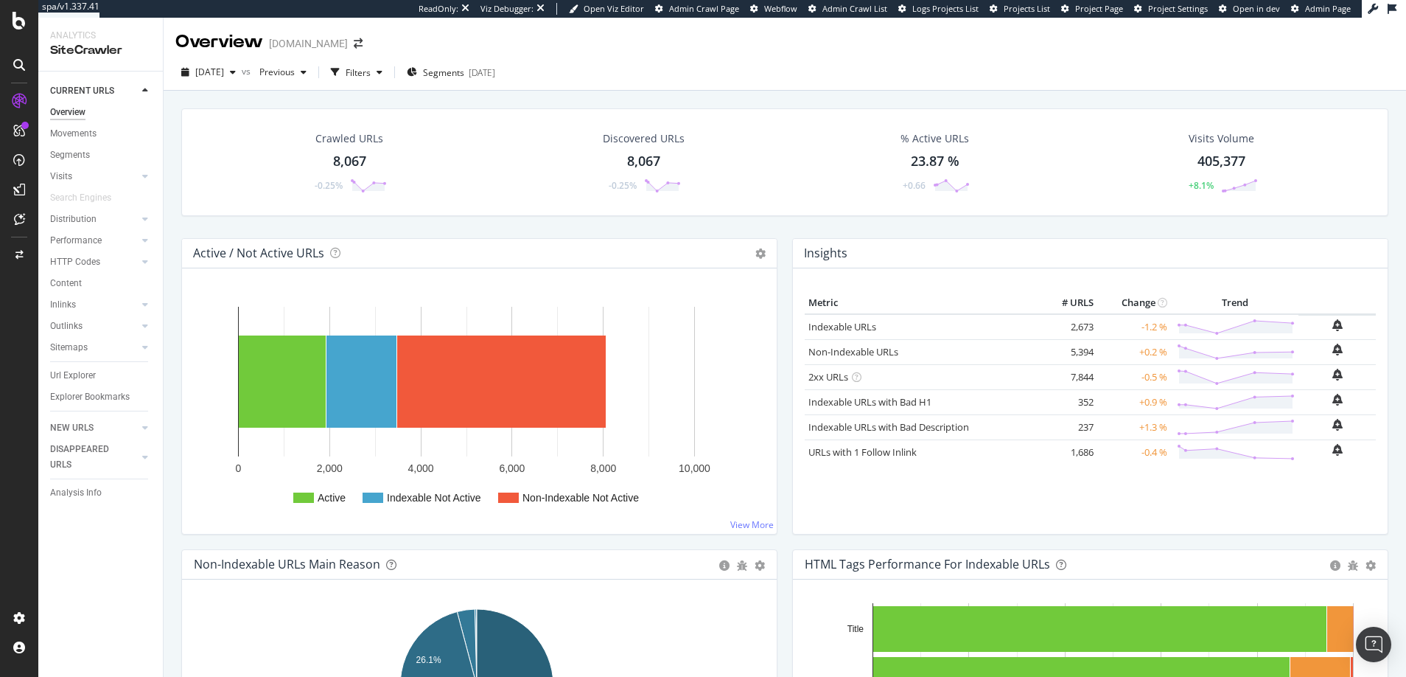
click at [19, 60] on icon at bounding box center [19, 65] width 12 height 12
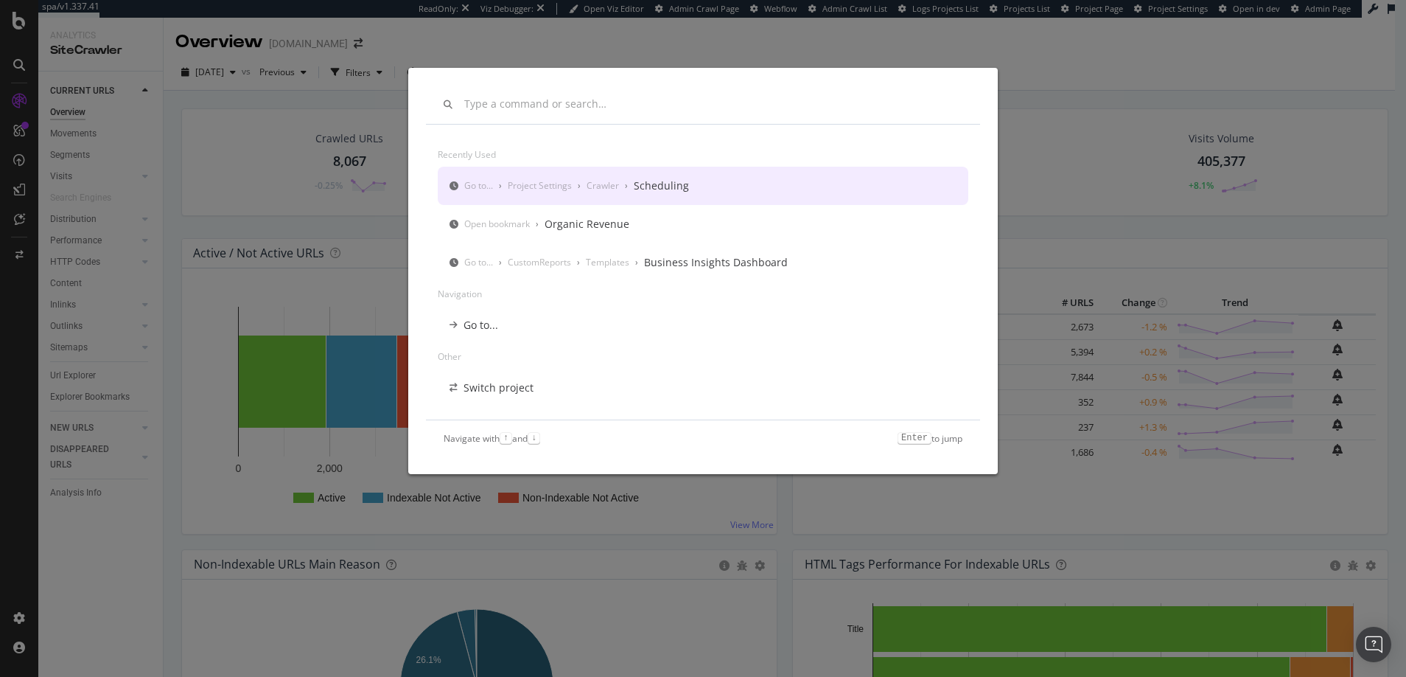
click at [491, 102] on input "modal" at bounding box center [713, 104] width 498 height 13
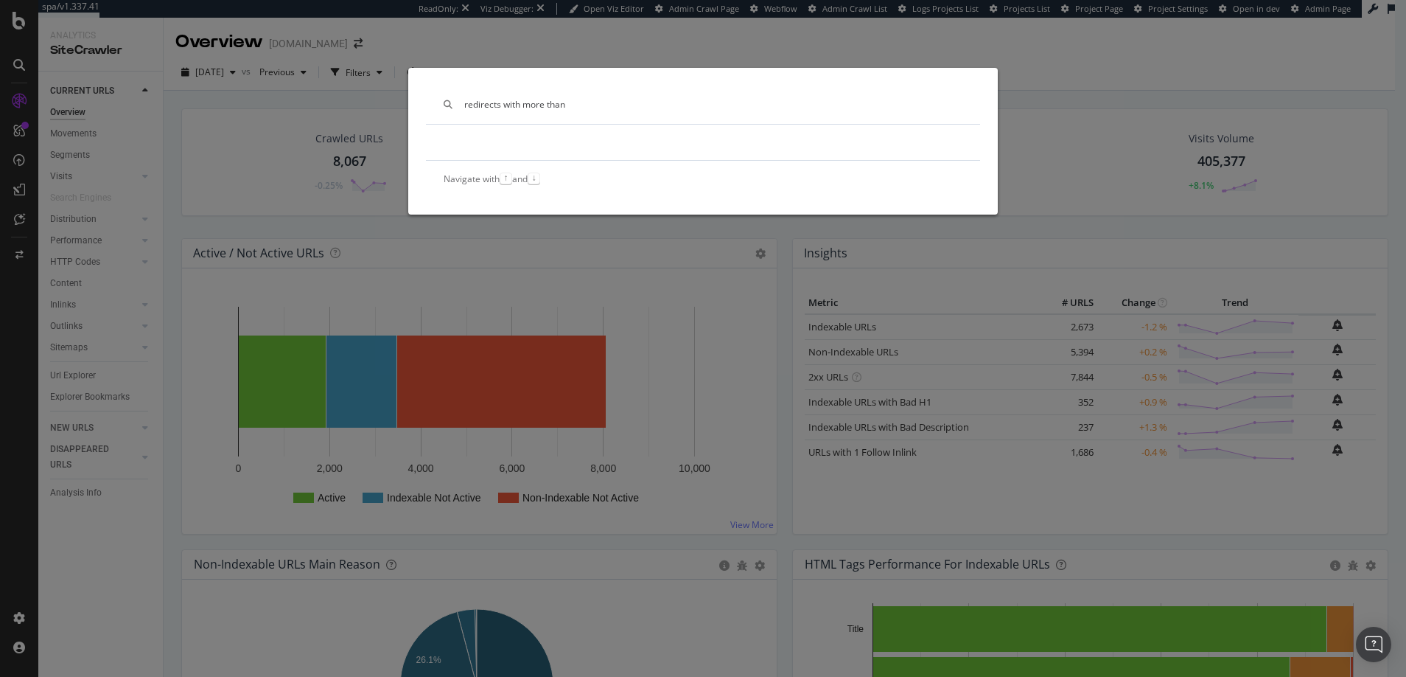
drag, startPoint x: 576, startPoint y: 105, endPoint x: 461, endPoint y: 105, distance: 114.2
click at [461, 105] on div "redirects with more than" at bounding box center [703, 104] width 554 height 38
type input "redirects with more than"
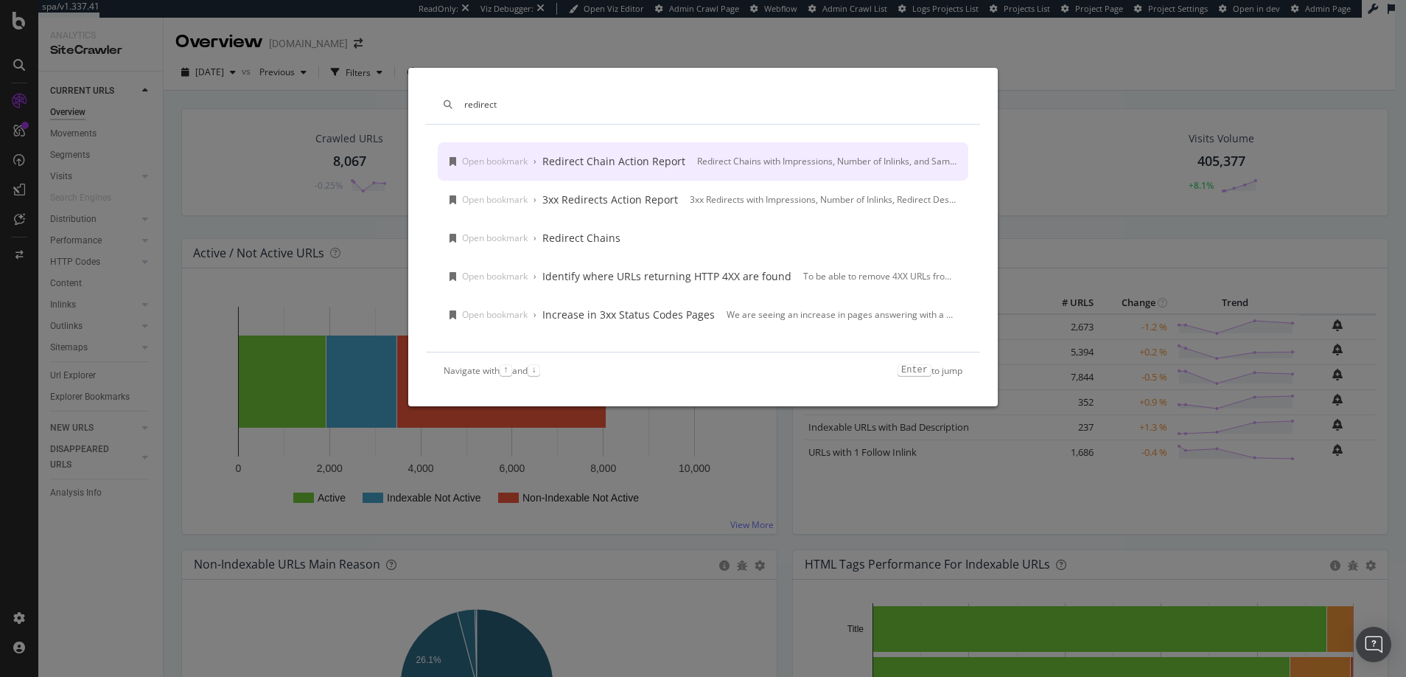
type input "redirect"
click at [601, 162] on div "Redirect Chain Action Report" at bounding box center [613, 161] width 143 height 15
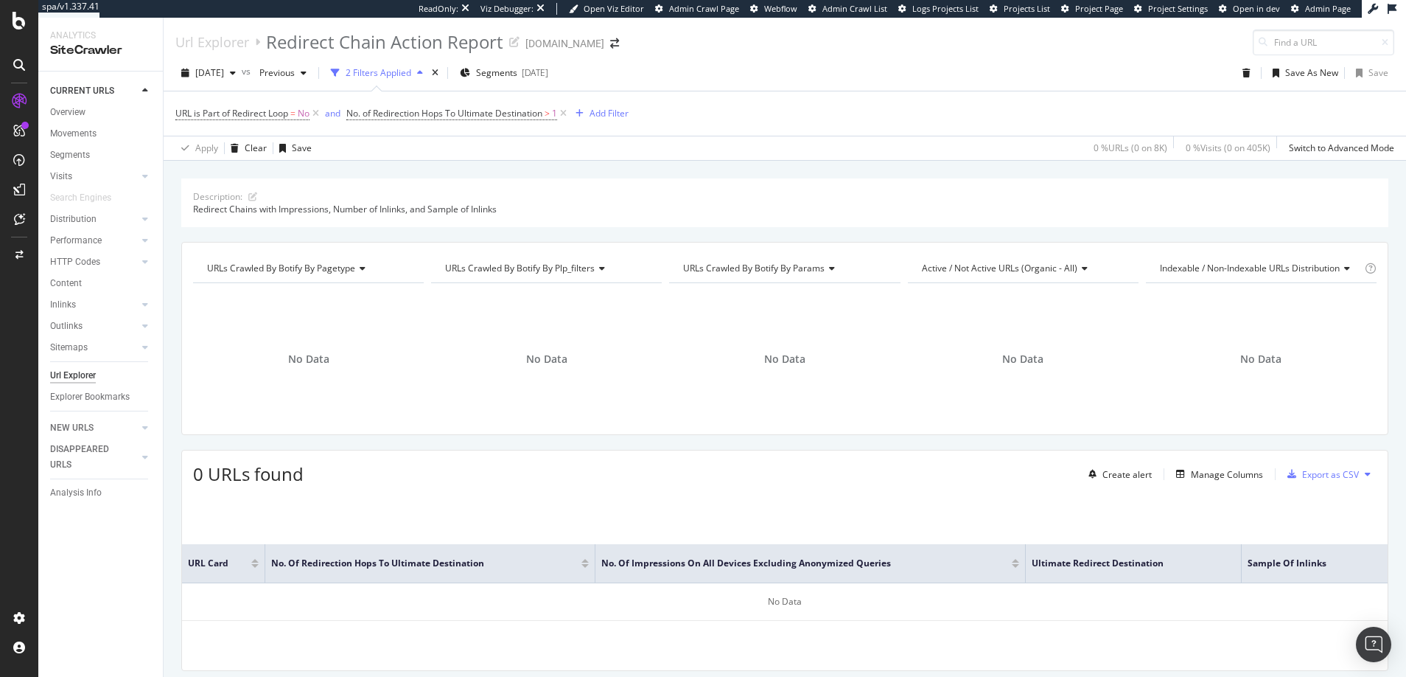
scroll to position [46, 0]
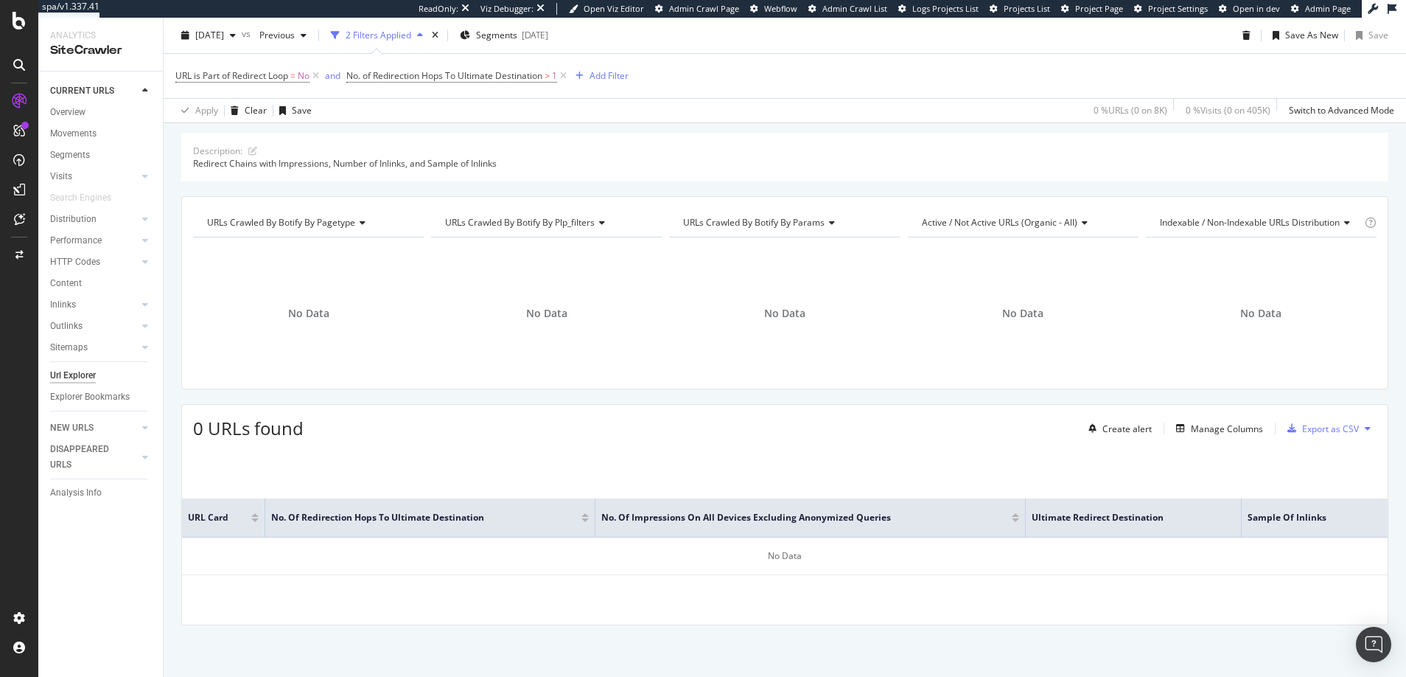
click at [411, 35] on div "2 Filters Applied" at bounding box center [379, 35] width 66 height 13
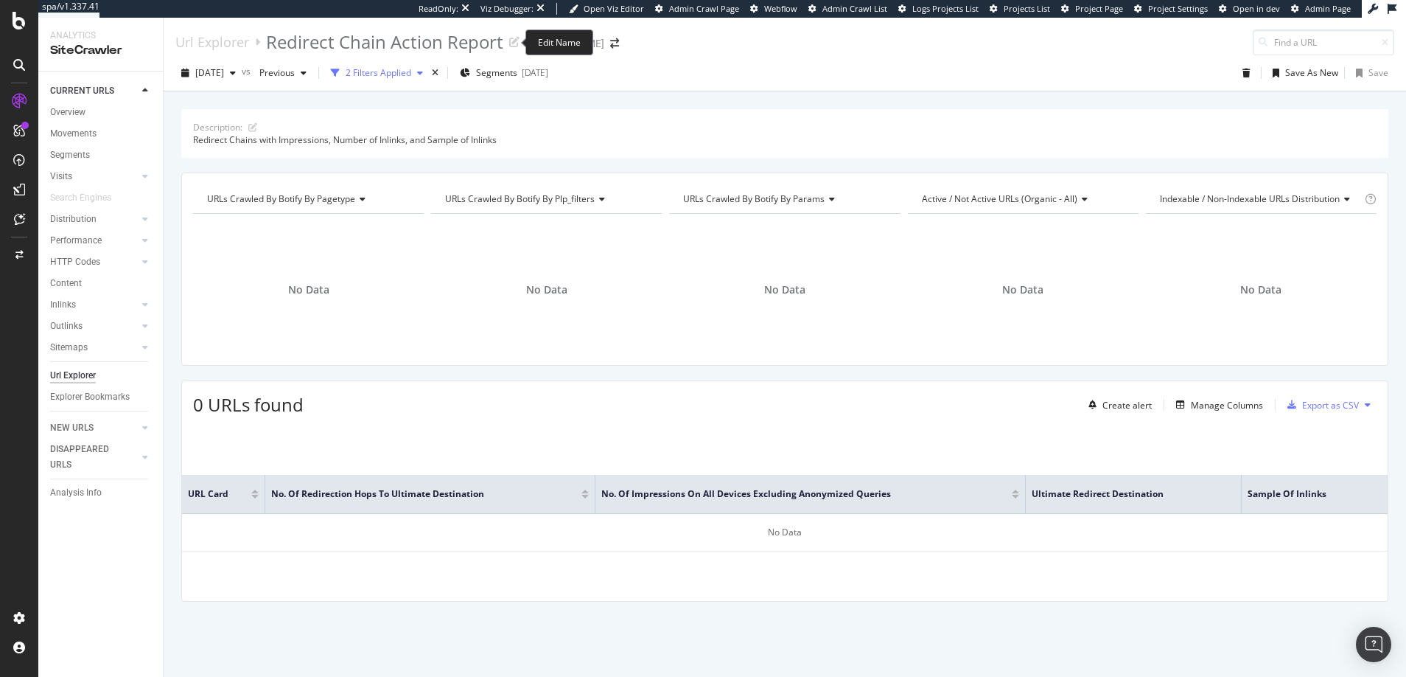
scroll to position [0, 0]
click at [411, 72] on div "2 Filters Applied" at bounding box center [379, 72] width 66 height 13
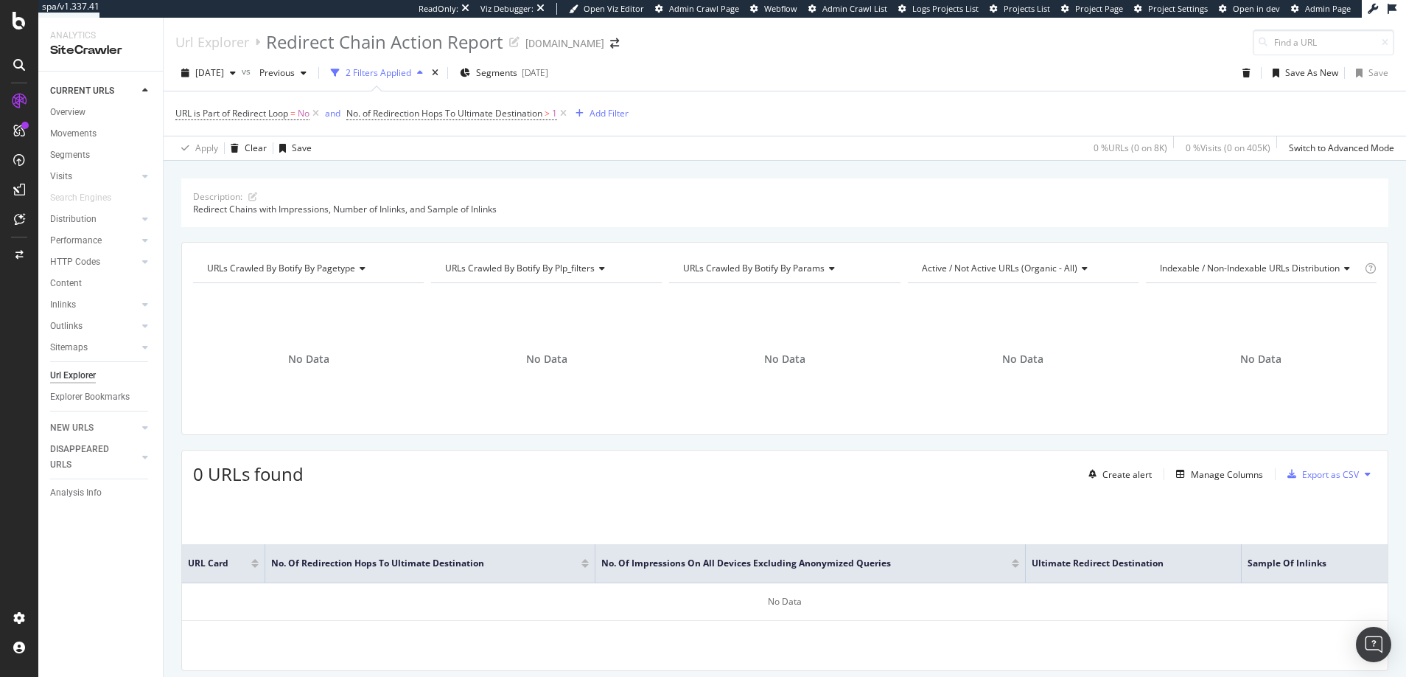
click at [17, 63] on icon at bounding box center [19, 65] width 12 height 12
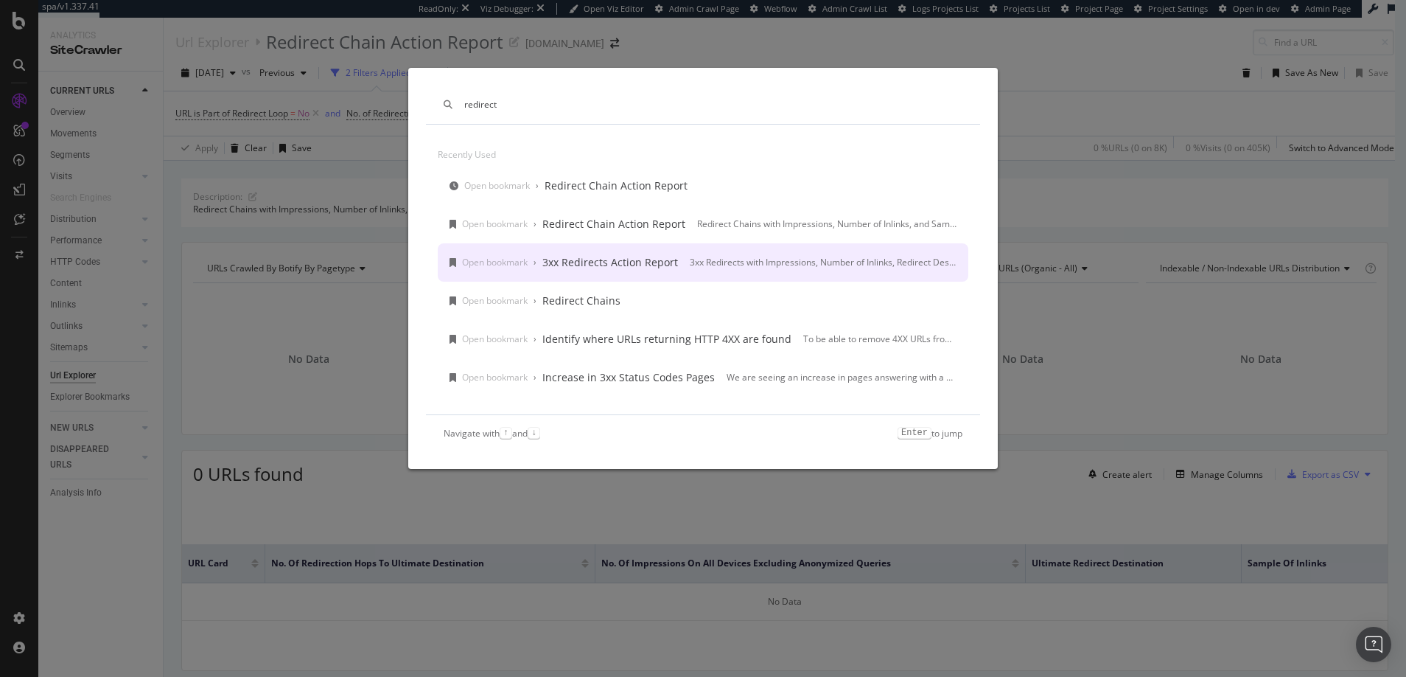
type input "redirect"
click at [584, 263] on div "3xx Redirects Action Report" at bounding box center [610, 262] width 136 height 15
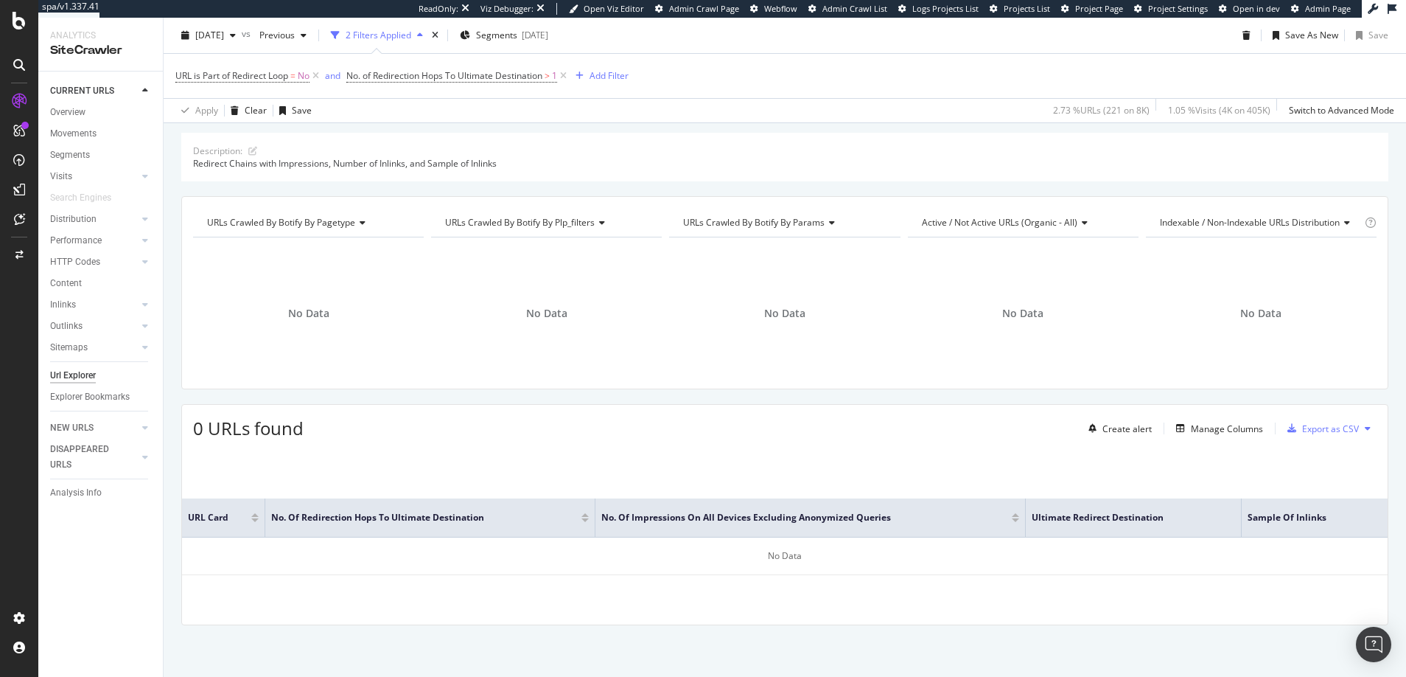
scroll to position [46, 0]
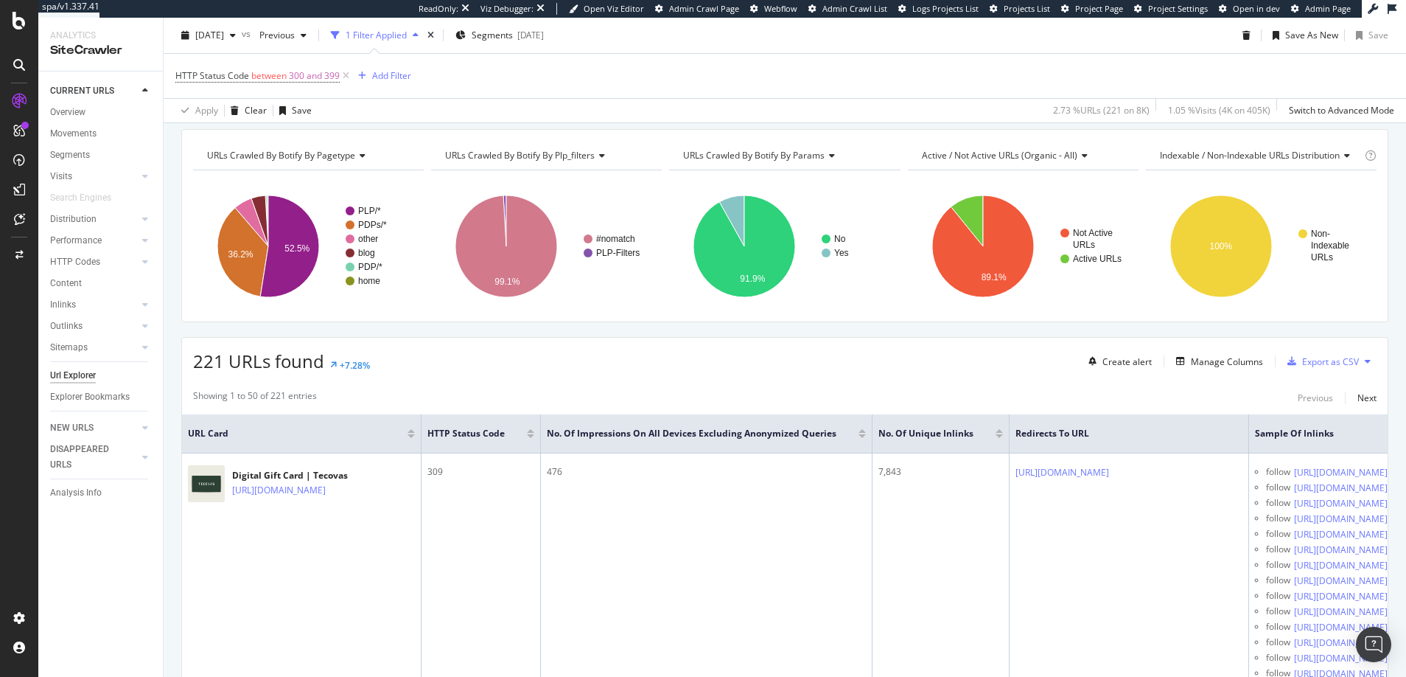
scroll to position [118, 0]
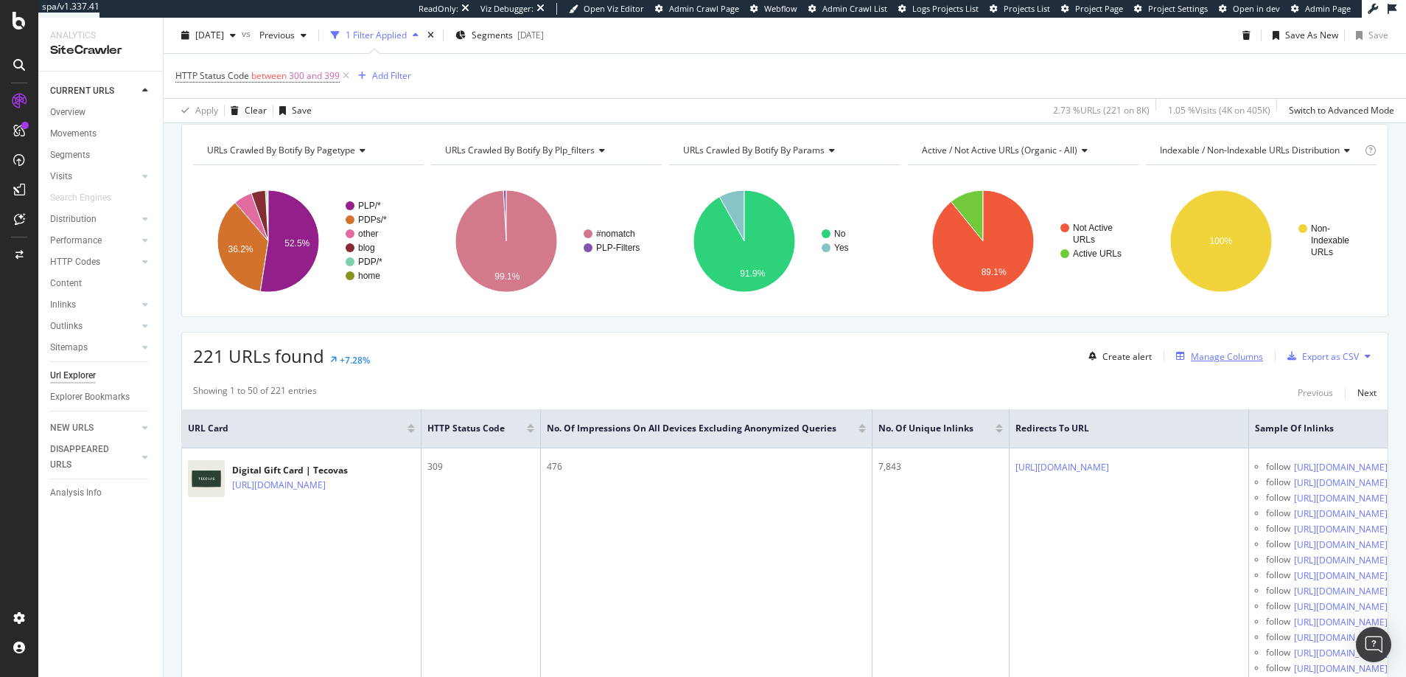
click at [1191, 355] on div "Manage Columns" at bounding box center [1227, 356] width 72 height 13
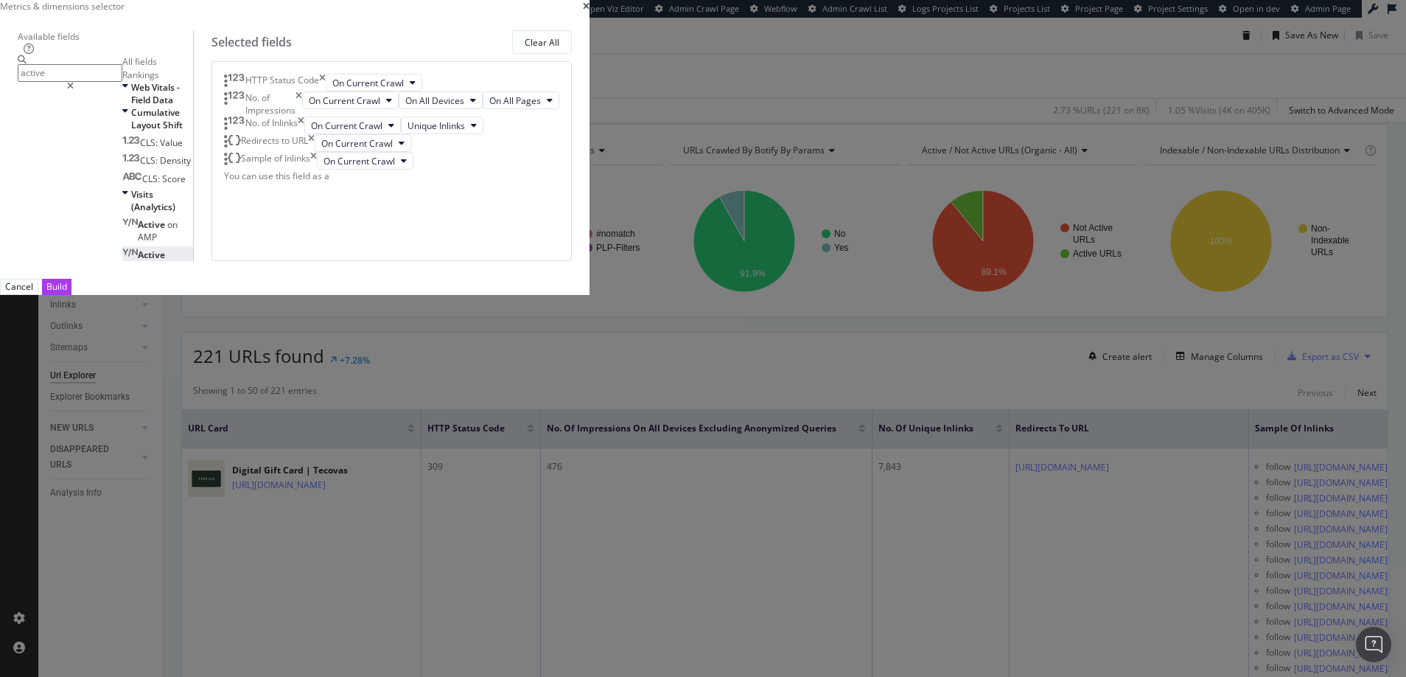
type input "active"
click at [165, 261] on span "Active" at bounding box center [151, 254] width 27 height 13
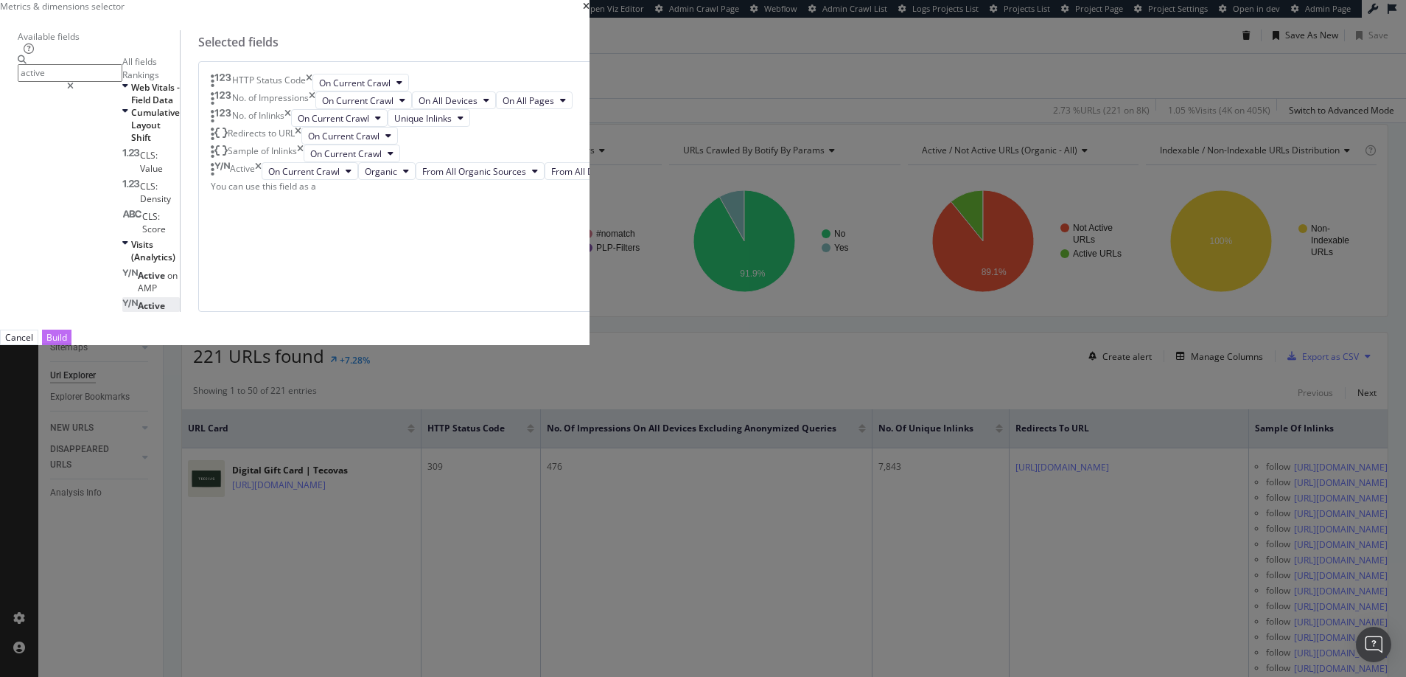
click at [67, 343] on div "Build" at bounding box center [56, 337] width 21 height 13
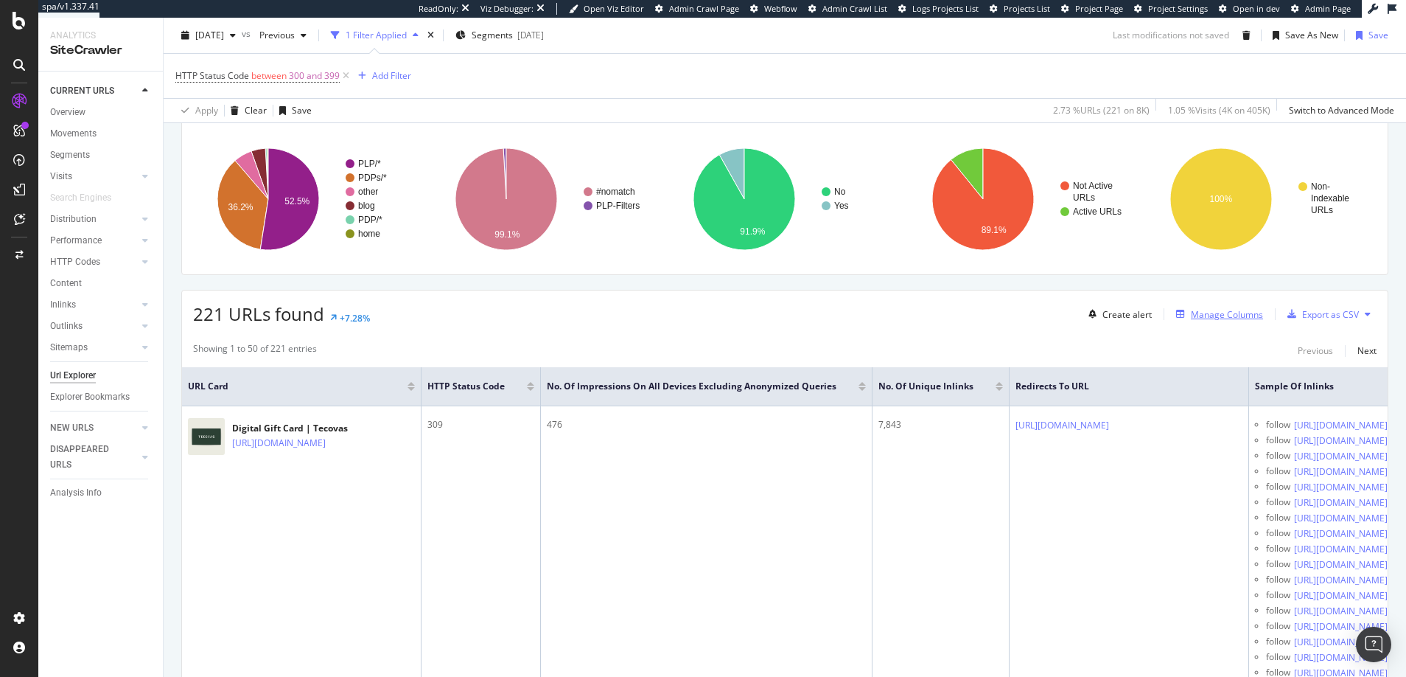
click at [1209, 314] on div "Manage Columns" at bounding box center [1227, 314] width 72 height 13
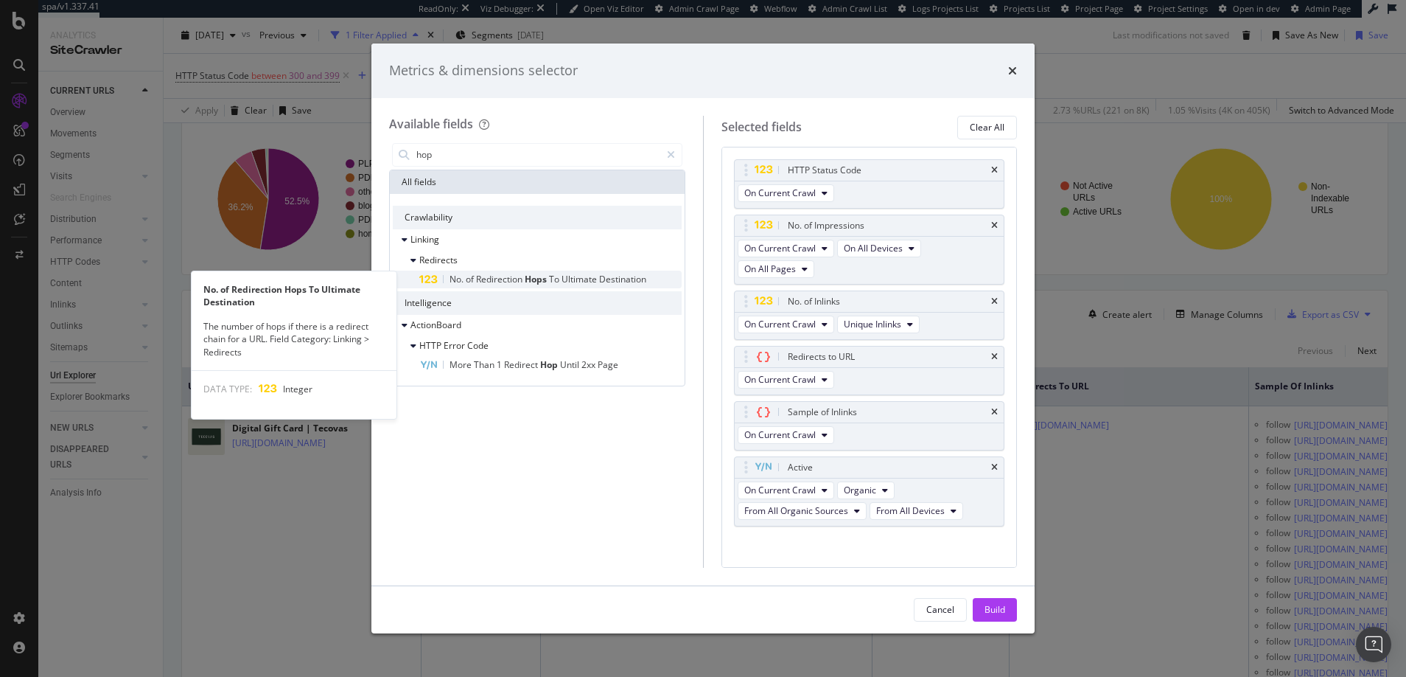
type input "hop"
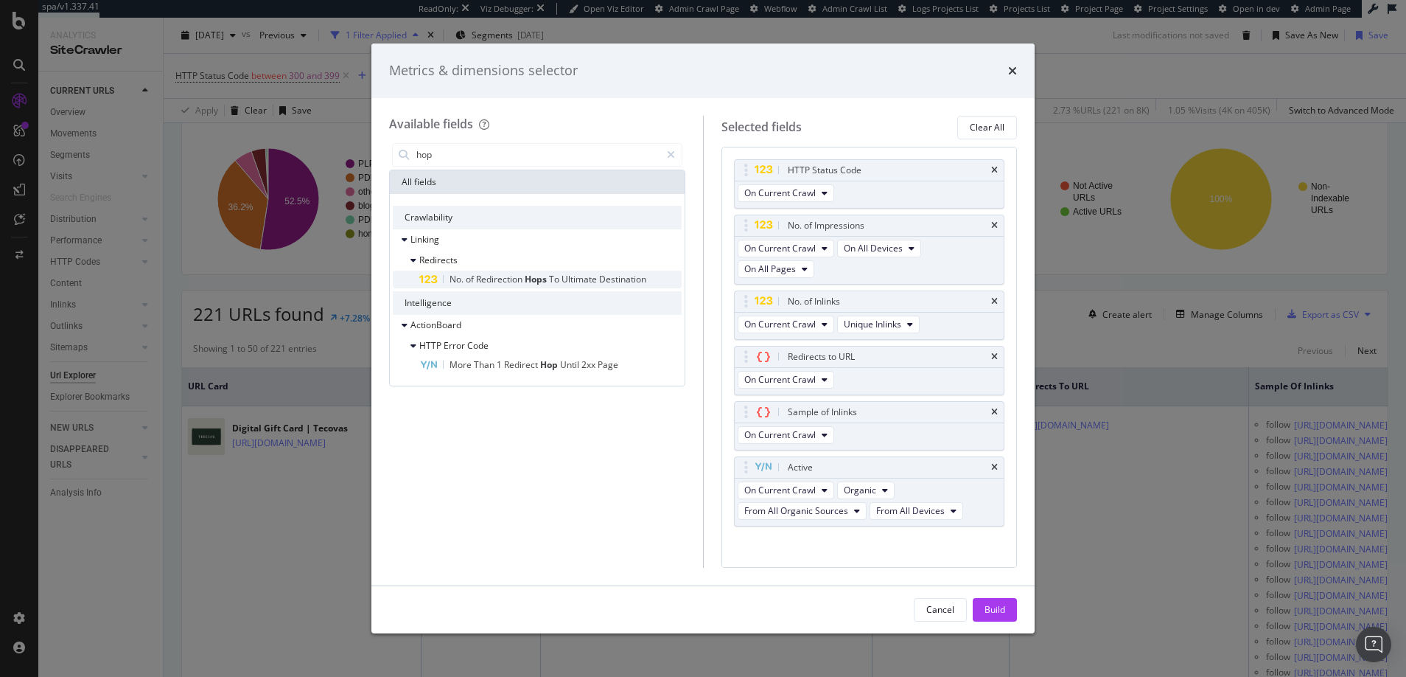
click at [496, 279] on span "Redirection" at bounding box center [500, 279] width 49 height 13
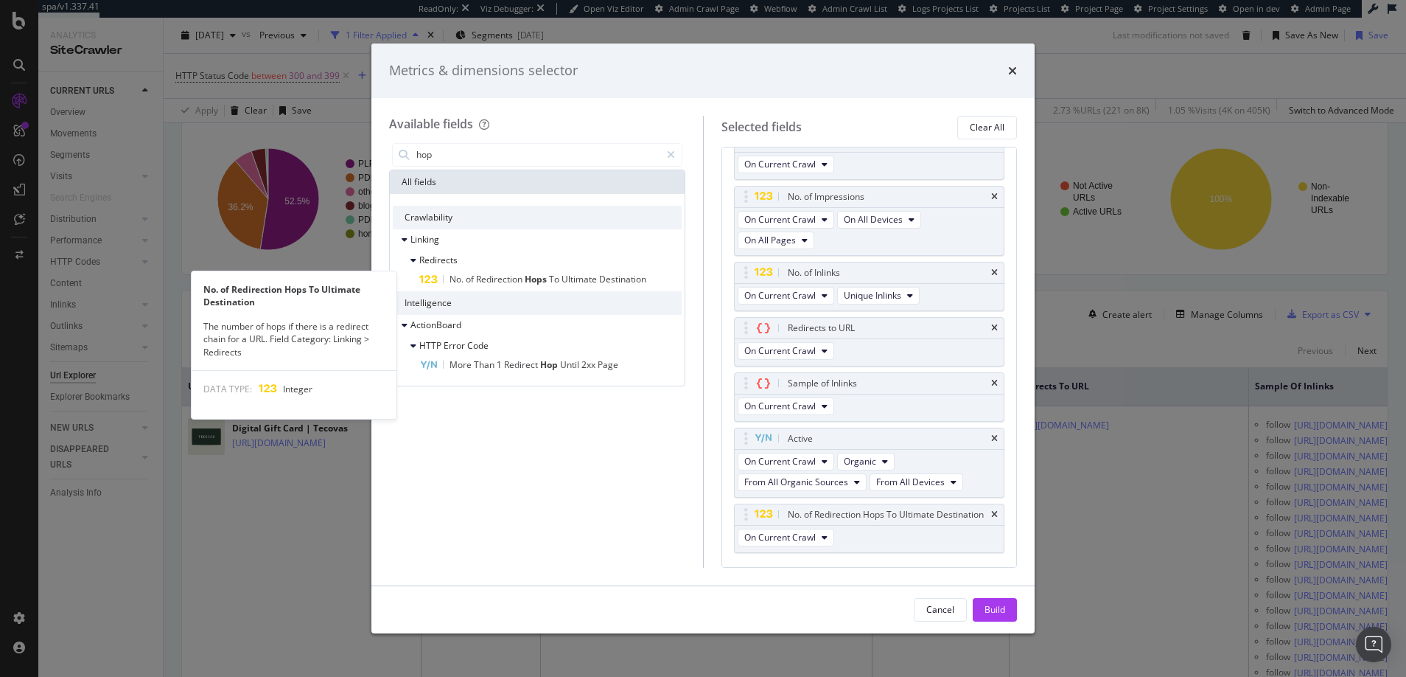
scroll to position [29, 0]
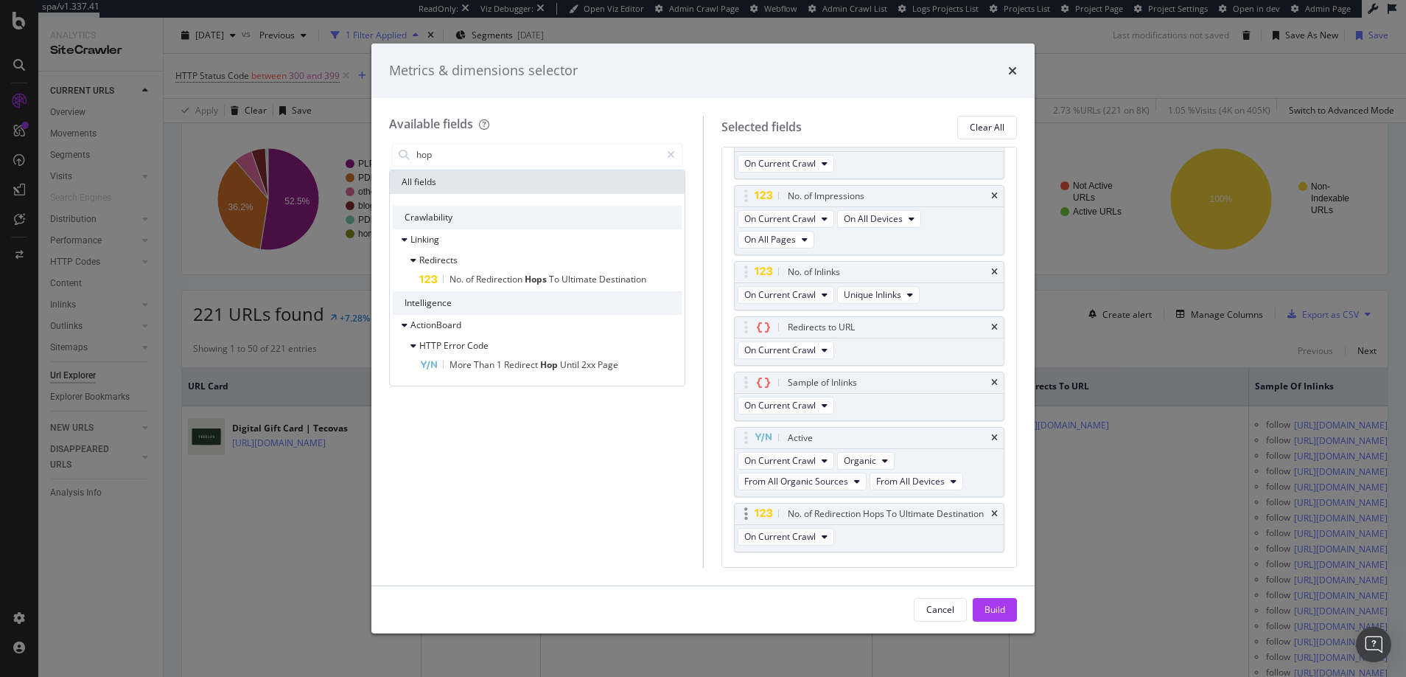
click at [772, 518] on icon "modal" at bounding box center [763, 514] width 19 height 10
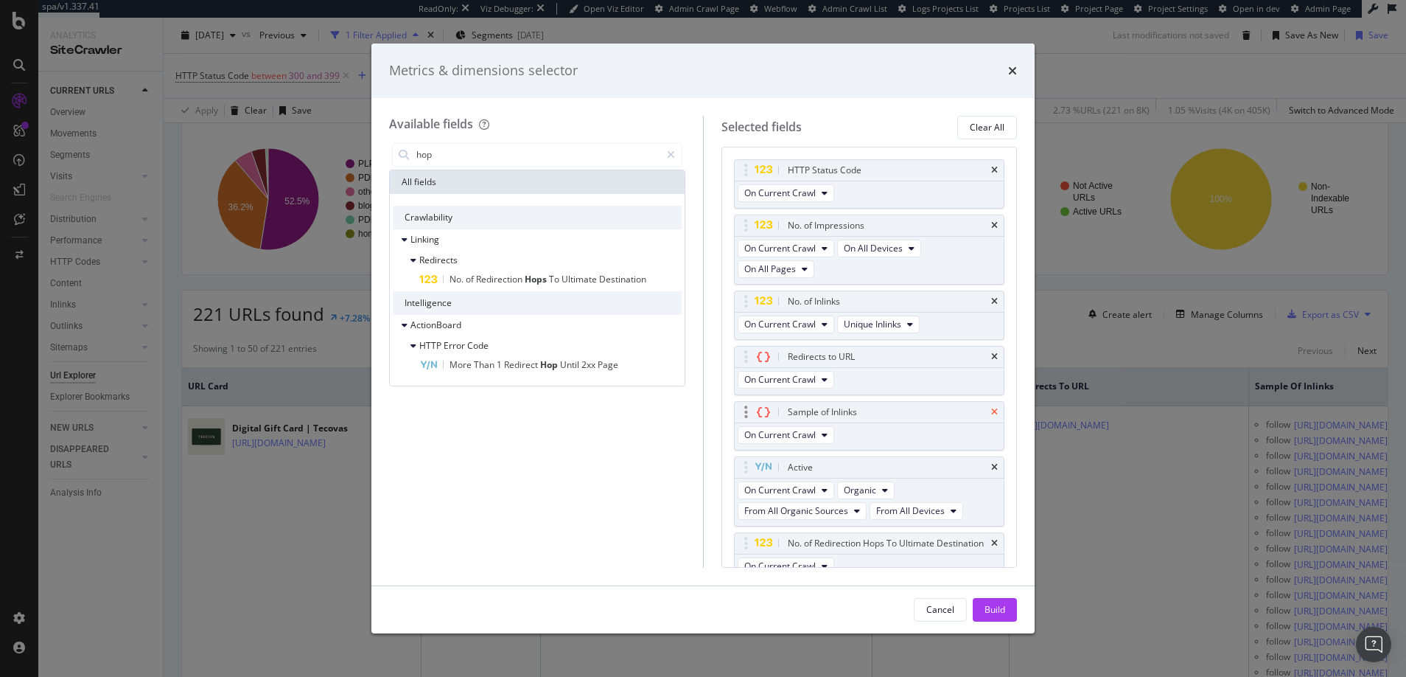
click at [991, 408] on icon "times" at bounding box center [994, 412] width 7 height 9
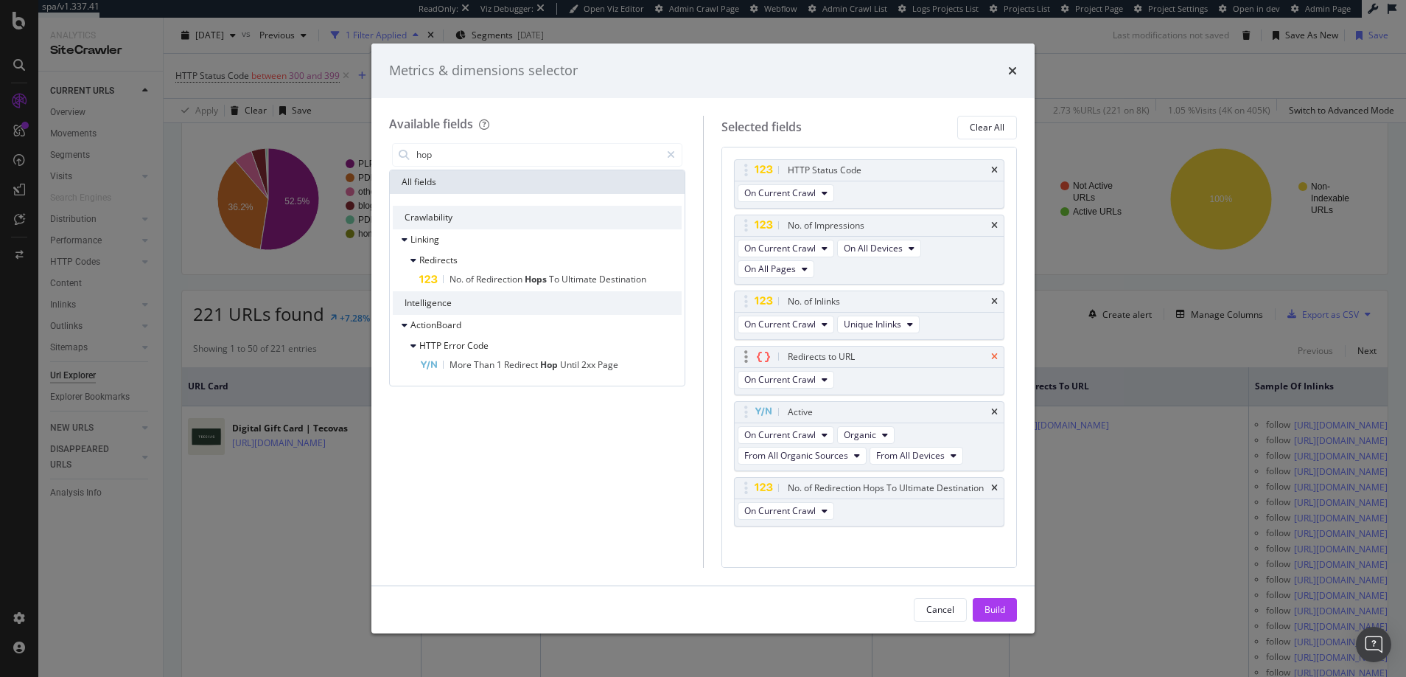
click at [991, 354] on icon "times" at bounding box center [994, 356] width 7 height 9
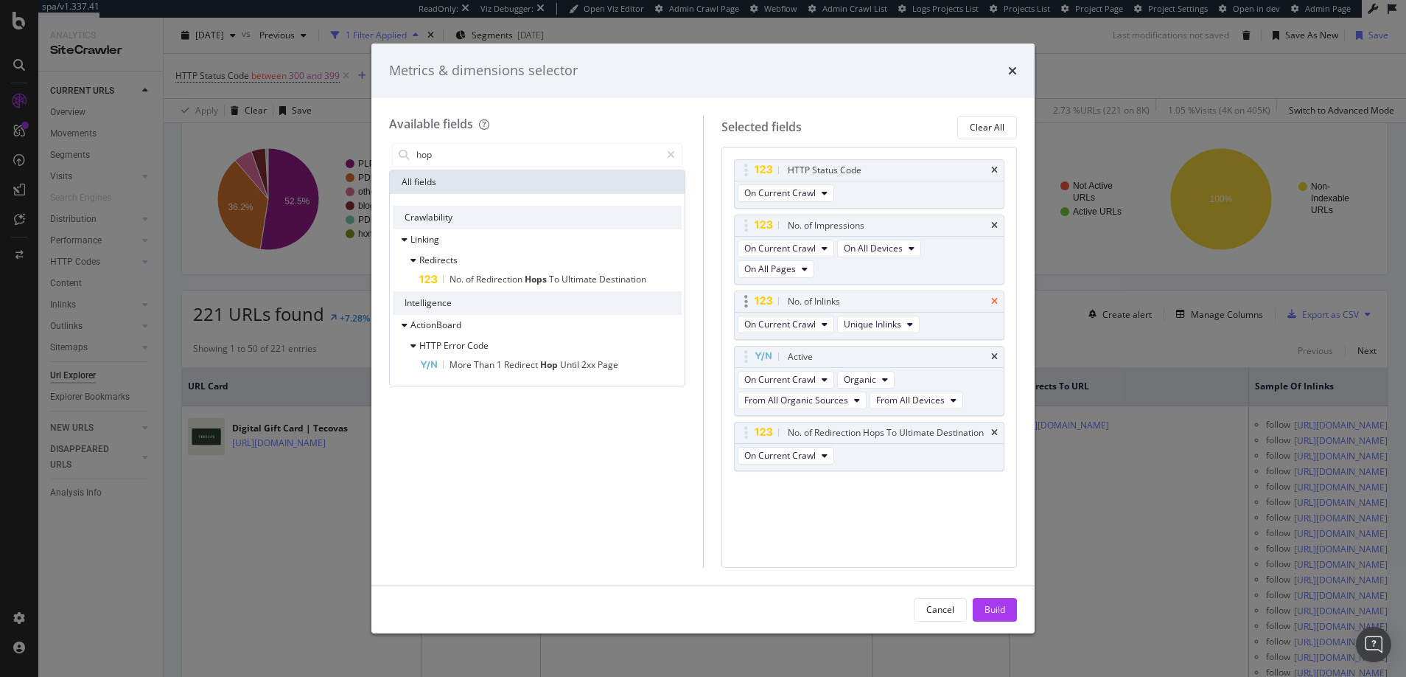
click at [995, 301] on icon "times" at bounding box center [994, 301] width 7 height 9
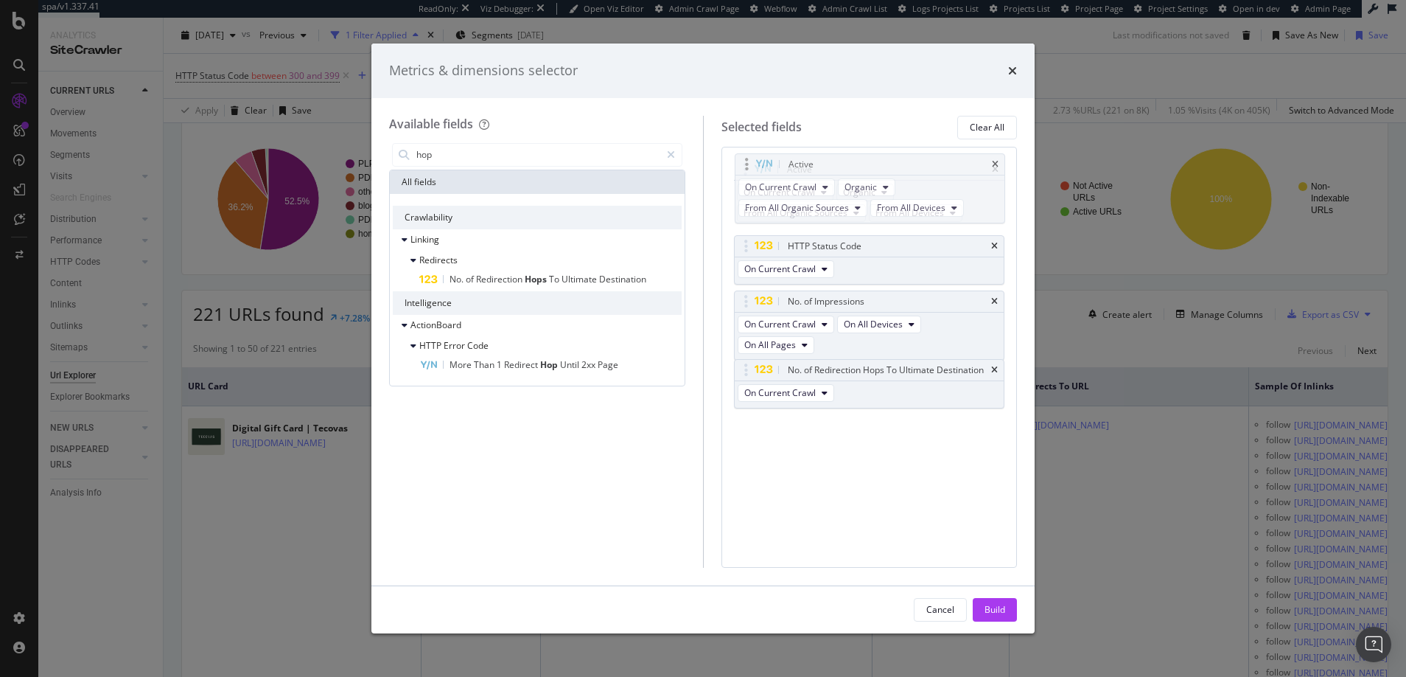
drag, startPoint x: 747, startPoint y: 304, endPoint x: 747, endPoint y: 167, distance: 137.1
click at [747, 167] on body "spa/v1.337.41 ReadOnly: Viz Debugger: Open Viz Editor Admin Crawl Page Webflow …" at bounding box center [703, 338] width 1406 height 677
click at [994, 301] on icon "times" at bounding box center [994, 301] width 7 height 9
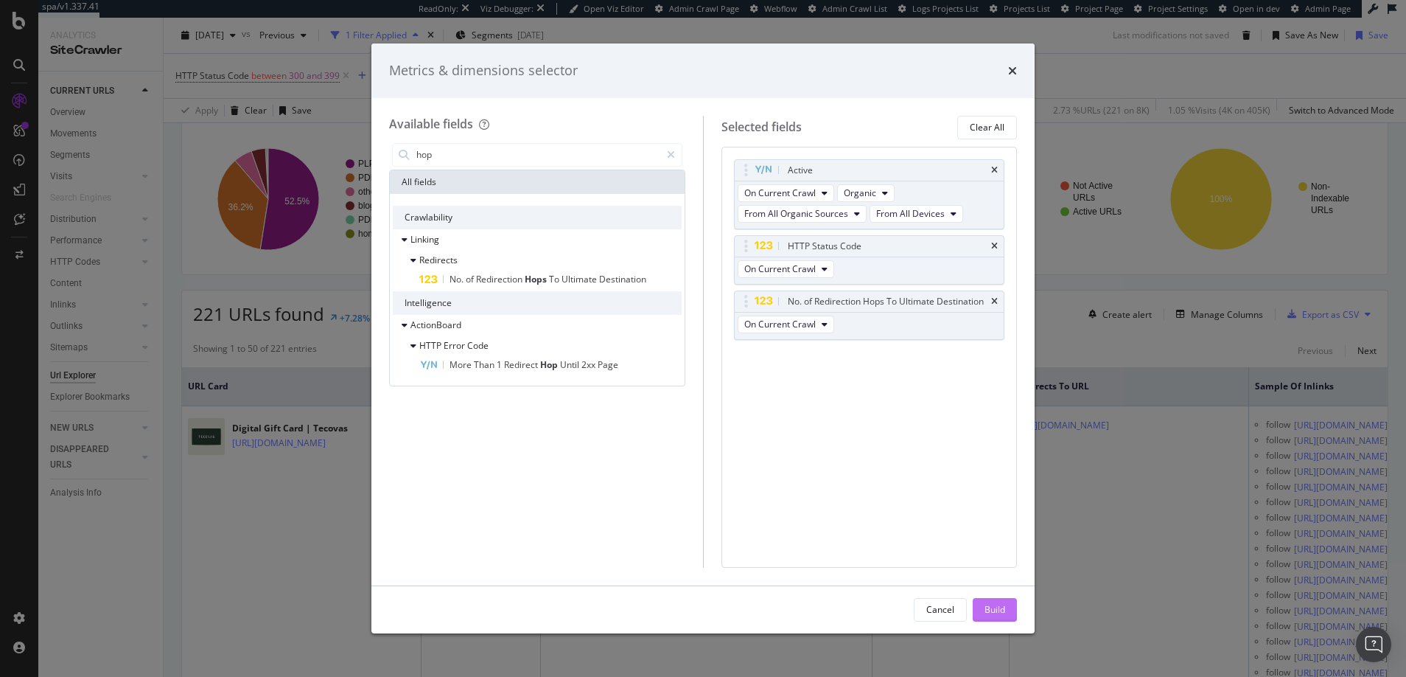
click at [993, 609] on div "Build" at bounding box center [995, 609] width 21 height 13
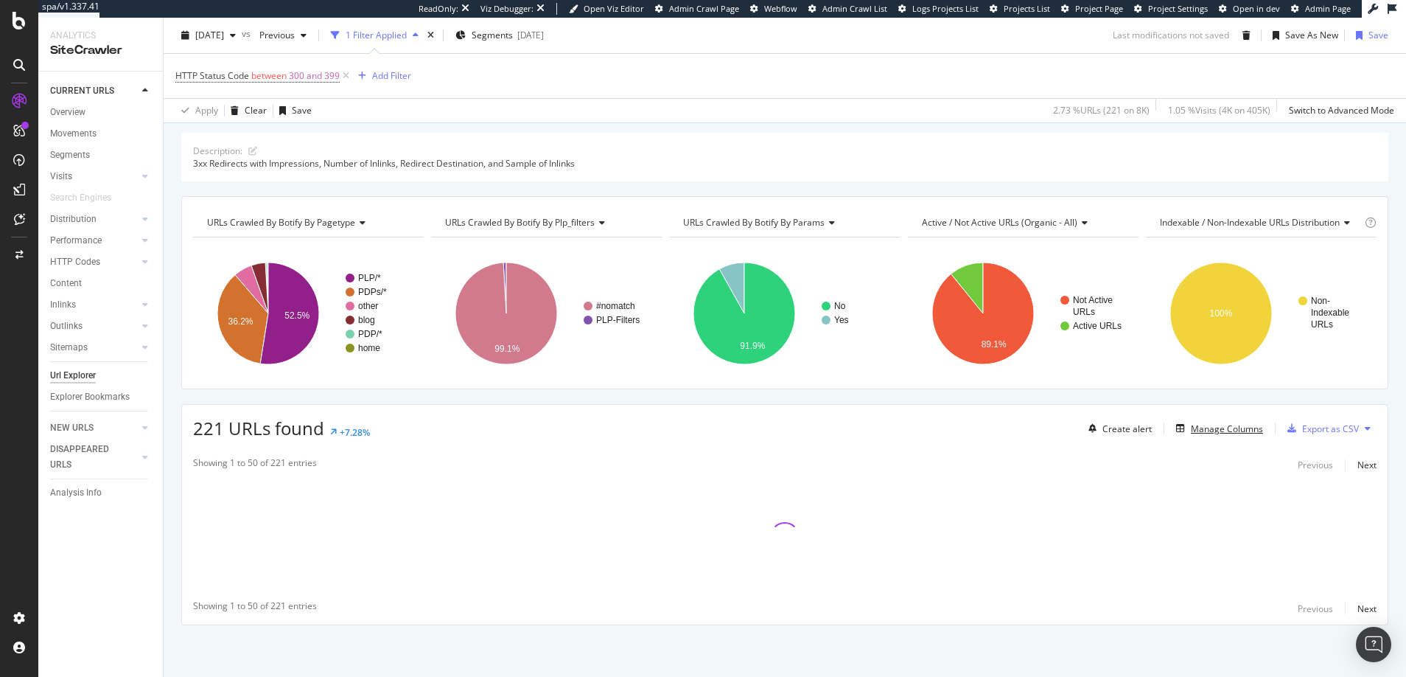
scroll to position [46, 0]
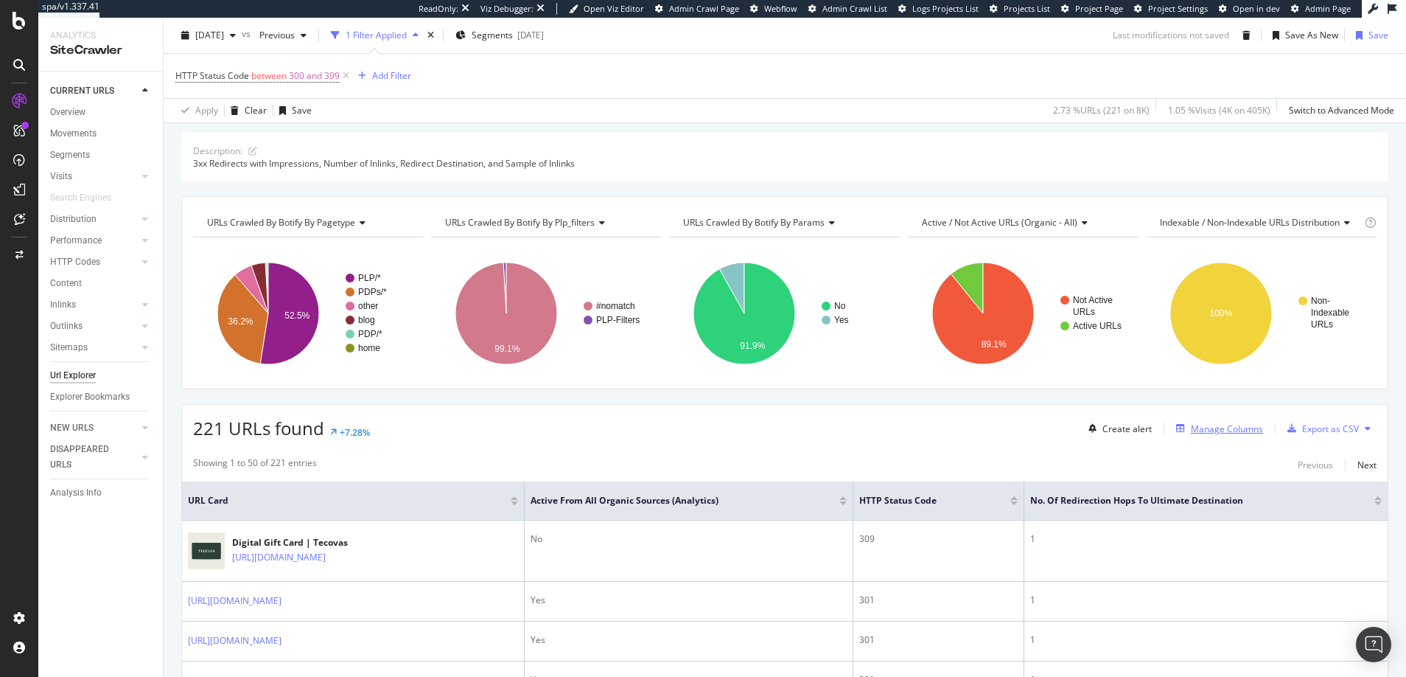
click at [1191, 428] on div "Manage Columns" at bounding box center [1227, 428] width 72 height 13
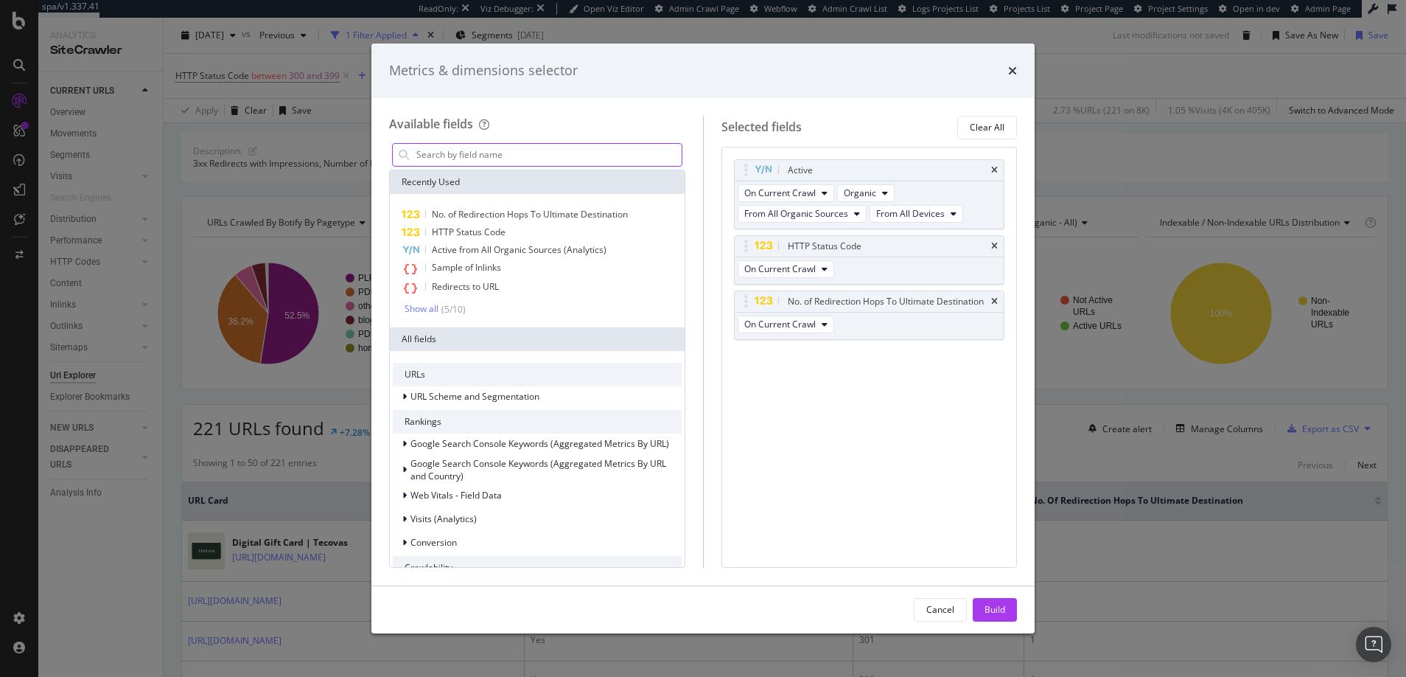
click at [511, 153] on input "modal" at bounding box center [548, 155] width 267 height 22
click at [423, 308] on div "Show all" at bounding box center [422, 309] width 34 height 10
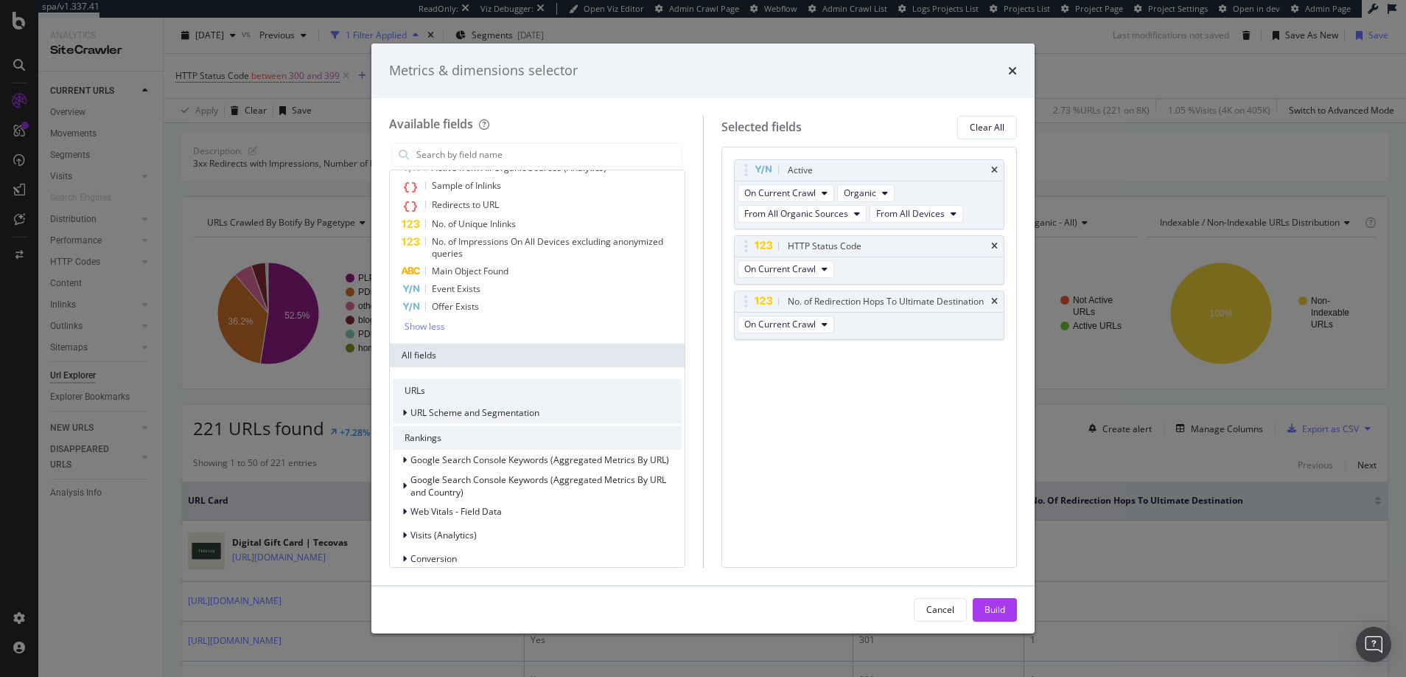
scroll to position [0, 0]
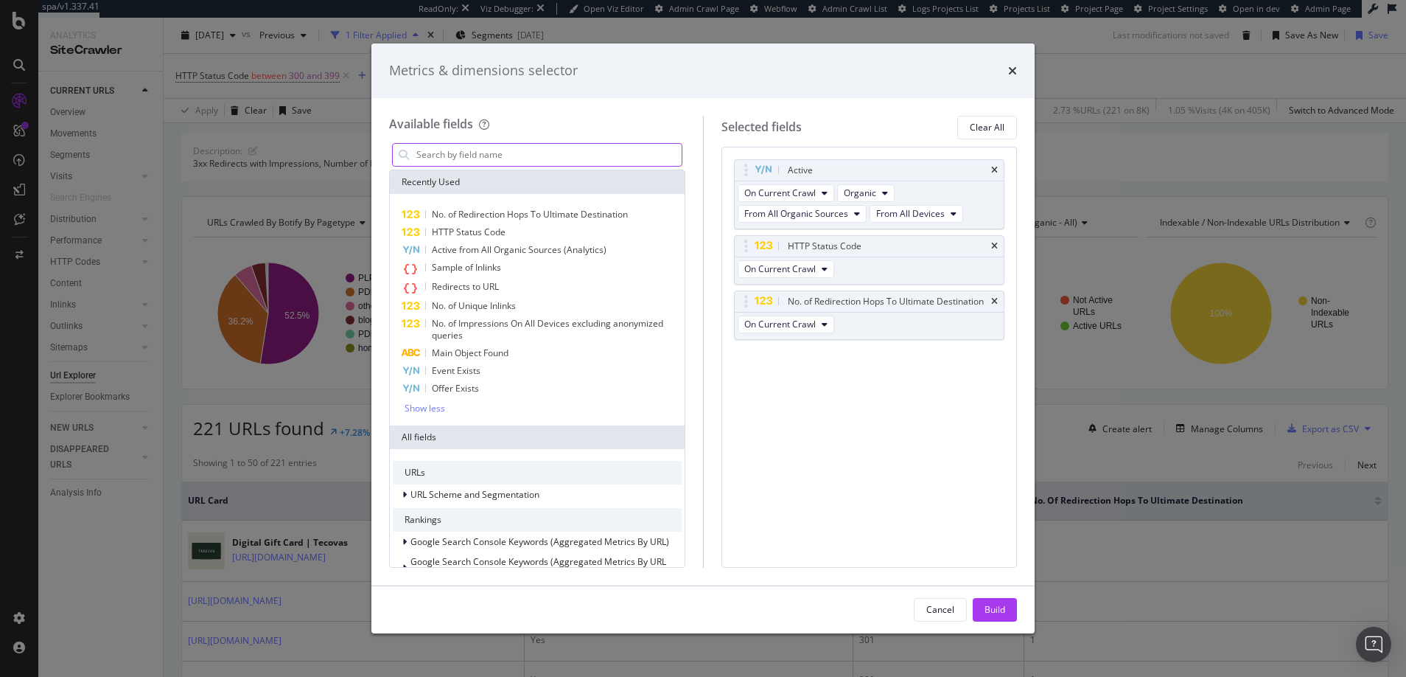
click at [450, 159] on input "modal" at bounding box center [548, 155] width 267 height 22
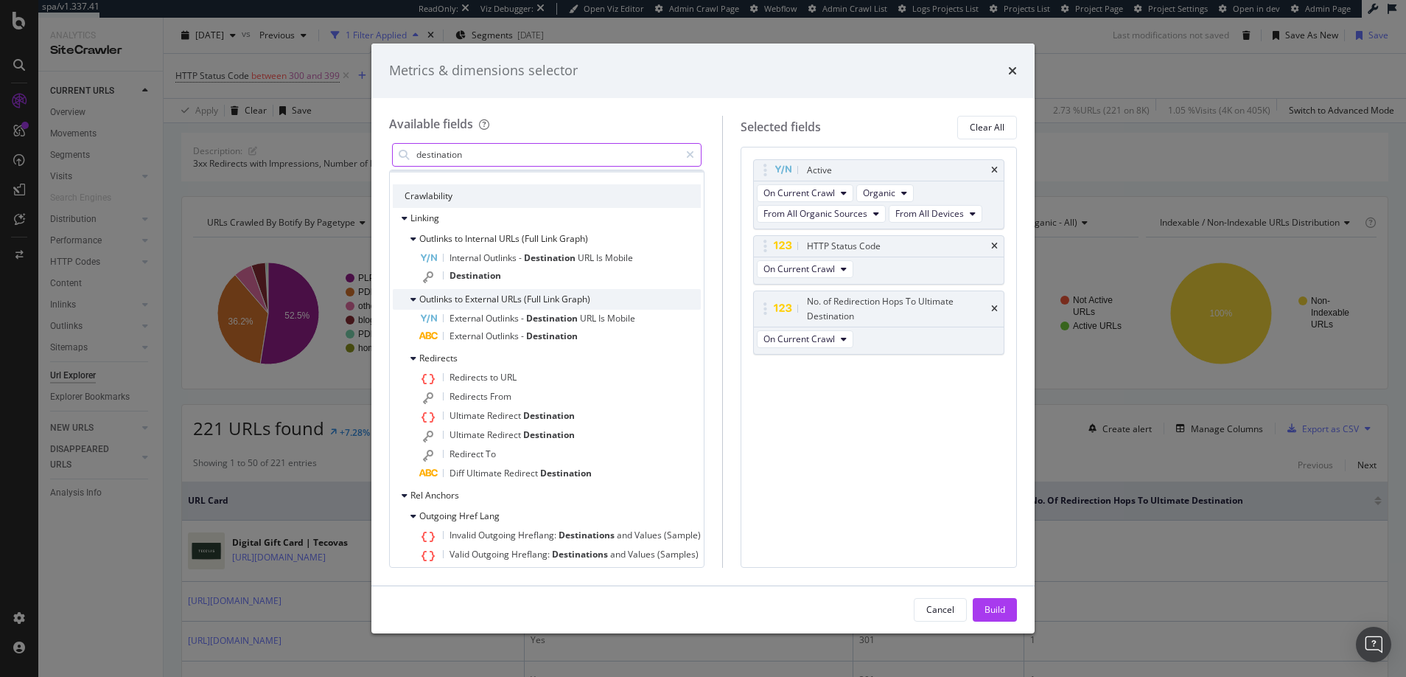
scroll to position [112, 0]
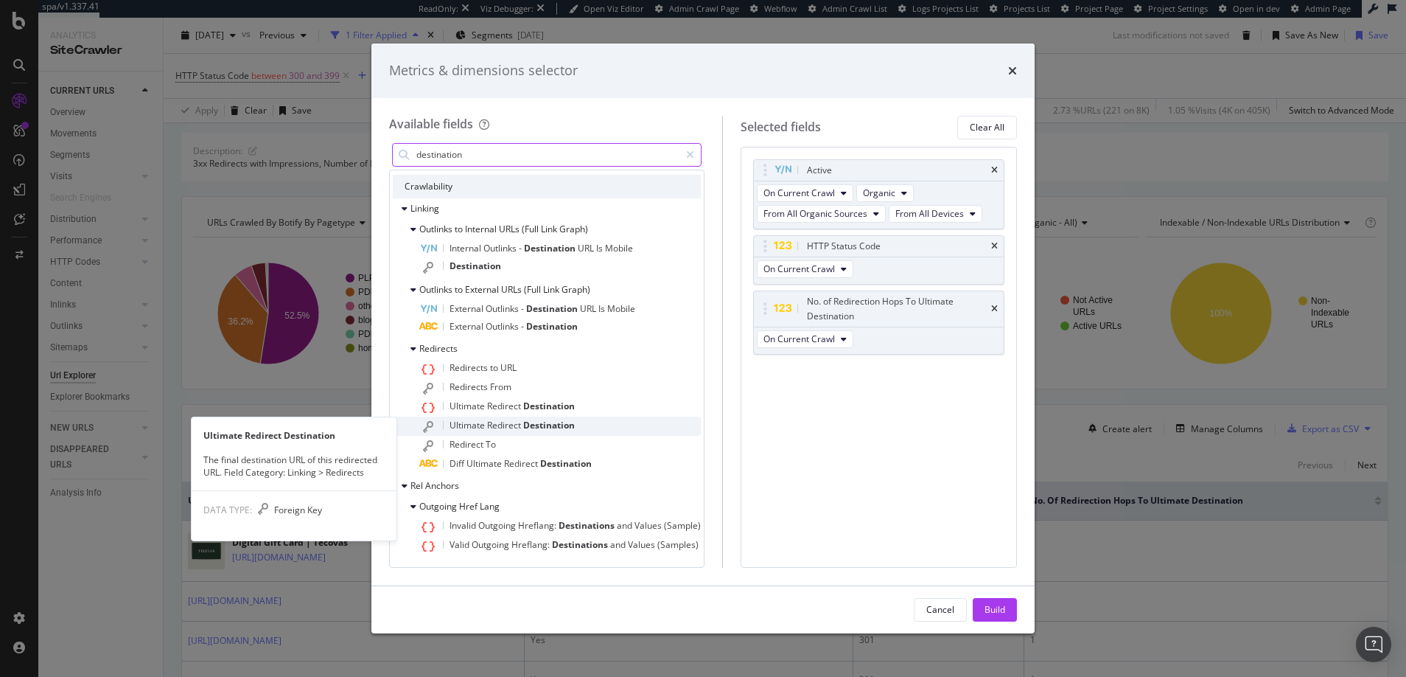
type input "destination"
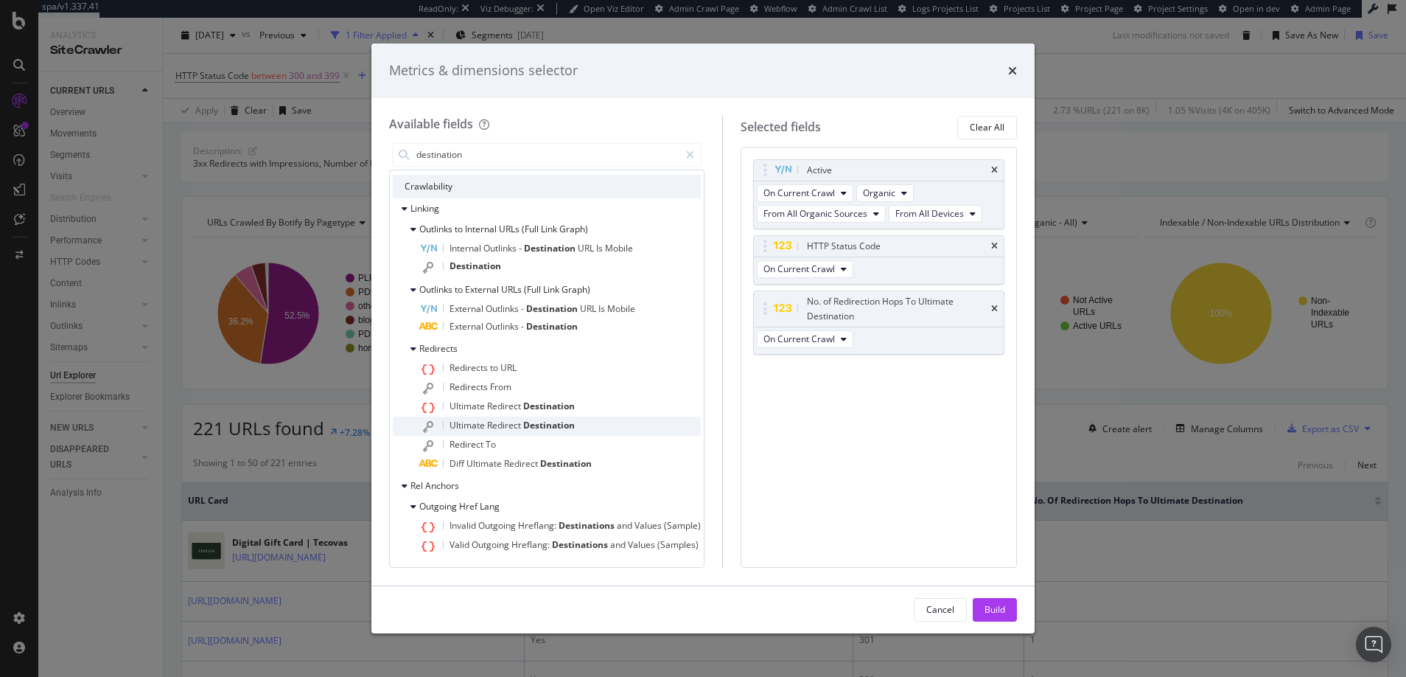
click at [500, 424] on span "Redirect" at bounding box center [505, 425] width 36 height 13
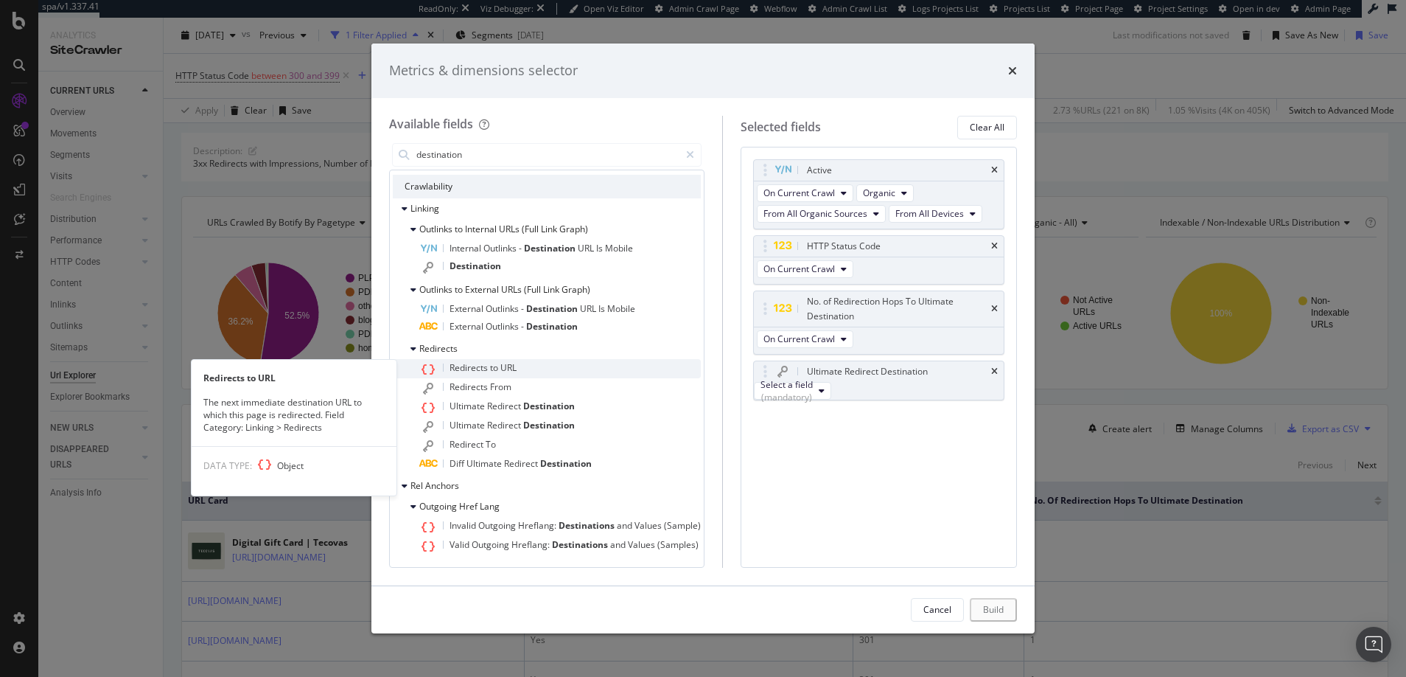
click at [473, 366] on span "Redirects" at bounding box center [470, 367] width 41 height 13
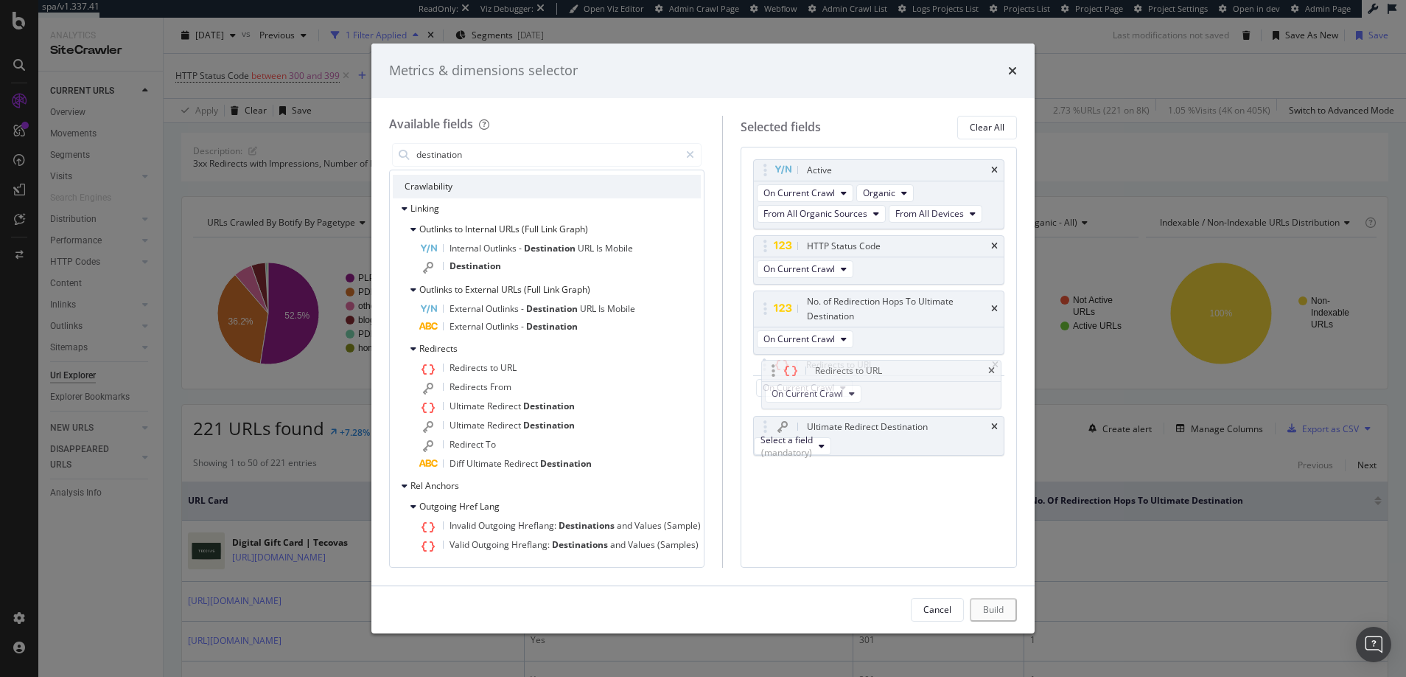
drag, startPoint x: 780, startPoint y: 426, endPoint x: 777, endPoint y: 374, distance: 52.4
click at [777, 374] on body "spa/v1.337.41 ReadOnly: Viz Debugger: Open Viz Editor Admin Crawl Page Webflow …" at bounding box center [703, 338] width 1406 height 677
click at [867, 531] on div "Active On Current Crawl Organic From All Organic Sources From All Devices HTTP …" at bounding box center [879, 357] width 276 height 421
click at [994, 368] on icon "times" at bounding box center [994, 371] width 7 height 9
click at [803, 391] on div "Select a field (mandatory)" at bounding box center [787, 390] width 52 height 25
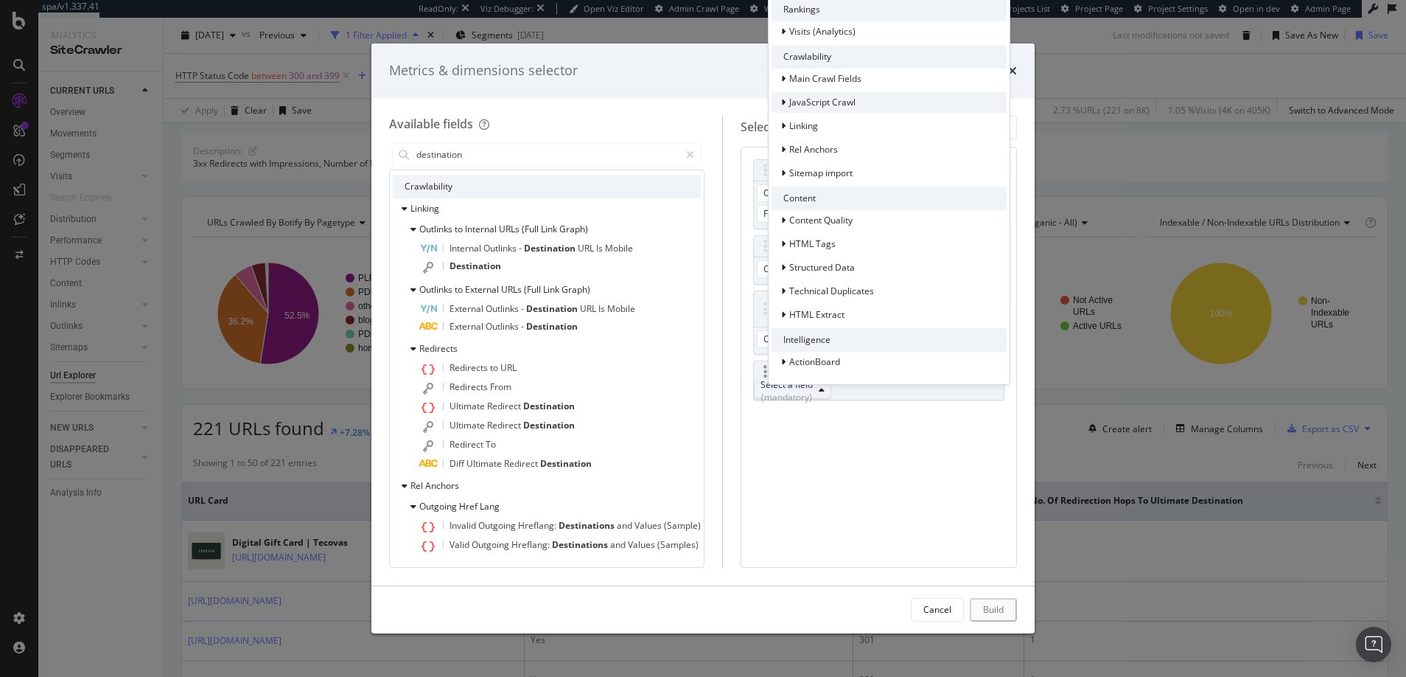
click at [783, 107] on icon "modal" at bounding box center [783, 102] width 4 height 9
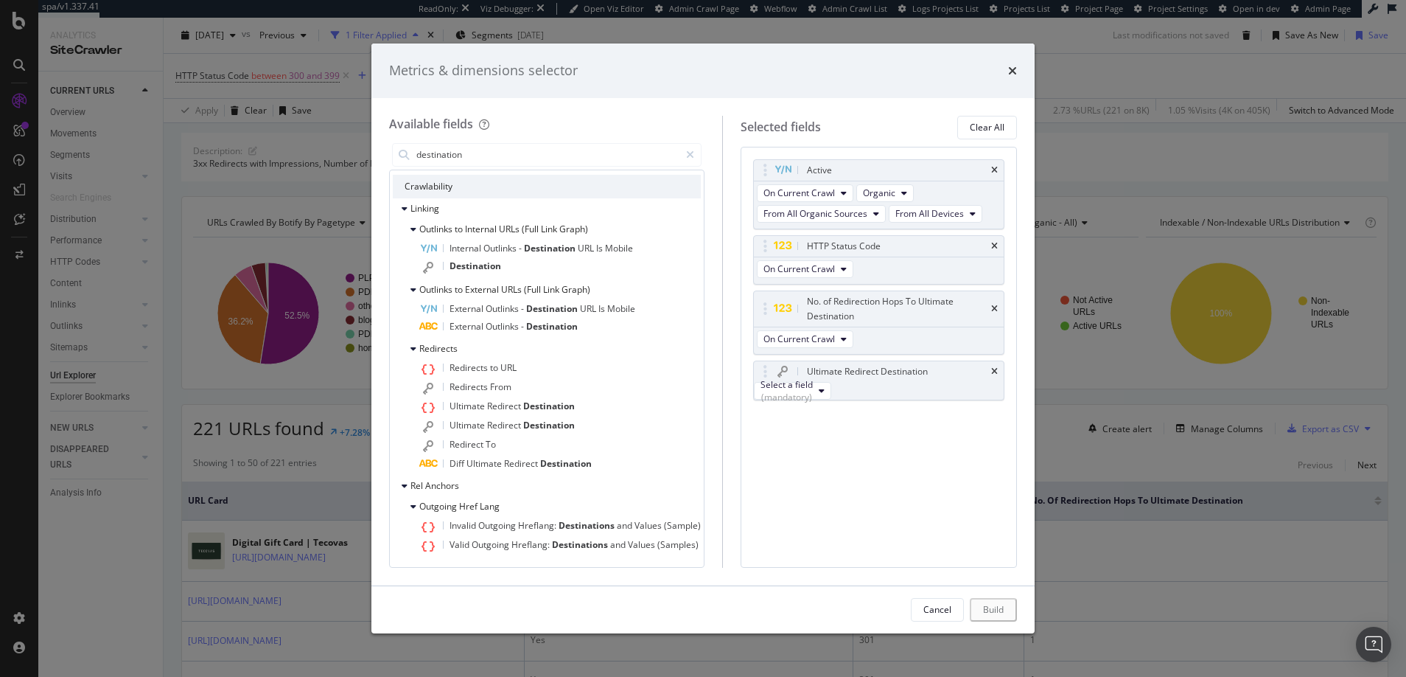
click at [843, 455] on div "Active On Current Crawl Organic From All Organic Sources From All Devices HTTP …" at bounding box center [879, 357] width 276 height 421
click at [813, 392] on div "Select a field (mandatory)" at bounding box center [787, 390] width 52 height 25
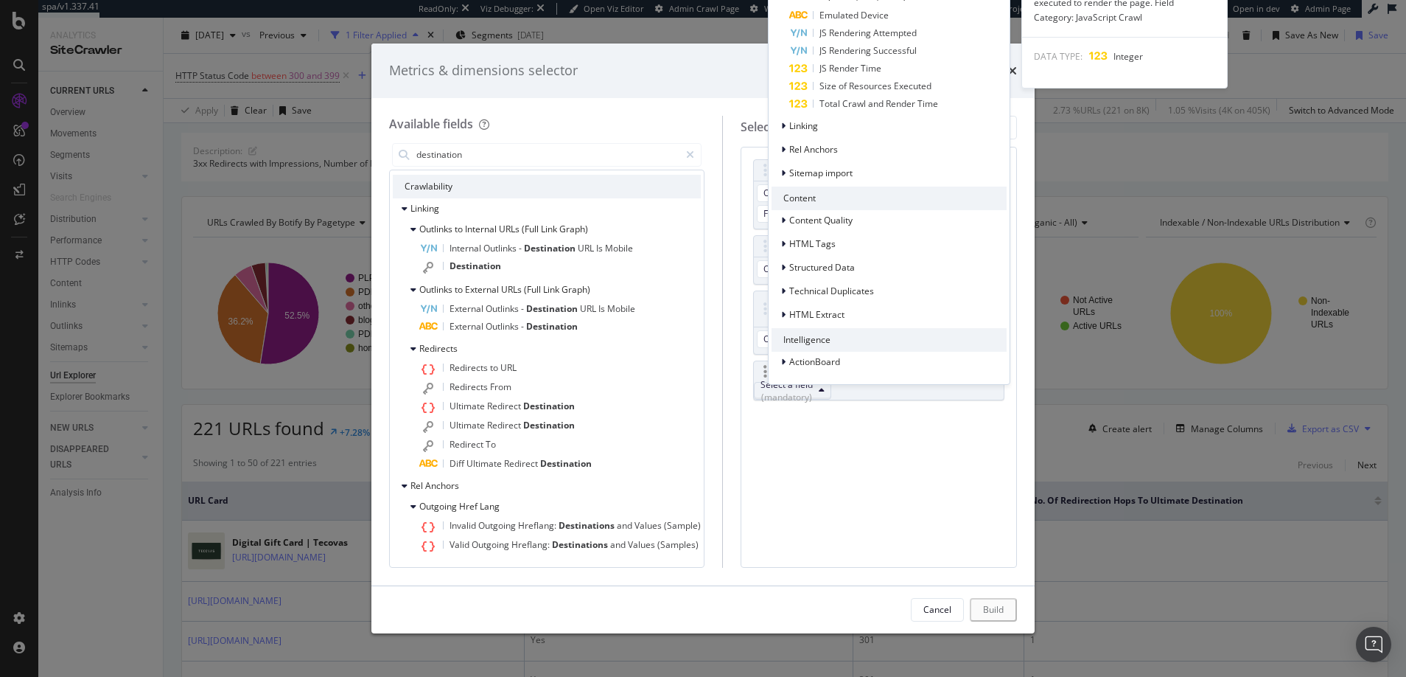
scroll to position [127, 0]
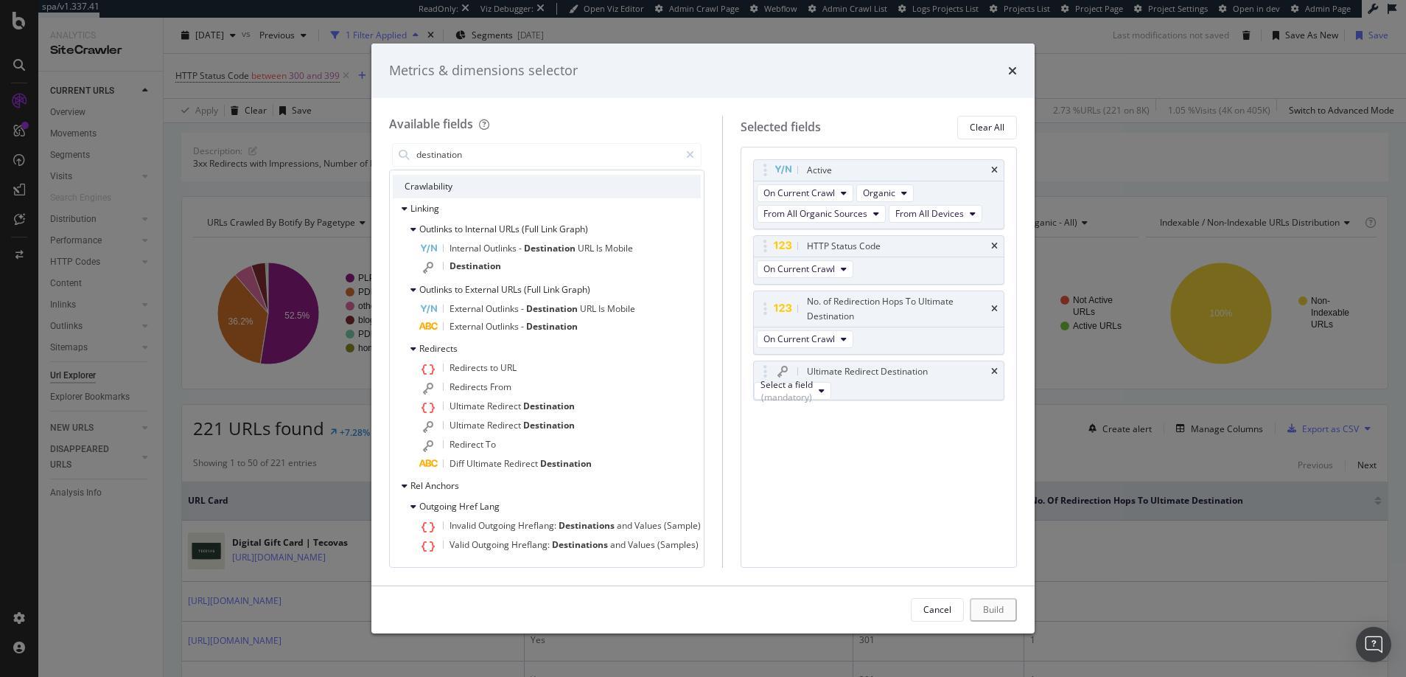
click at [856, 427] on div "Active On Current Crawl Organic From All Organic Sources From All Devices HTTP …" at bounding box center [878, 295] width 251 height 273
click at [810, 393] on div "Select a field (mandatory)" at bounding box center [787, 390] width 52 height 25
type input "on current crawl"
click at [848, 486] on div "Active On Current Crawl Organic From All Organic Sources From All Devices HTTP …" at bounding box center [879, 357] width 276 height 421
click at [813, 391] on div "(mandatory)" at bounding box center [787, 397] width 52 height 13
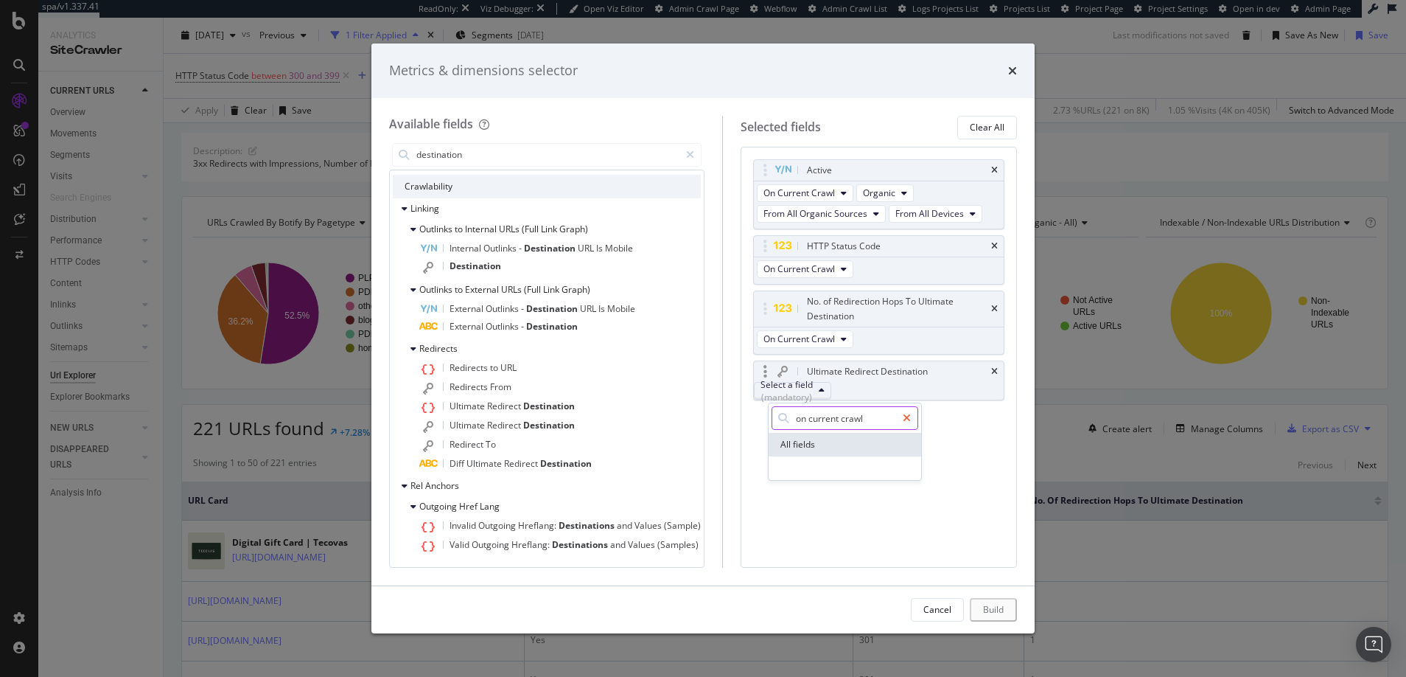
click at [911, 415] on icon "modal" at bounding box center [907, 418] width 8 height 10
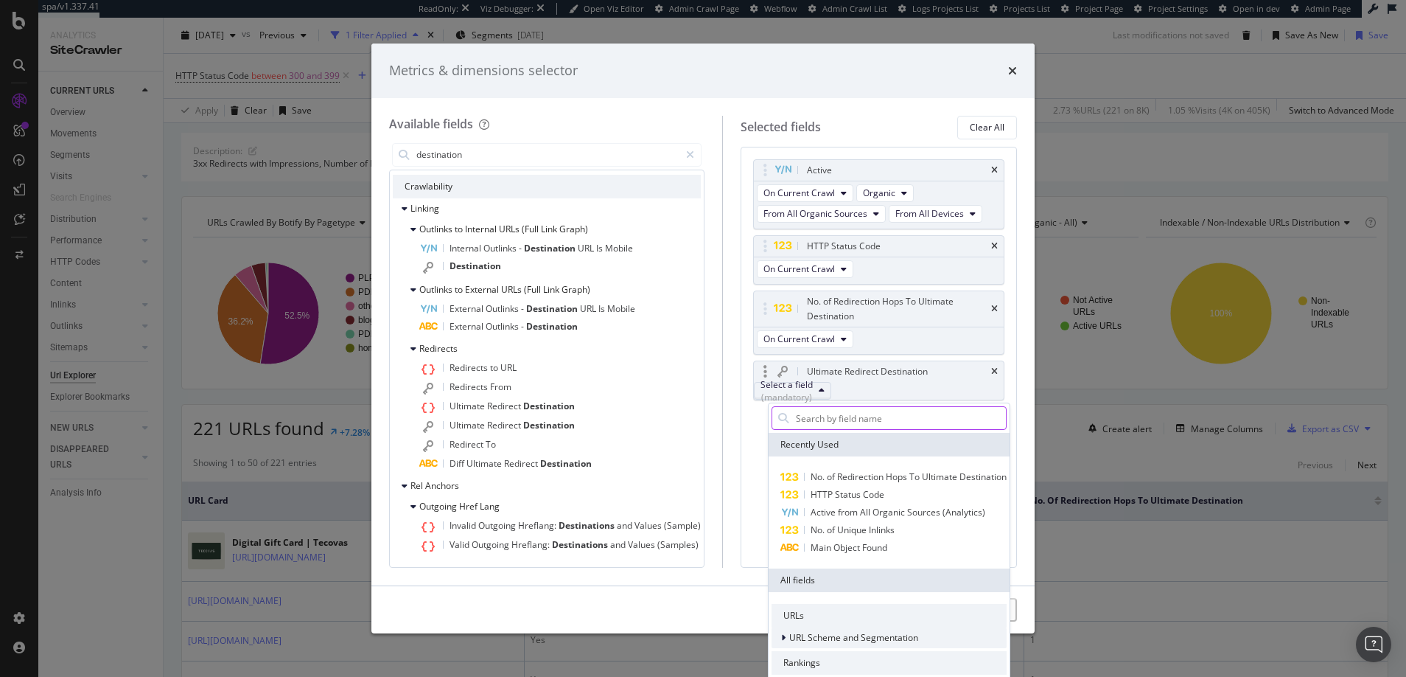
scroll to position [262, 0]
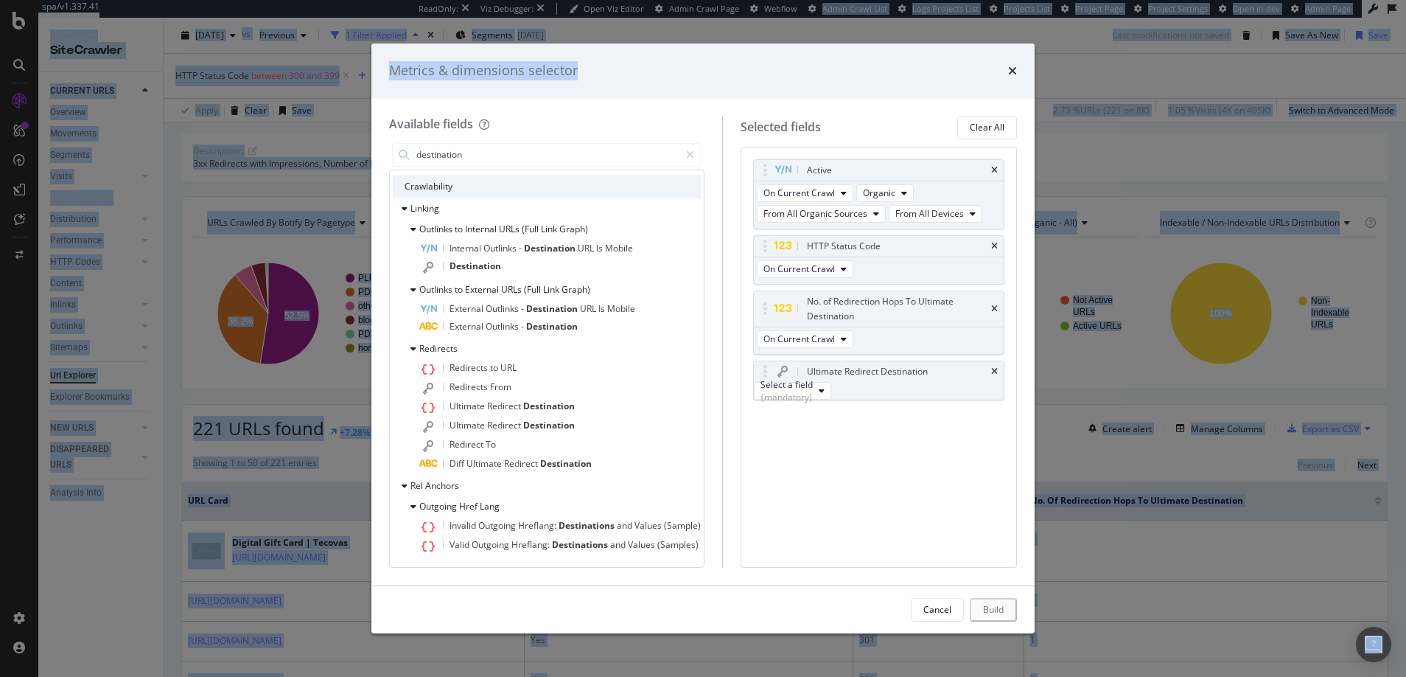
drag, startPoint x: 900, startPoint y: 62, endPoint x: 890, endPoint y: -44, distance: 106.6
click at [890, 0] on html "spa/v1.337.41 ReadOnly: Viz Debugger: Open Viz Editor Admin Crawl Page Webflow …" at bounding box center [703, 338] width 1406 height 677
click at [813, 397] on div "(mandatory)" at bounding box center [787, 397] width 52 height 13
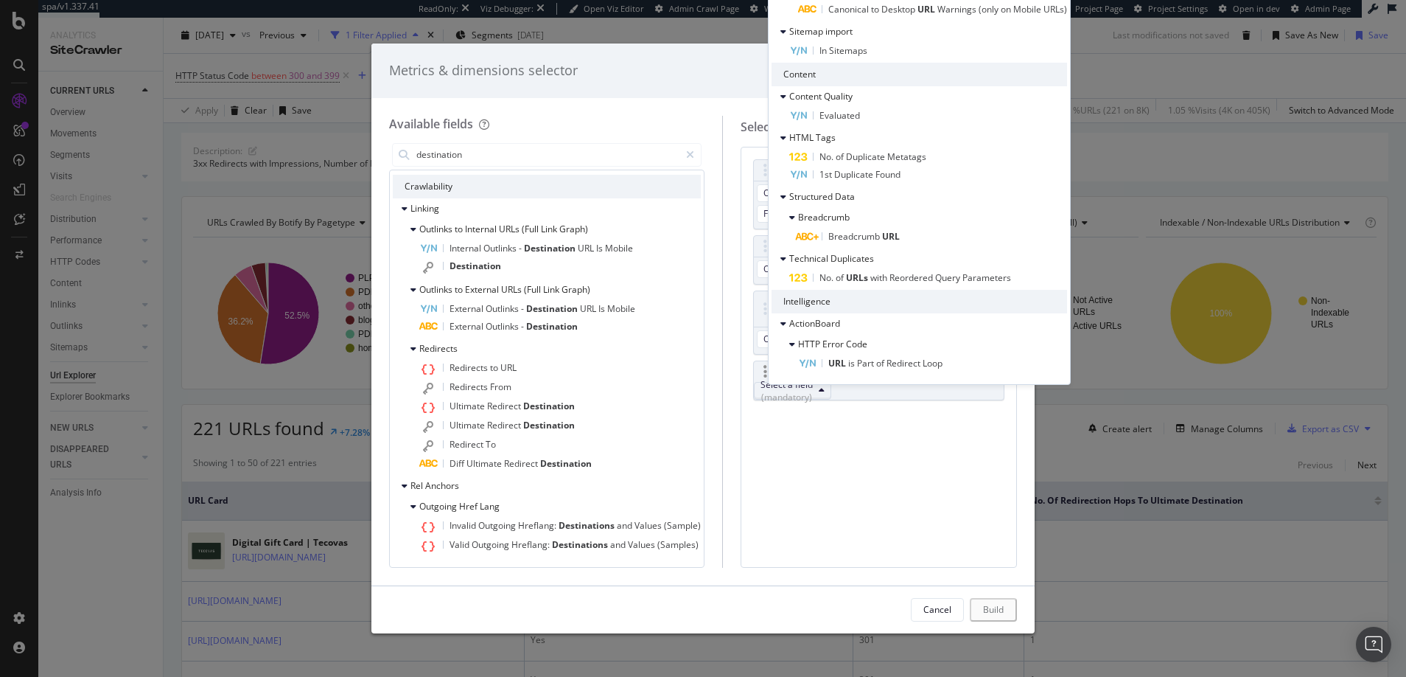
type input "u"
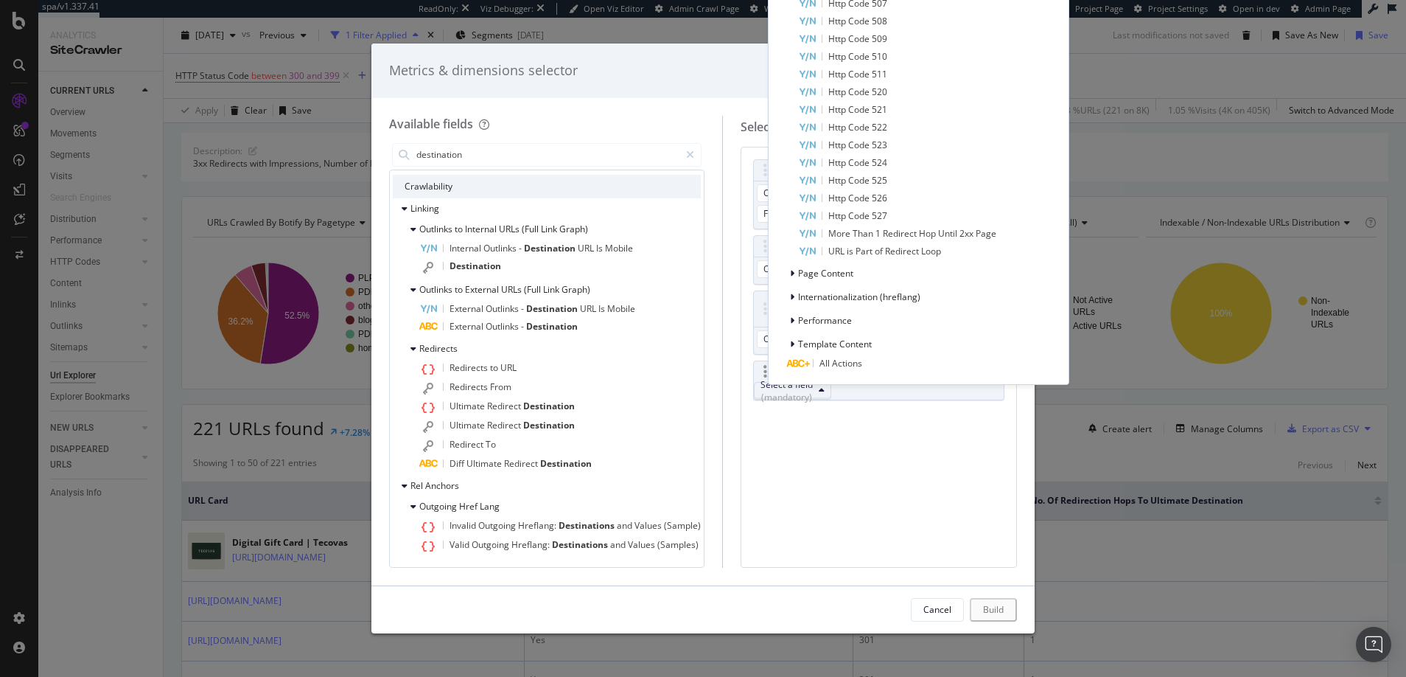
type input "e"
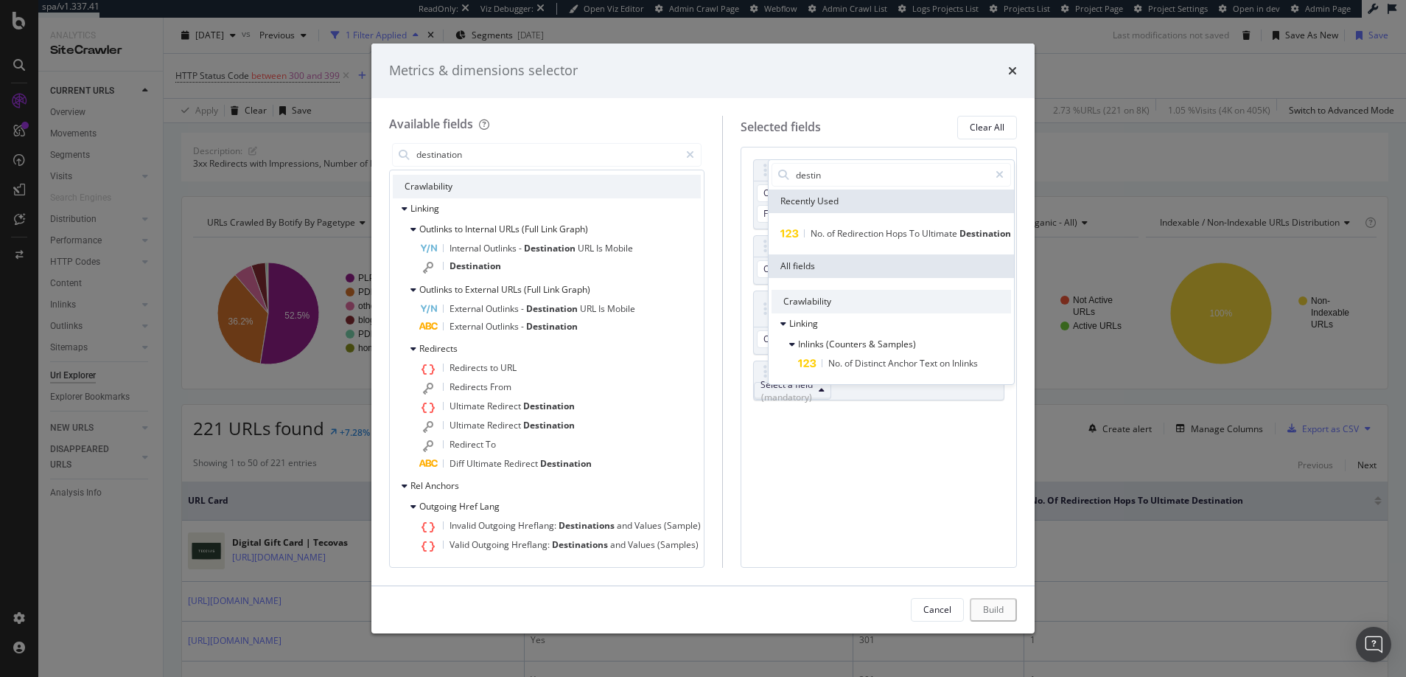
scroll to position [0, 0]
type input "d"
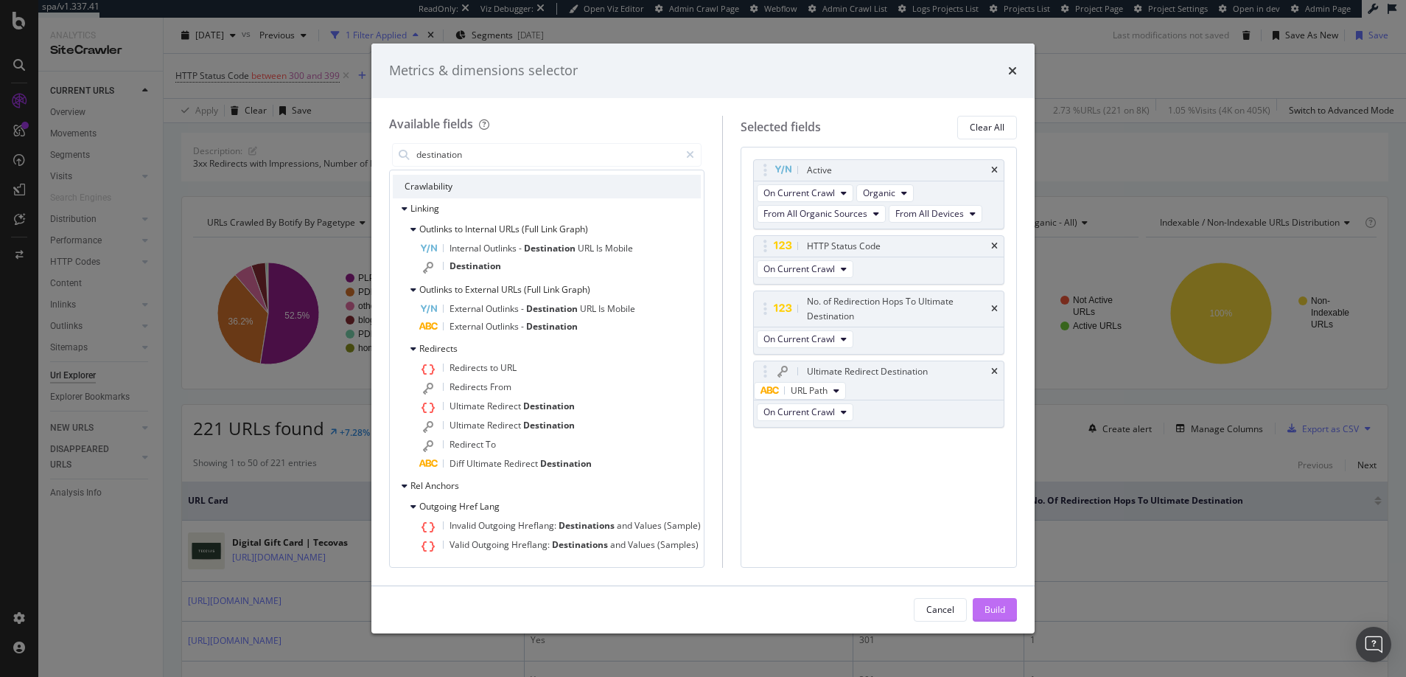
click at [990, 609] on div "Build" at bounding box center [995, 609] width 21 height 13
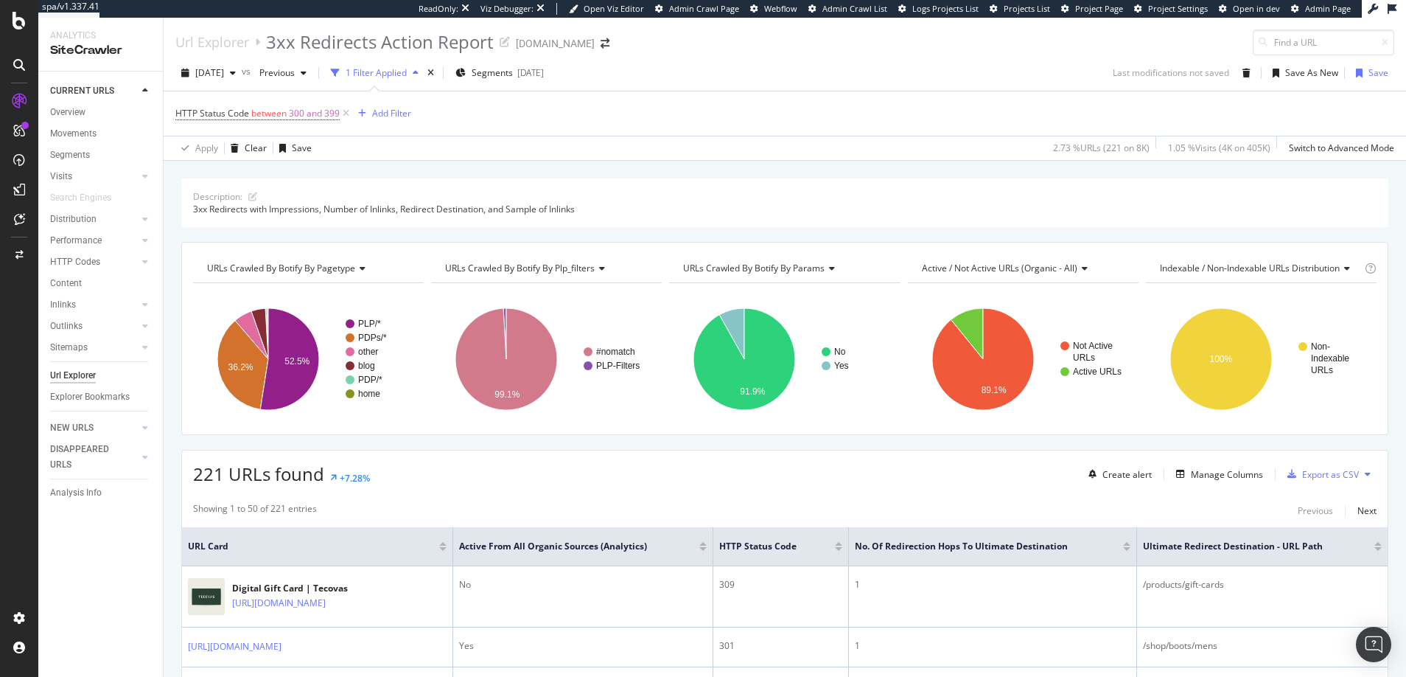
click at [1131, 548] on div at bounding box center [1126, 549] width 7 height 4
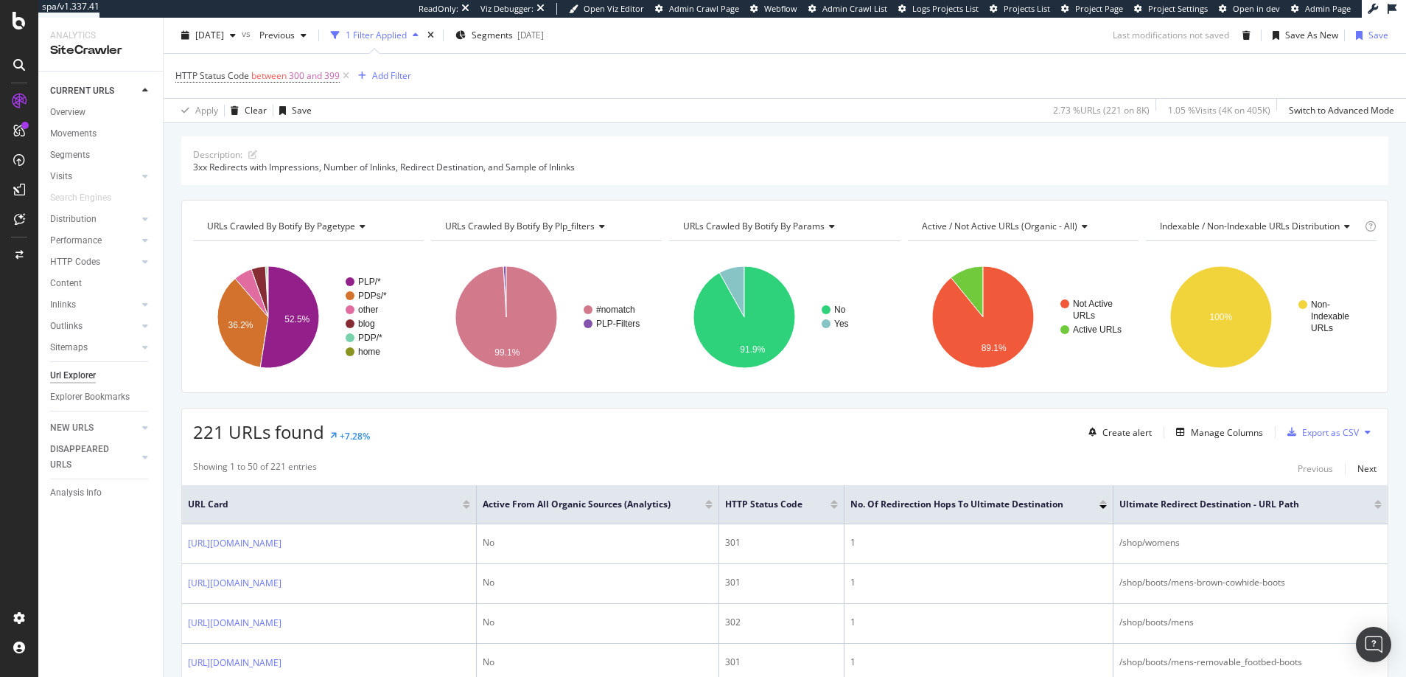
scroll to position [43, 0]
click at [1104, 502] on div at bounding box center [1103, 501] width 7 height 4
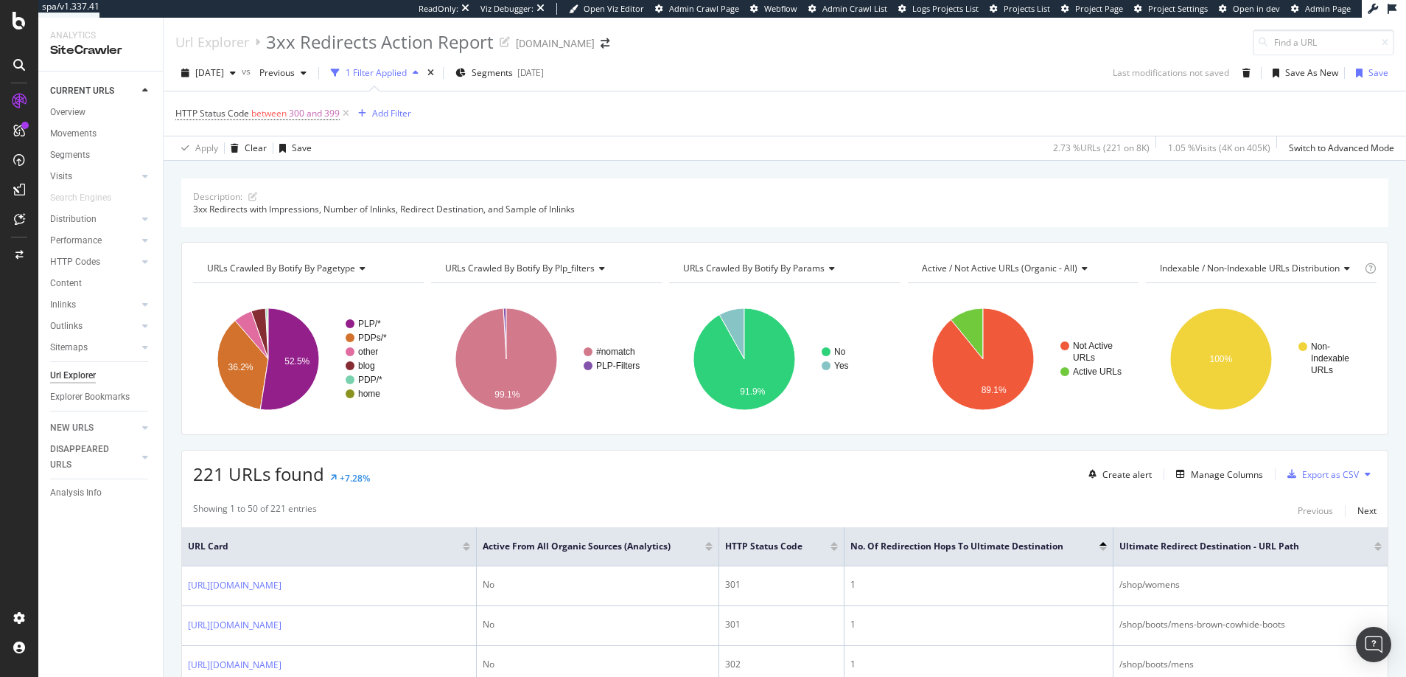
click at [77, 376] on div "Url Explorer" at bounding box center [73, 375] width 46 height 15
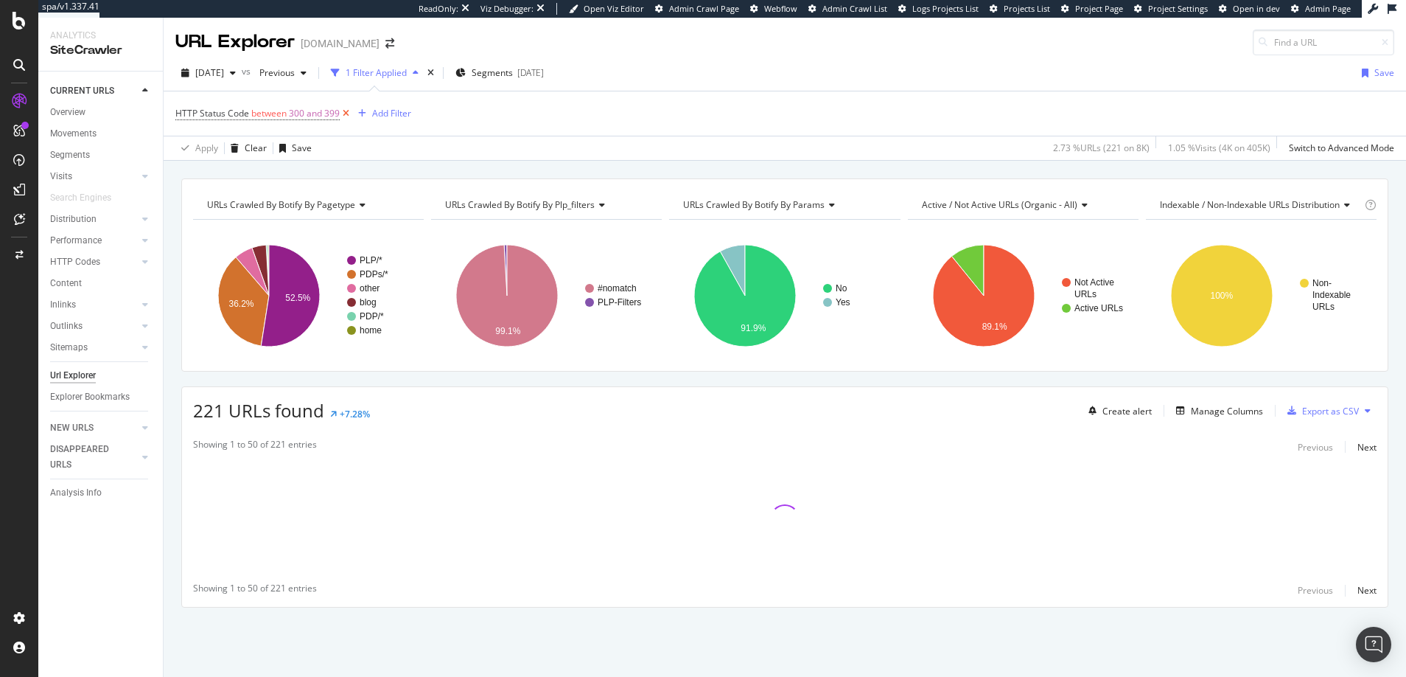
click at [346, 113] on icon at bounding box center [346, 113] width 13 height 15
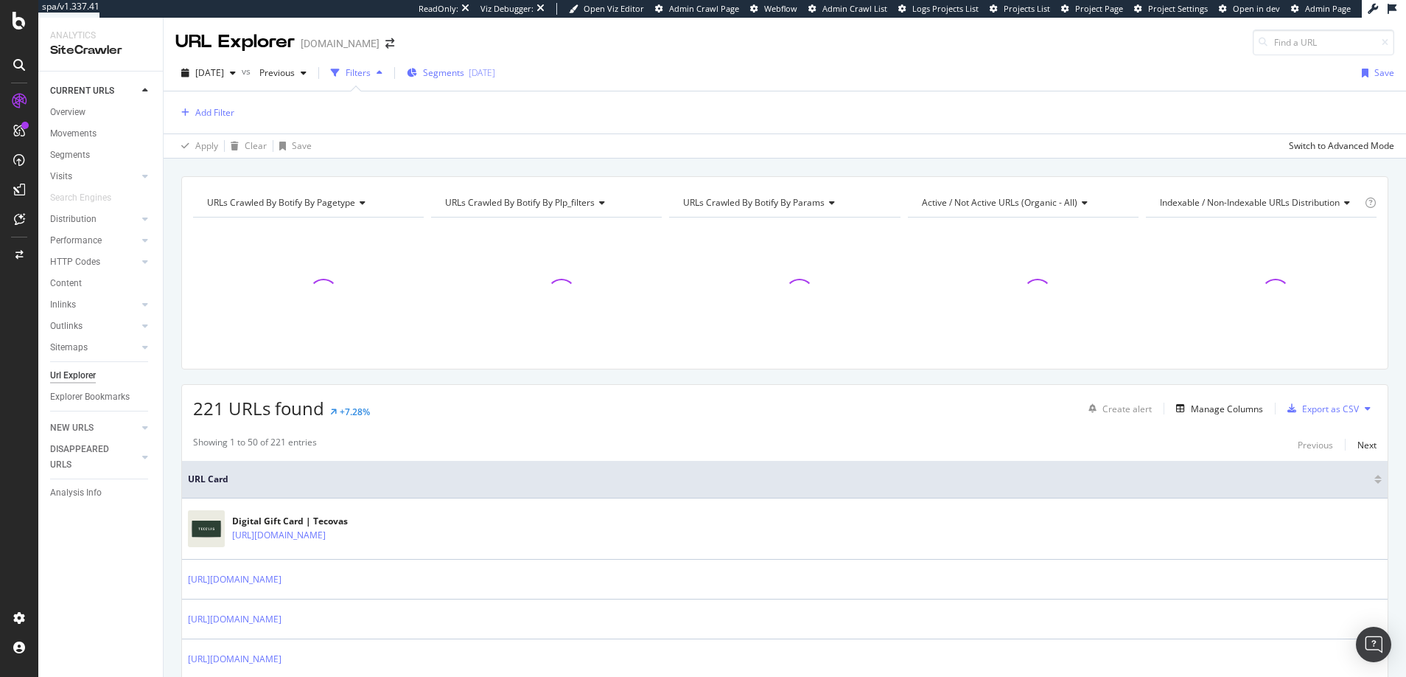
click at [464, 72] on span "Segments" at bounding box center [443, 72] width 41 height 13
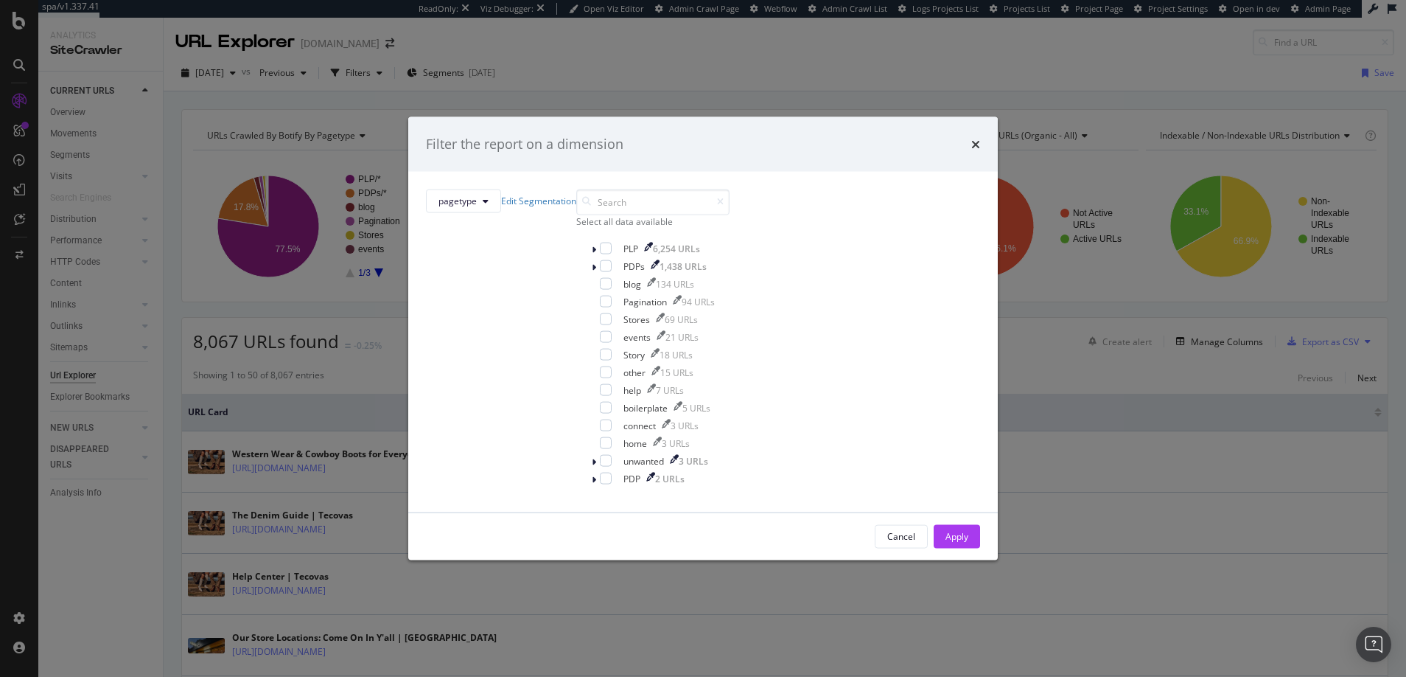
click at [475, 72] on div "Filter the report on a dimension pagetype Edit Segmentation Select all data ava…" at bounding box center [703, 338] width 1406 height 677
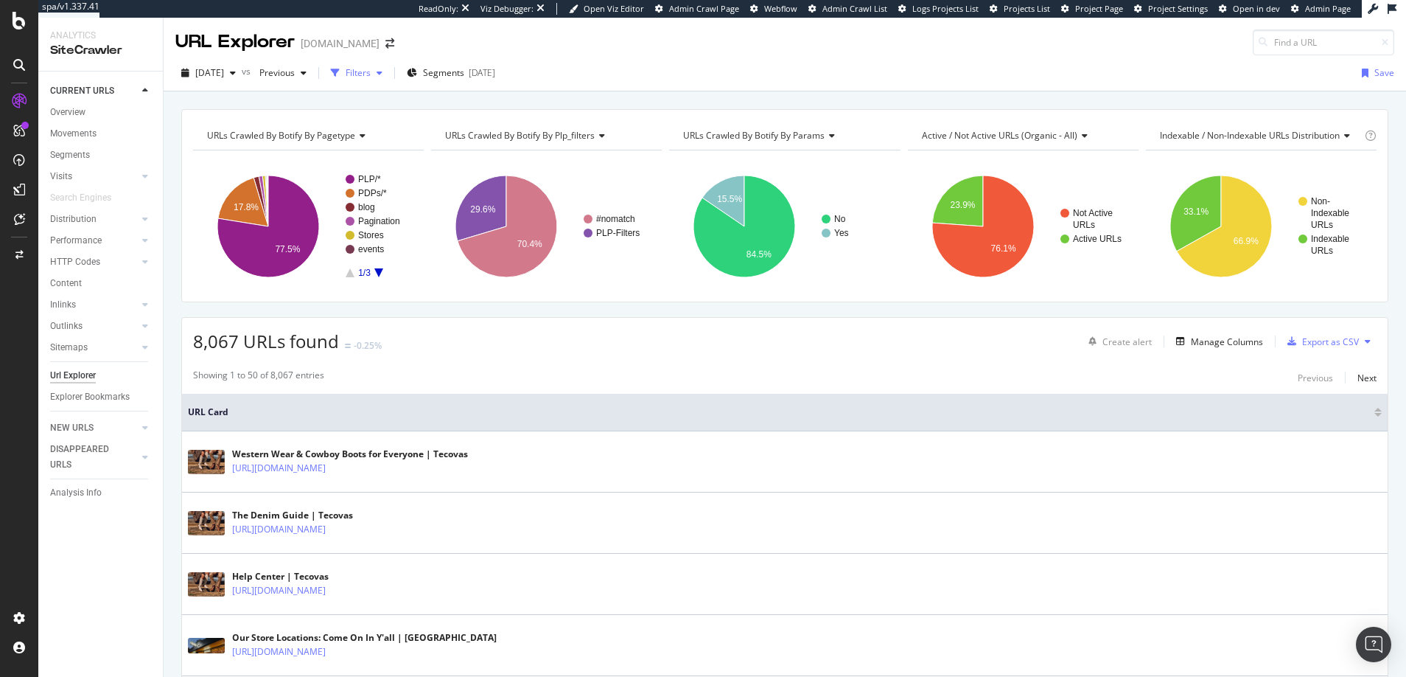
click at [382, 71] on icon "button" at bounding box center [380, 73] width 6 height 9
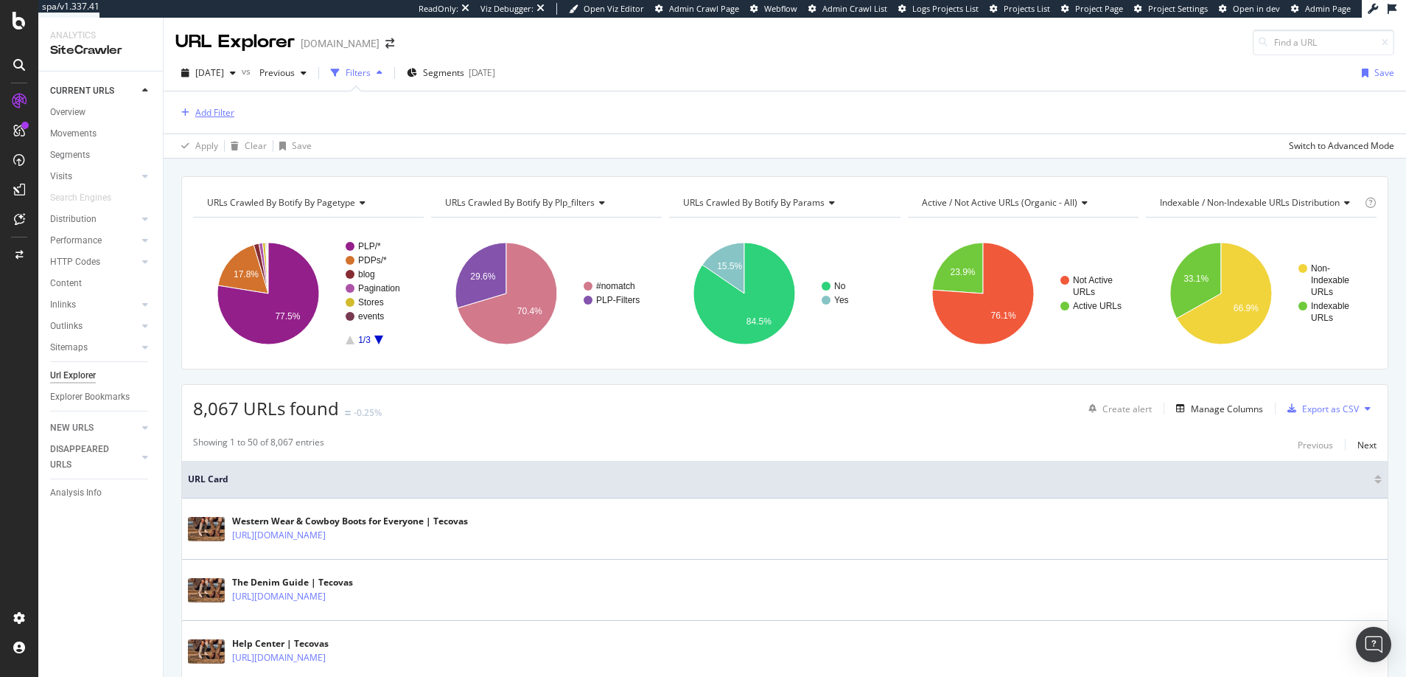
click at [217, 110] on div "Add Filter" at bounding box center [214, 112] width 39 height 13
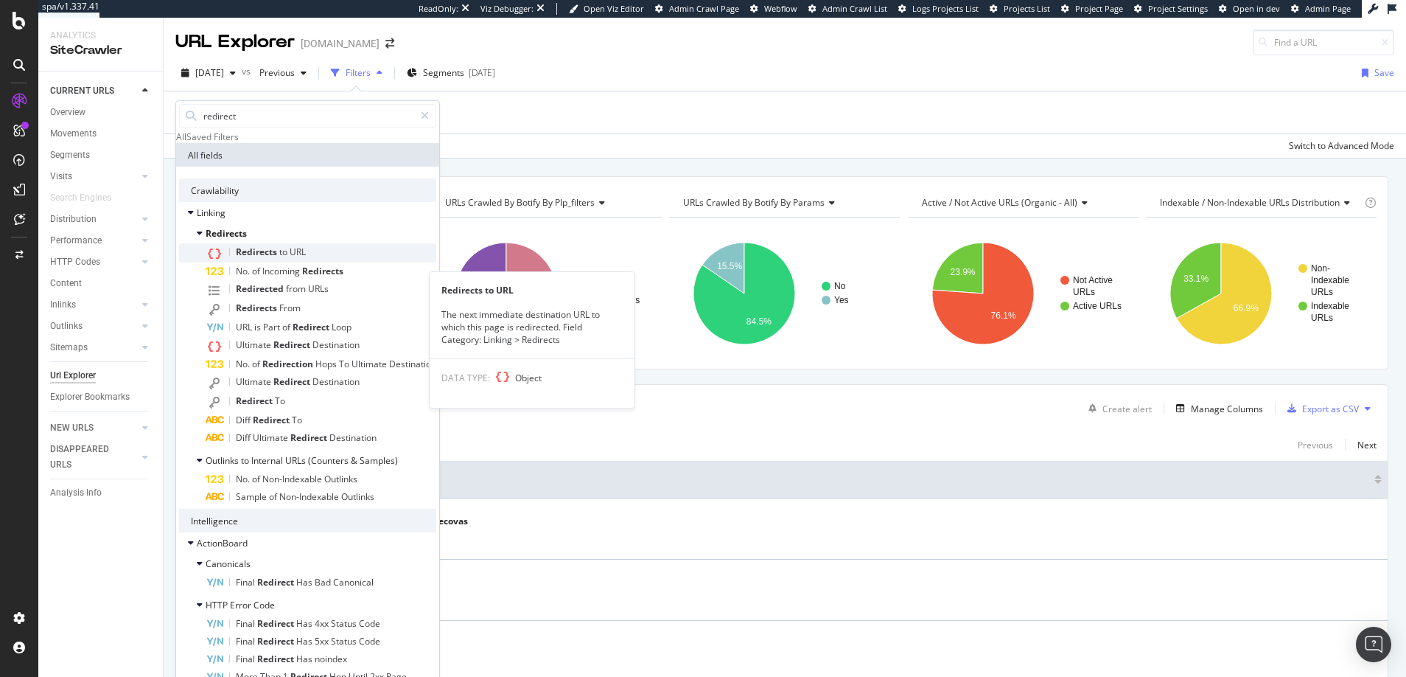
type input "redirect"
click at [256, 258] on span "Redirects" at bounding box center [257, 251] width 43 height 13
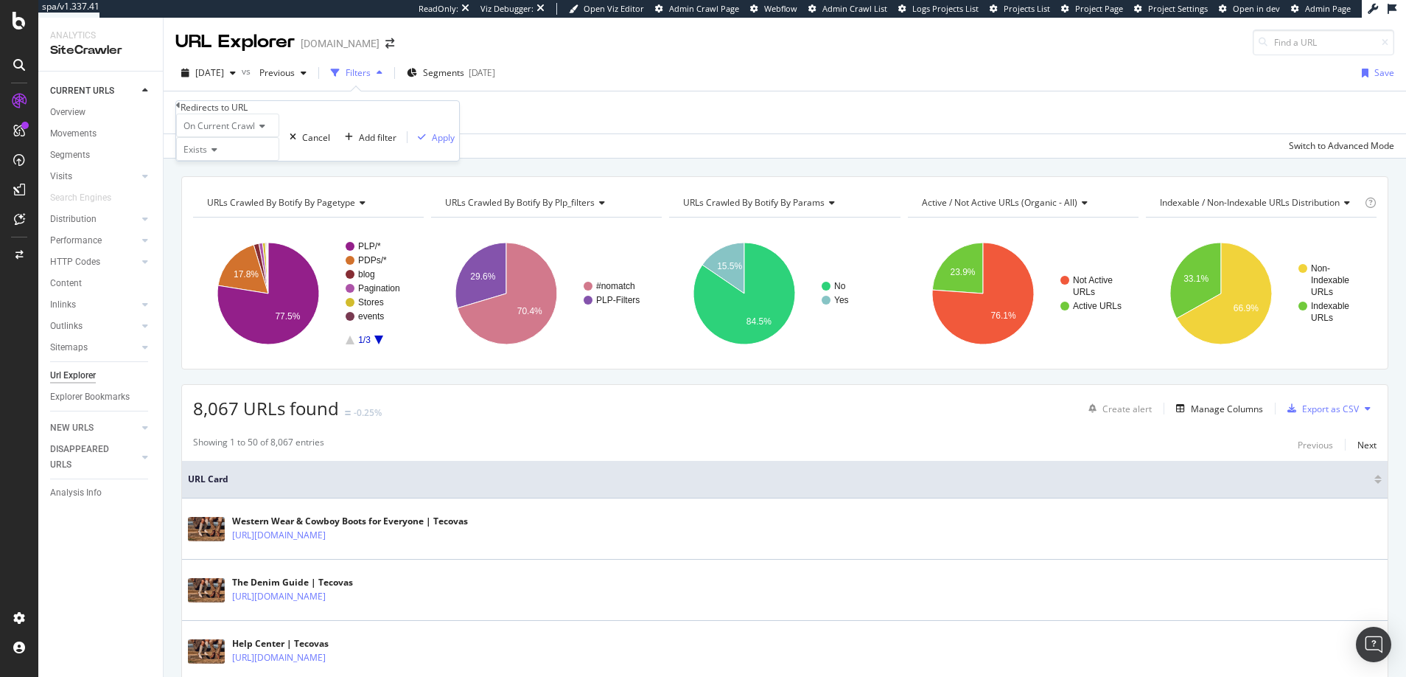
click at [217, 154] on icon at bounding box center [212, 149] width 10 height 9
click at [432, 144] on div "Apply" at bounding box center [443, 137] width 23 height 13
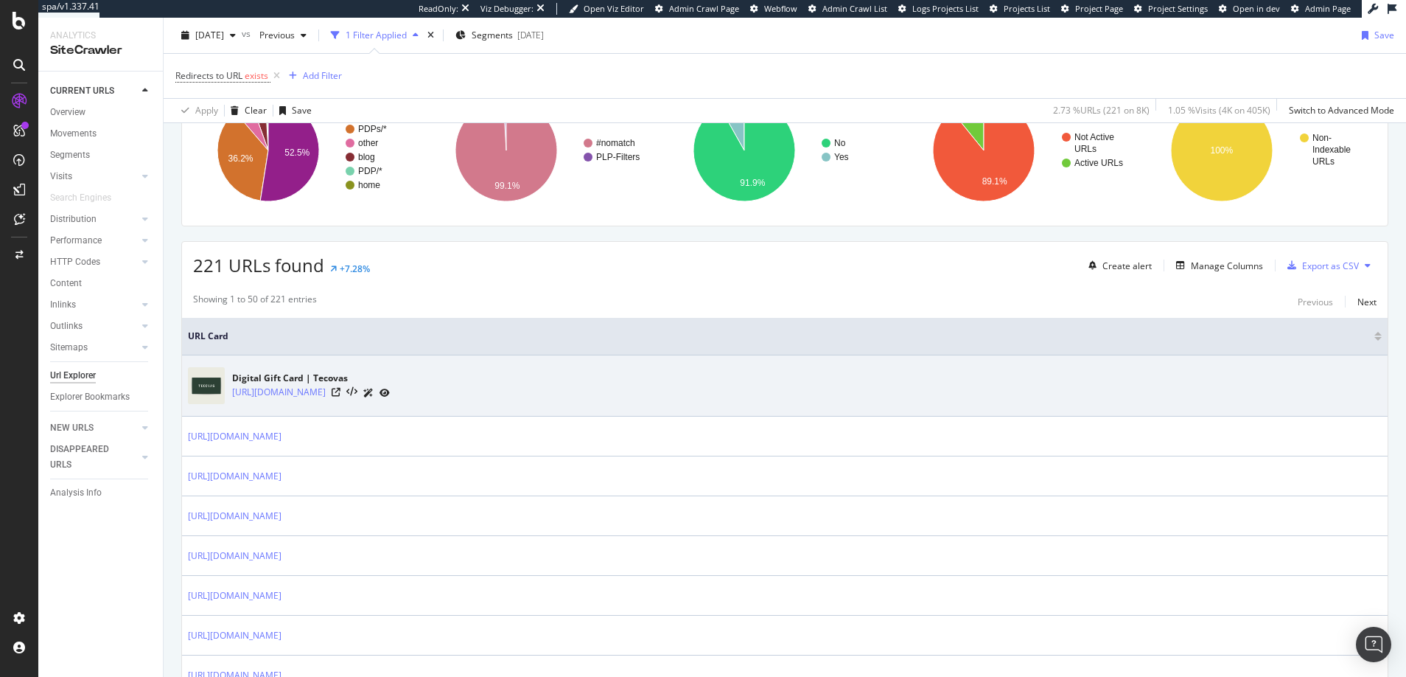
scroll to position [141, 0]
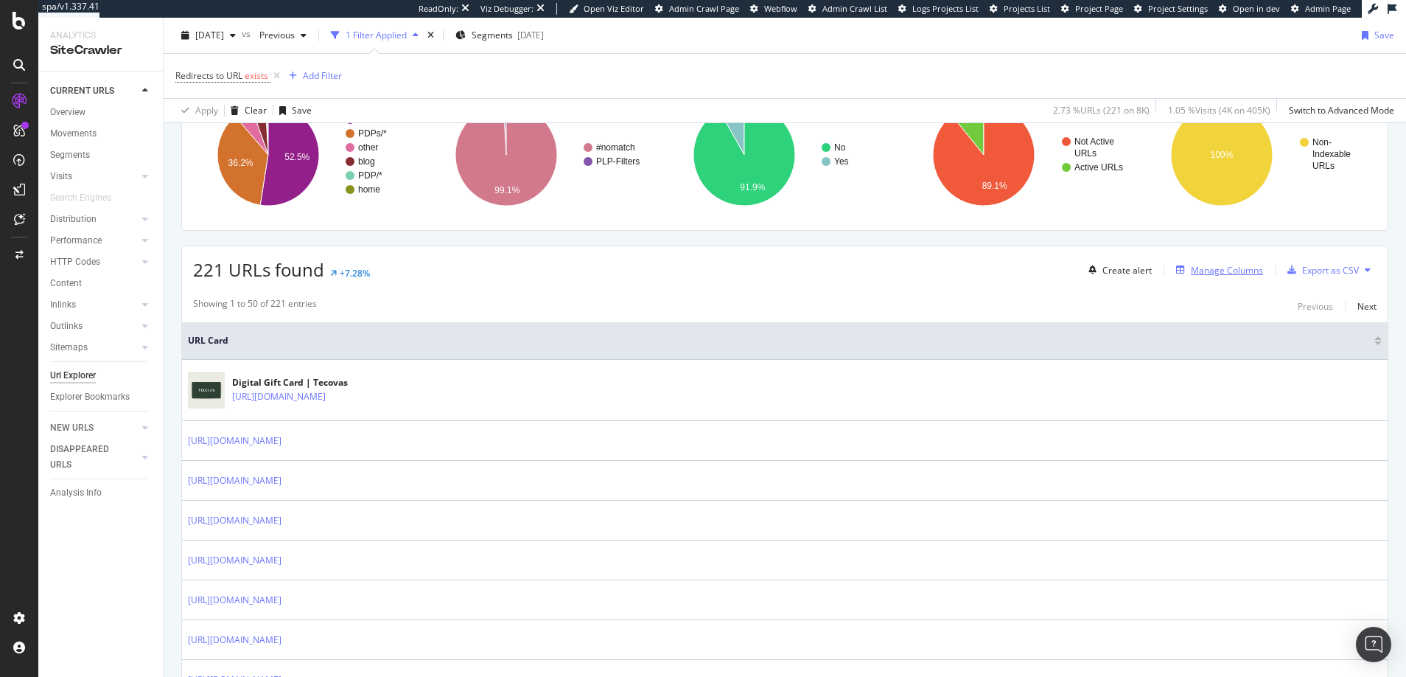
click at [1202, 268] on div "Manage Columns" at bounding box center [1227, 270] width 72 height 13
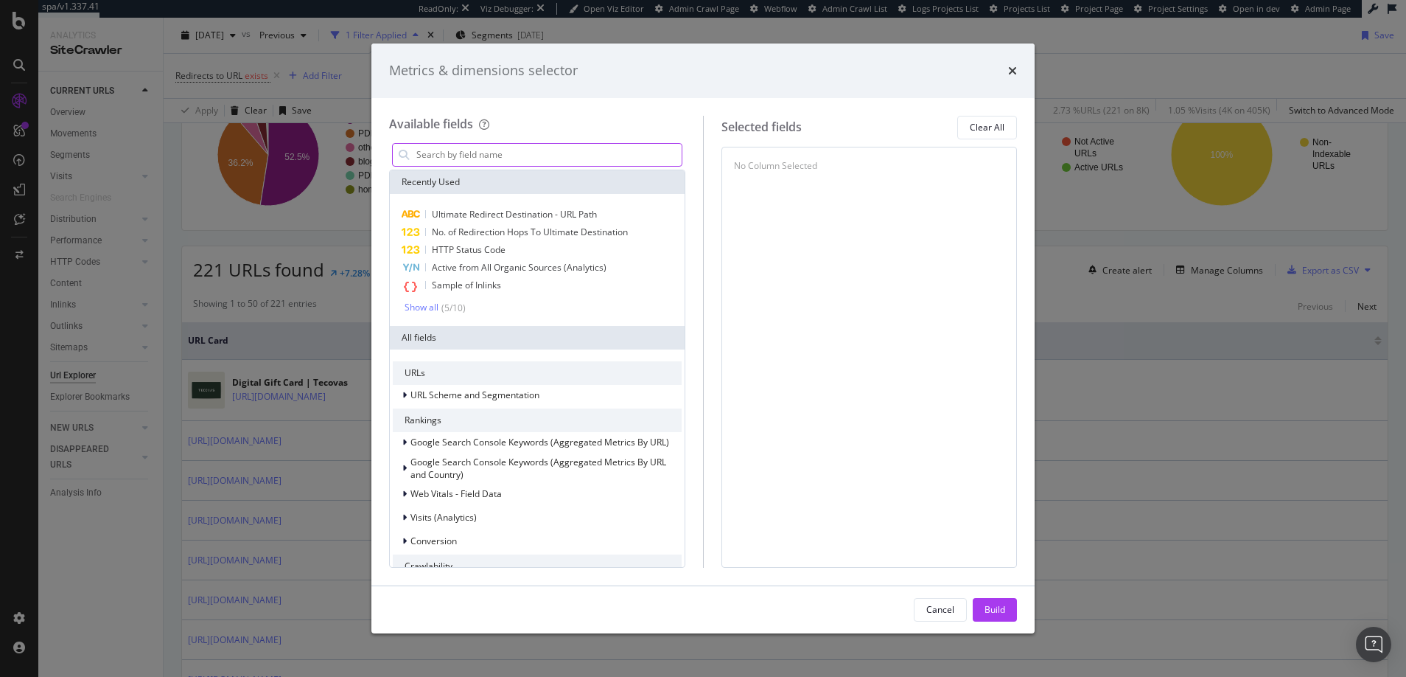
click at [499, 157] on input "modal" at bounding box center [548, 155] width 267 height 22
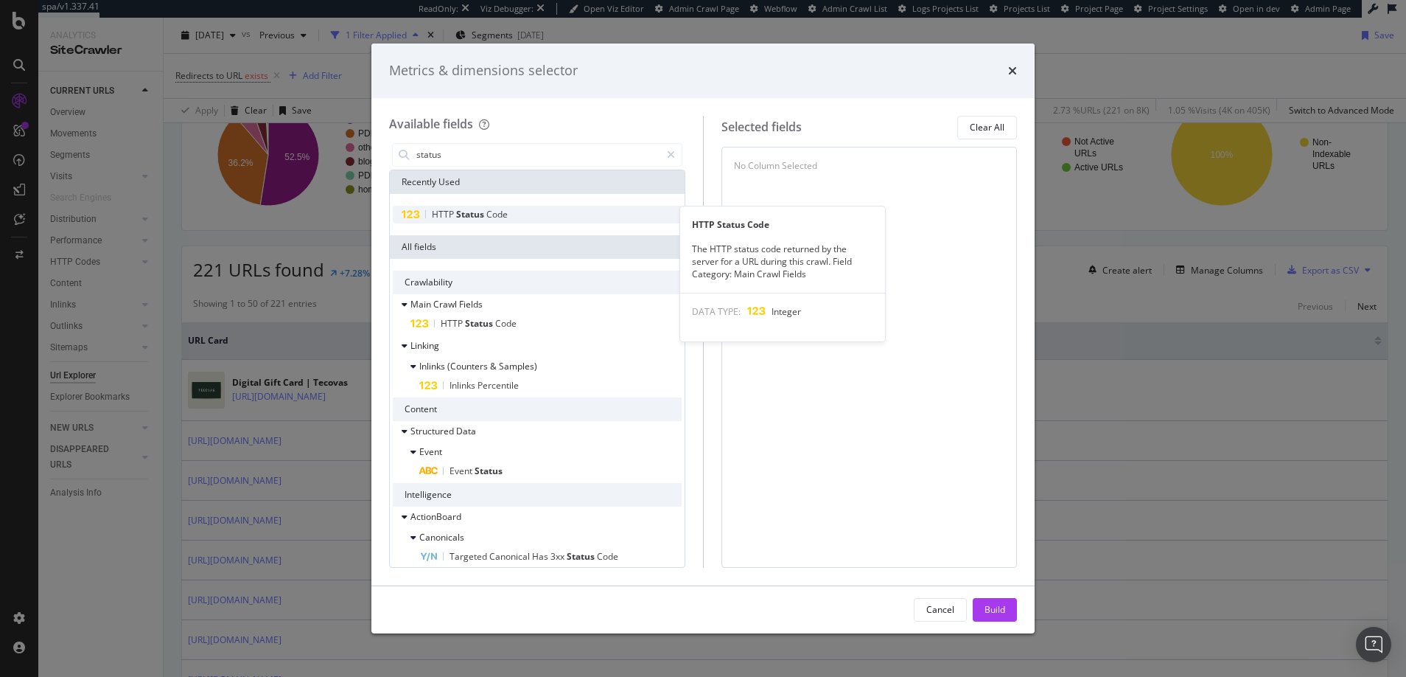
type input "status"
click at [456, 210] on span "Status" at bounding box center [471, 214] width 30 height 13
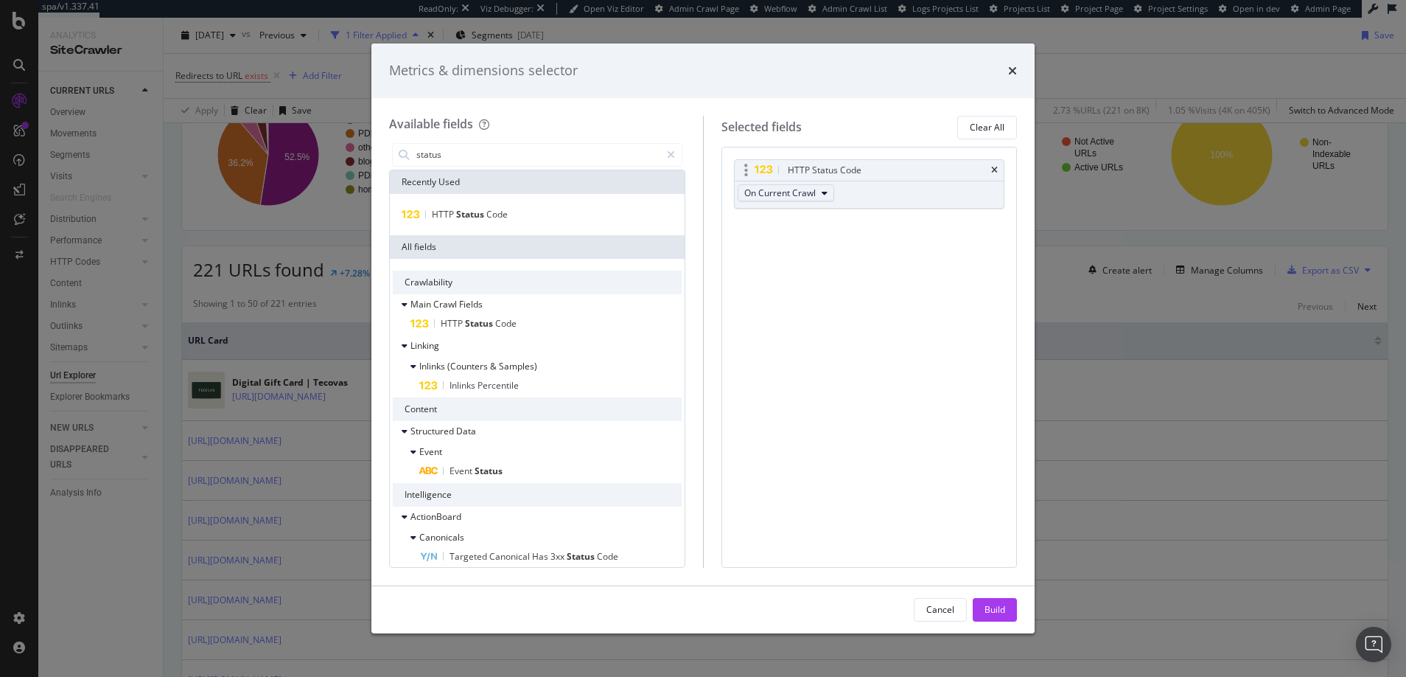
click at [826, 190] on icon "modal" at bounding box center [825, 193] width 6 height 9
click at [808, 193] on span "On Current Crawl" at bounding box center [779, 192] width 71 height 13
click at [994, 606] on div "Build" at bounding box center [995, 609] width 21 height 13
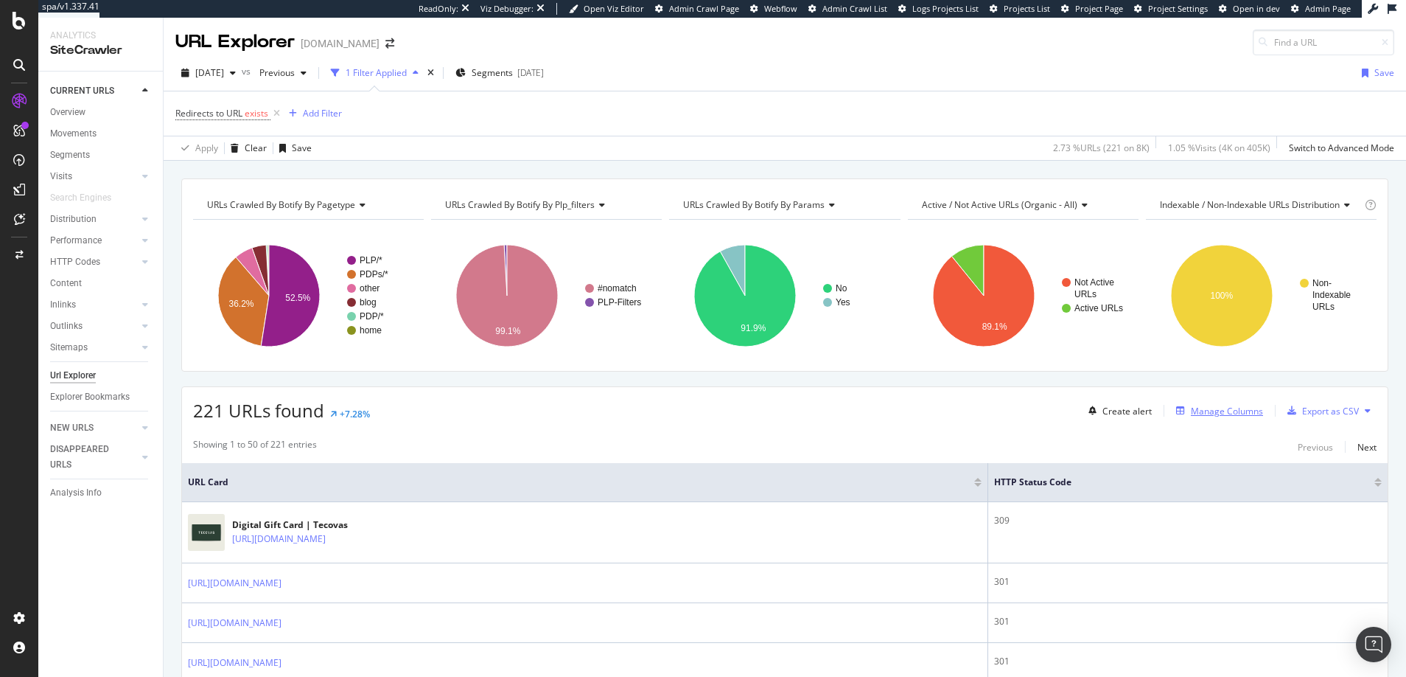
click at [1196, 412] on div "Manage Columns" at bounding box center [1227, 411] width 72 height 13
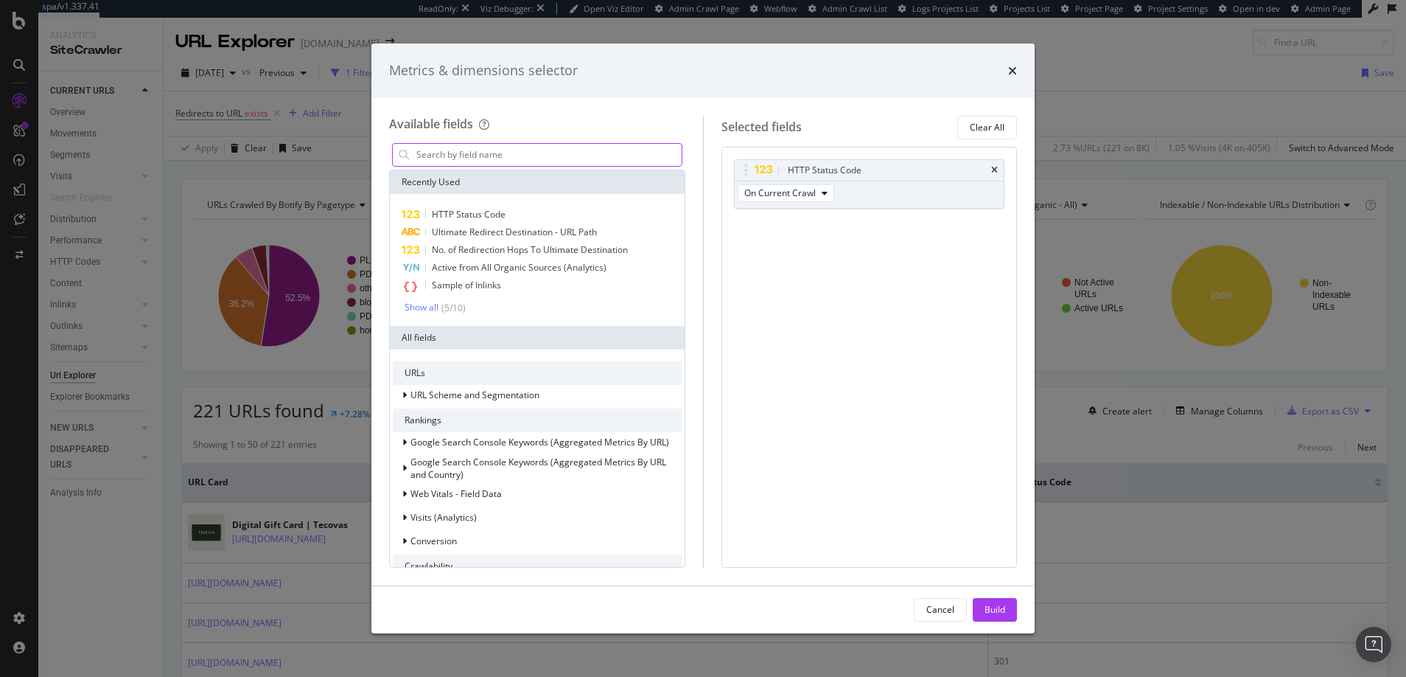
click at [529, 157] on input "modal" at bounding box center [548, 155] width 267 height 22
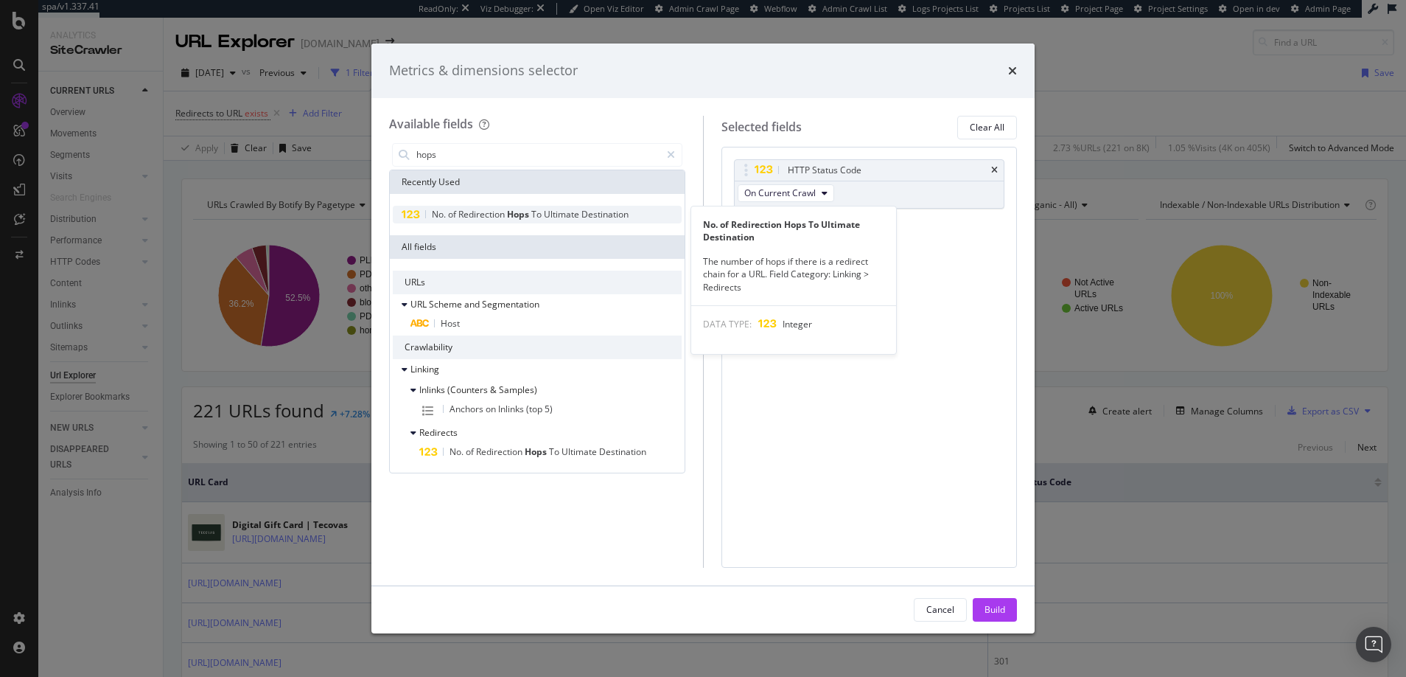
type input "hops"
click at [483, 215] on span "Redirection" at bounding box center [482, 214] width 49 height 13
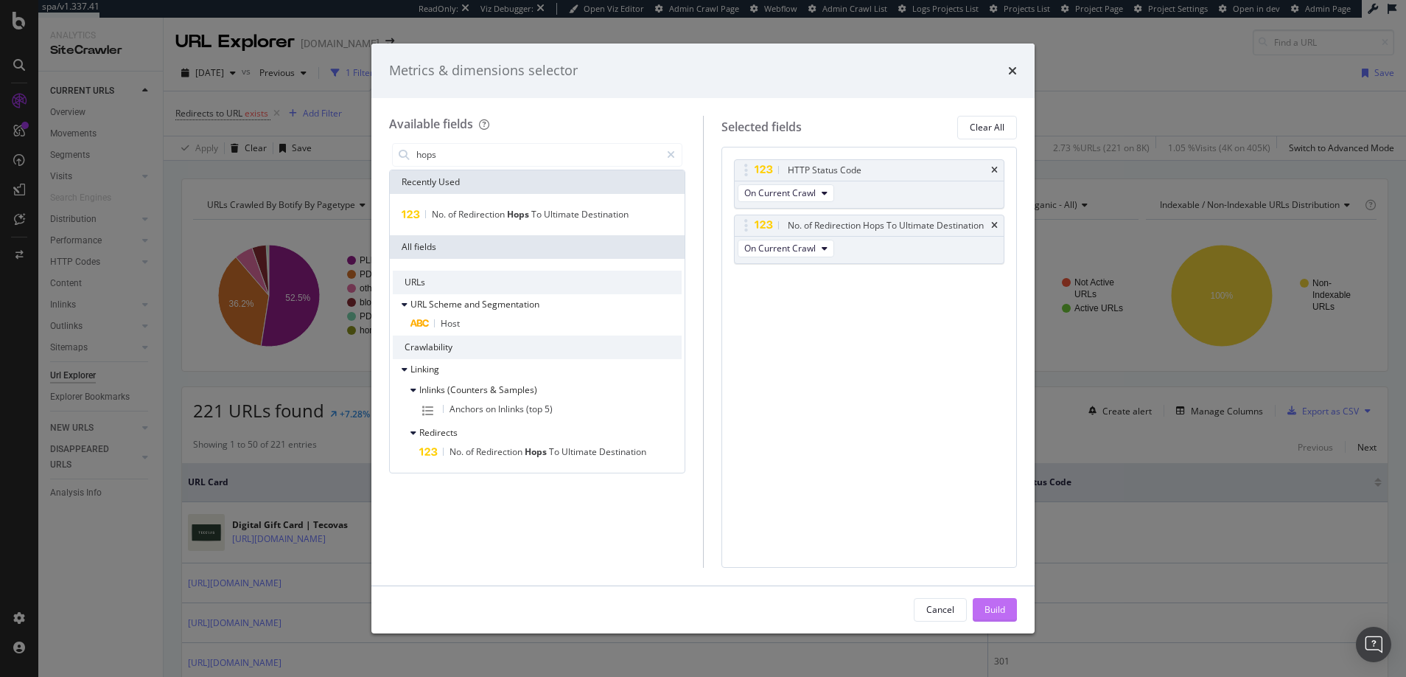
click at [993, 613] on div "Build" at bounding box center [995, 609] width 21 height 13
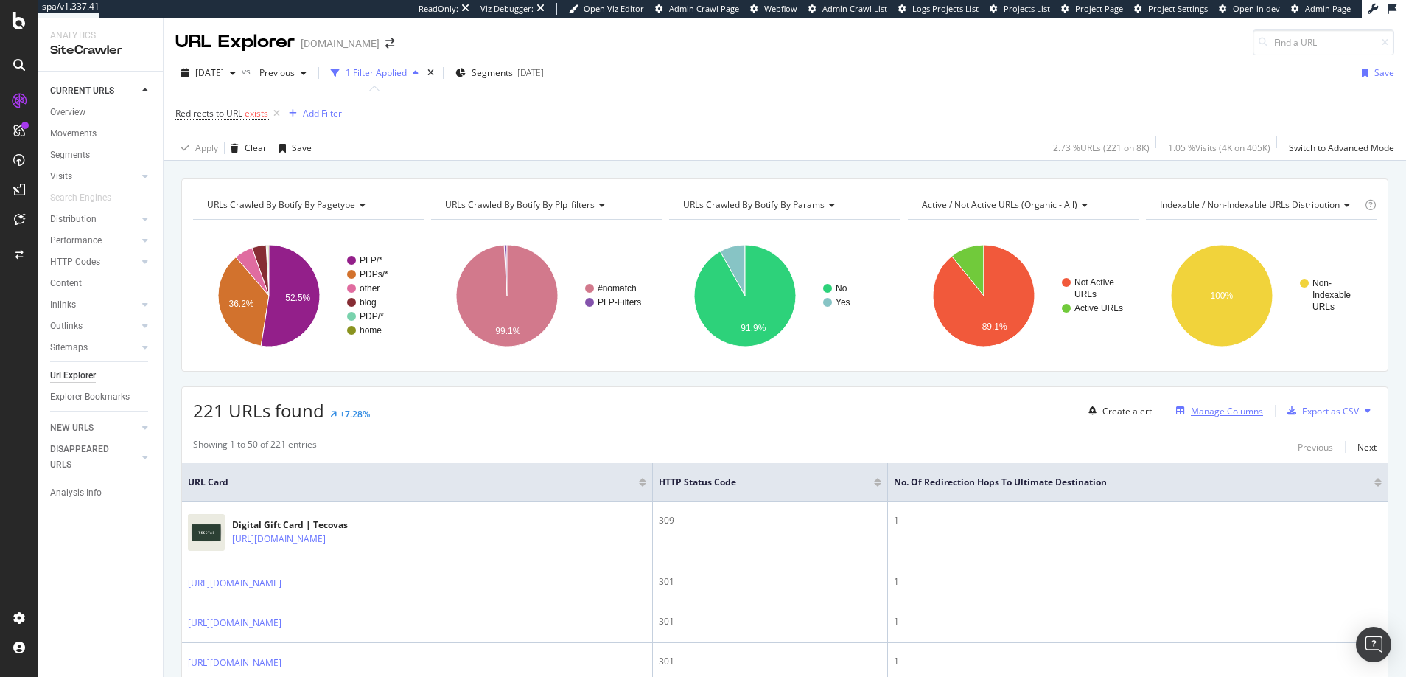
click at [1210, 410] on div "Manage Columns" at bounding box center [1227, 411] width 72 height 13
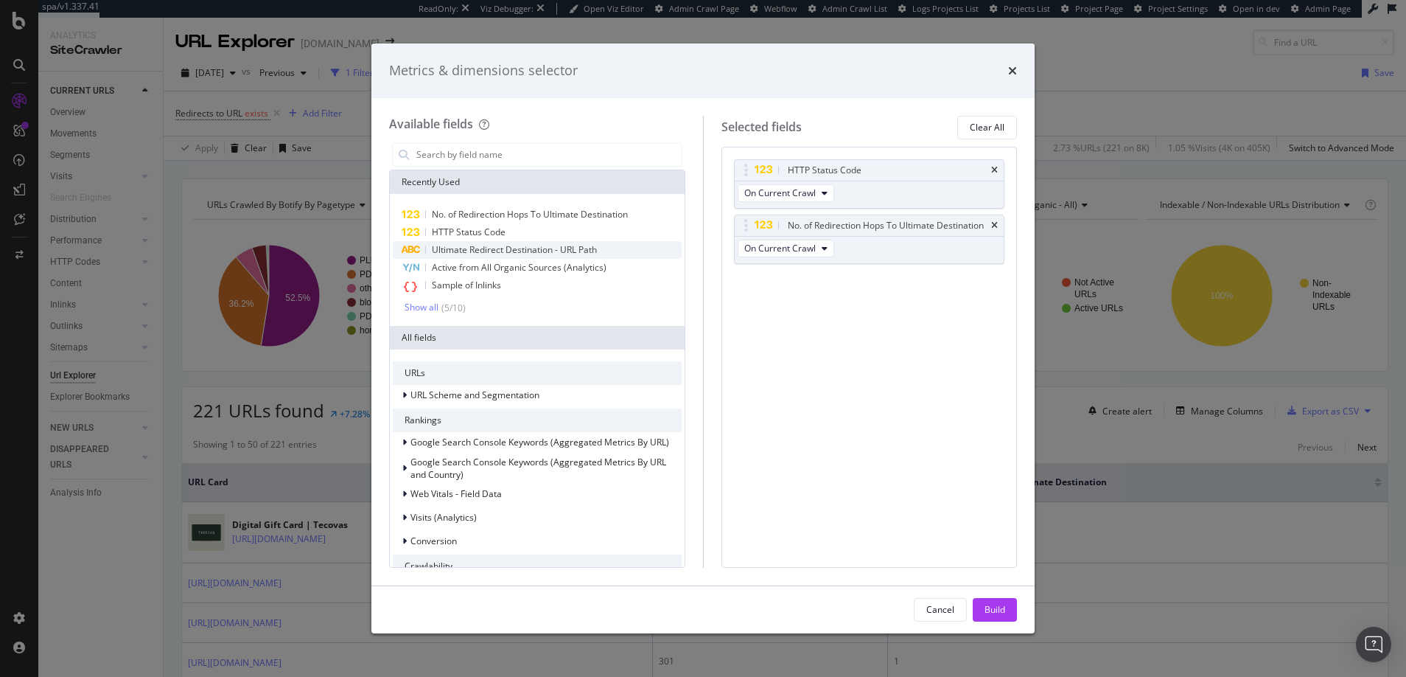
click at [500, 248] on span "Ultimate Redirect Destination - URL Path" at bounding box center [514, 249] width 165 height 13
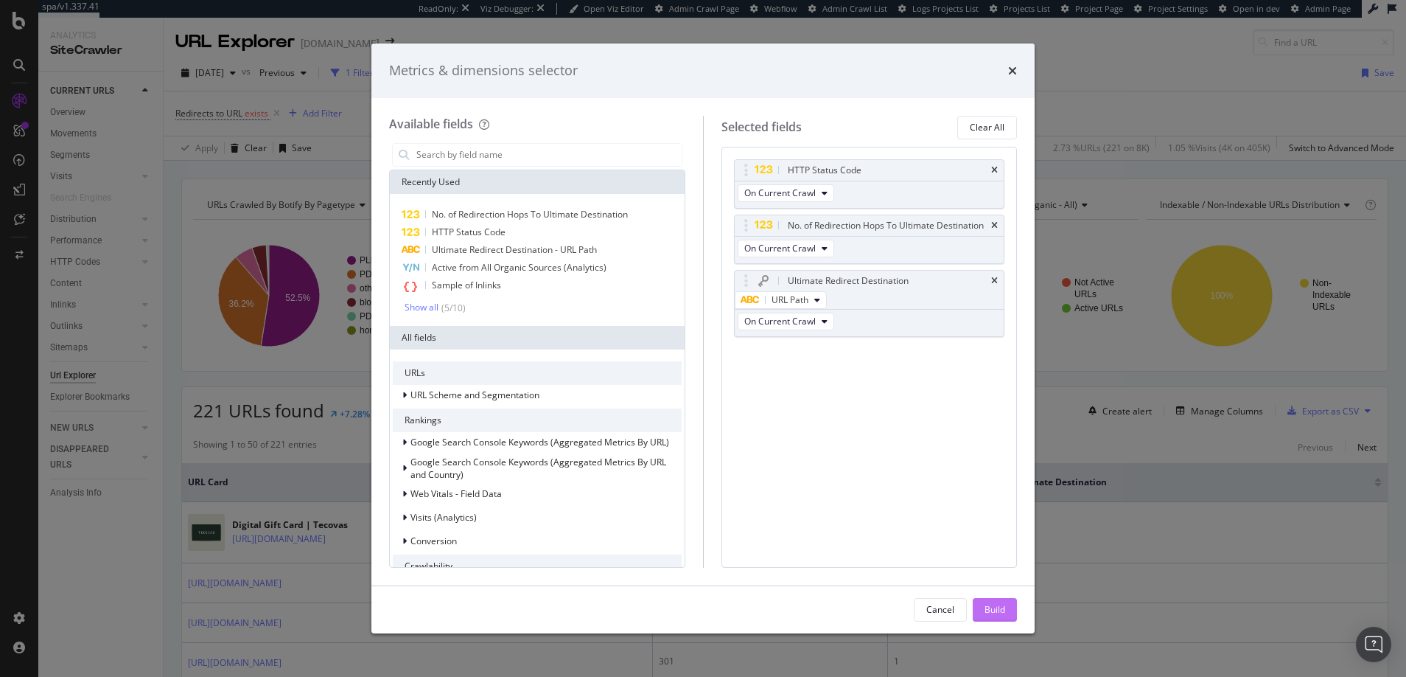
click at [993, 608] on div "Build" at bounding box center [995, 609] width 21 height 13
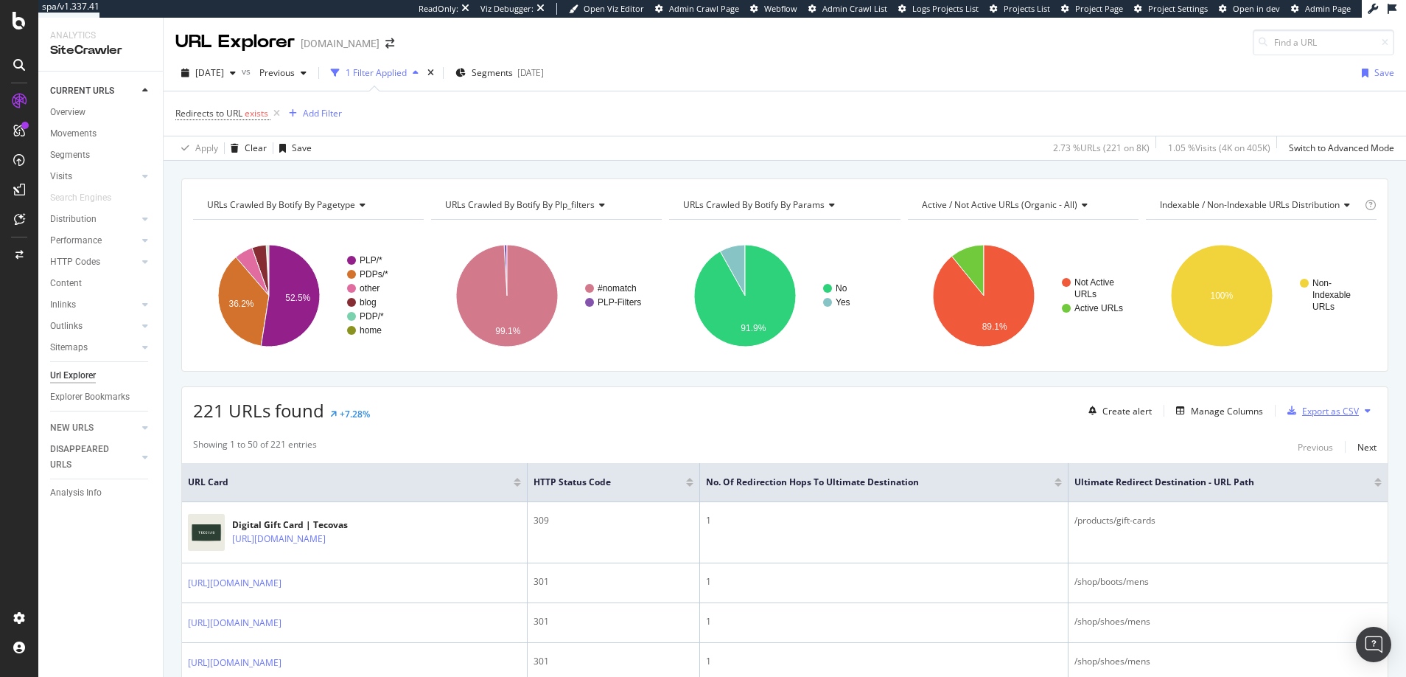
click at [1307, 413] on div "Export as CSV" at bounding box center [1330, 411] width 57 height 13
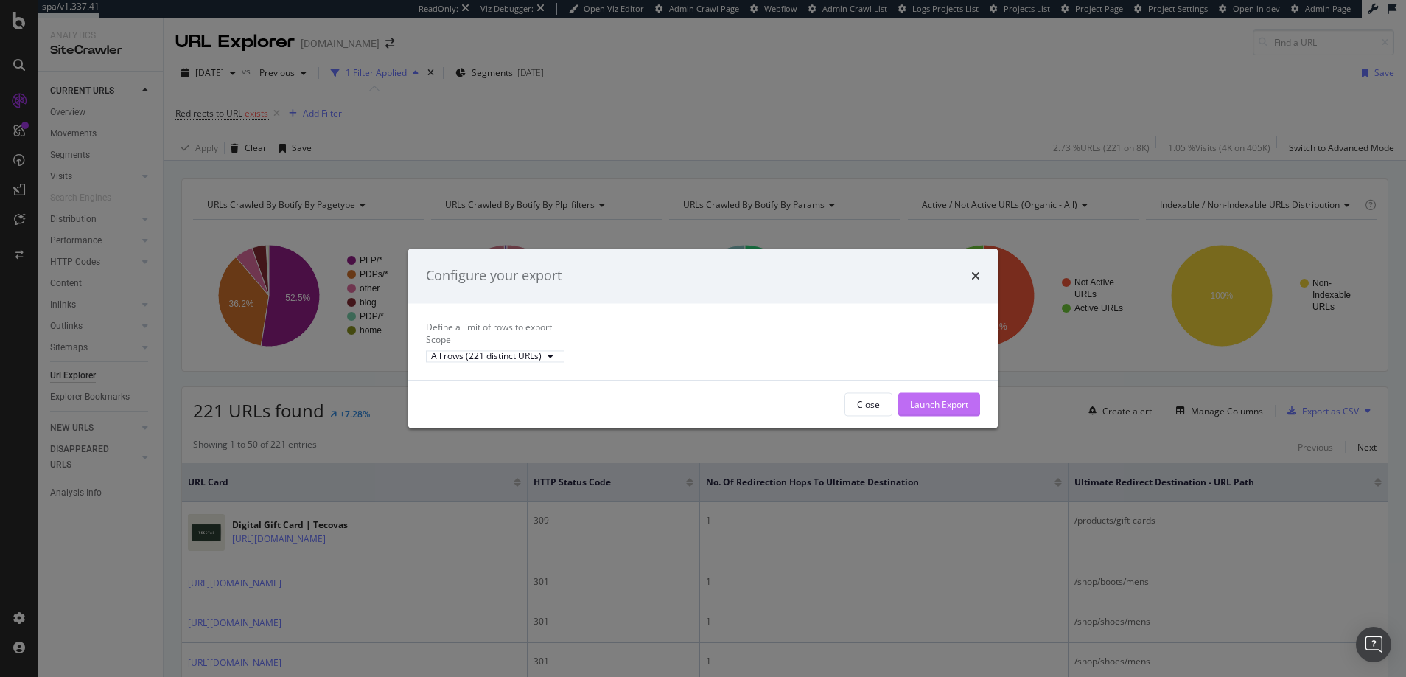
click at [934, 410] on div "Launch Export" at bounding box center [939, 404] width 58 height 13
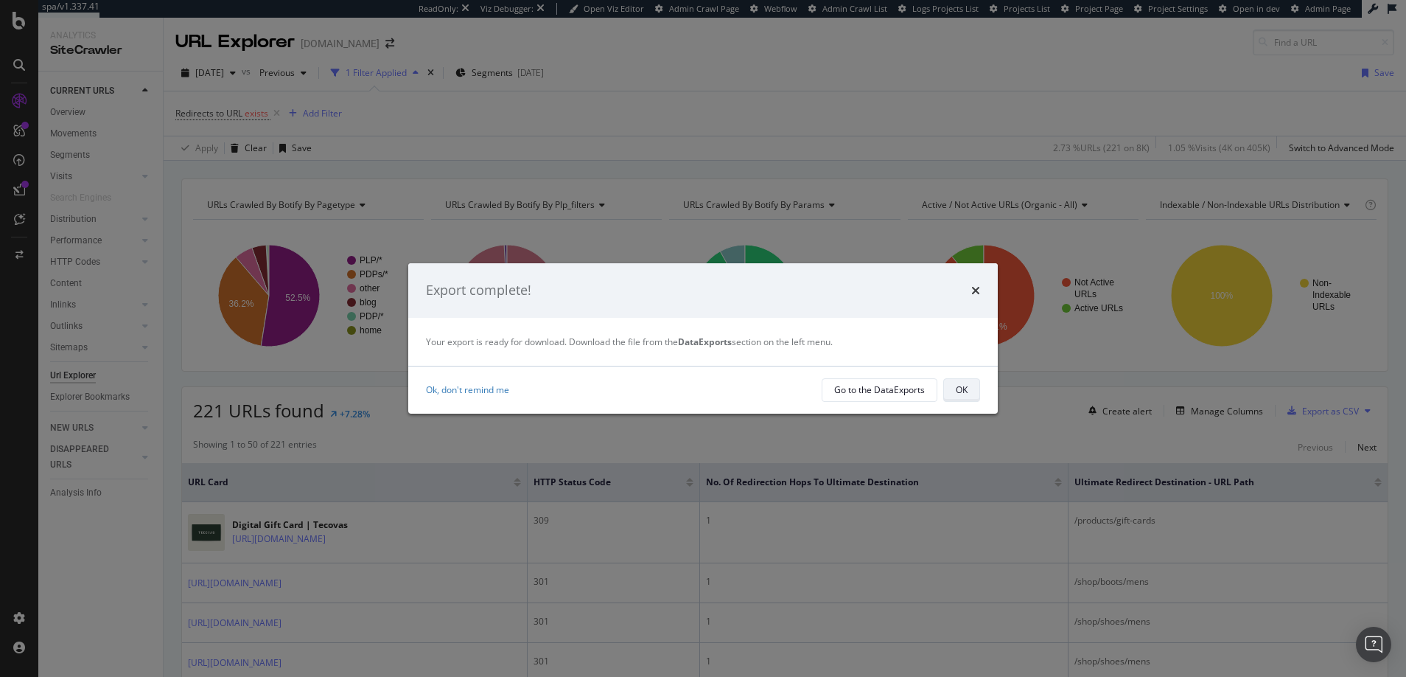
click at [962, 391] on div "OK" at bounding box center [962, 389] width 12 height 13
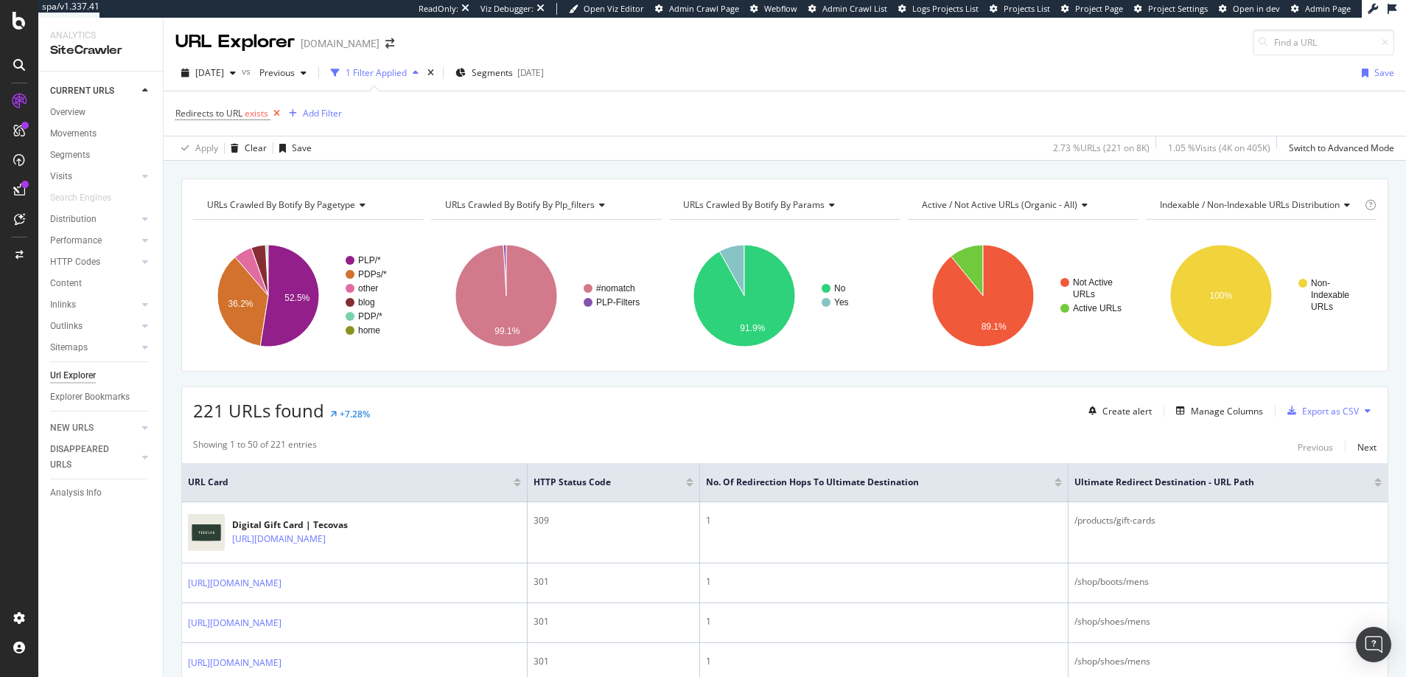
click at [277, 112] on icon at bounding box center [276, 113] width 13 height 15
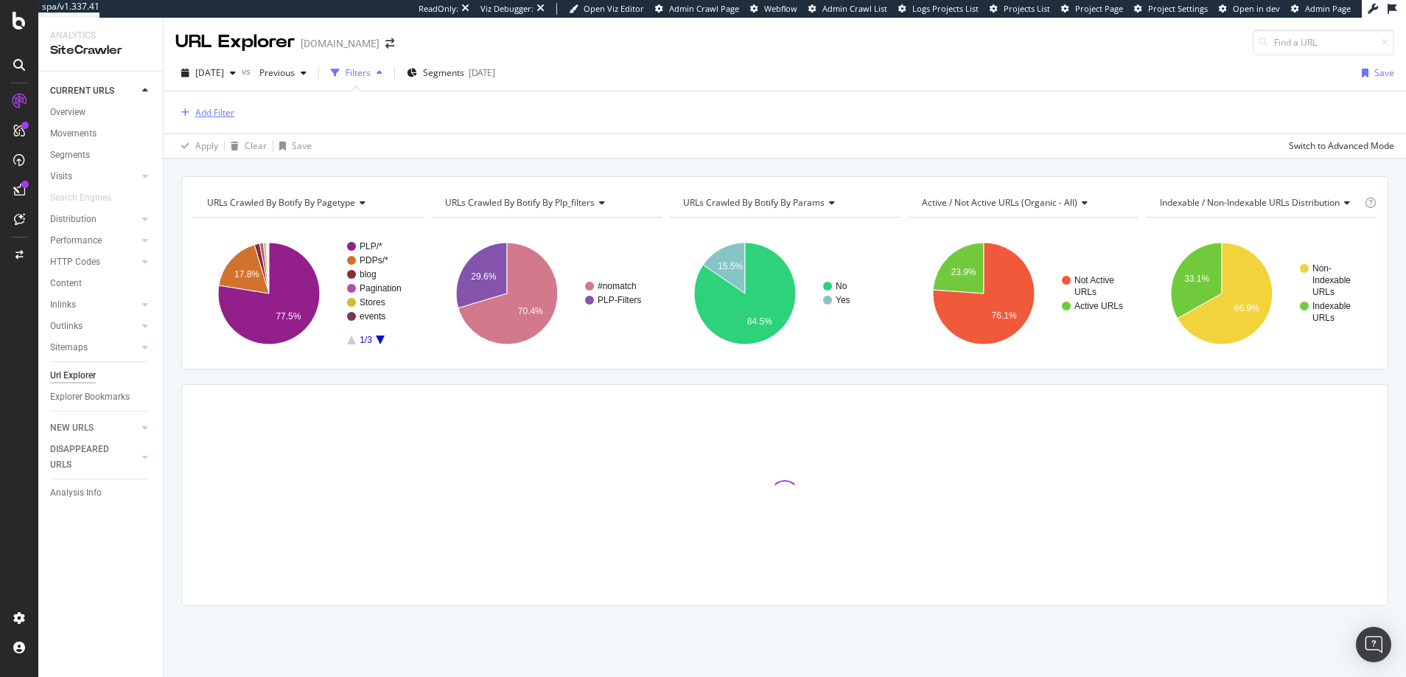
click at [220, 111] on div "Add Filter" at bounding box center [214, 112] width 39 height 13
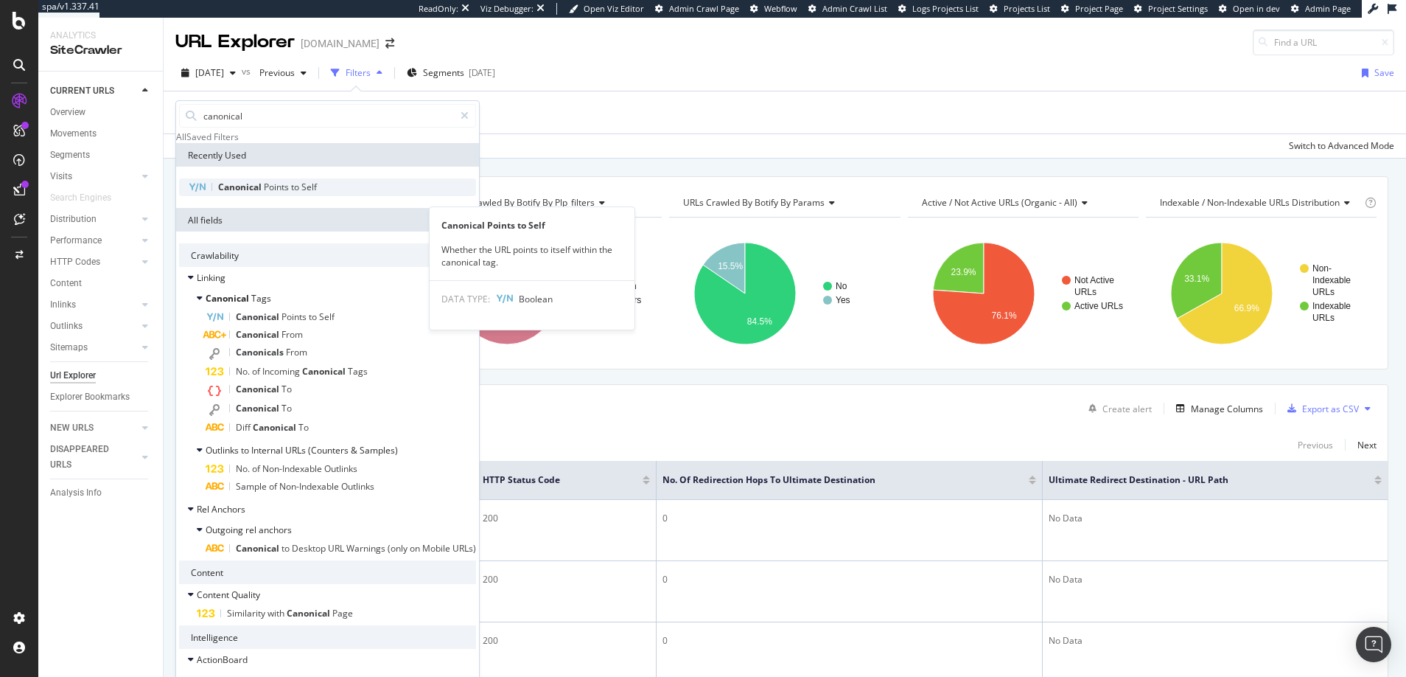
type input "canonical"
click at [252, 193] on span "Canonical" at bounding box center [241, 187] width 46 height 13
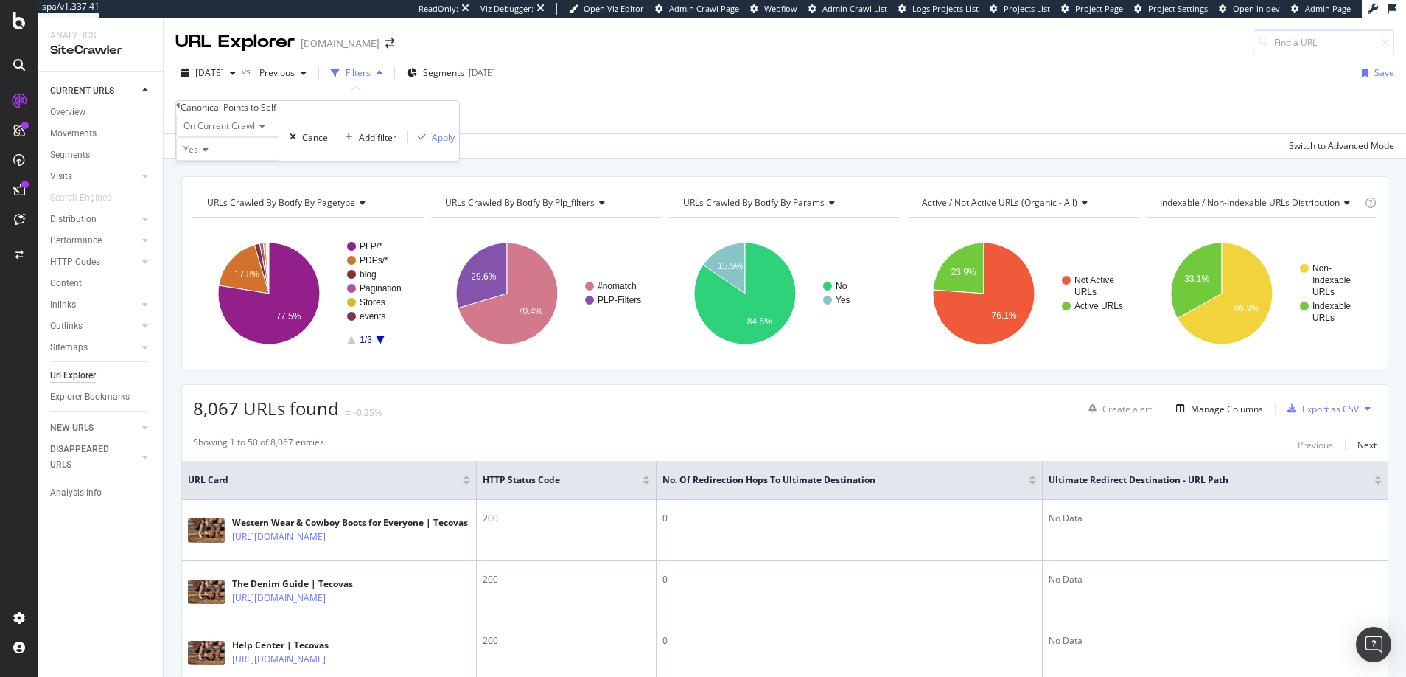
click at [209, 154] on icon at bounding box center [203, 149] width 10 height 9
click at [192, 190] on span "No" at bounding box center [187, 184] width 12 height 13
click at [432, 144] on div "Apply" at bounding box center [443, 137] width 23 height 13
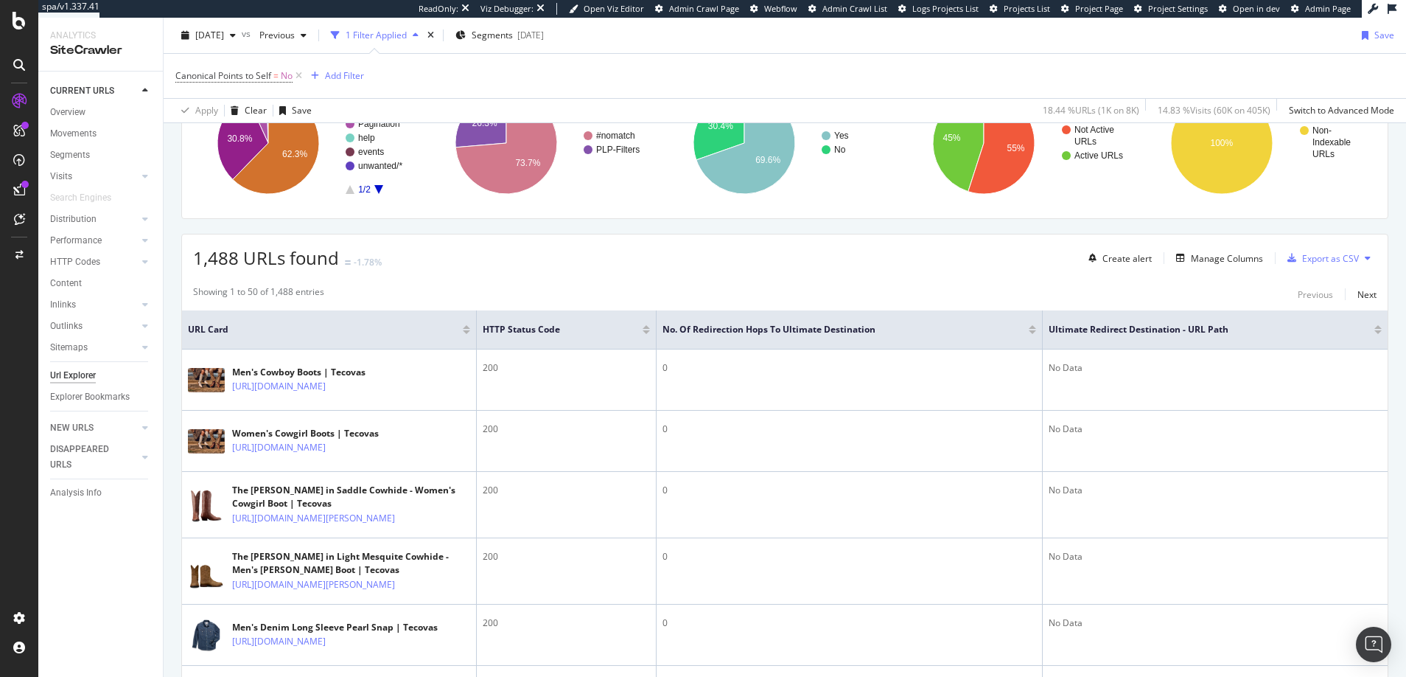
scroll to position [121, 0]
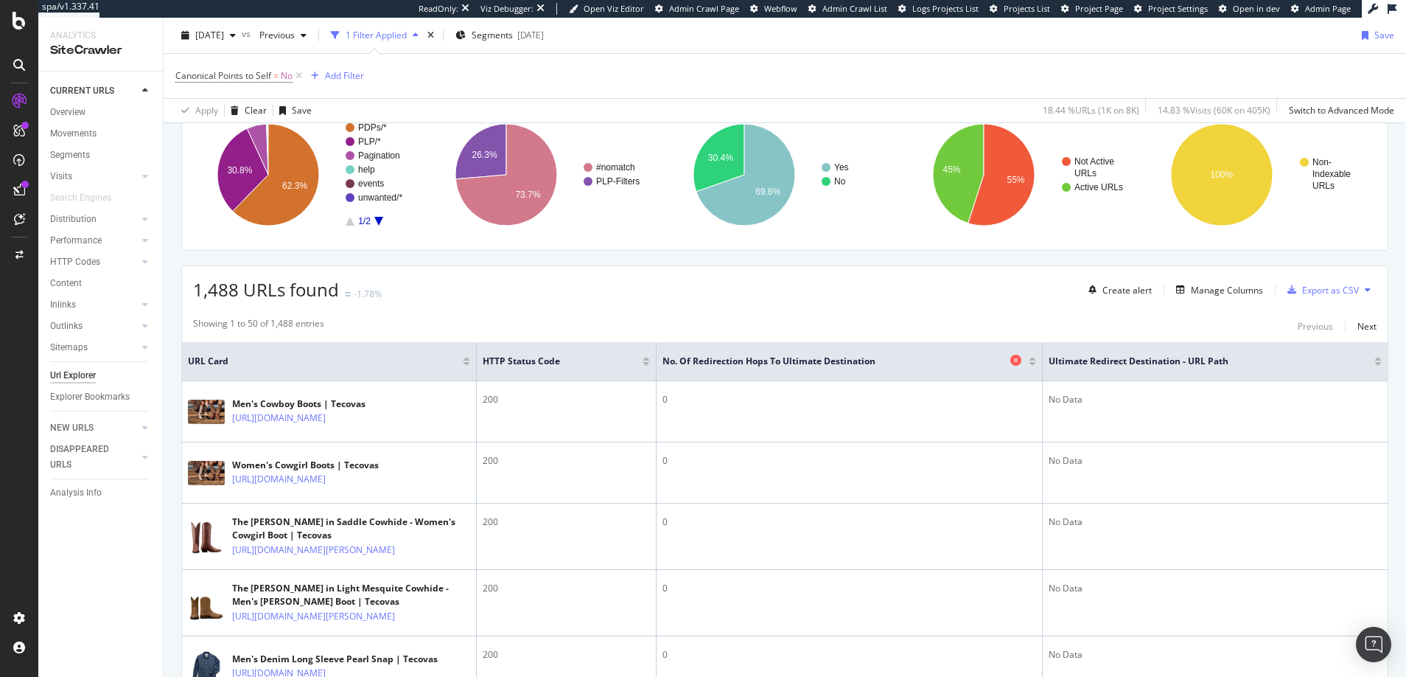
click at [1016, 360] on icon at bounding box center [1015, 359] width 11 height 11
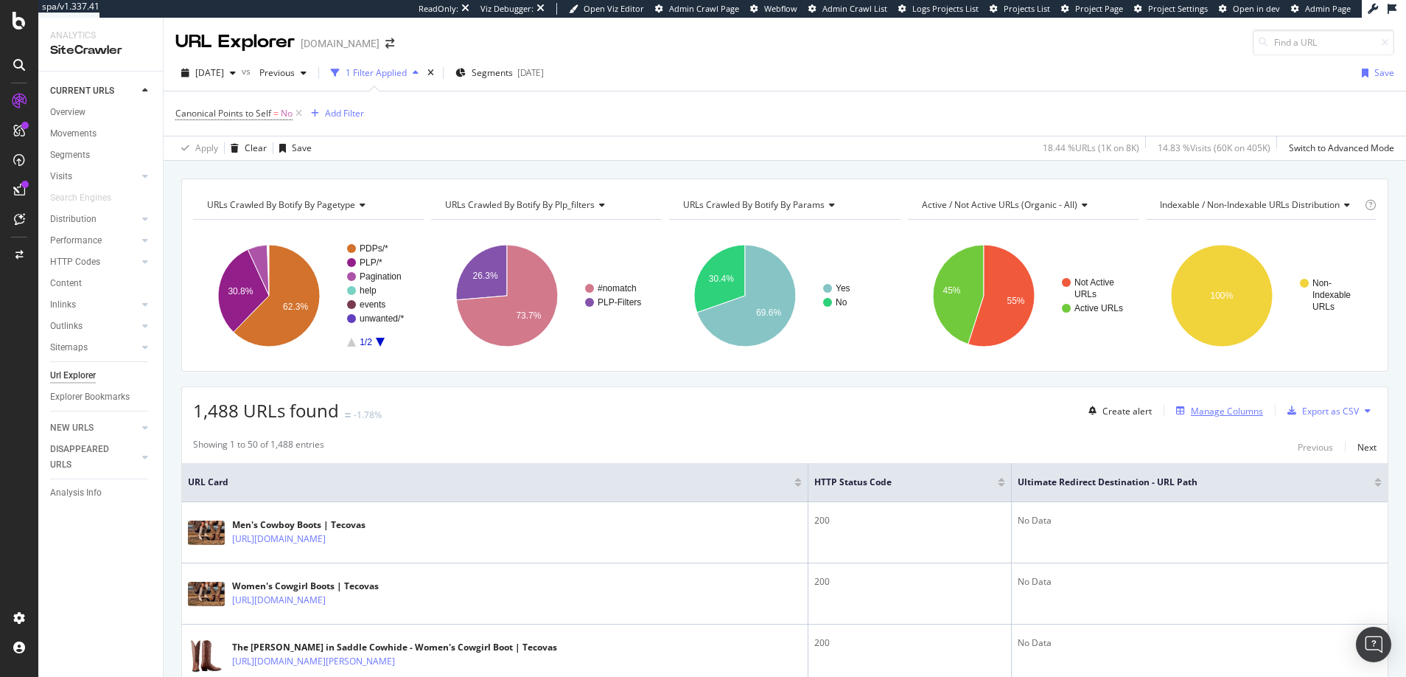
click at [1210, 413] on div "Manage Columns" at bounding box center [1227, 411] width 72 height 13
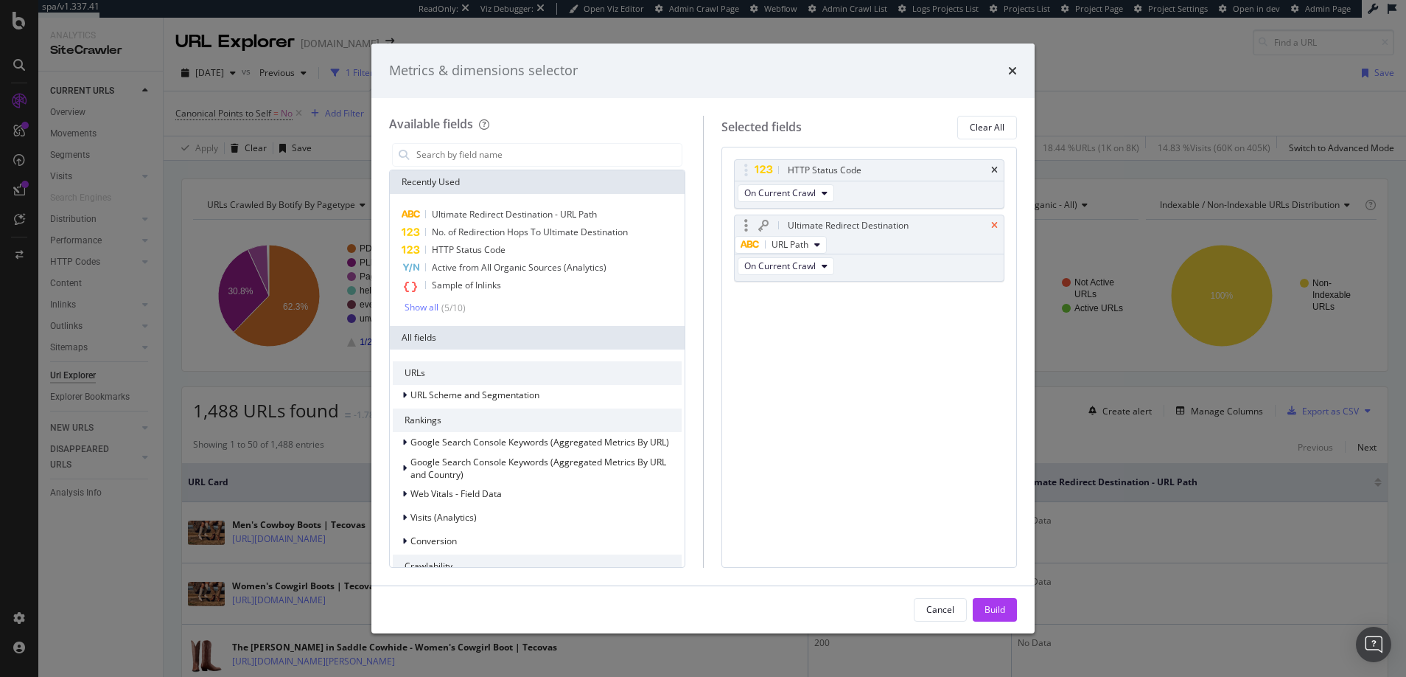
click at [995, 224] on icon "times" at bounding box center [994, 225] width 7 height 9
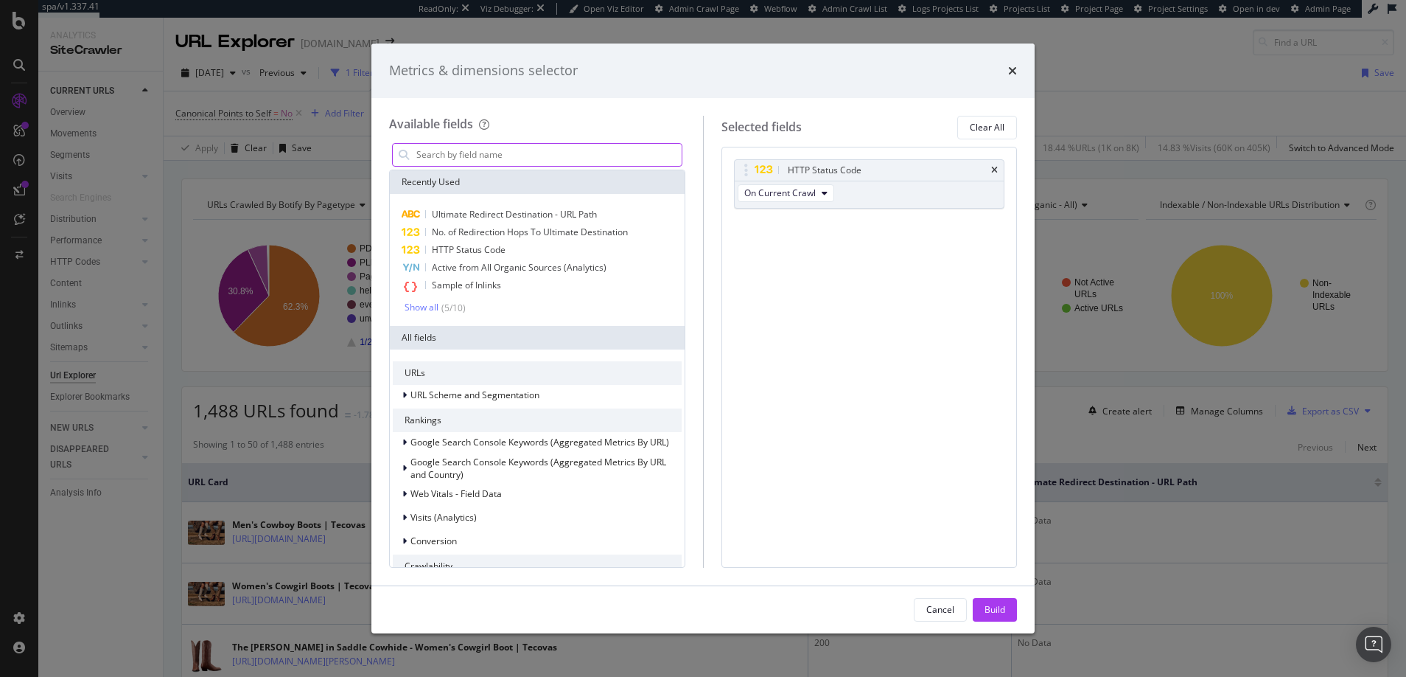
click at [510, 154] on input "modal" at bounding box center [548, 155] width 267 height 22
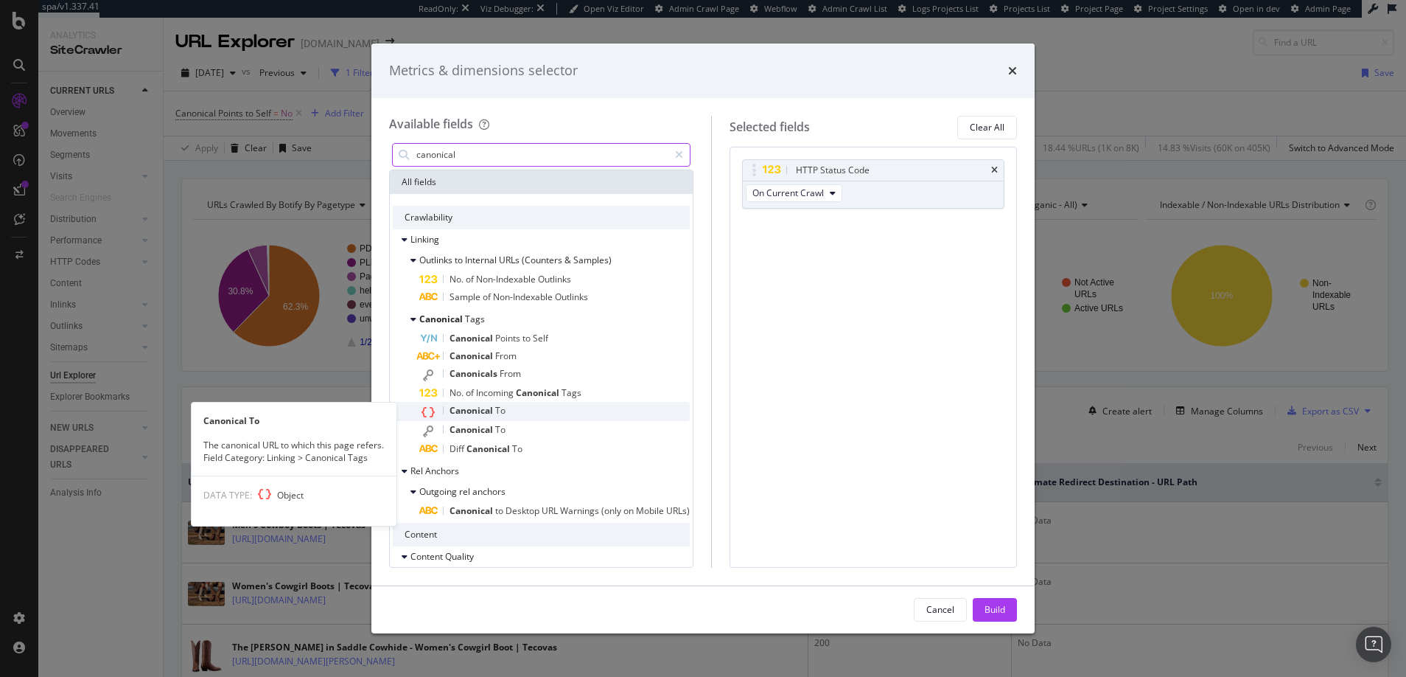
type input "canonical"
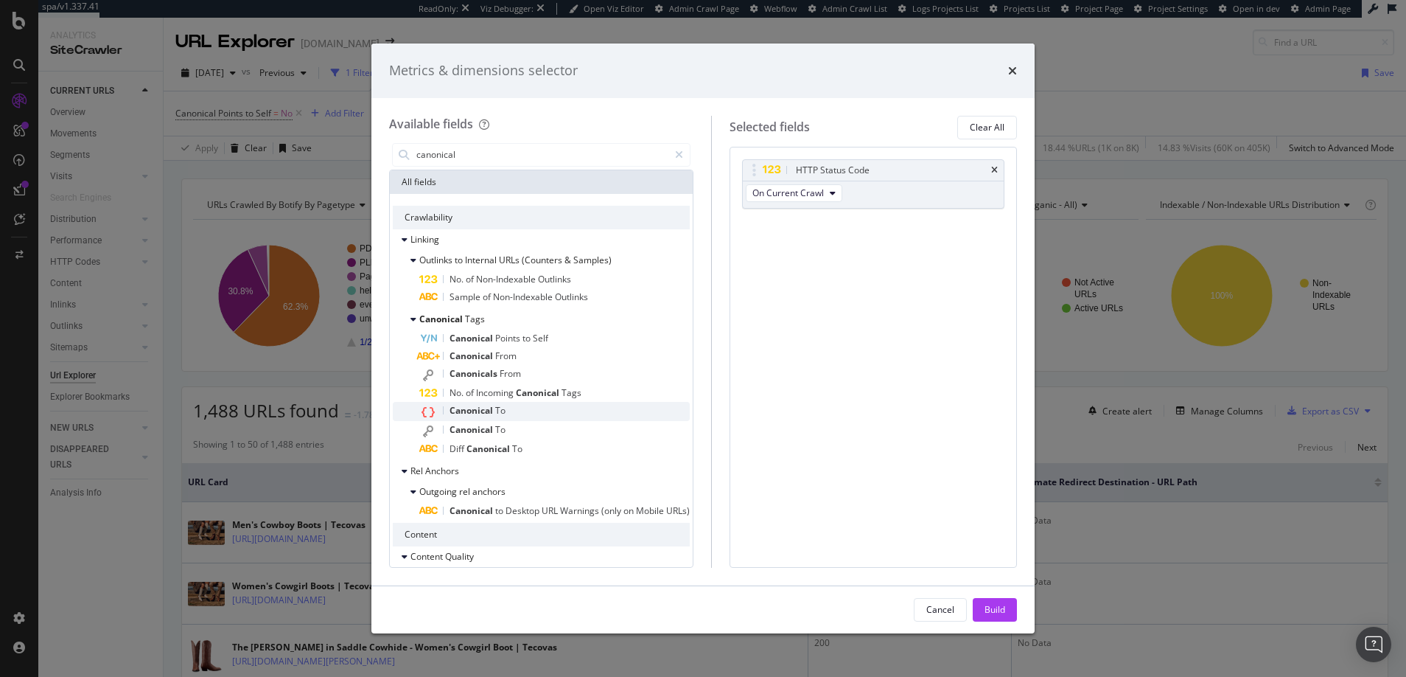
click at [473, 411] on span "Canonical" at bounding box center [473, 410] width 46 height 13
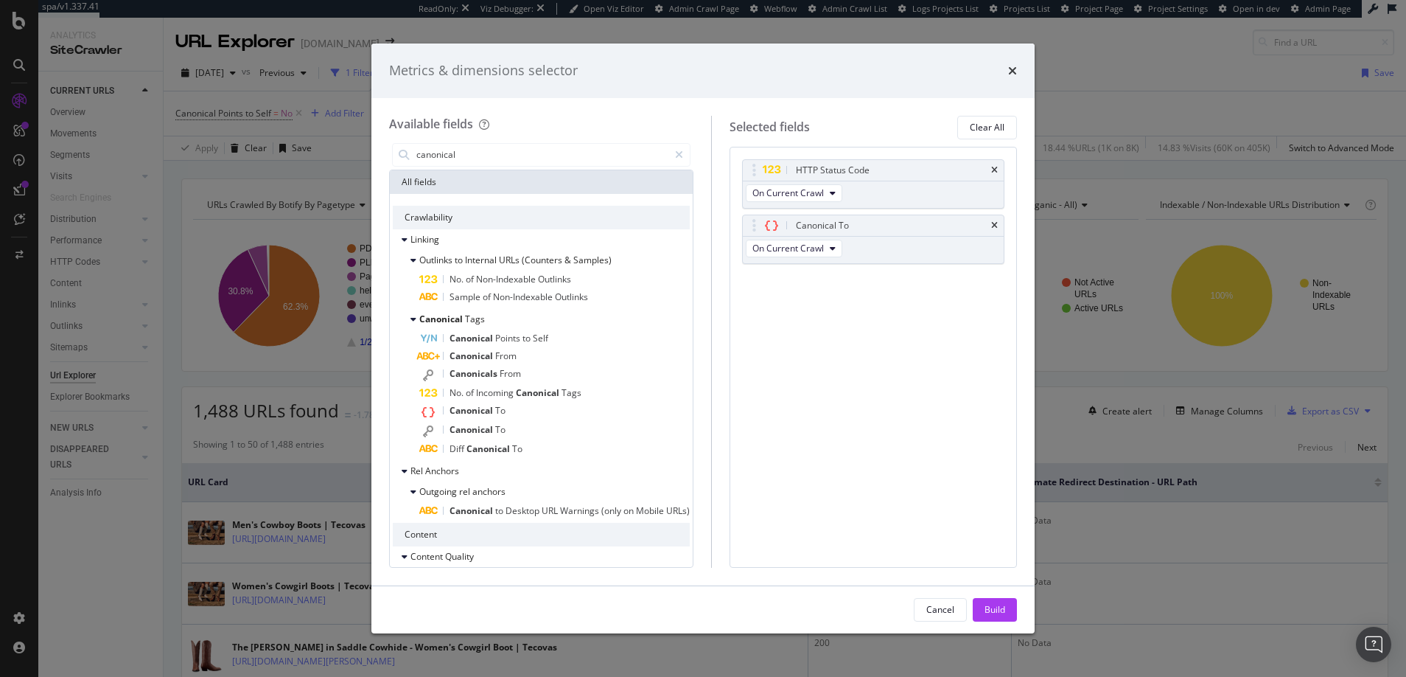
click at [994, 608] on div "Build" at bounding box center [995, 609] width 21 height 13
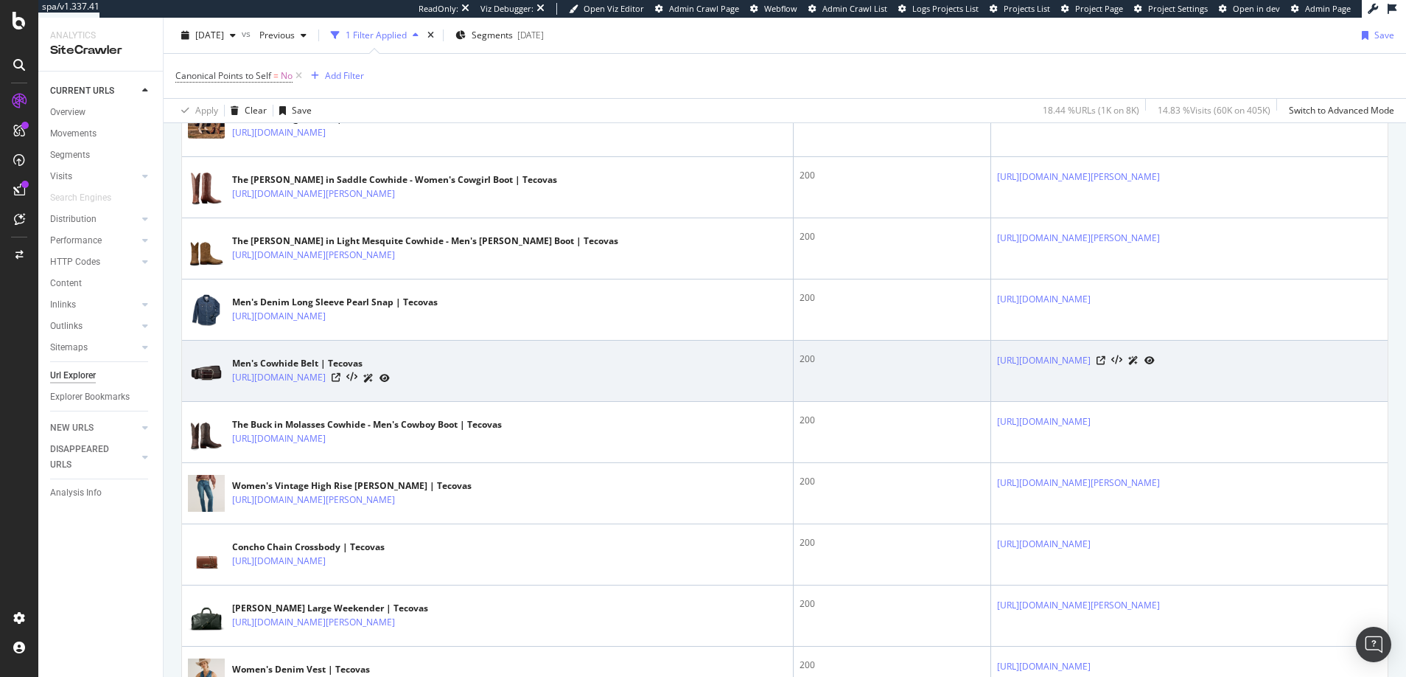
scroll to position [477, 0]
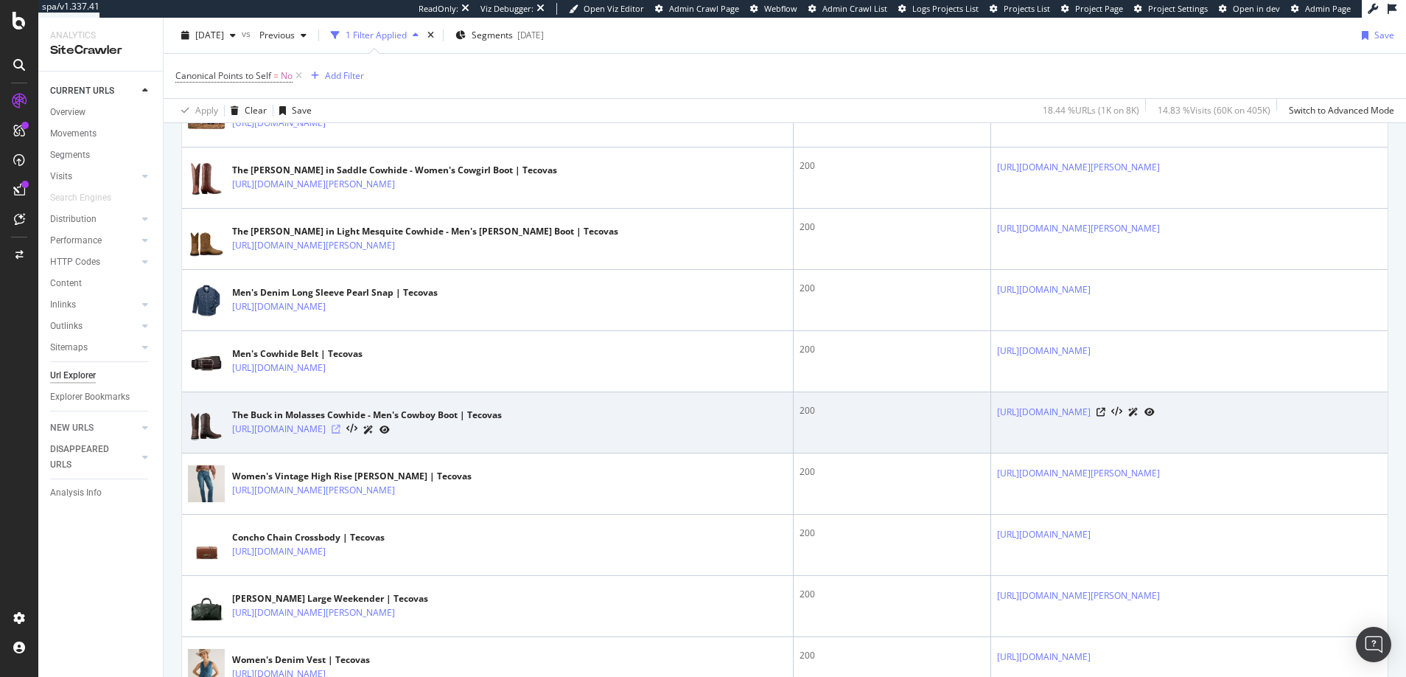
click at [340, 427] on icon at bounding box center [336, 428] width 9 height 9
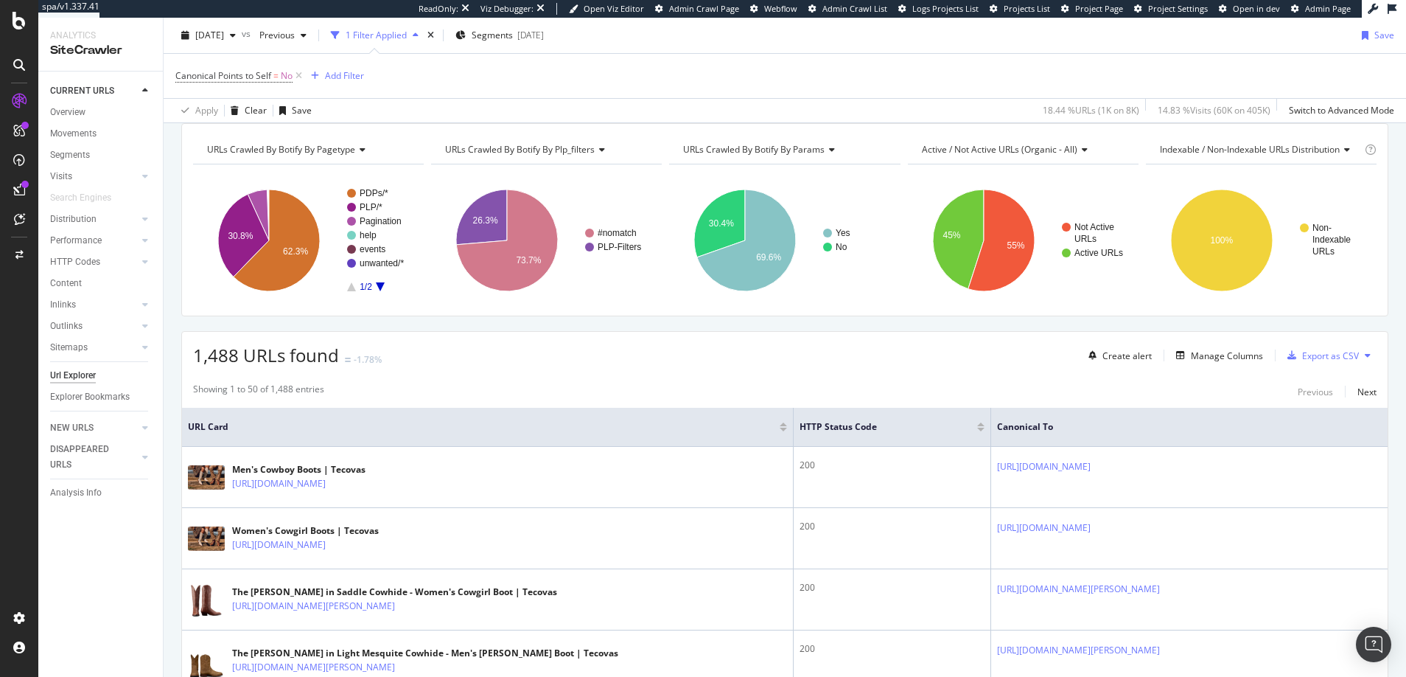
scroll to position [25, 0]
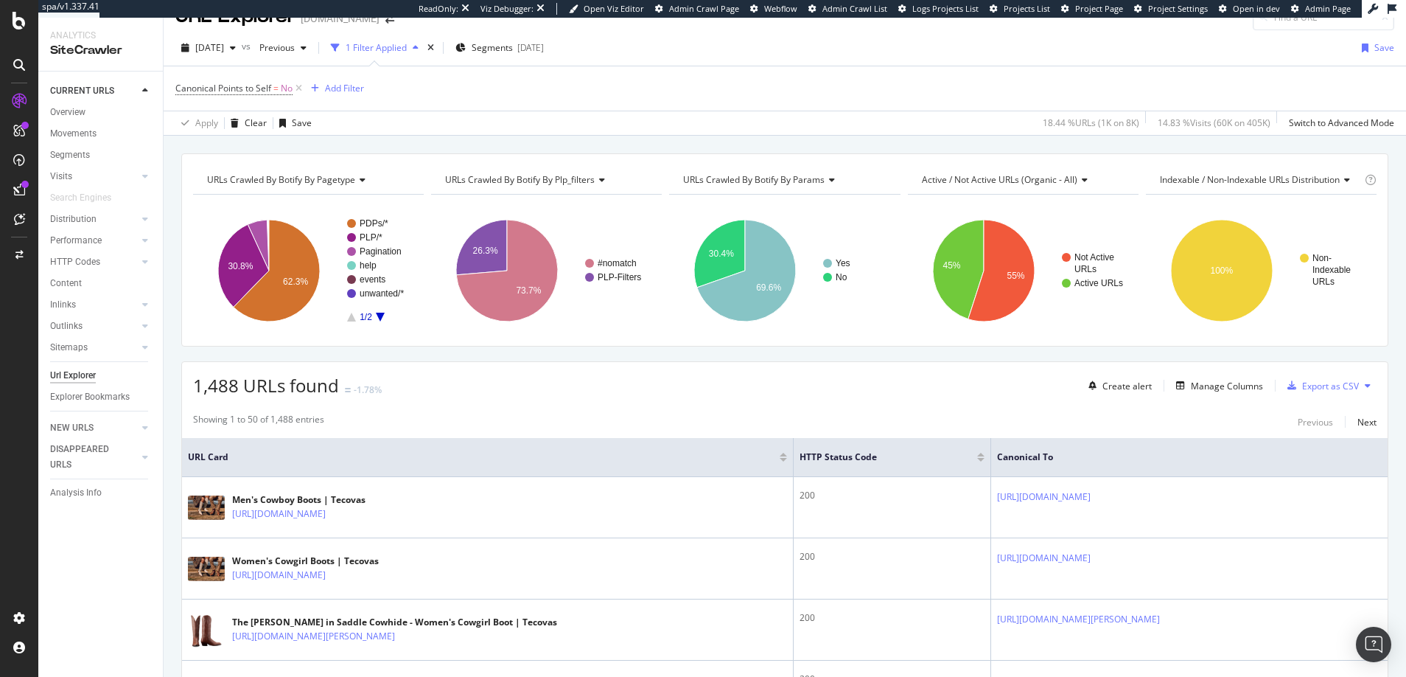
click at [977, 459] on div at bounding box center [980, 460] width 7 height 4
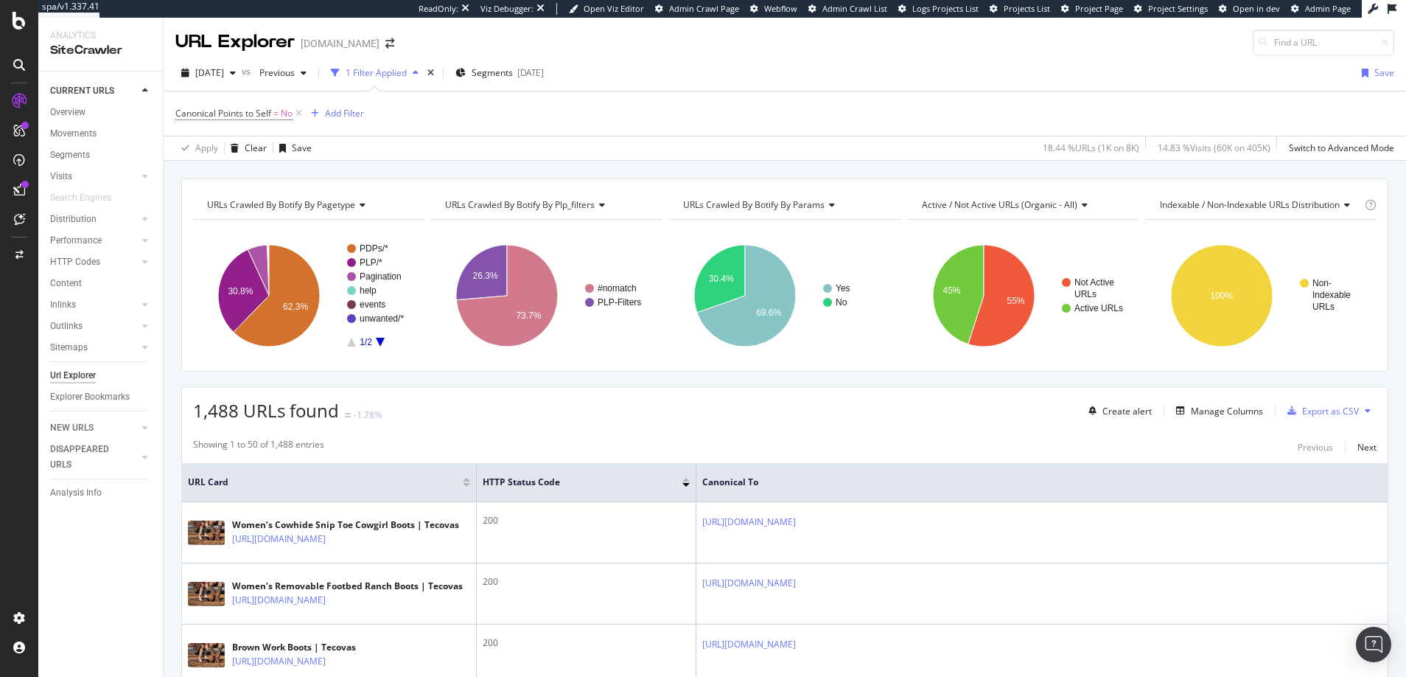
click at [687, 478] on div at bounding box center [685, 480] width 7 height 4
click at [671, 478] on icon at bounding box center [669, 480] width 11 height 11
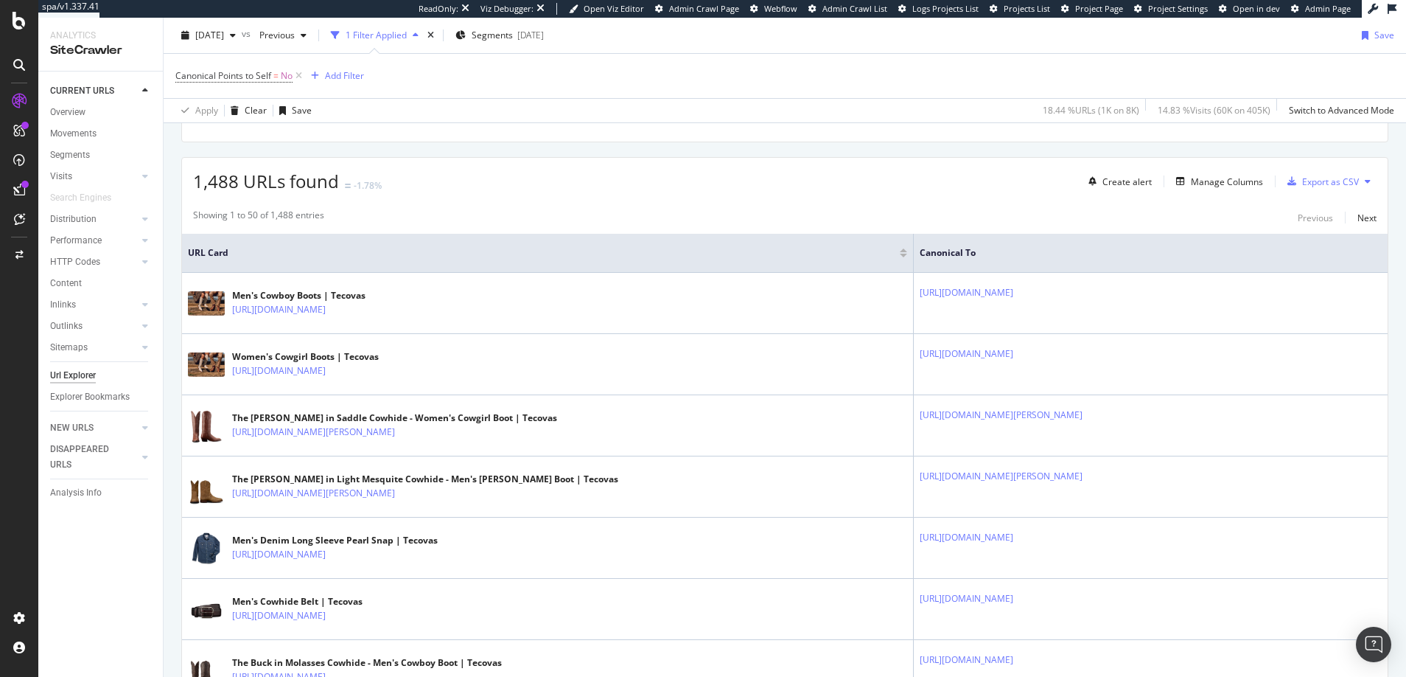
scroll to position [231, 0]
click at [1309, 178] on div "Export as CSV" at bounding box center [1330, 180] width 57 height 13
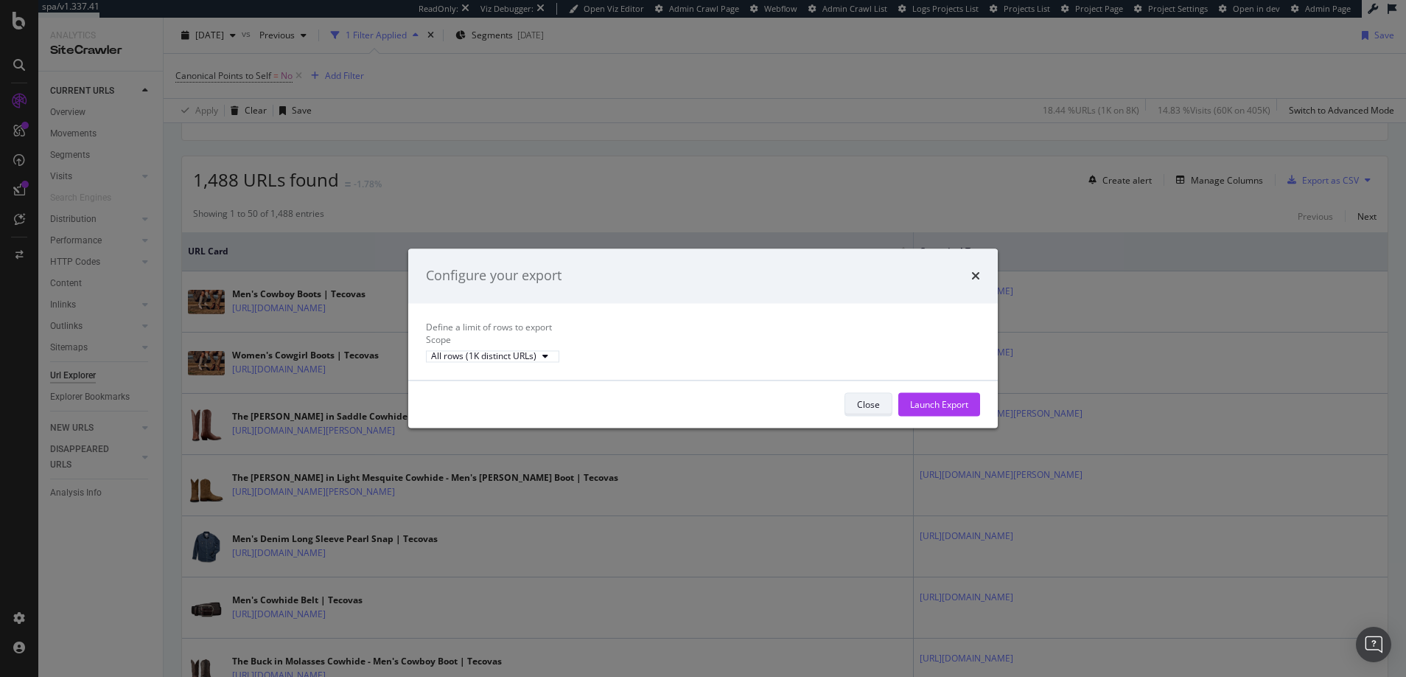
click at [867, 410] on div "Close" at bounding box center [868, 404] width 23 height 13
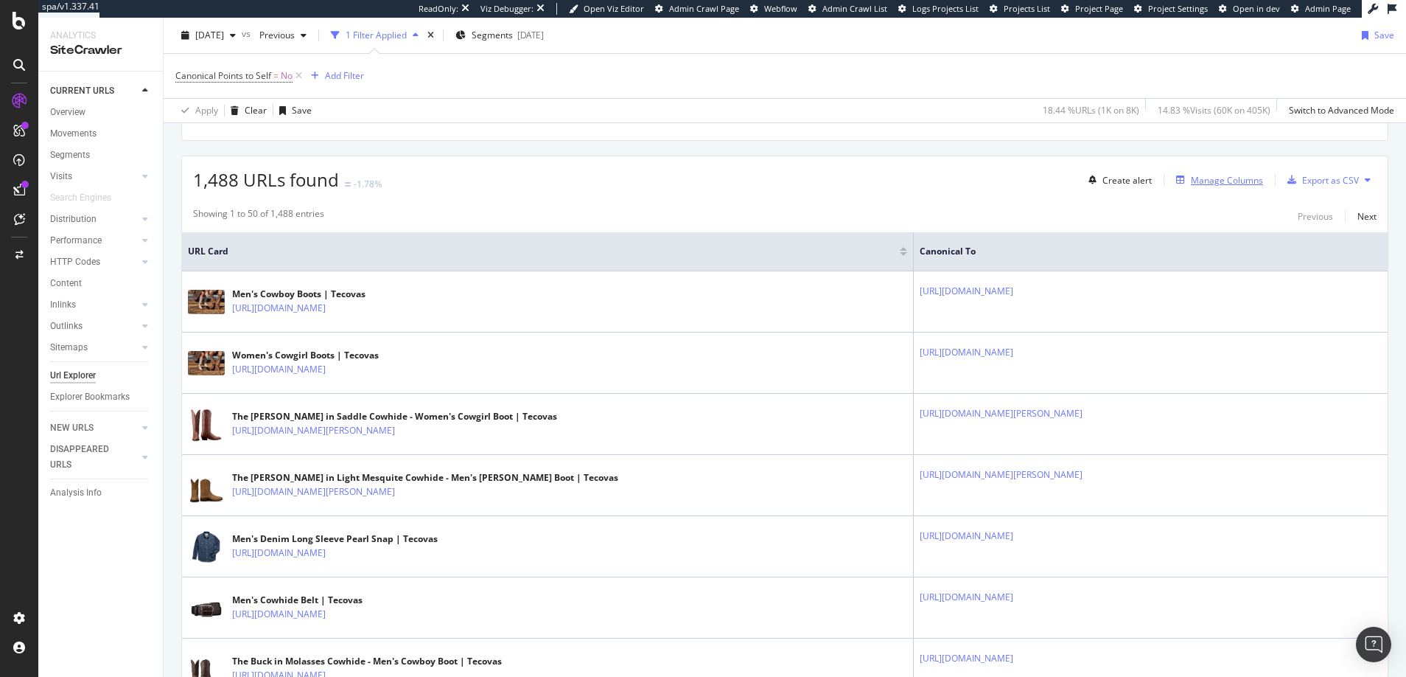
click at [1192, 182] on div "Manage Columns" at bounding box center [1227, 180] width 72 height 13
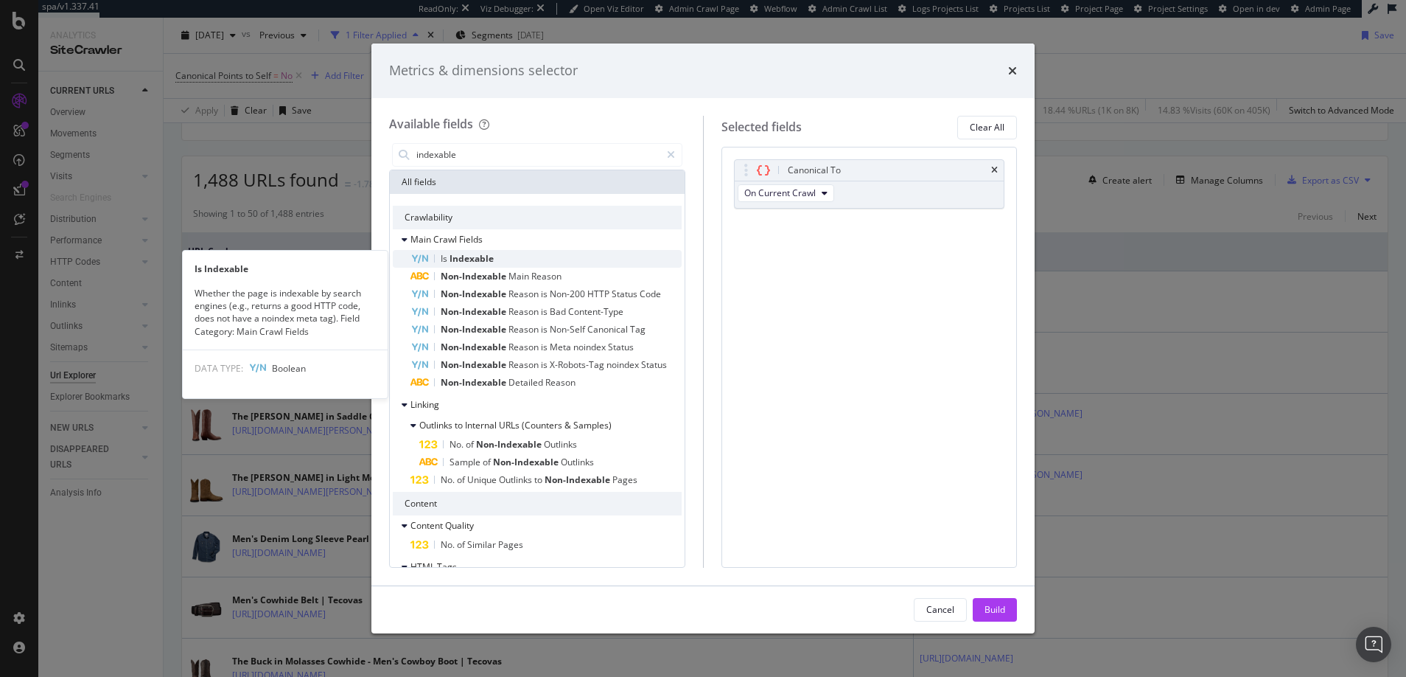
type input "indexable"
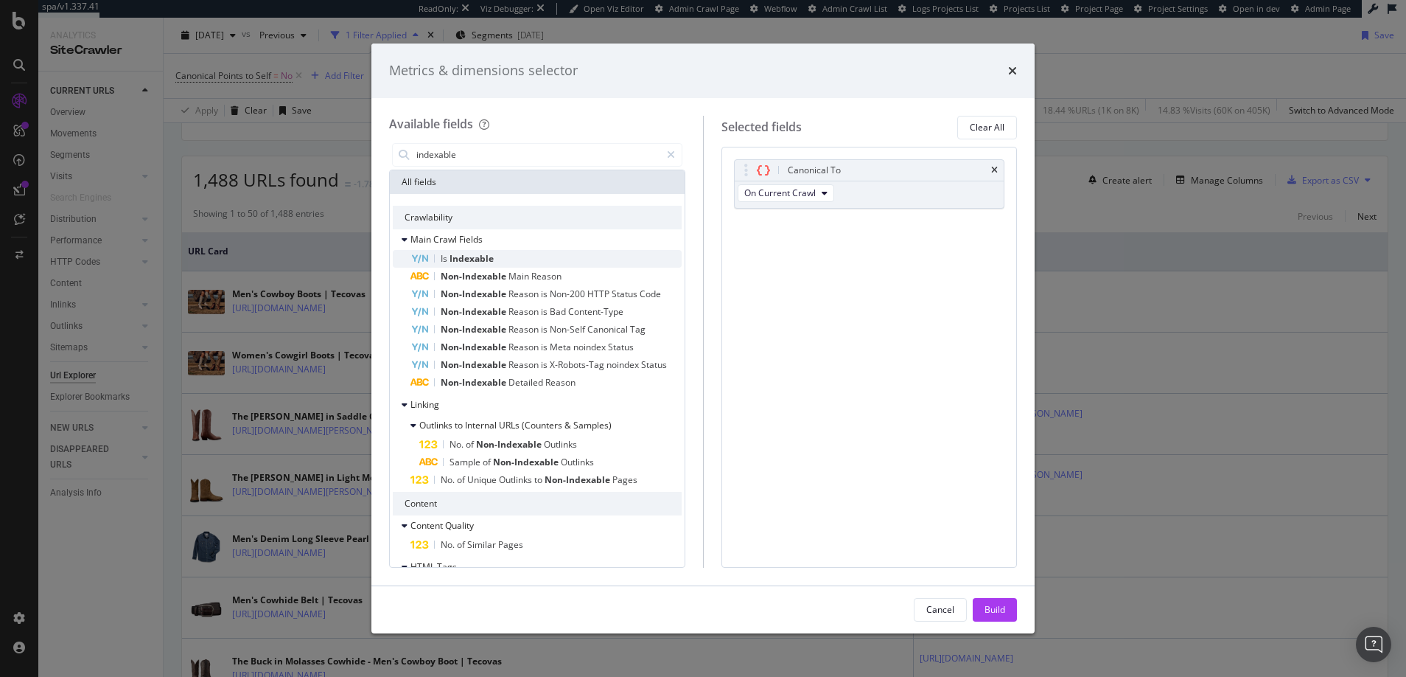
click at [466, 256] on span "Indexable" at bounding box center [472, 258] width 44 height 13
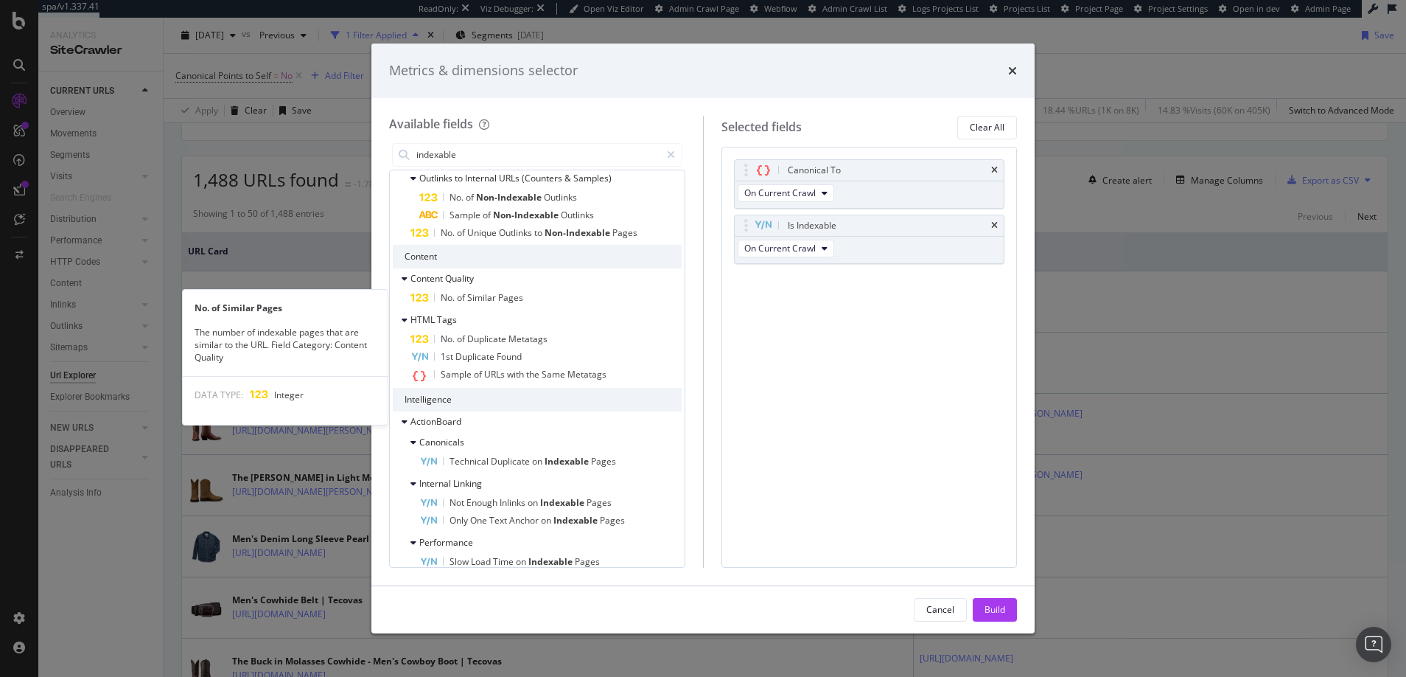
scroll to position [262, 0]
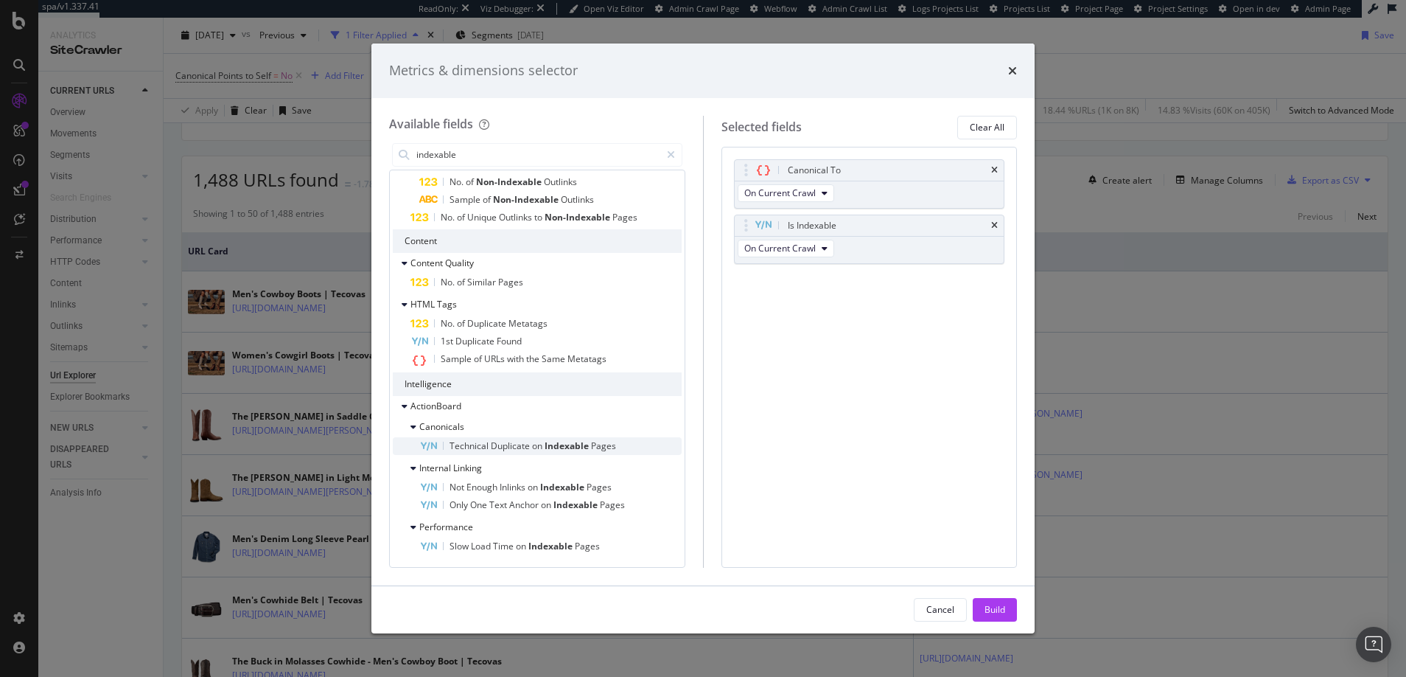
click at [500, 446] on span "Duplicate" at bounding box center [511, 445] width 41 height 13
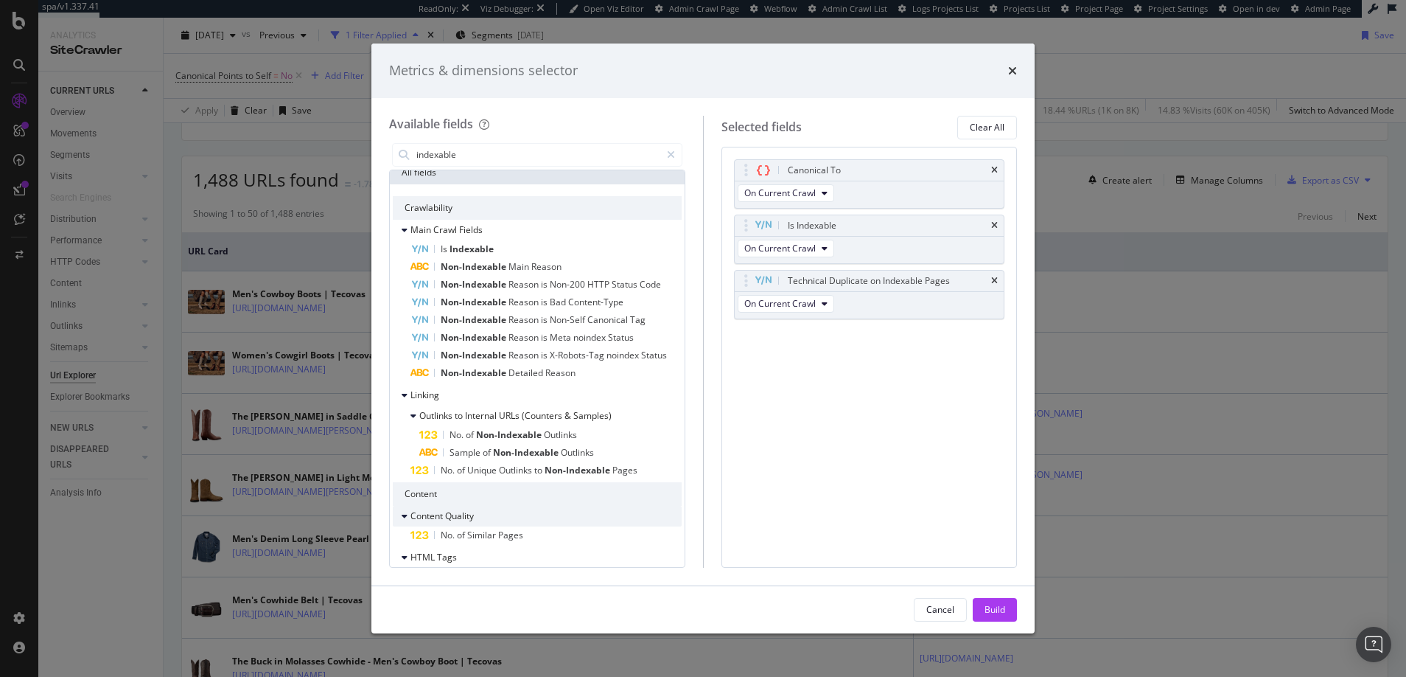
scroll to position [0, 0]
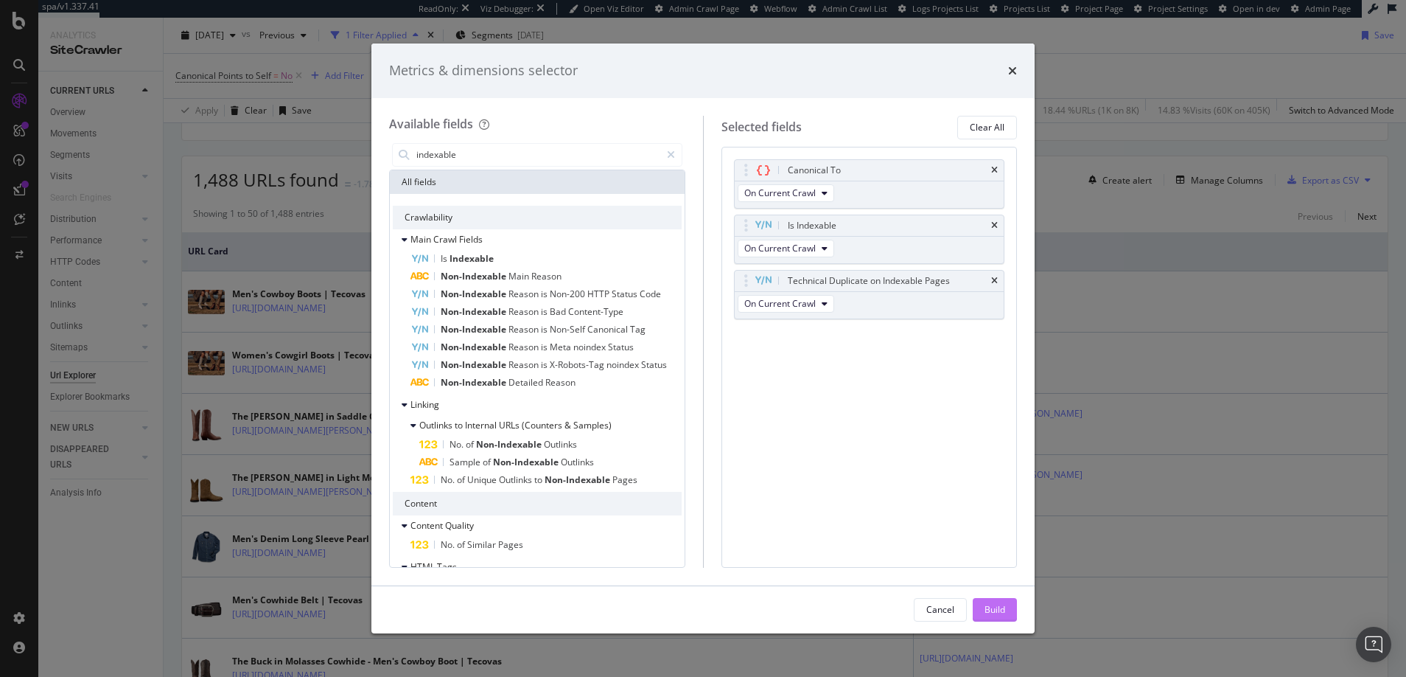
click at [991, 609] on div "Build" at bounding box center [995, 609] width 21 height 13
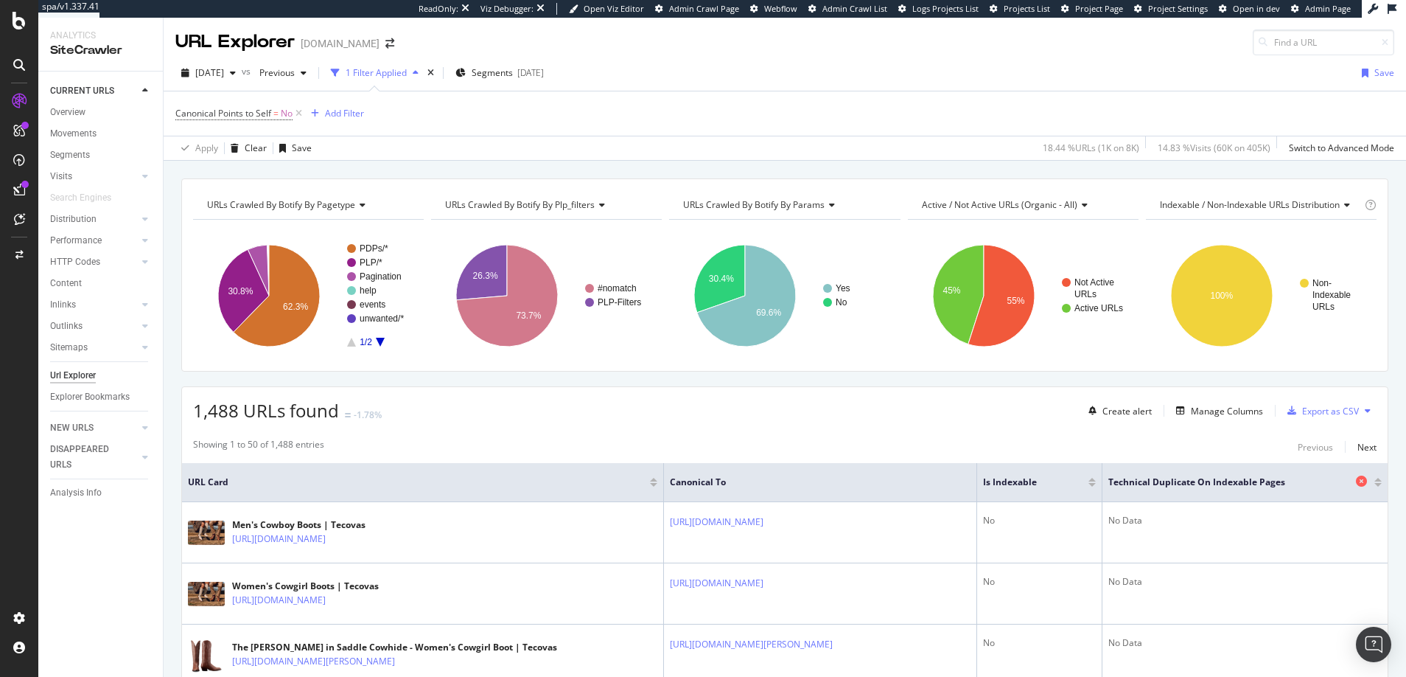
click at [1356, 481] on icon at bounding box center [1361, 480] width 11 height 11
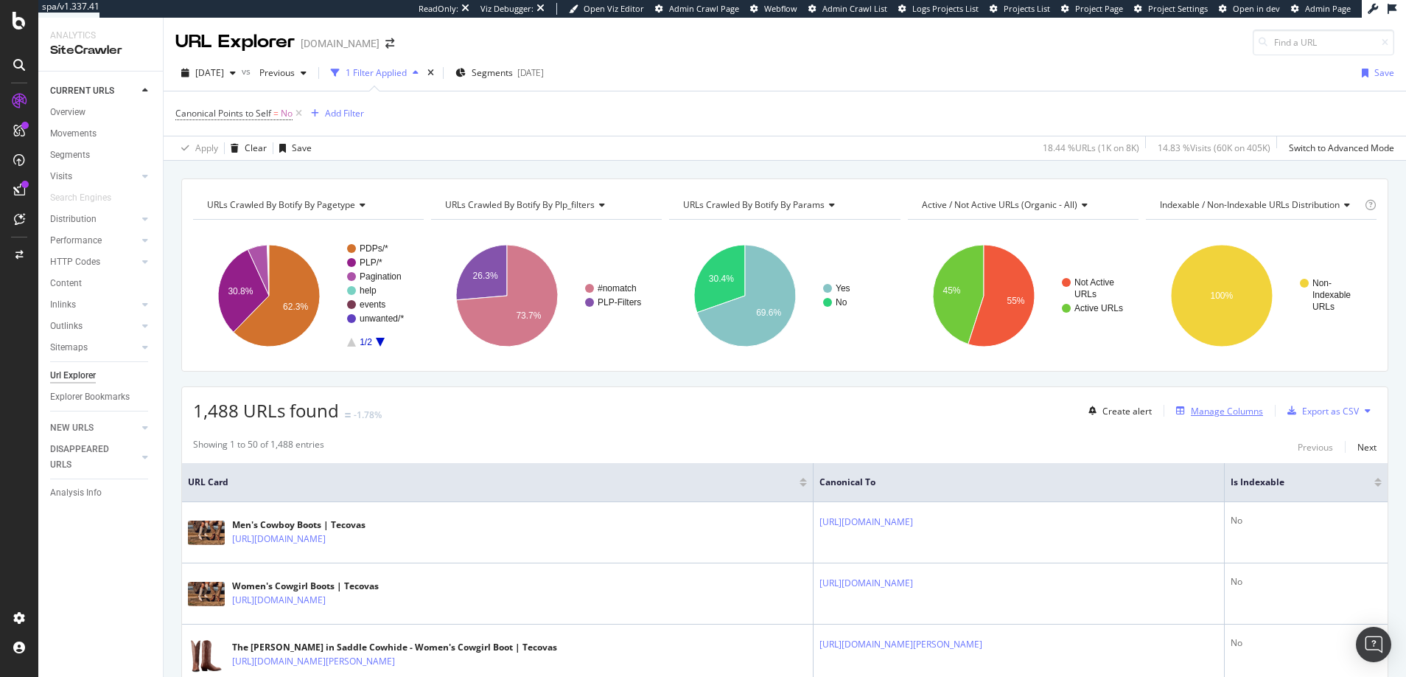
click at [1193, 411] on div "Manage Columns" at bounding box center [1227, 411] width 72 height 13
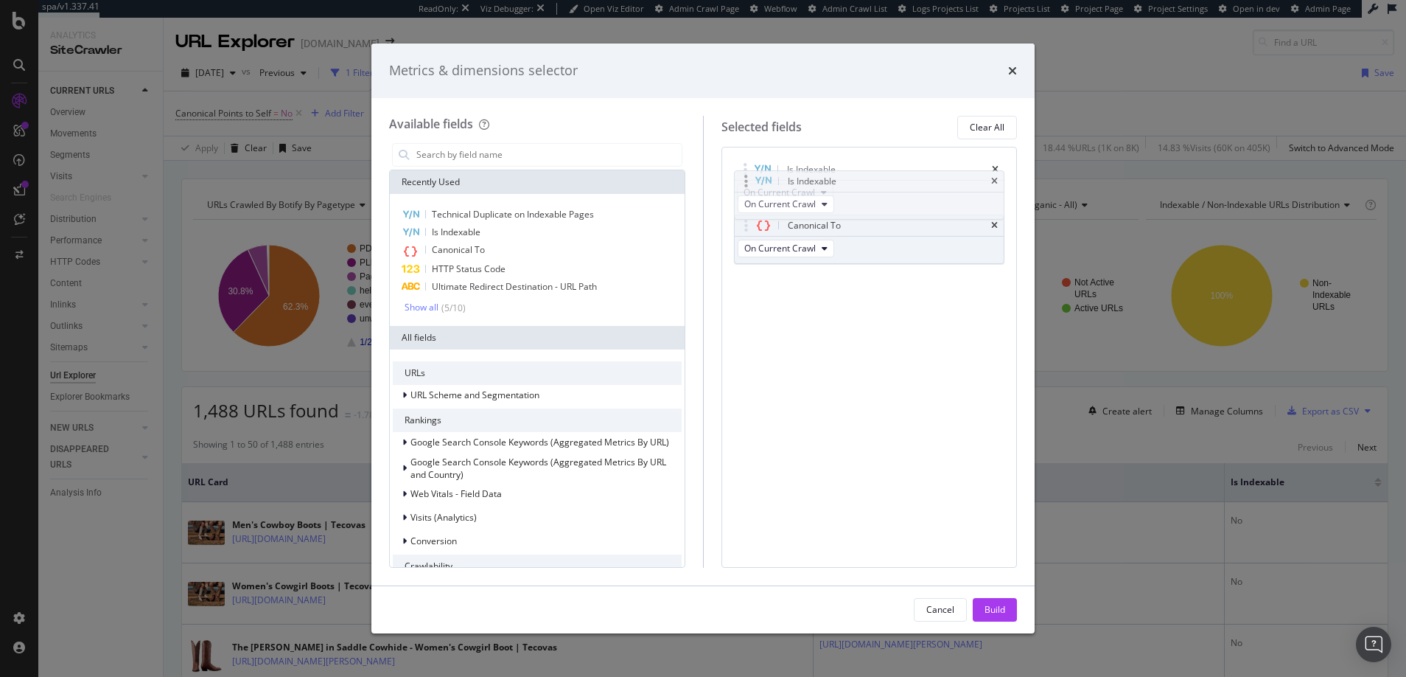
drag, startPoint x: 746, startPoint y: 227, endPoint x: 746, endPoint y: 183, distance: 44.2
click at [746, 183] on body "spa/v1.337.41 ReadOnly: Viz Debugger: Open Viz Editor Admin Crawl Page Webflow …" at bounding box center [703, 338] width 1406 height 677
click at [471, 156] on input "modal" at bounding box center [548, 155] width 267 height 22
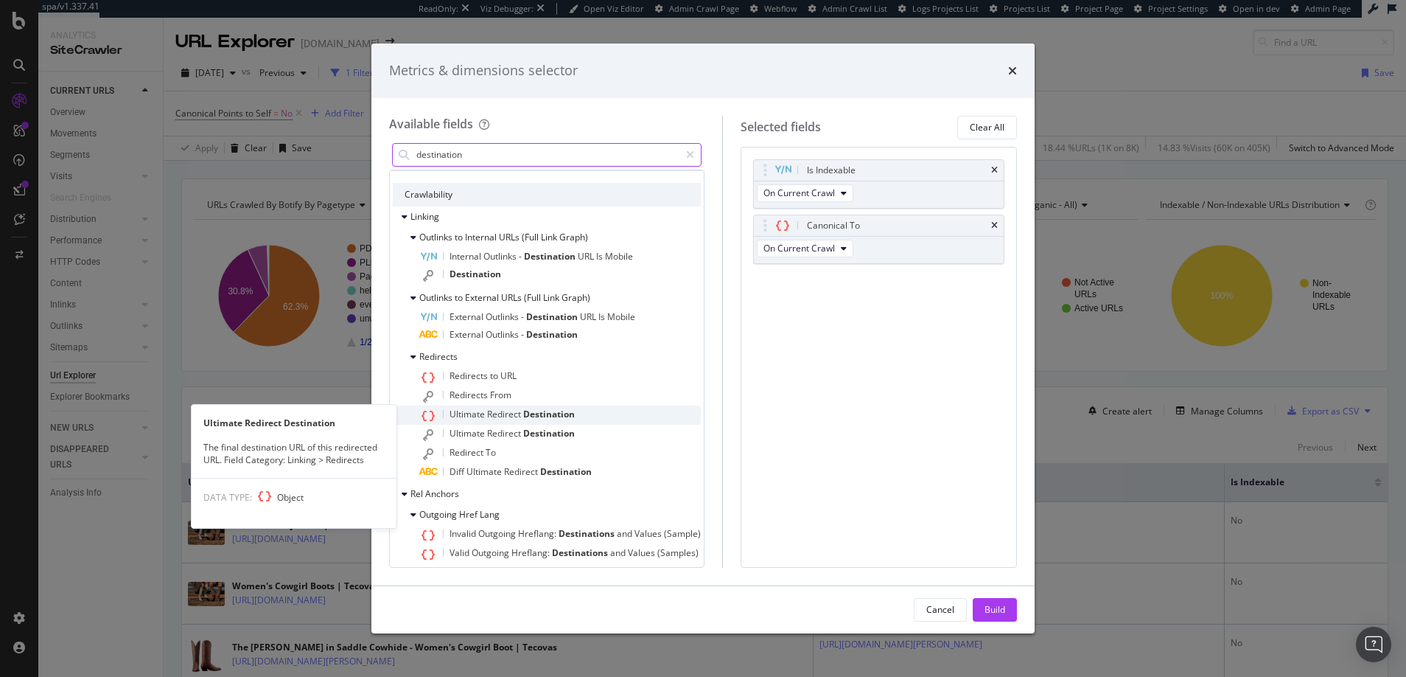
scroll to position [113, 0]
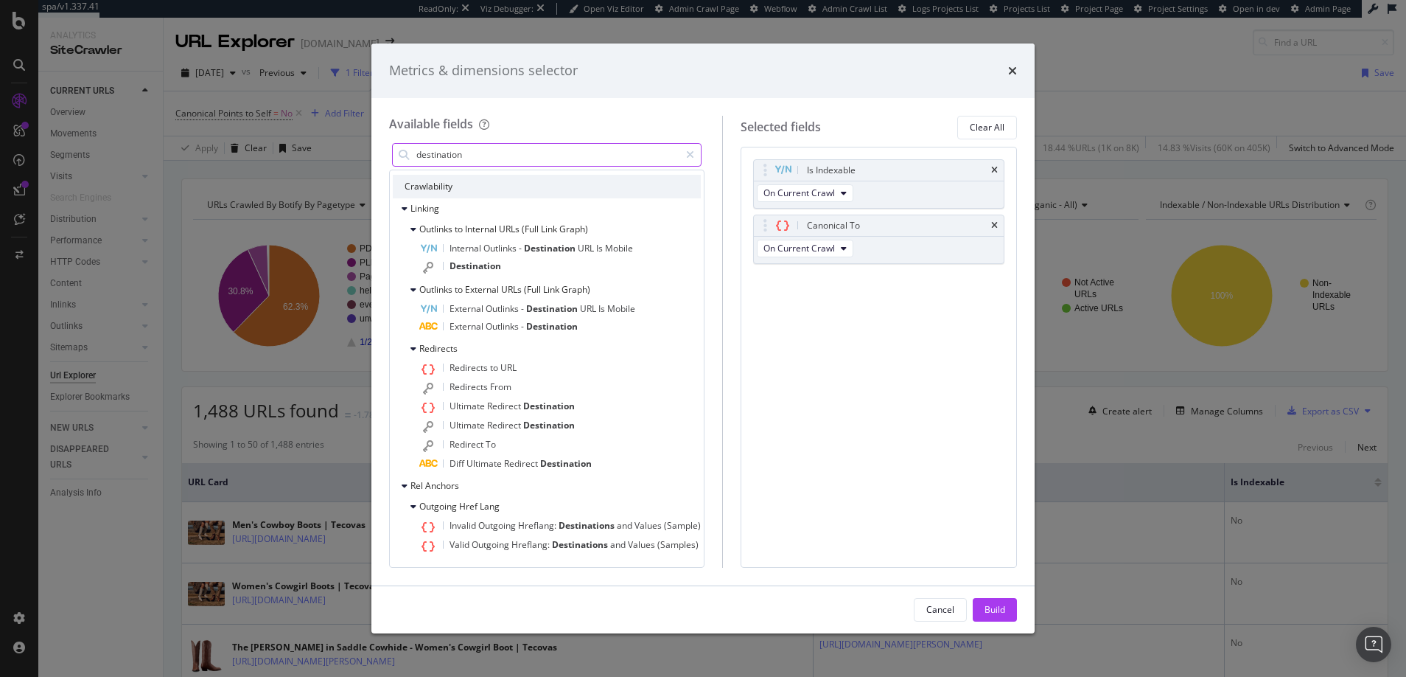
drag, startPoint x: 468, startPoint y: 154, endPoint x: 416, endPoint y: 154, distance: 51.6
click at [416, 154] on input "destination" at bounding box center [547, 155] width 265 height 22
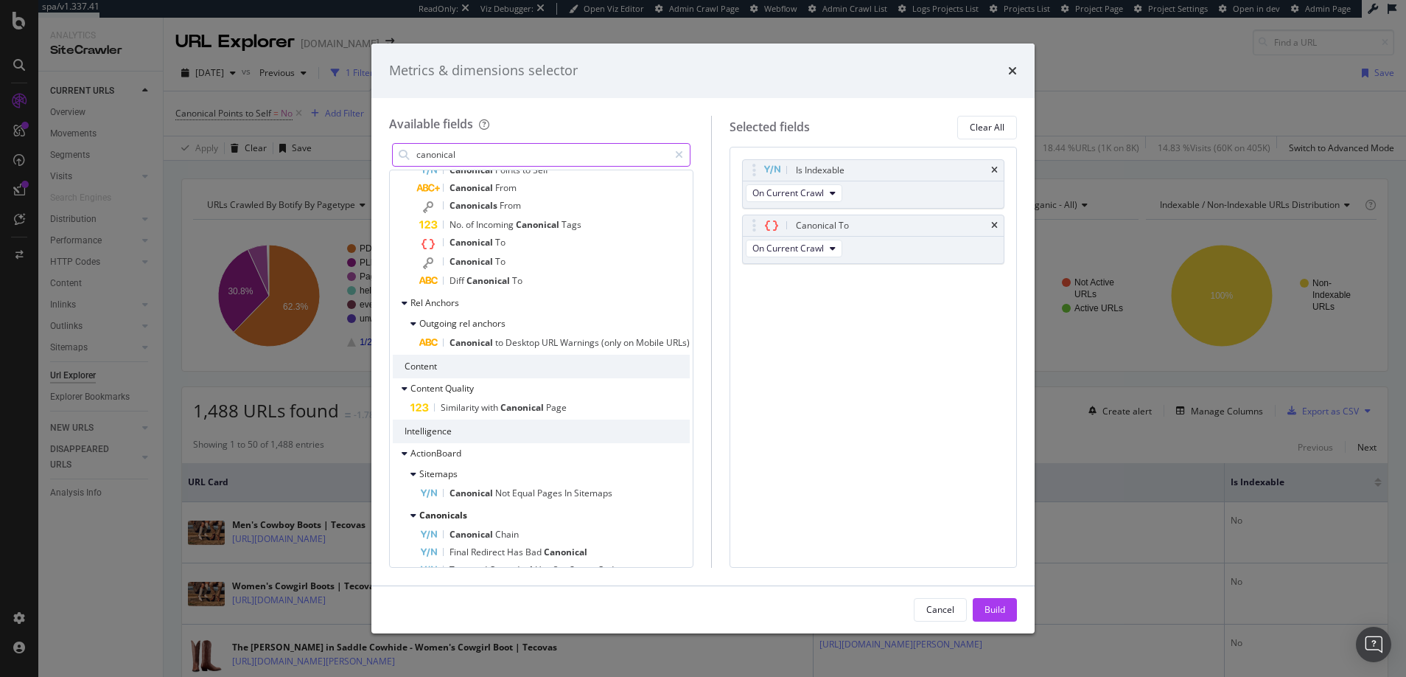
scroll to position [0, 0]
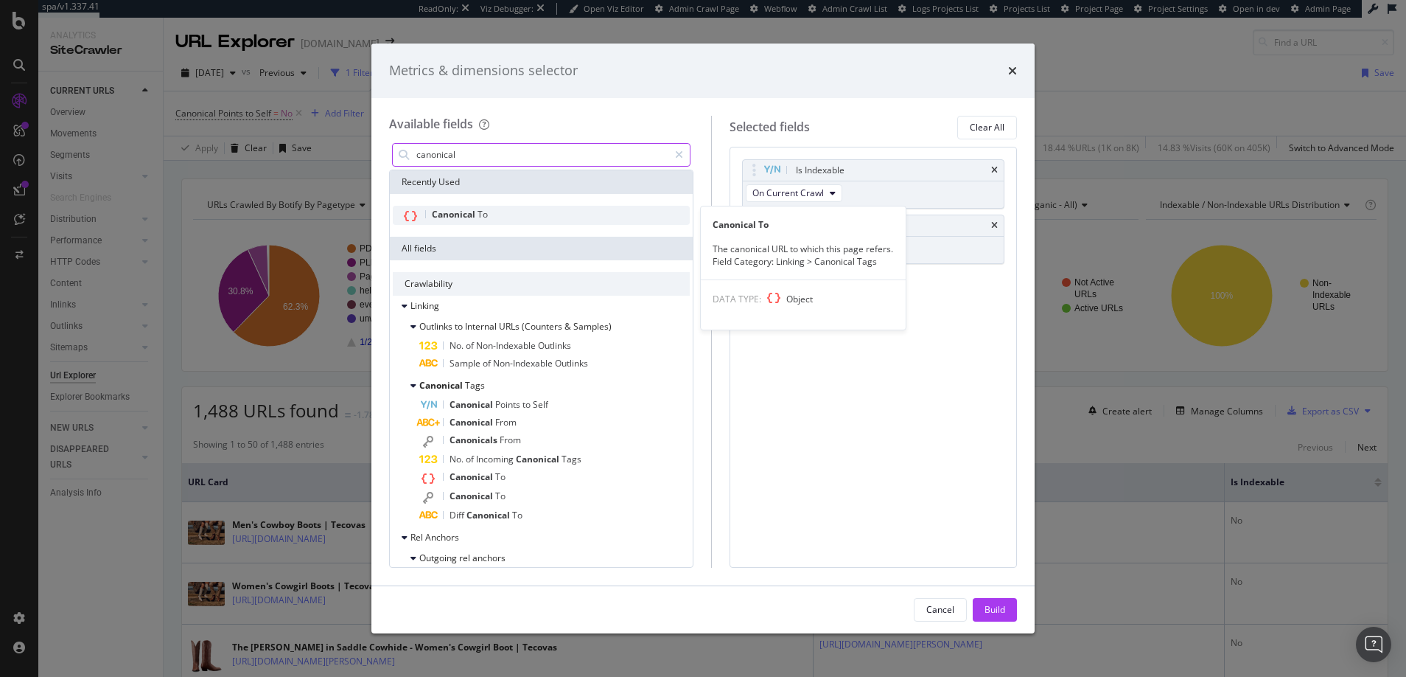
type input "canonical"
click at [460, 213] on span "Canonical" at bounding box center [455, 214] width 46 height 13
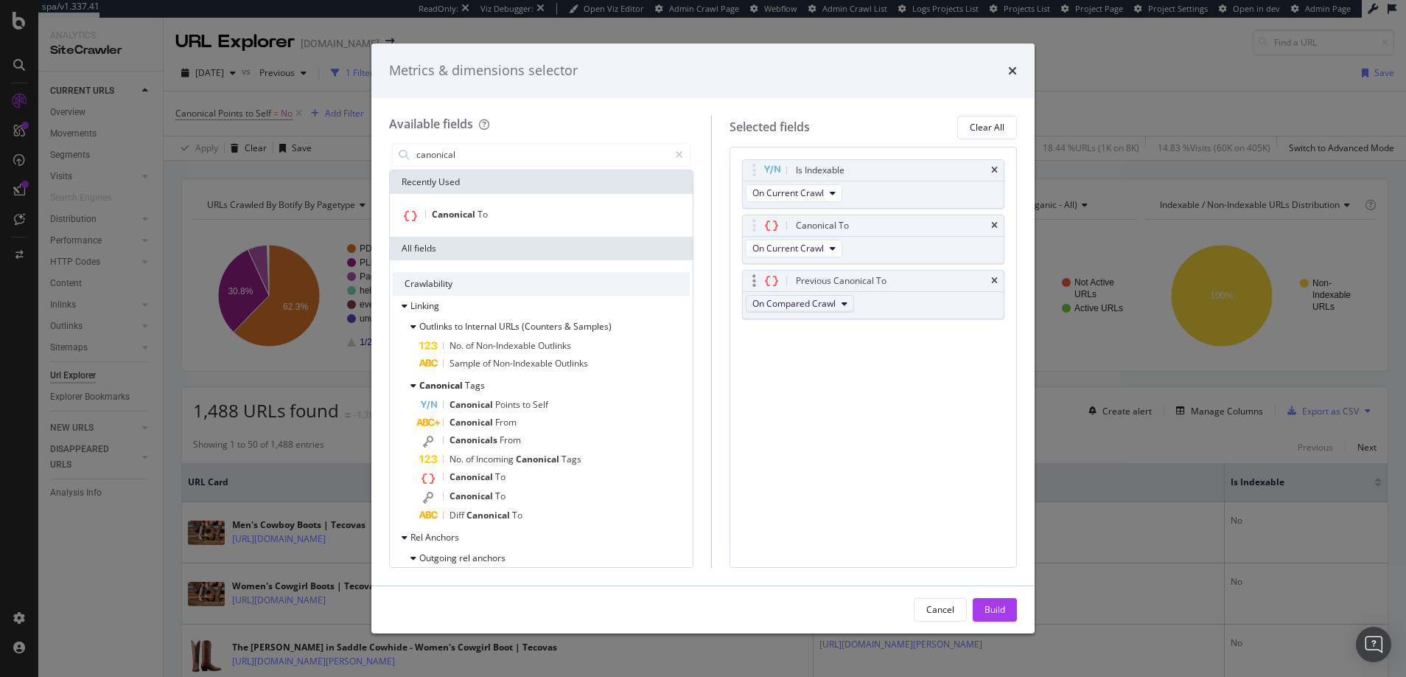
click at [848, 302] on icon "modal" at bounding box center [845, 303] width 6 height 9
click at [894, 344] on div "Is Indexable On Current Crawl Canonical To On Current Crawl Previous Canonical …" at bounding box center [873, 255] width 262 height 192
click at [995, 280] on icon "times" at bounding box center [994, 280] width 7 height 9
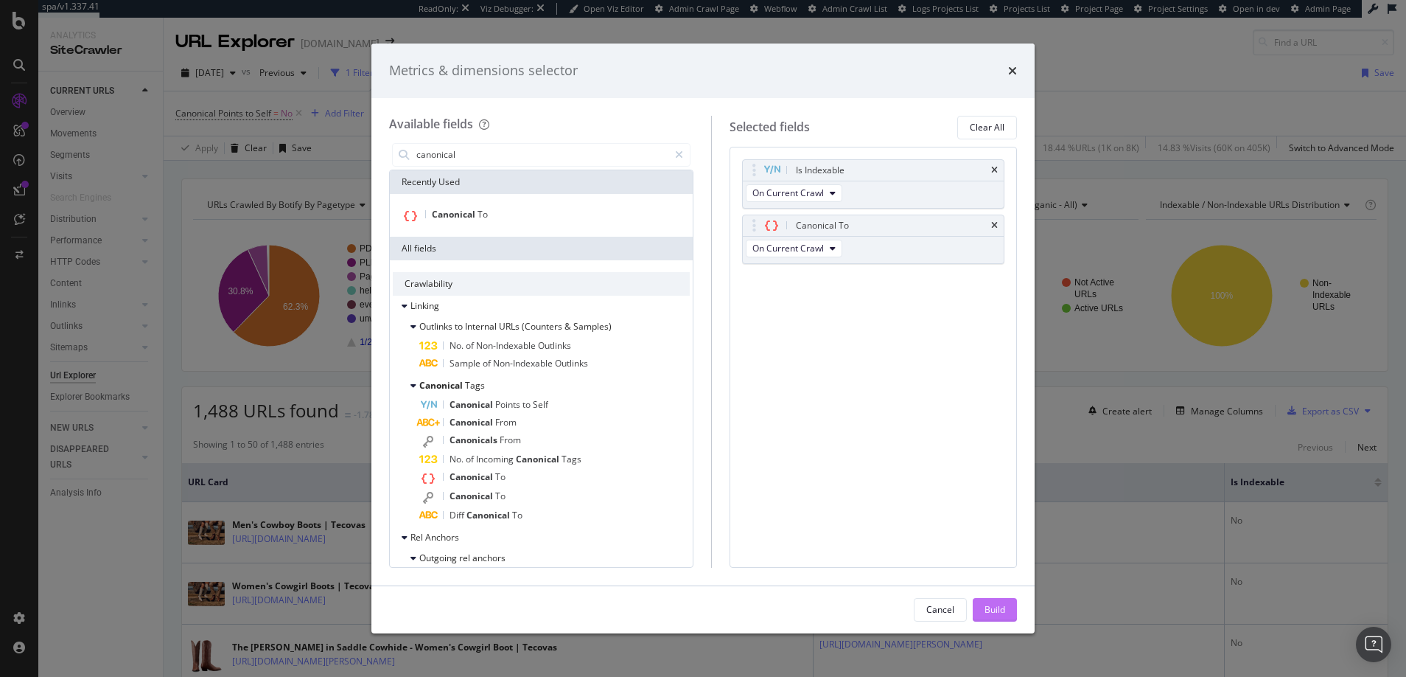
click at [993, 609] on div "Build" at bounding box center [995, 609] width 21 height 13
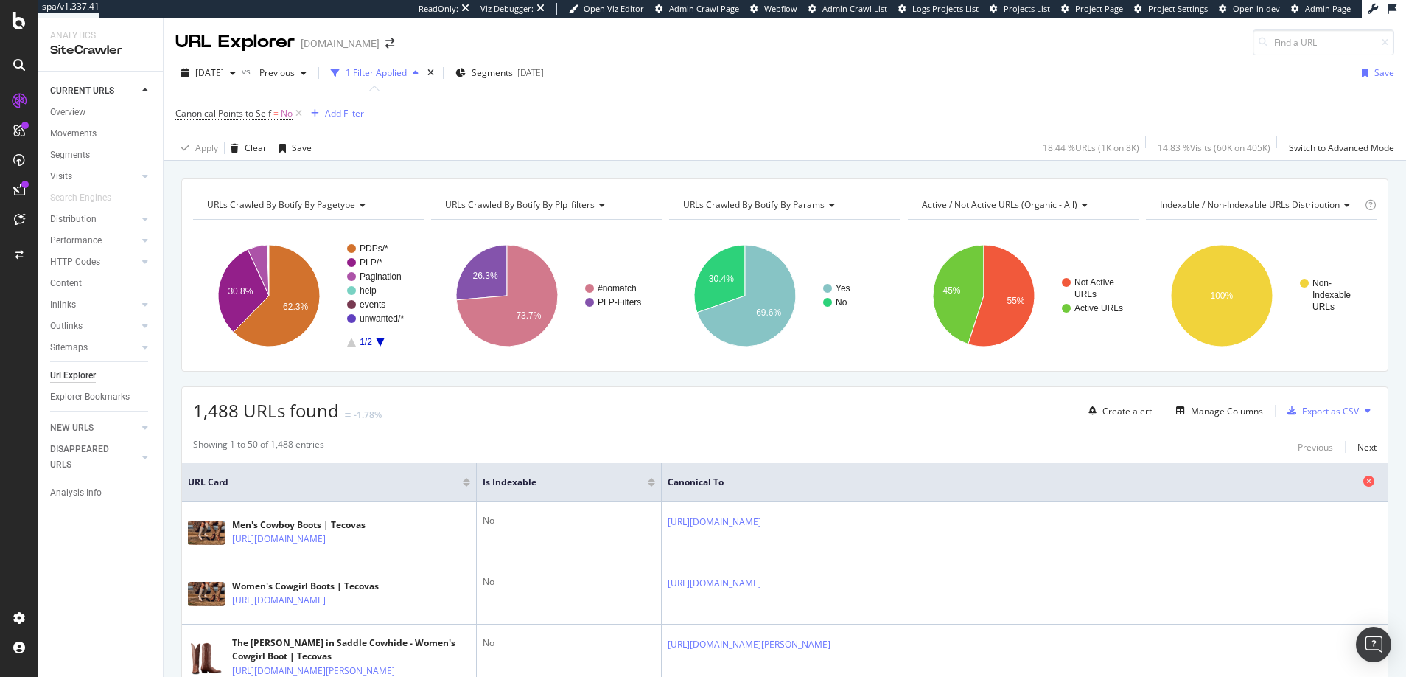
click at [832, 484] on span "Canonical To" at bounding box center [1014, 481] width 692 height 13
click at [1206, 410] on div "Manage Columns" at bounding box center [1227, 411] width 72 height 13
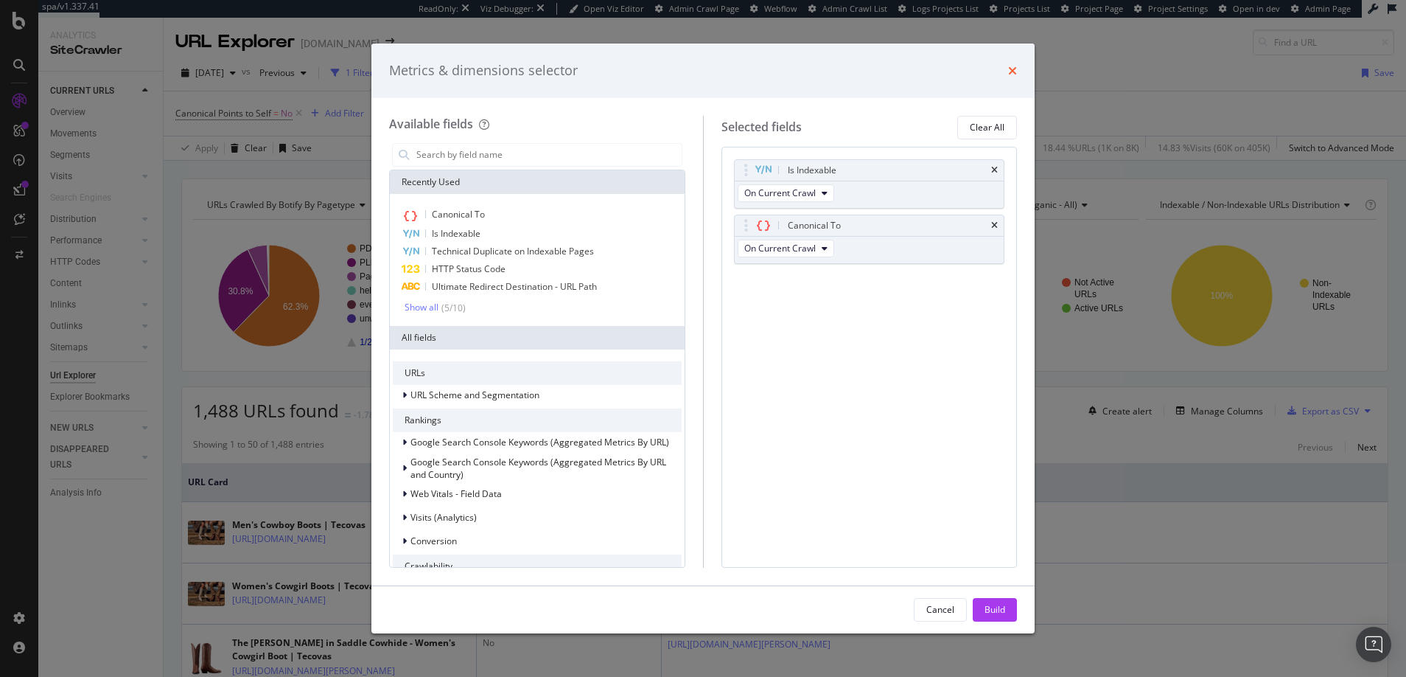
click at [1012, 72] on icon "times" at bounding box center [1012, 71] width 9 height 12
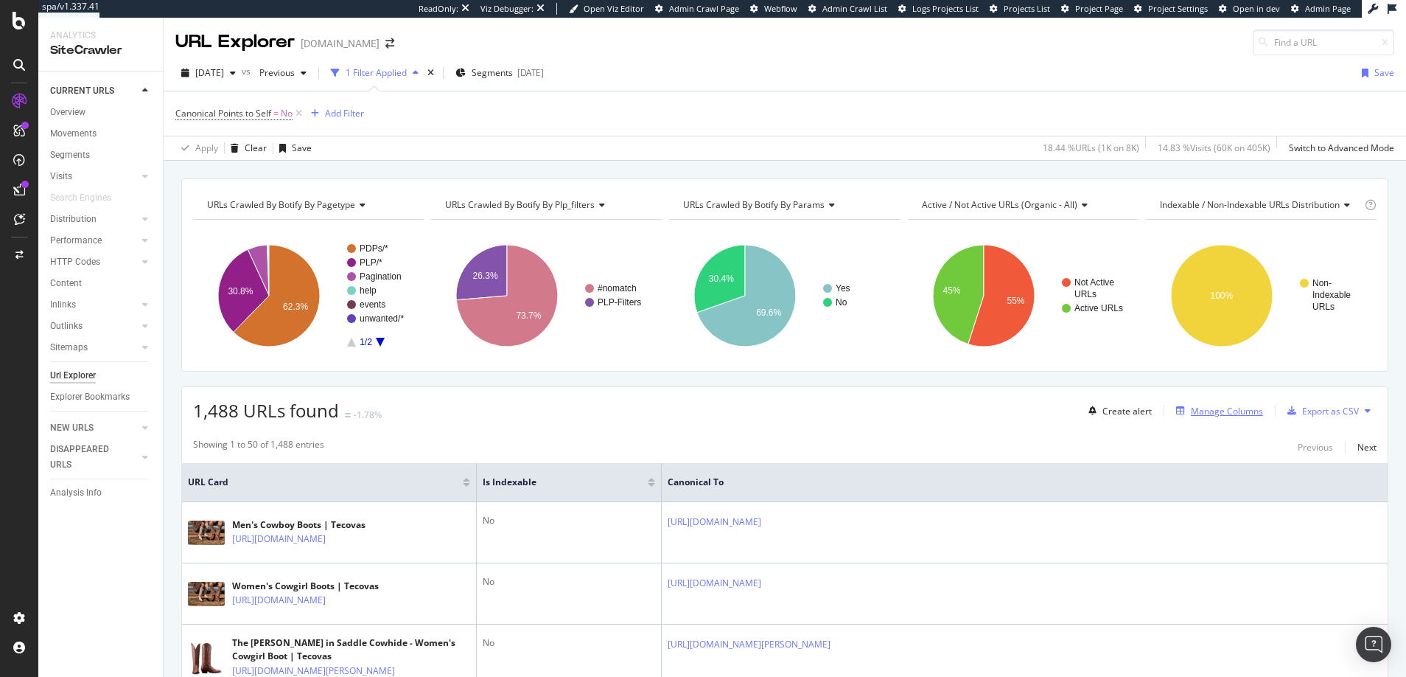
click at [1206, 411] on div "Manage Columns" at bounding box center [1227, 411] width 72 height 13
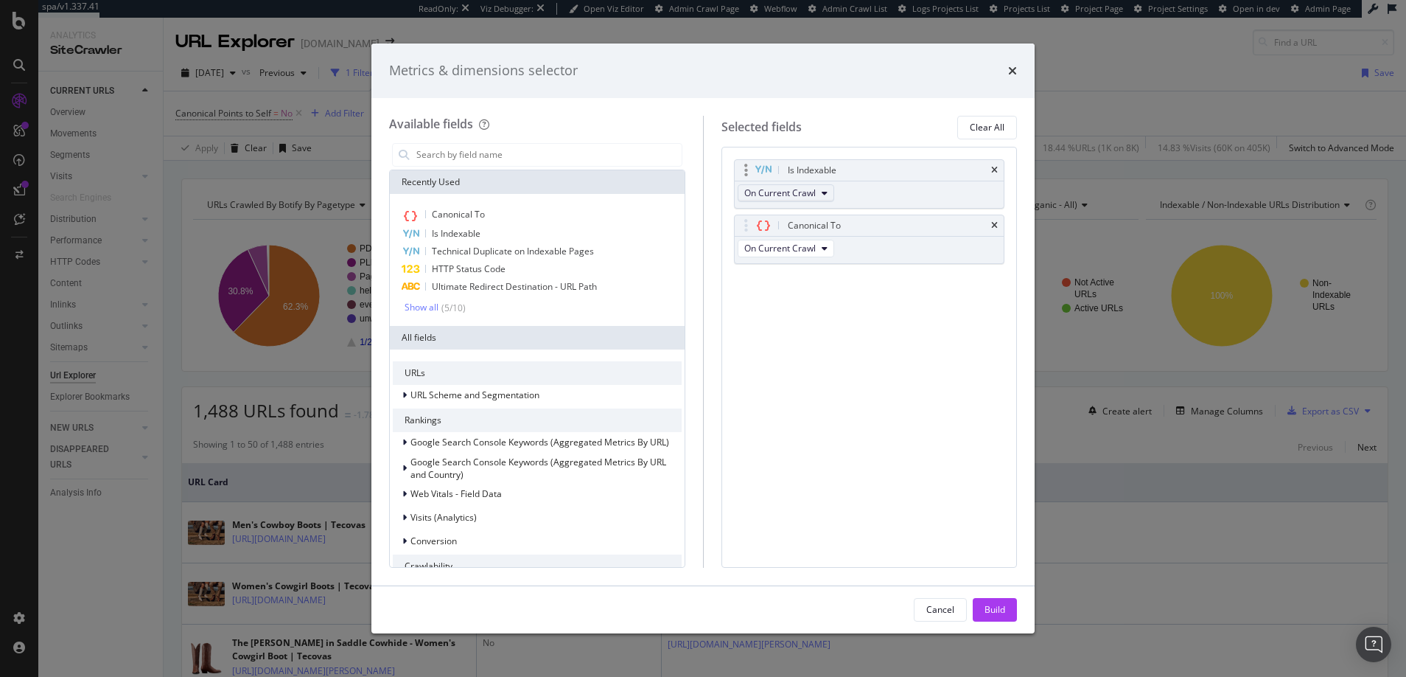
click at [825, 195] on icon "modal" at bounding box center [825, 193] width 6 height 9
click at [800, 337] on div "Is Indexable On Current Crawl Canonical To On Current Crawl You can use this fi…" at bounding box center [869, 357] width 296 height 421
click at [437, 155] on input "modal" at bounding box center [548, 155] width 267 height 22
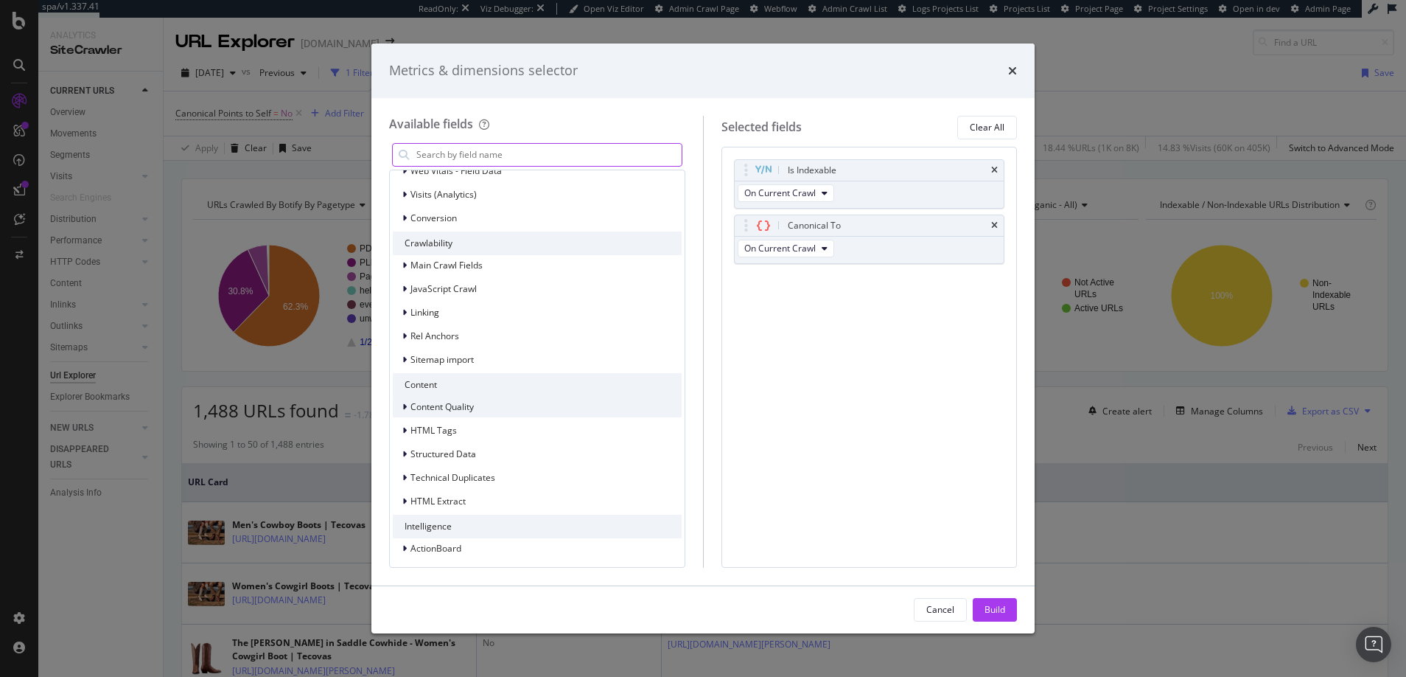
scroll to position [326, 0]
click at [455, 153] on input "modal" at bounding box center [548, 155] width 267 height 22
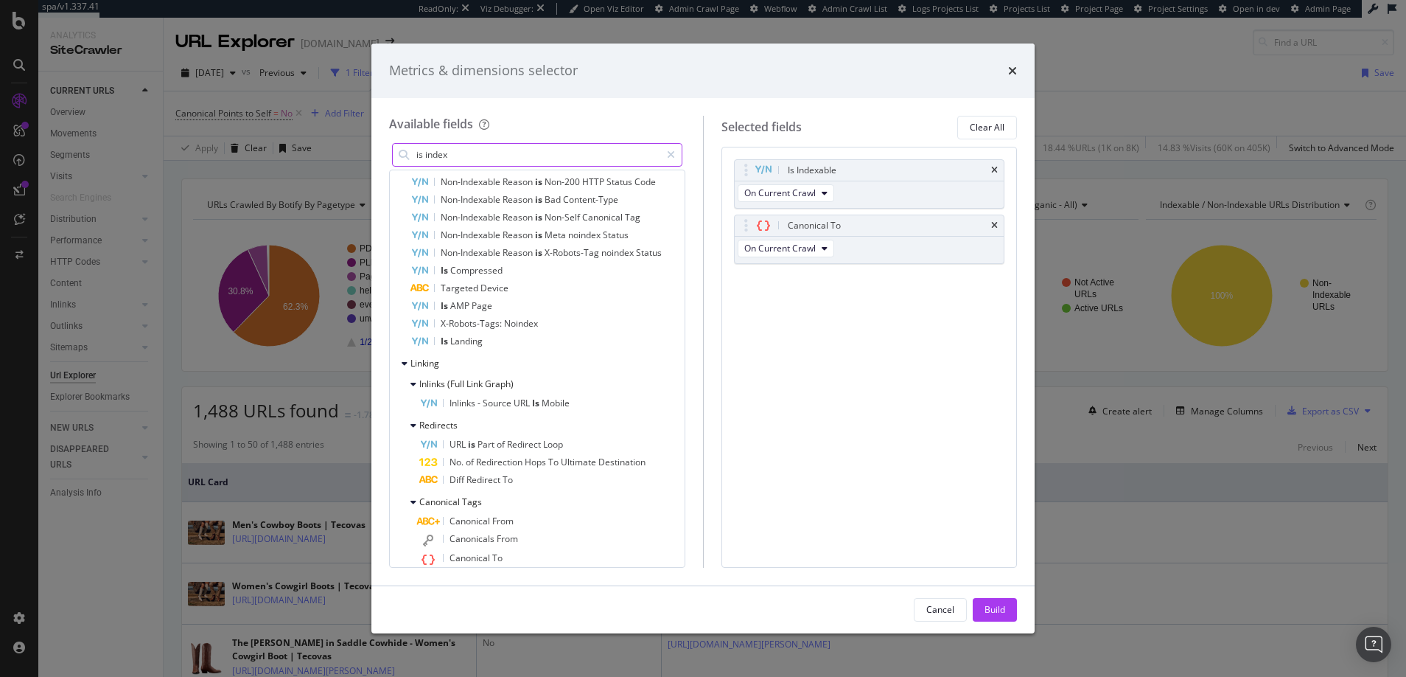
scroll to position [0, 0]
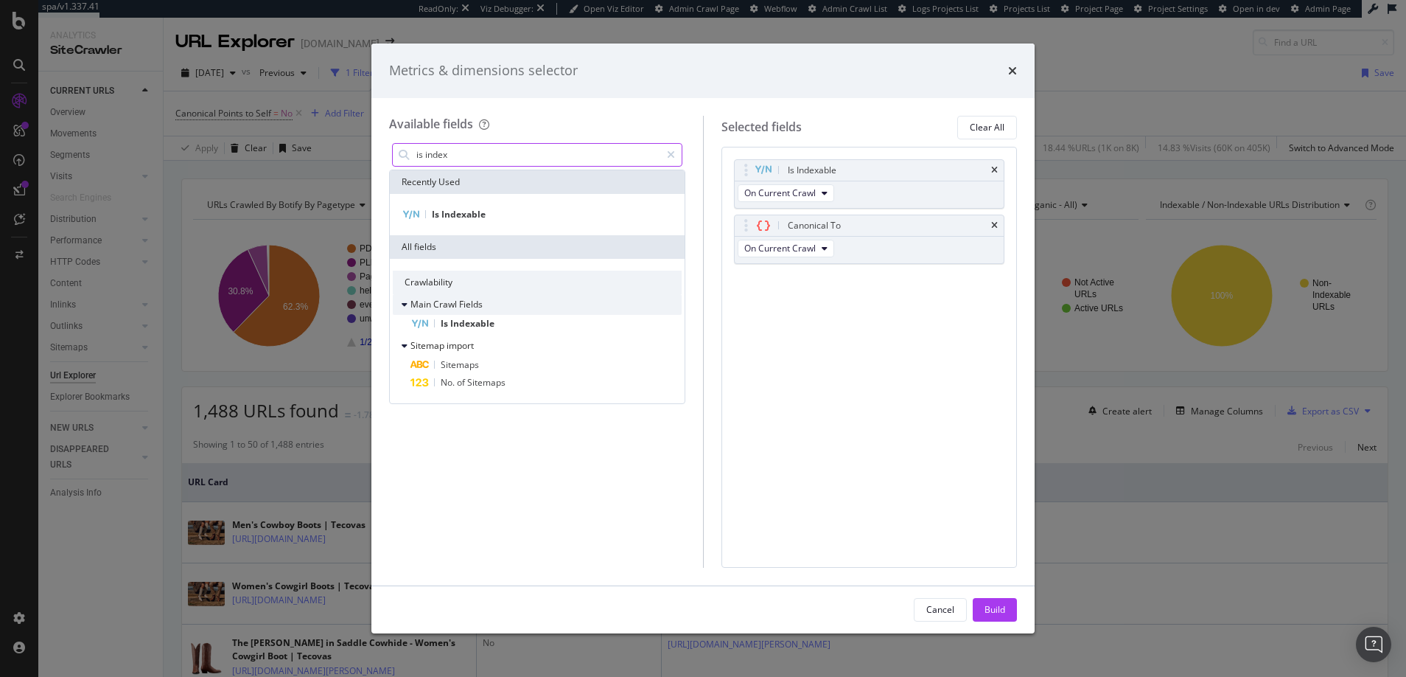
type input "is index"
click at [406, 304] on icon "modal" at bounding box center [405, 304] width 6 height 9
click at [406, 304] on icon "modal" at bounding box center [404, 304] width 4 height 9
click at [461, 324] on span "Indexable" at bounding box center [472, 323] width 44 height 13
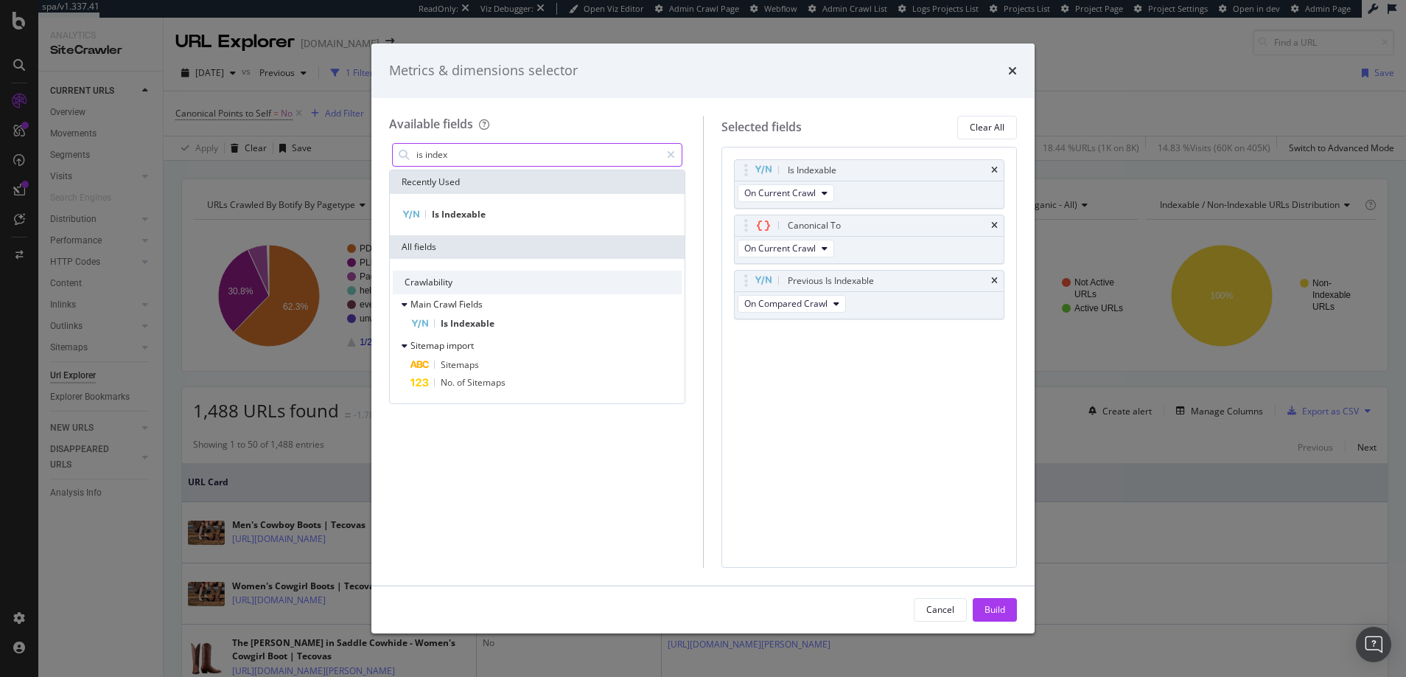
click at [456, 155] on input "is index" at bounding box center [537, 155] width 245 height 22
click at [669, 154] on icon "modal" at bounding box center [671, 155] width 8 height 10
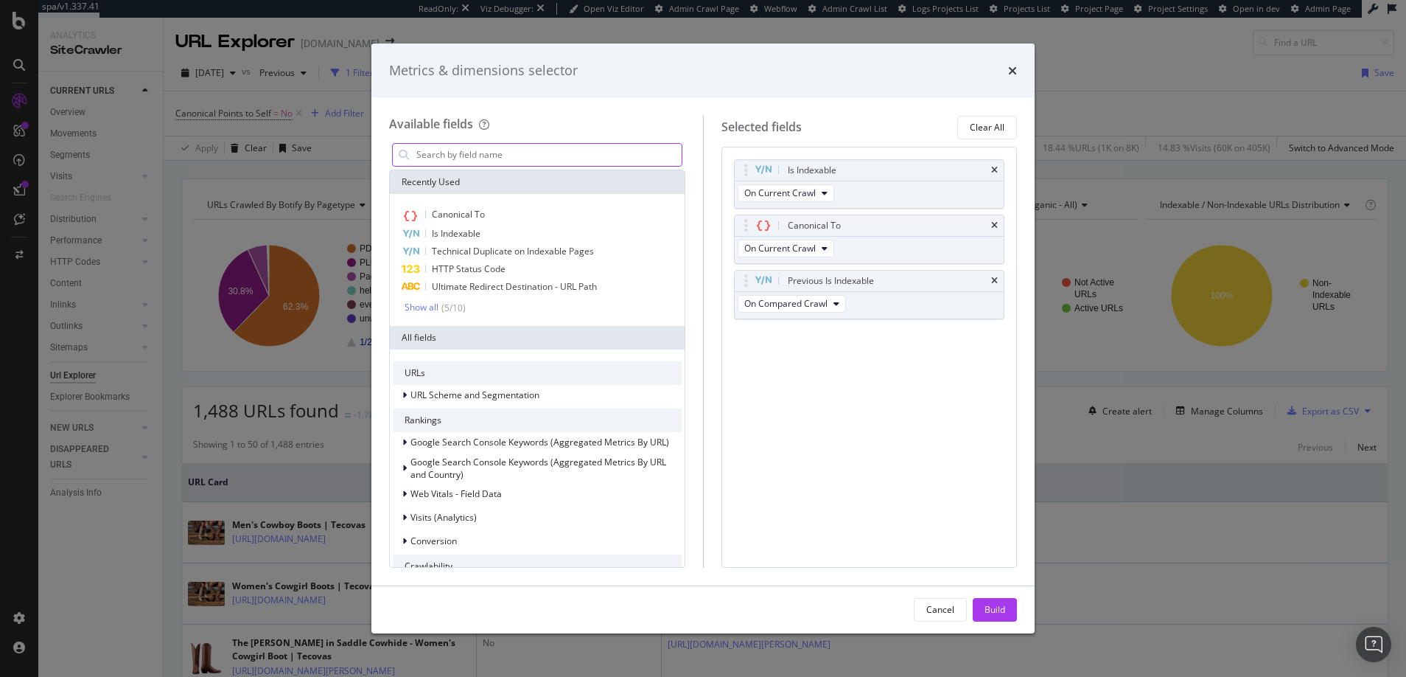
click at [478, 157] on input "modal" at bounding box center [548, 155] width 267 height 22
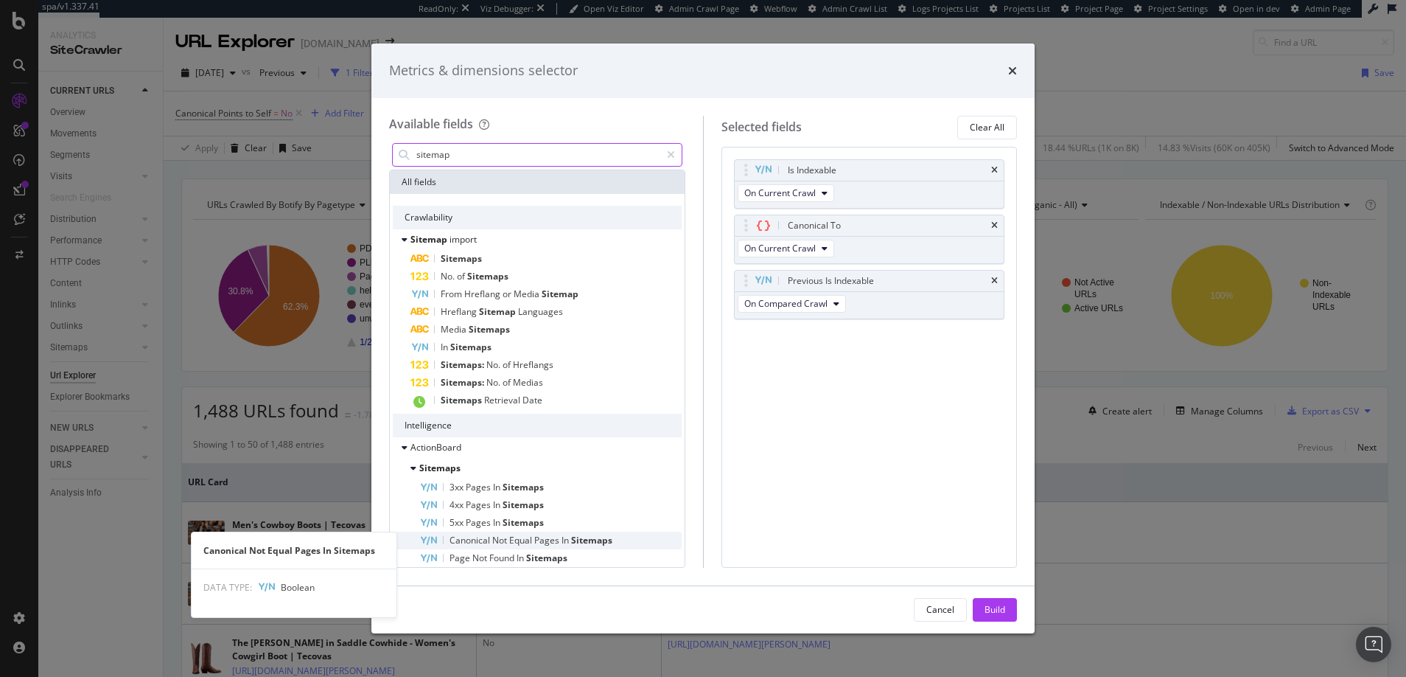
type input "sitemap"
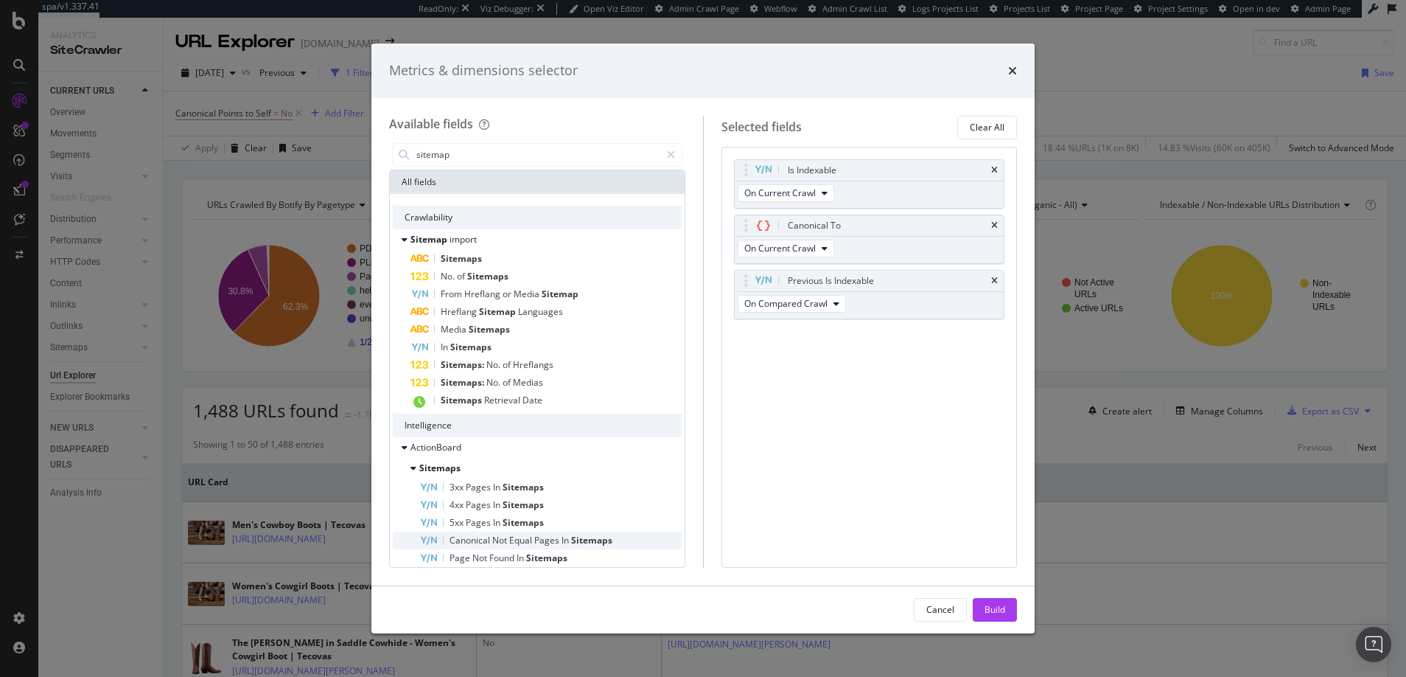
click at [525, 541] on span "Equal" at bounding box center [521, 540] width 25 height 13
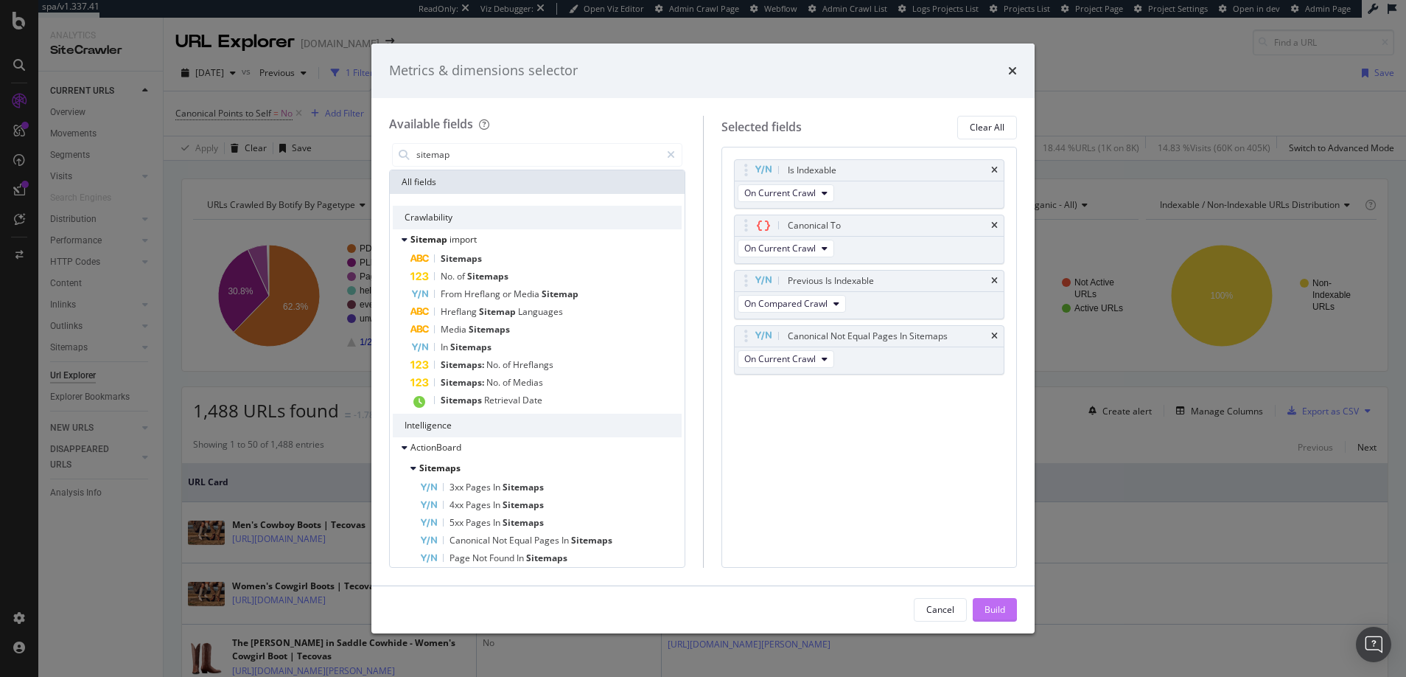
click at [992, 605] on div "Build" at bounding box center [995, 609] width 21 height 13
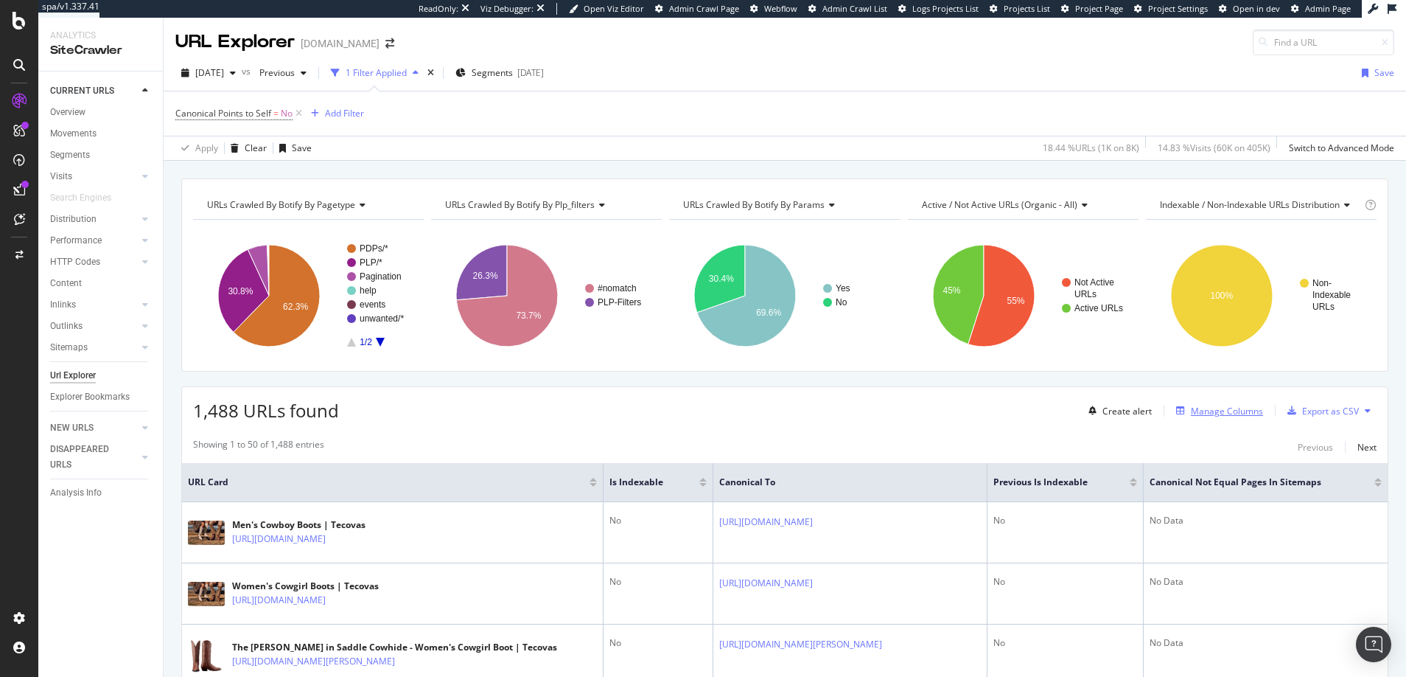
click at [1196, 410] on div "Manage Columns" at bounding box center [1227, 411] width 72 height 13
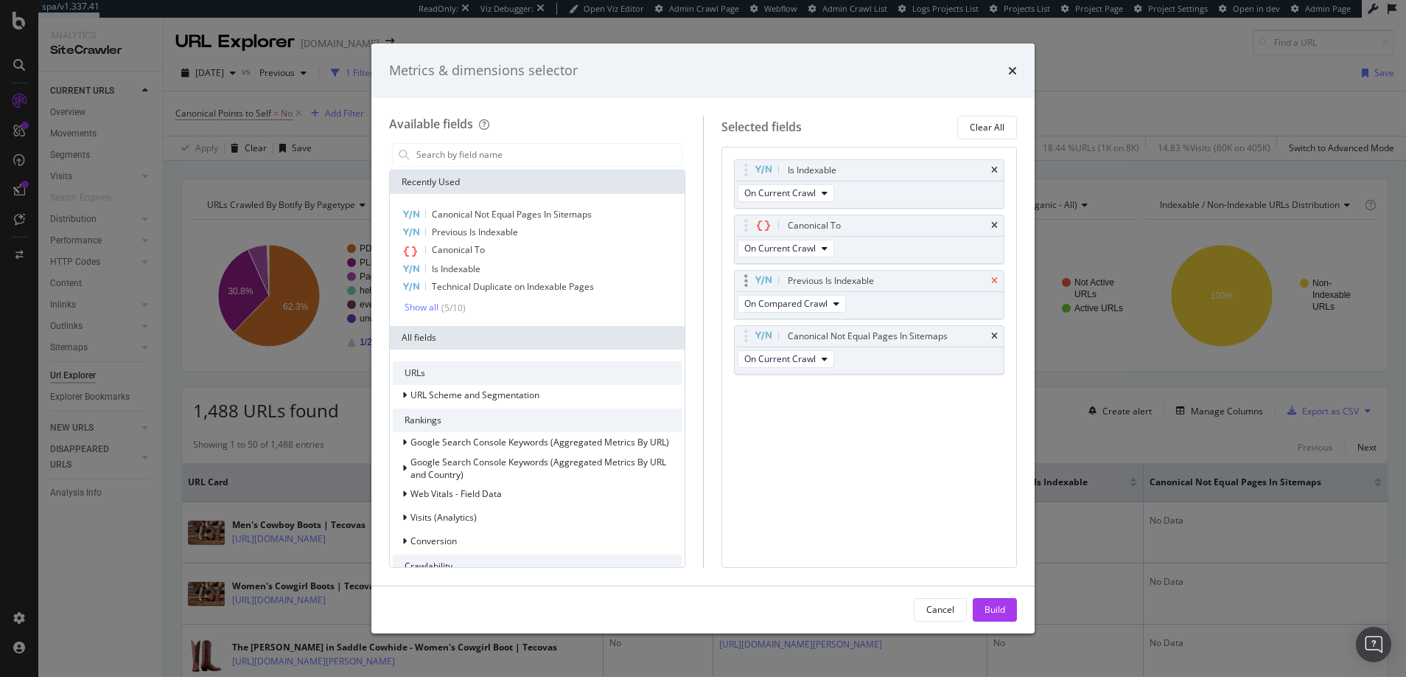
click at [994, 282] on icon "times" at bounding box center [994, 280] width 7 height 9
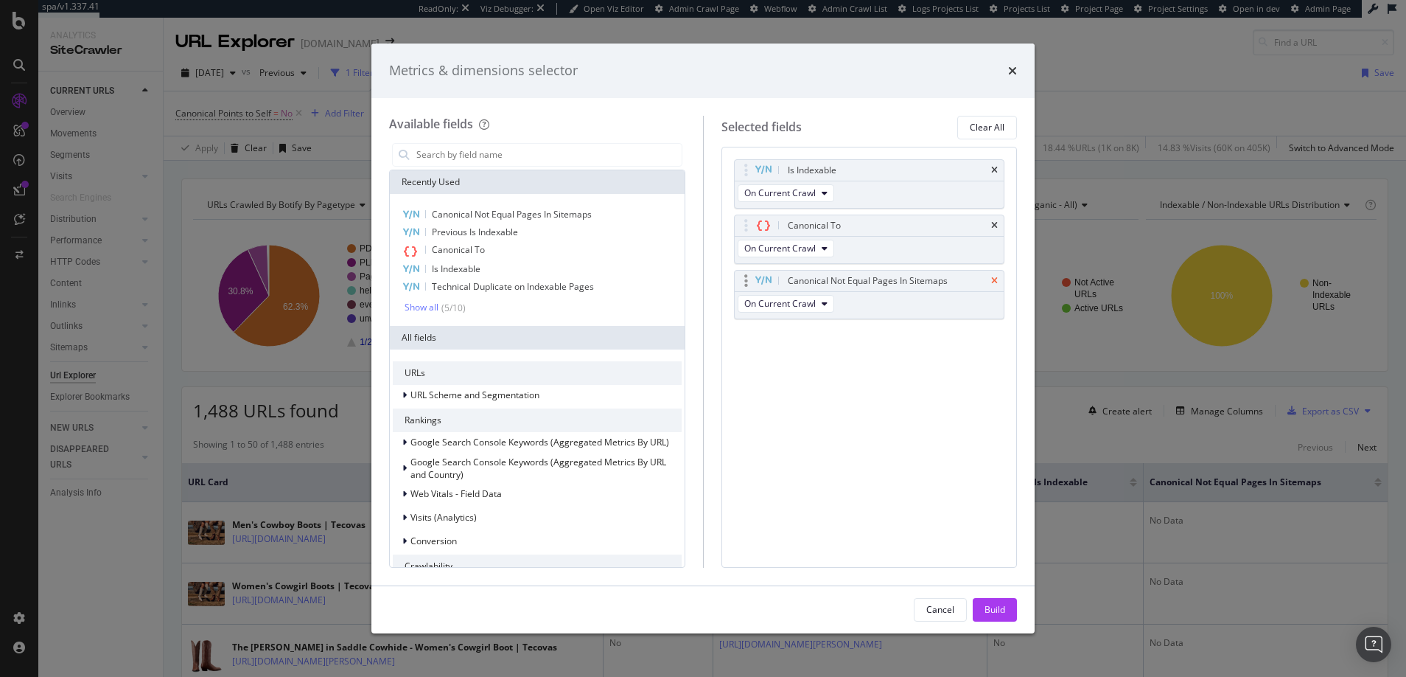
click at [994, 282] on icon "times" at bounding box center [994, 280] width 7 height 9
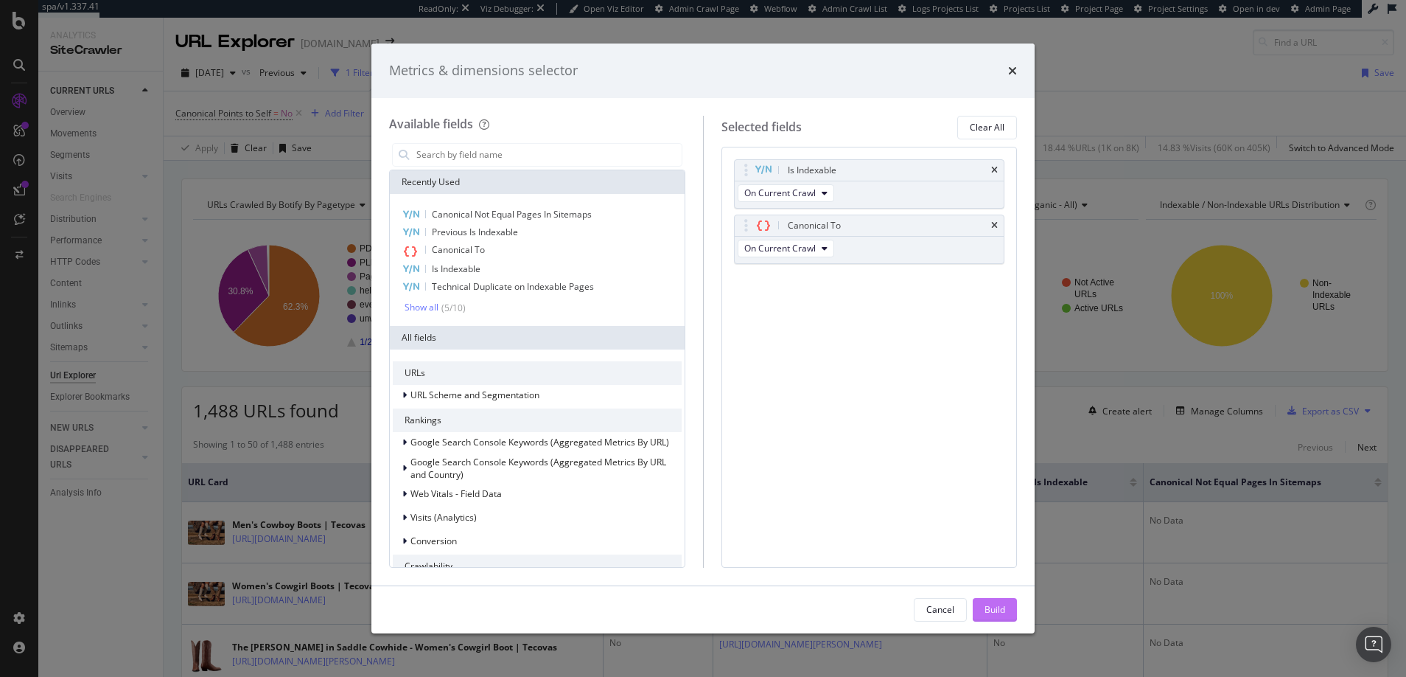
click at [993, 607] on div "Build" at bounding box center [995, 609] width 21 height 13
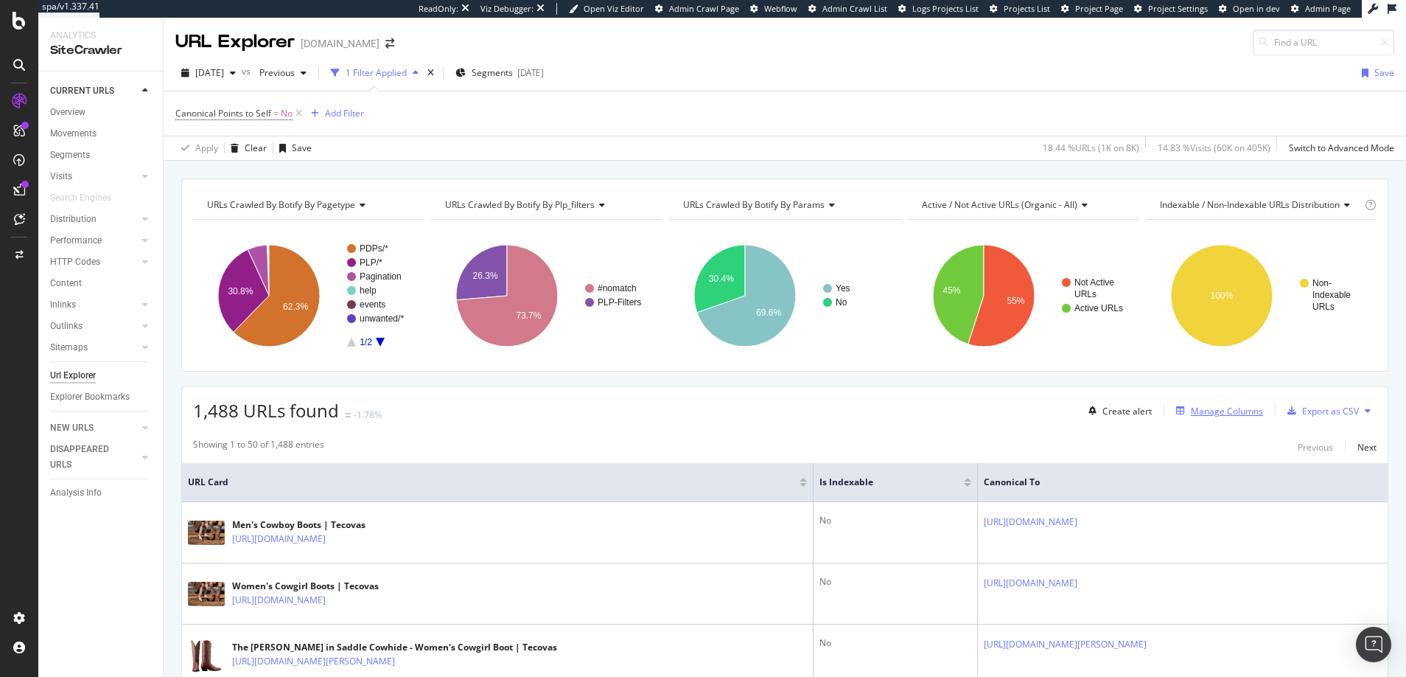
click at [1201, 413] on div "Manage Columns" at bounding box center [1227, 411] width 72 height 13
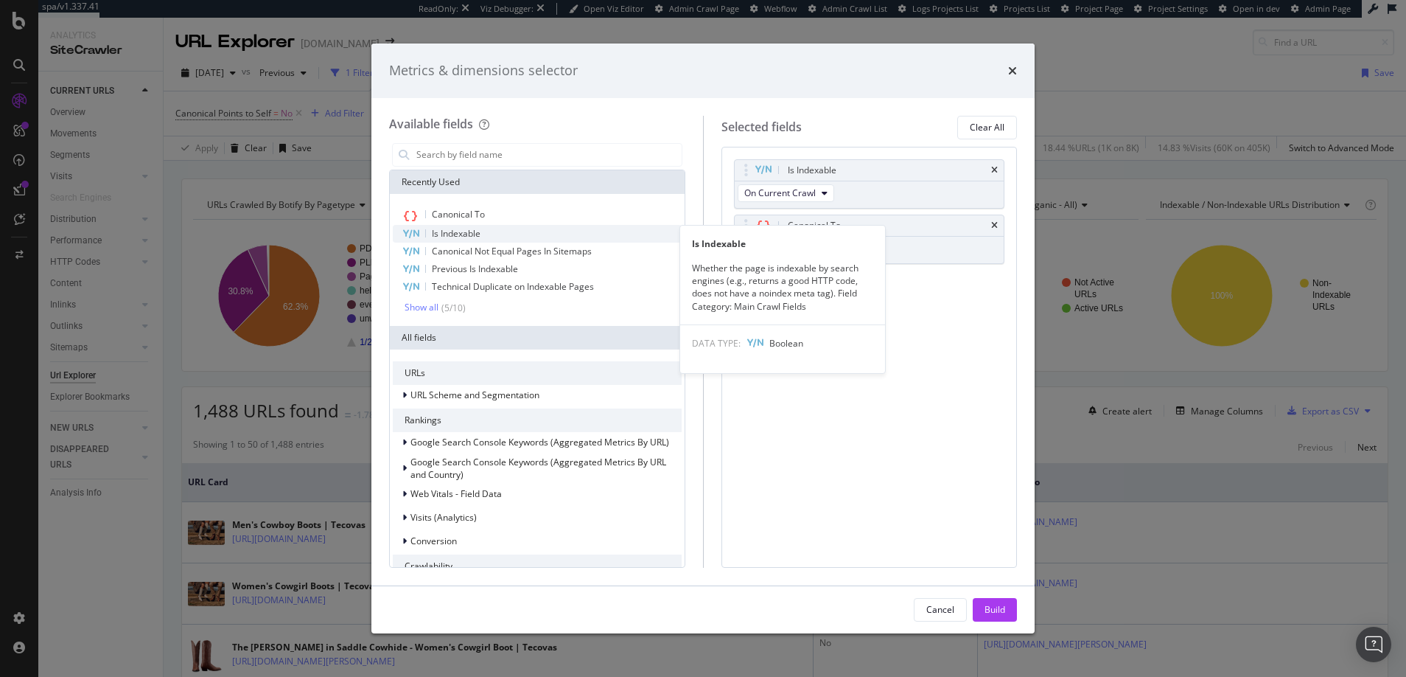
click at [452, 230] on span "Is Indexable" at bounding box center [456, 233] width 49 height 13
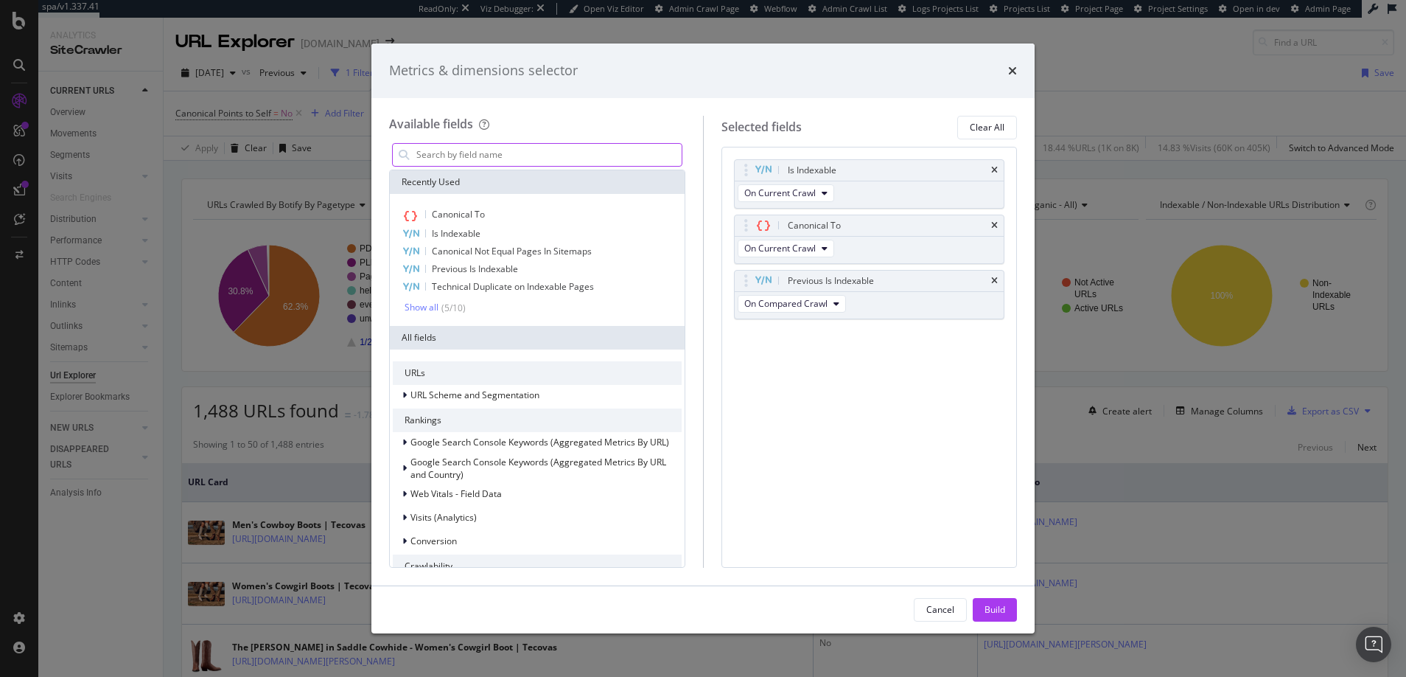
click at [448, 150] on input "modal" at bounding box center [548, 155] width 267 height 22
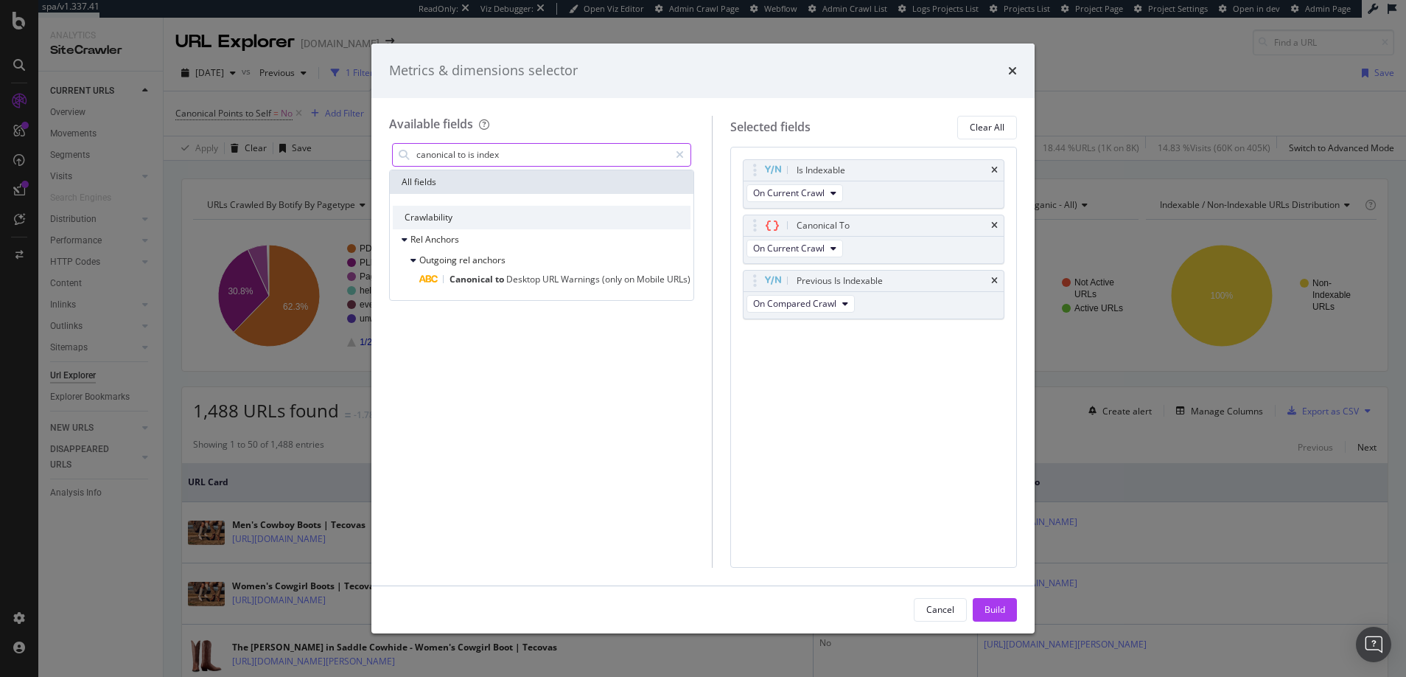
drag, startPoint x: 515, startPoint y: 156, endPoint x: 466, endPoint y: 156, distance: 49.4
click at [466, 156] on input "canonical to is index" at bounding box center [542, 155] width 254 height 22
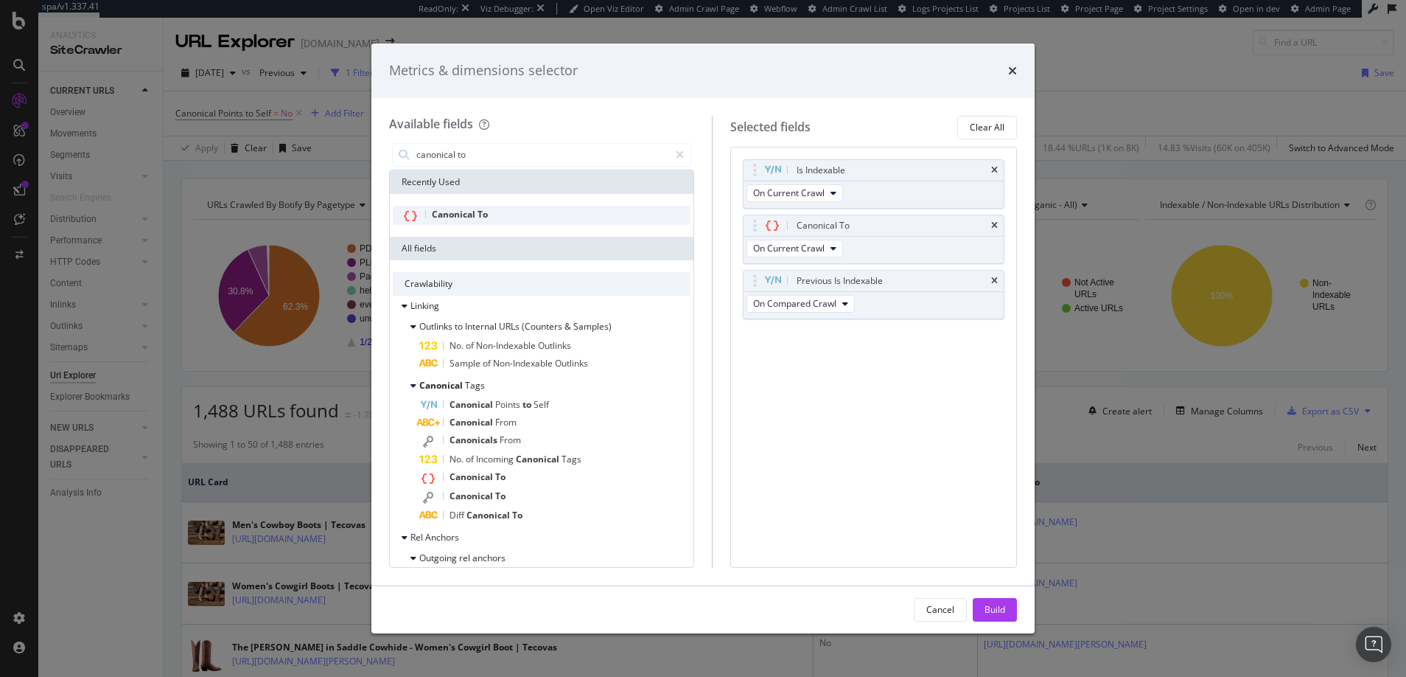
click at [452, 214] on span "Canonical" at bounding box center [455, 214] width 46 height 13
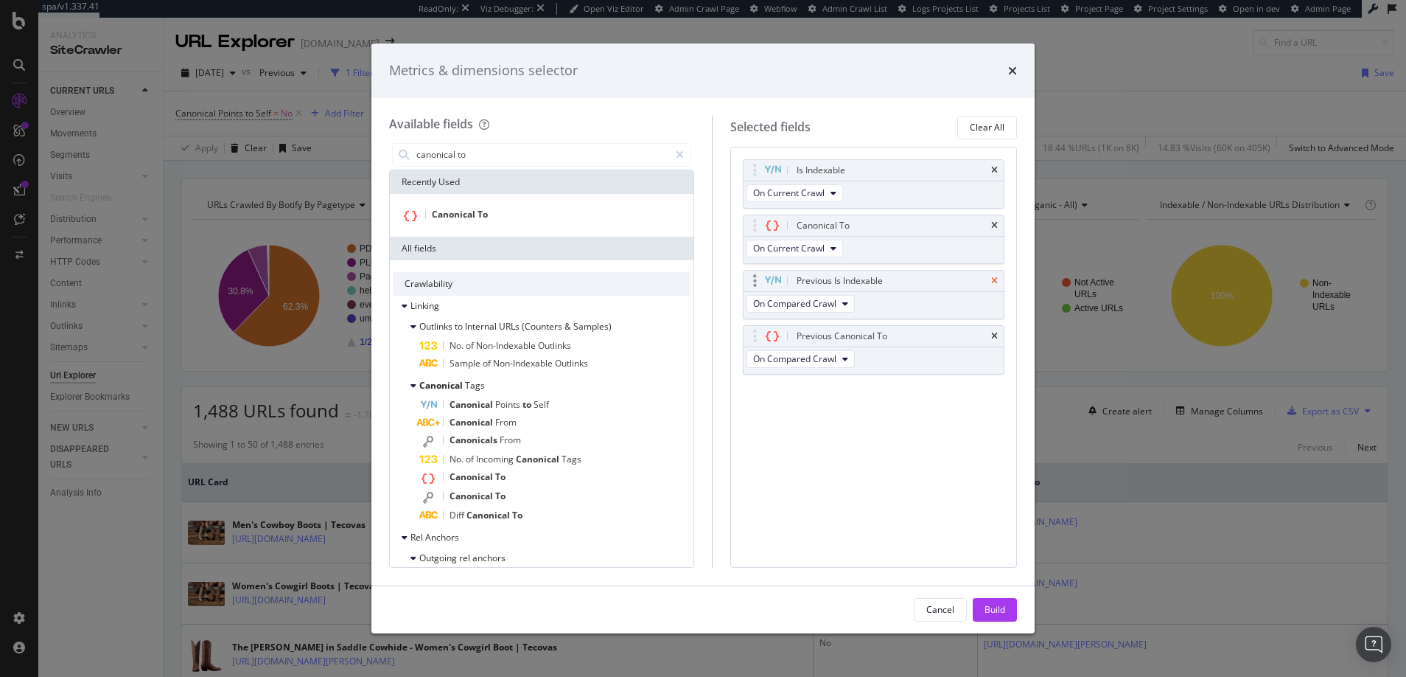
click at [995, 279] on icon "times" at bounding box center [994, 280] width 7 height 9
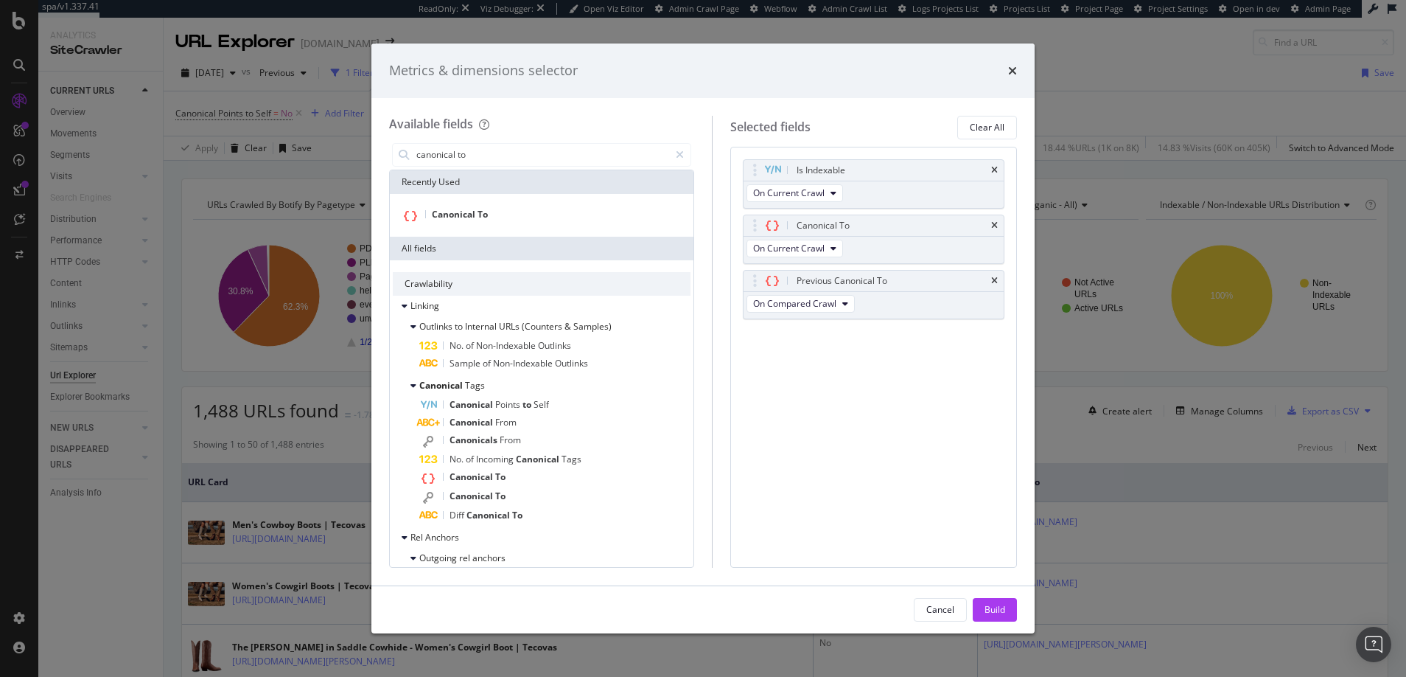
click at [995, 279] on icon "times" at bounding box center [994, 280] width 7 height 9
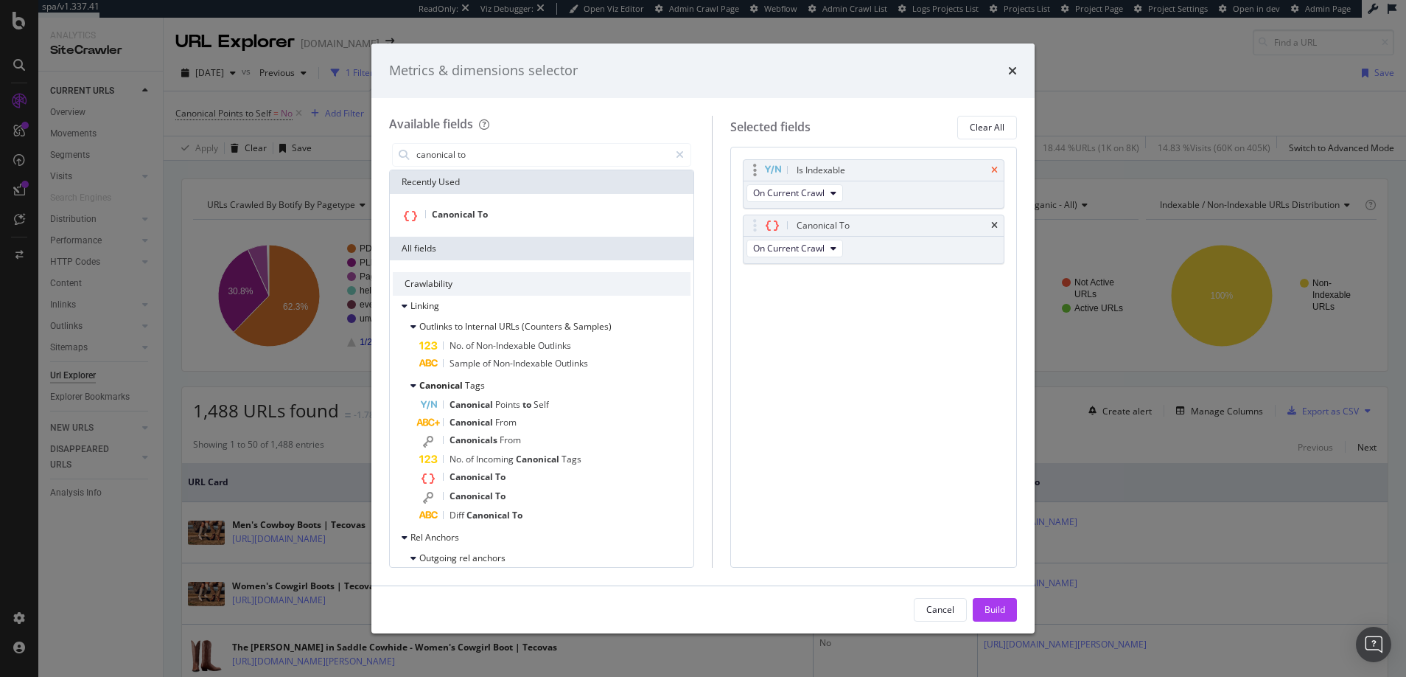
click at [995, 169] on icon "times" at bounding box center [994, 170] width 7 height 9
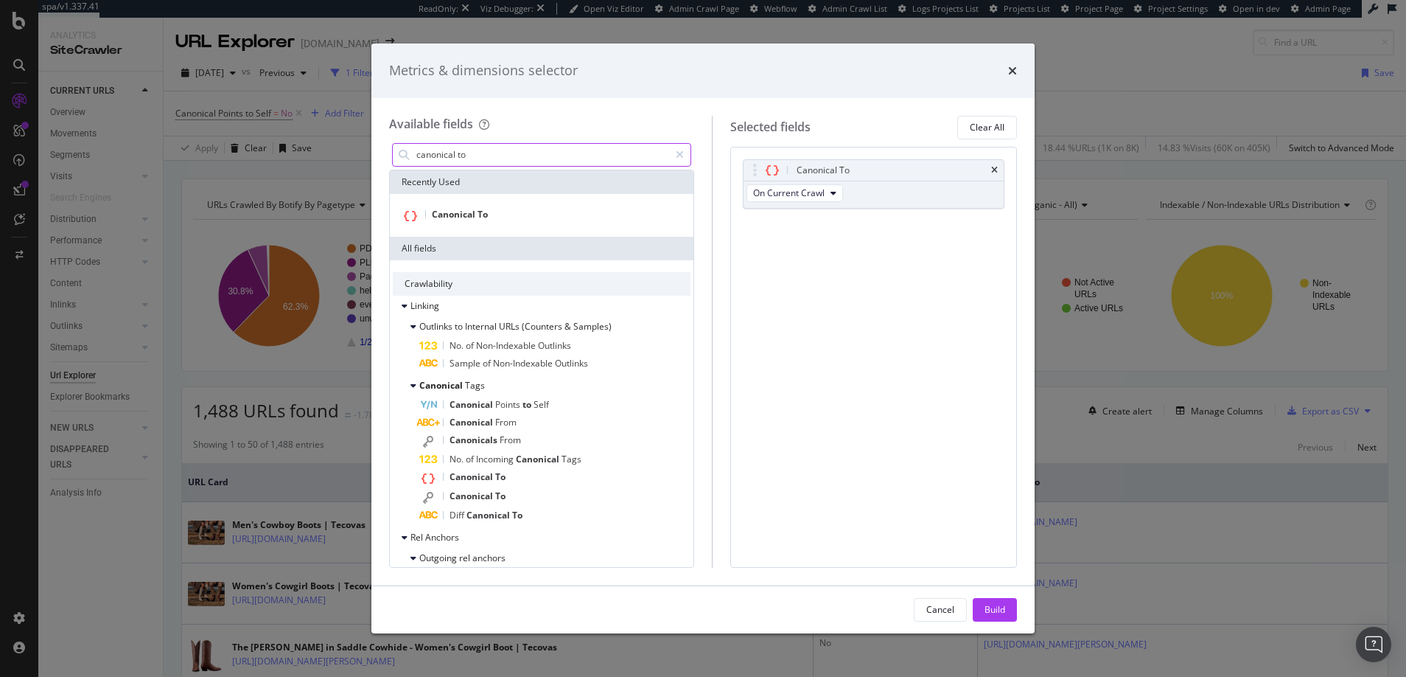
click at [477, 155] on input "canonical to" at bounding box center [542, 155] width 254 height 22
click at [471, 155] on input "canonical to" at bounding box center [542, 155] width 254 height 22
drag, startPoint x: 471, startPoint y: 155, endPoint x: 458, endPoint y: 154, distance: 13.3
click at [458, 154] on input "canonical to" at bounding box center [542, 155] width 254 height 22
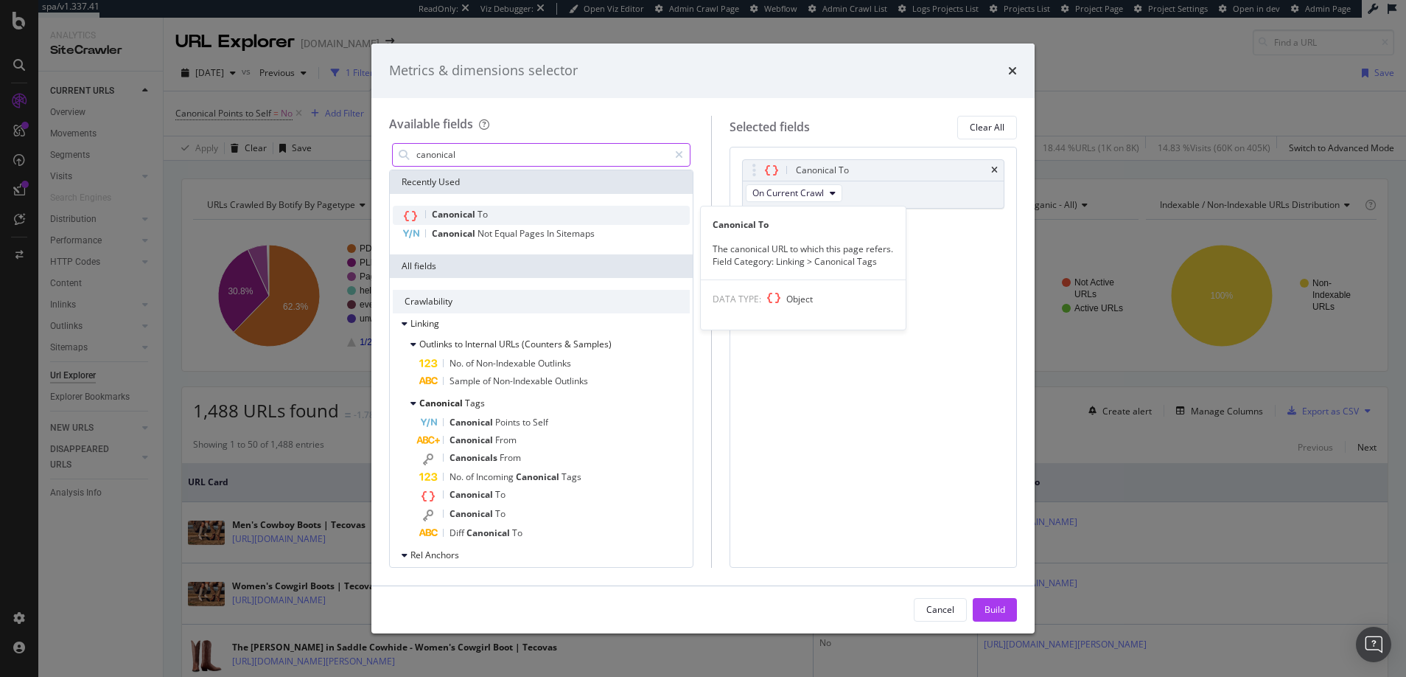
type input "canonical"
click at [452, 216] on span "Canonical" at bounding box center [455, 214] width 46 height 13
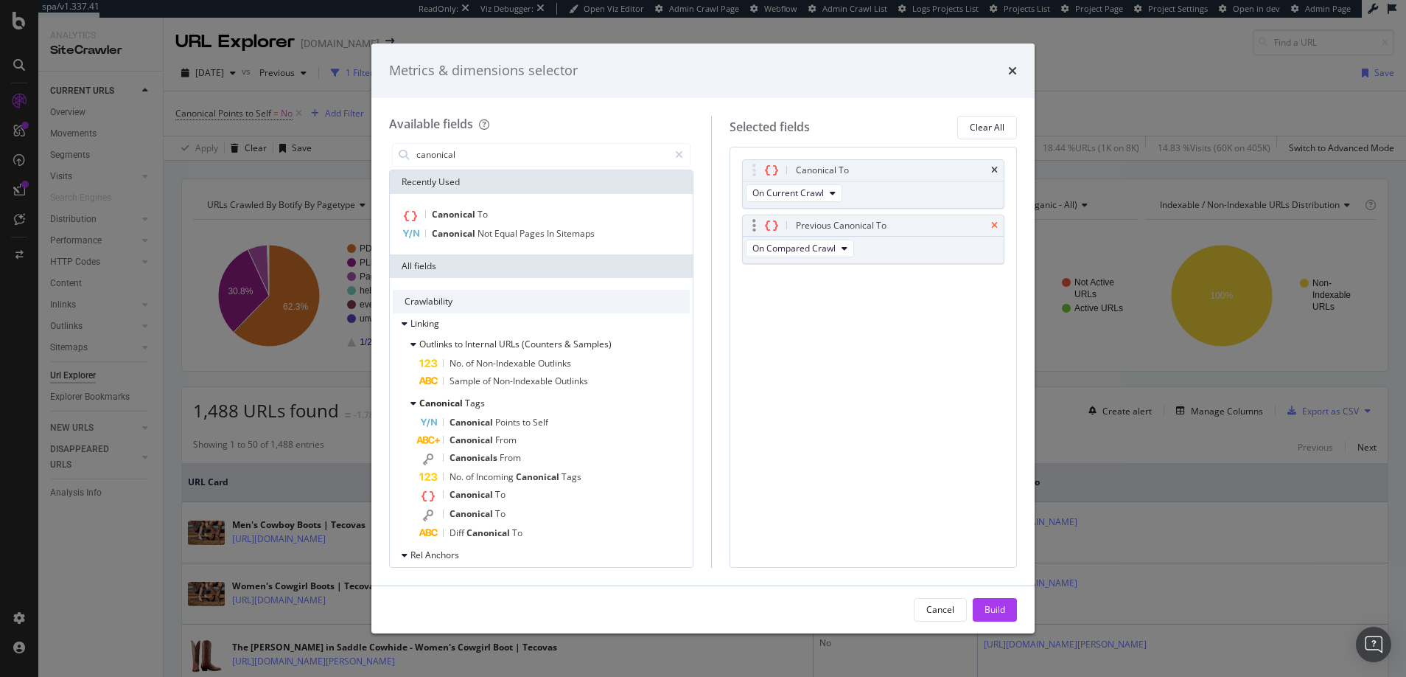
click at [996, 222] on icon "times" at bounding box center [994, 225] width 7 height 9
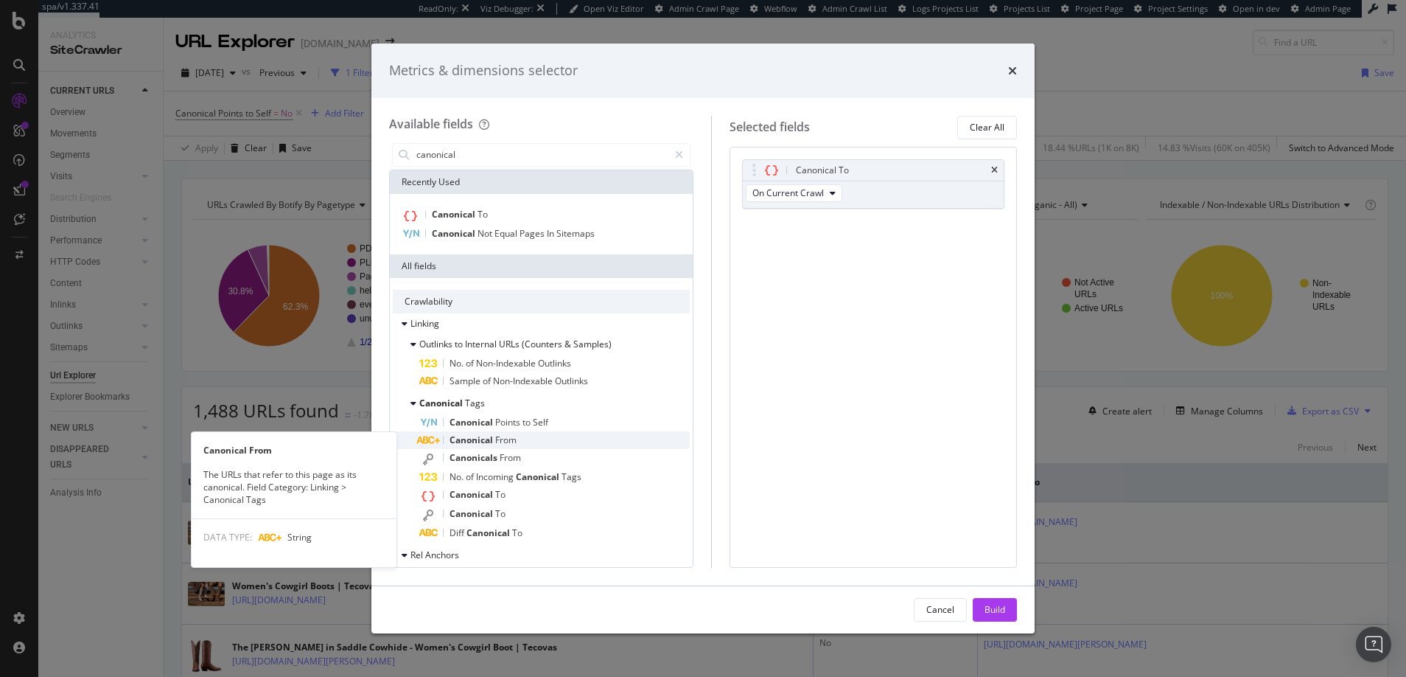
click at [467, 439] on span "Canonical" at bounding box center [473, 439] width 46 height 13
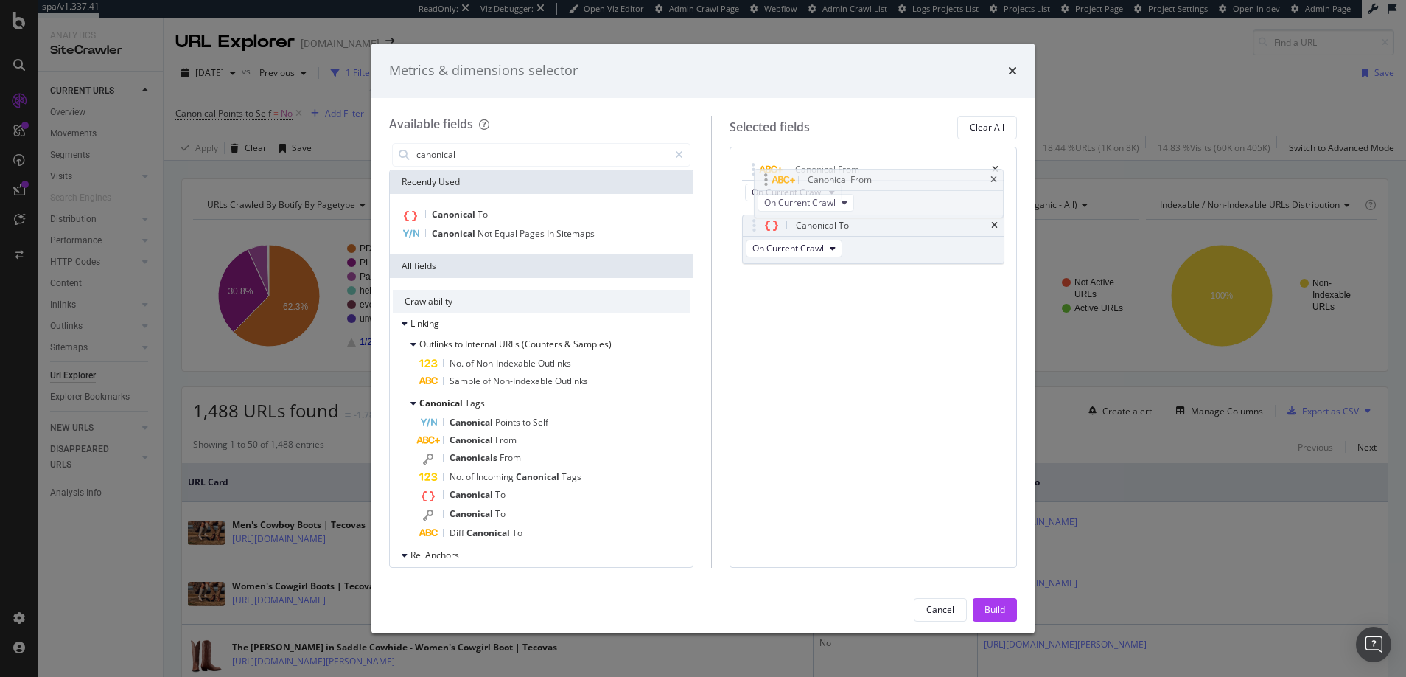
drag, startPoint x: 827, startPoint y: 227, endPoint x: 826, endPoint y: 178, distance: 49.4
click at [826, 178] on body "spa/v1.337.41 ReadOnly: Viz Debugger: Open Viz Editor Admin Crawl Page Webflow …" at bounding box center [703, 338] width 1406 height 677
click at [473, 511] on span "Canonical" at bounding box center [473, 513] width 46 height 13
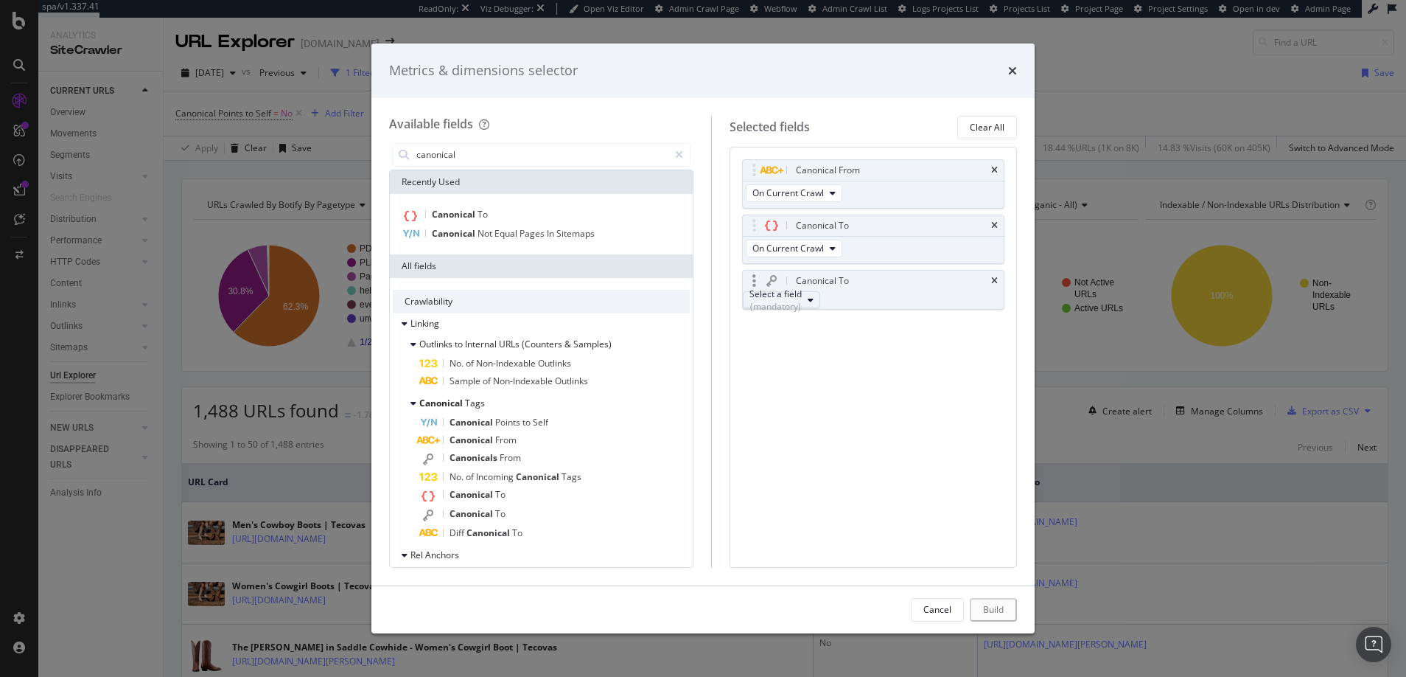
click at [797, 304] on div "Select a field (mandatory)" at bounding box center [775, 299] width 52 height 25
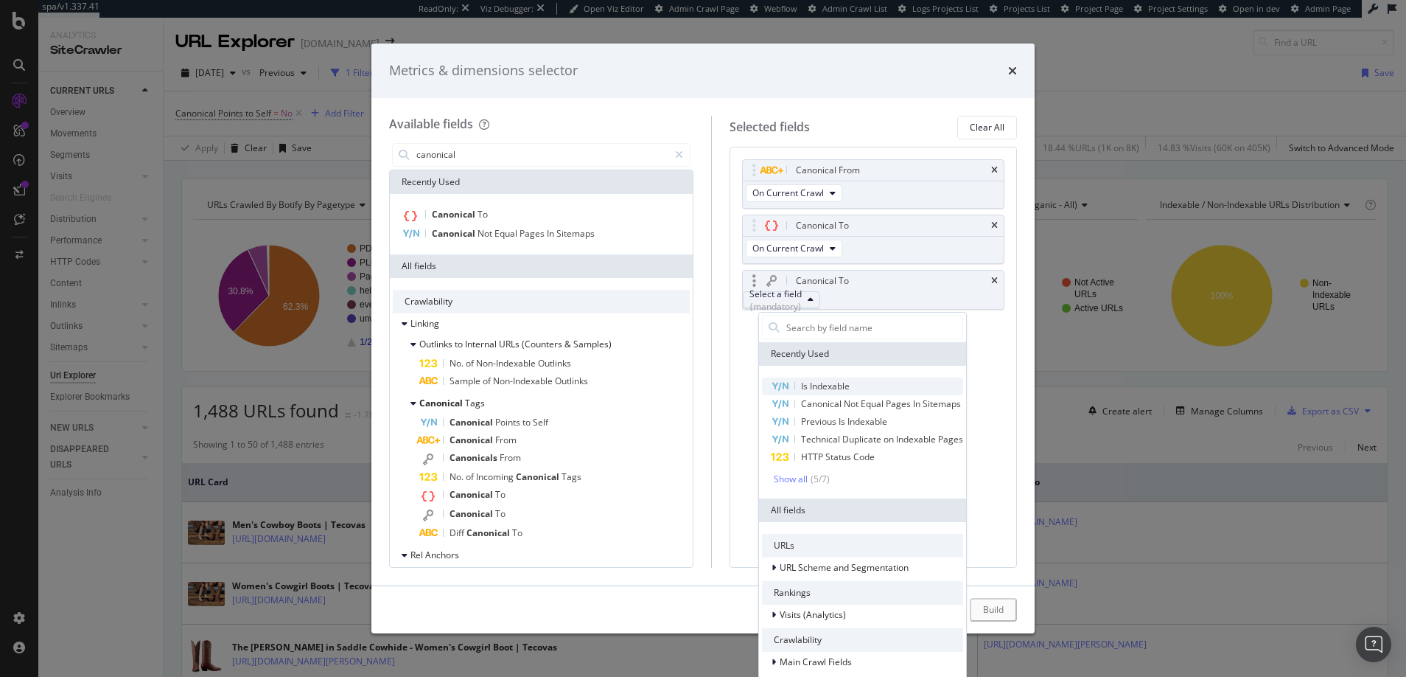
click at [826, 385] on span "Is Indexable" at bounding box center [825, 386] width 49 height 13
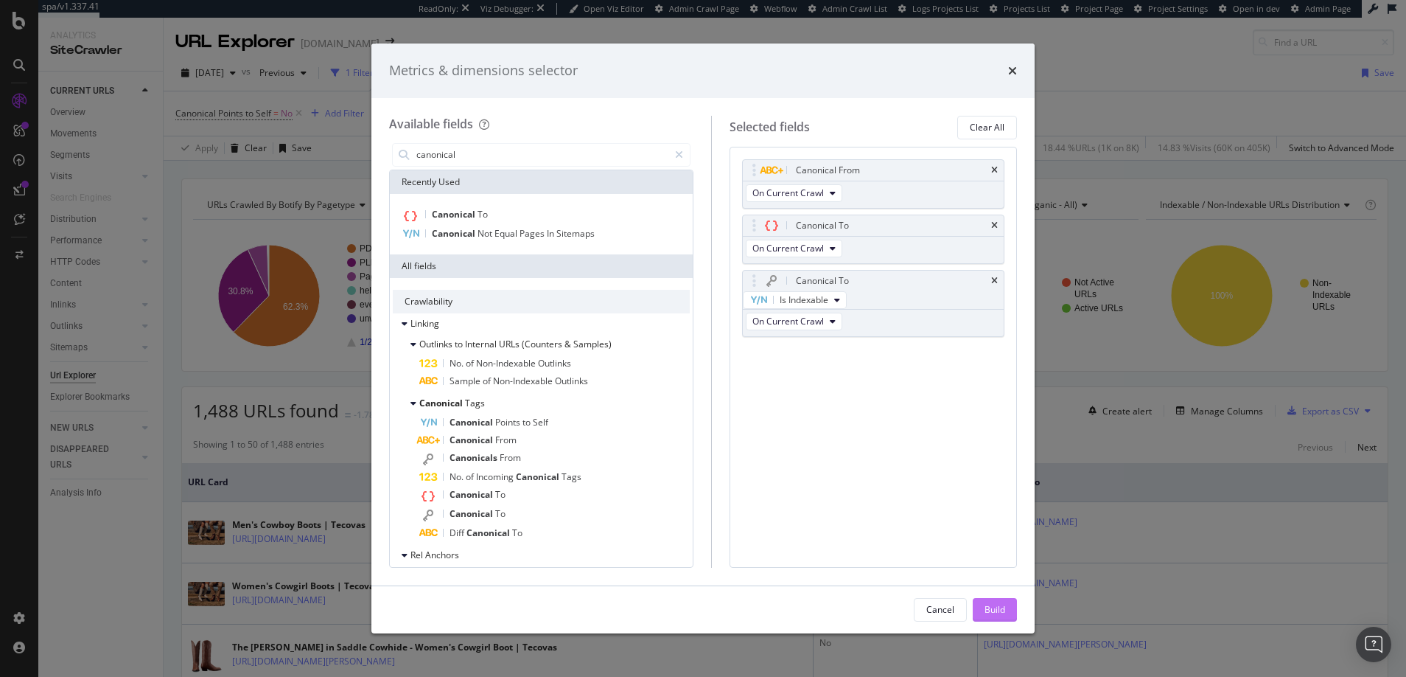
click at [997, 606] on div "Build" at bounding box center [995, 609] width 21 height 13
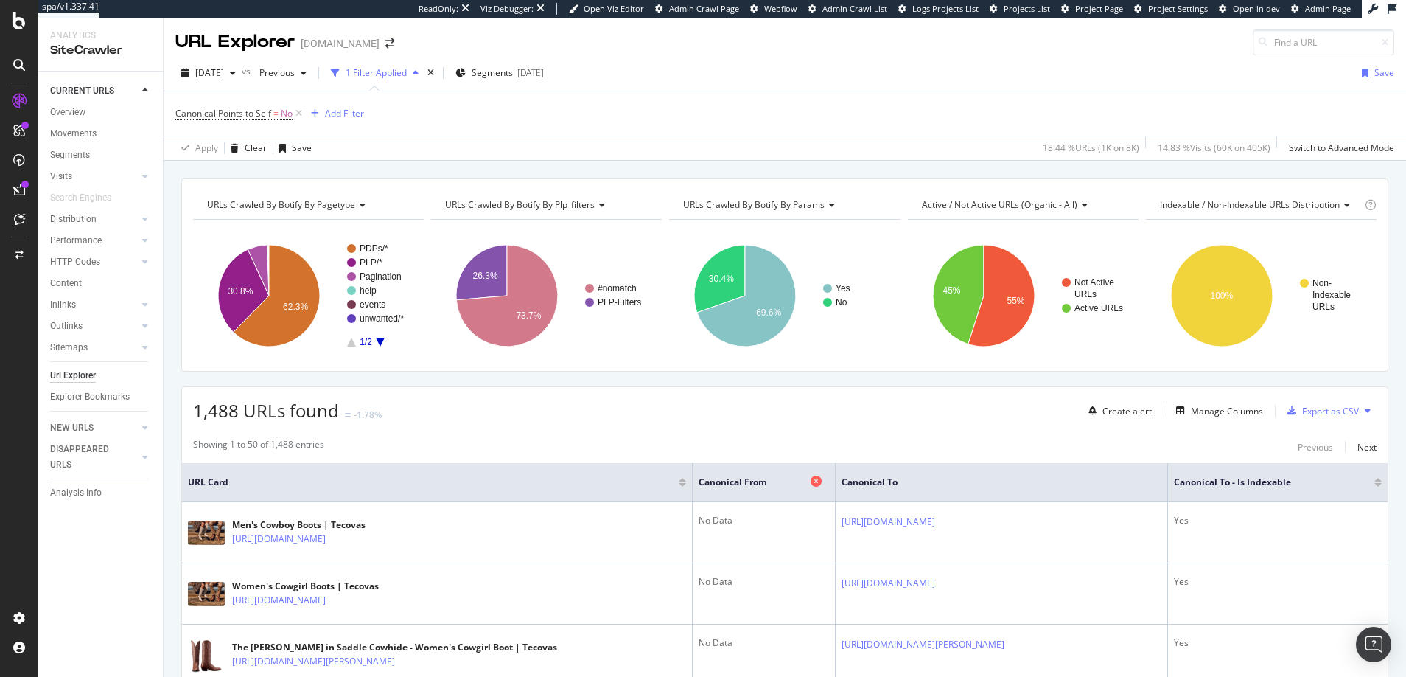
click at [811, 481] on icon at bounding box center [816, 480] width 11 height 11
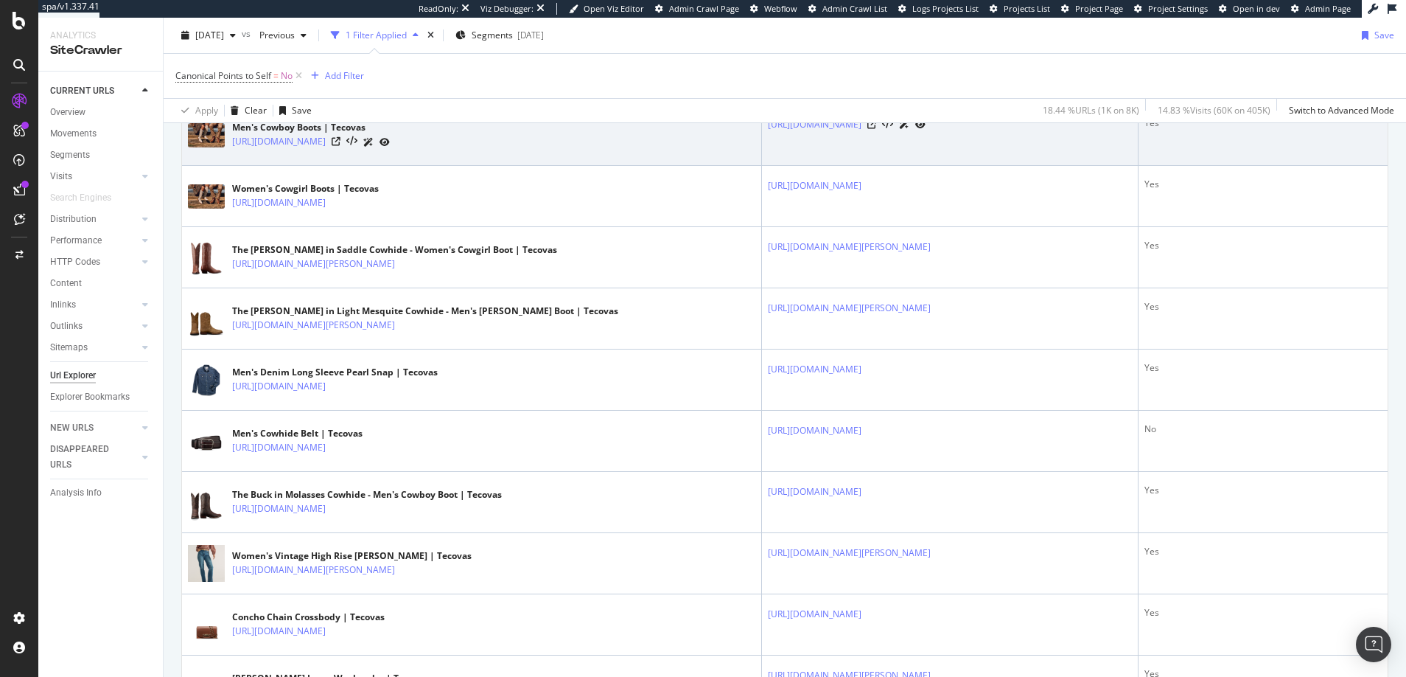
scroll to position [420, 0]
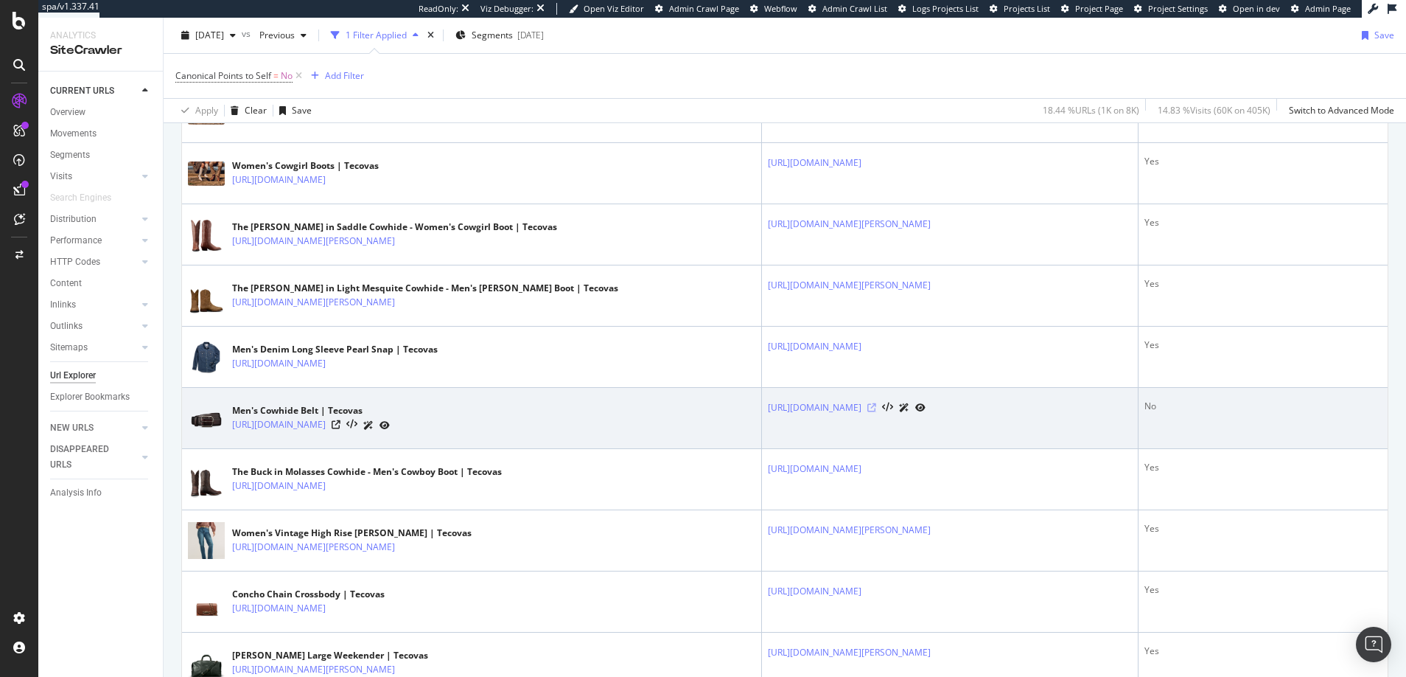
click at [876, 408] on icon at bounding box center [871, 407] width 9 height 9
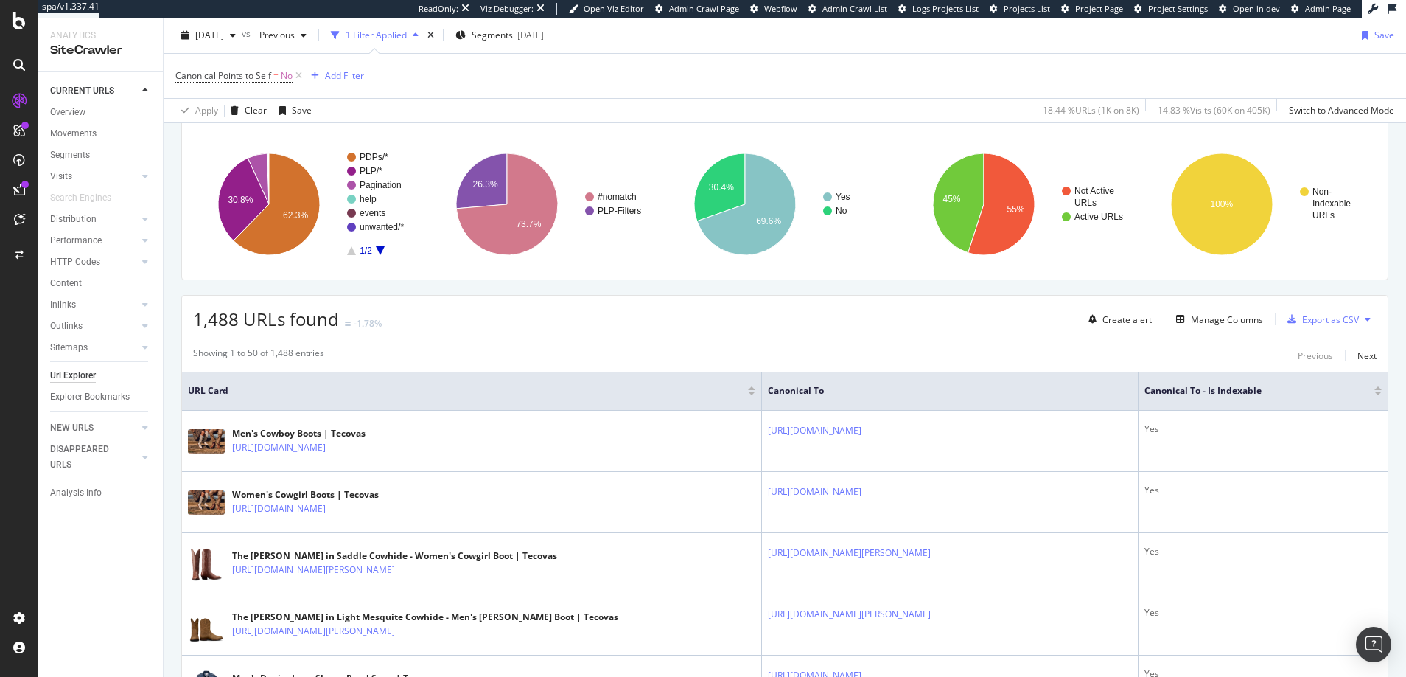
scroll to position [0, 0]
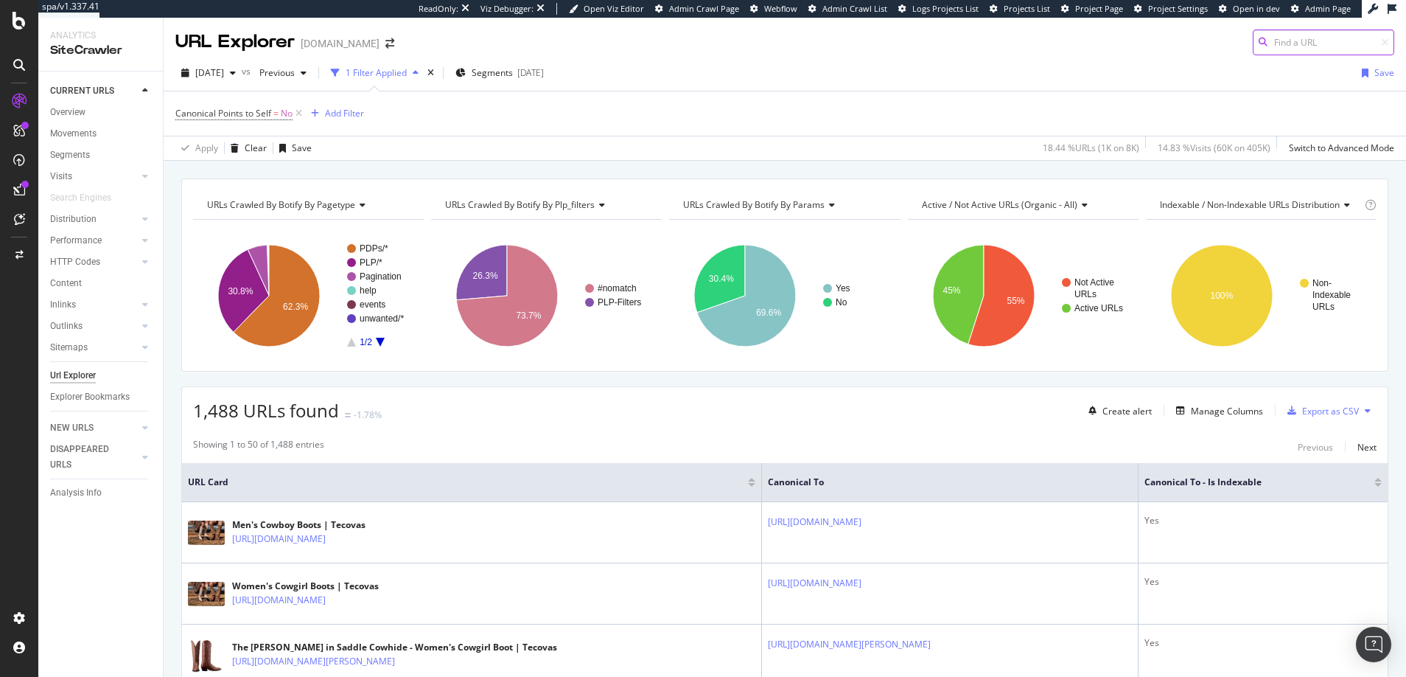
click at [1270, 41] on input at bounding box center [1323, 42] width 141 height 26
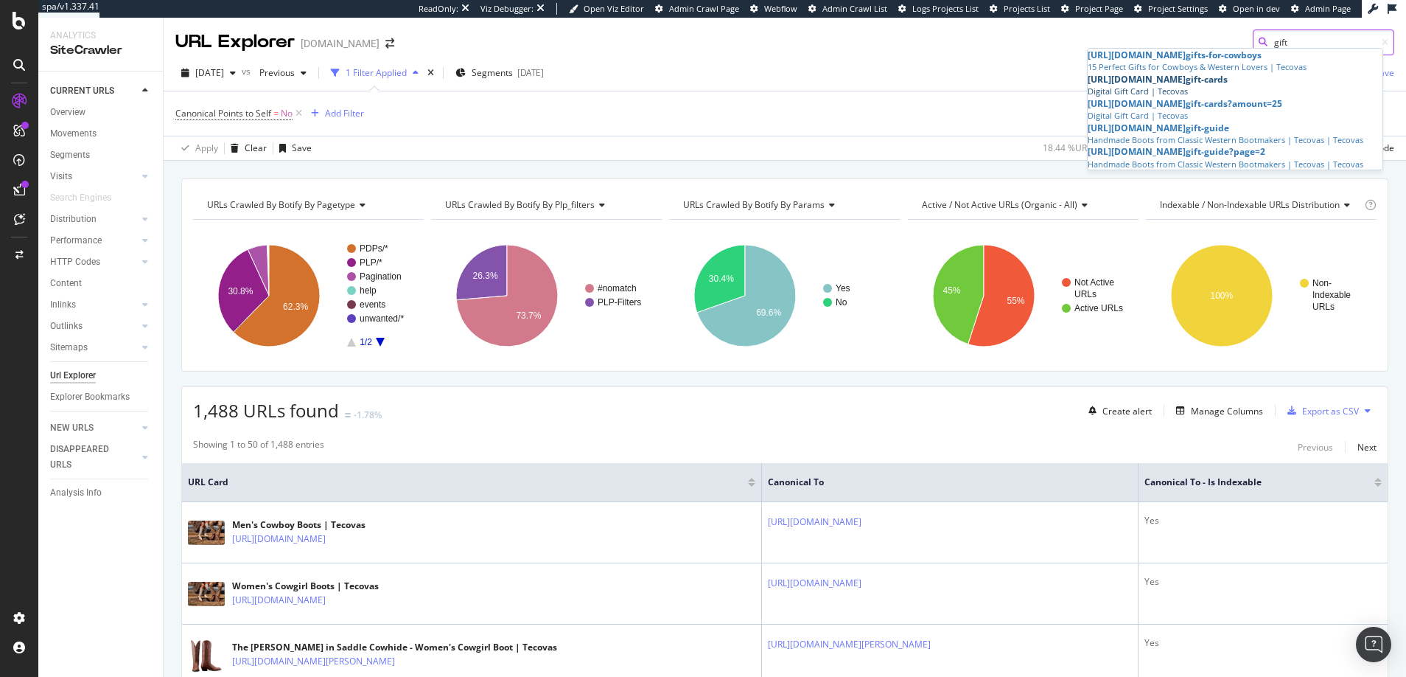
type input "gift"
click at [1175, 85] on div "[URL][DOMAIN_NAME] gift -cards" at bounding box center [1235, 79] width 295 height 13
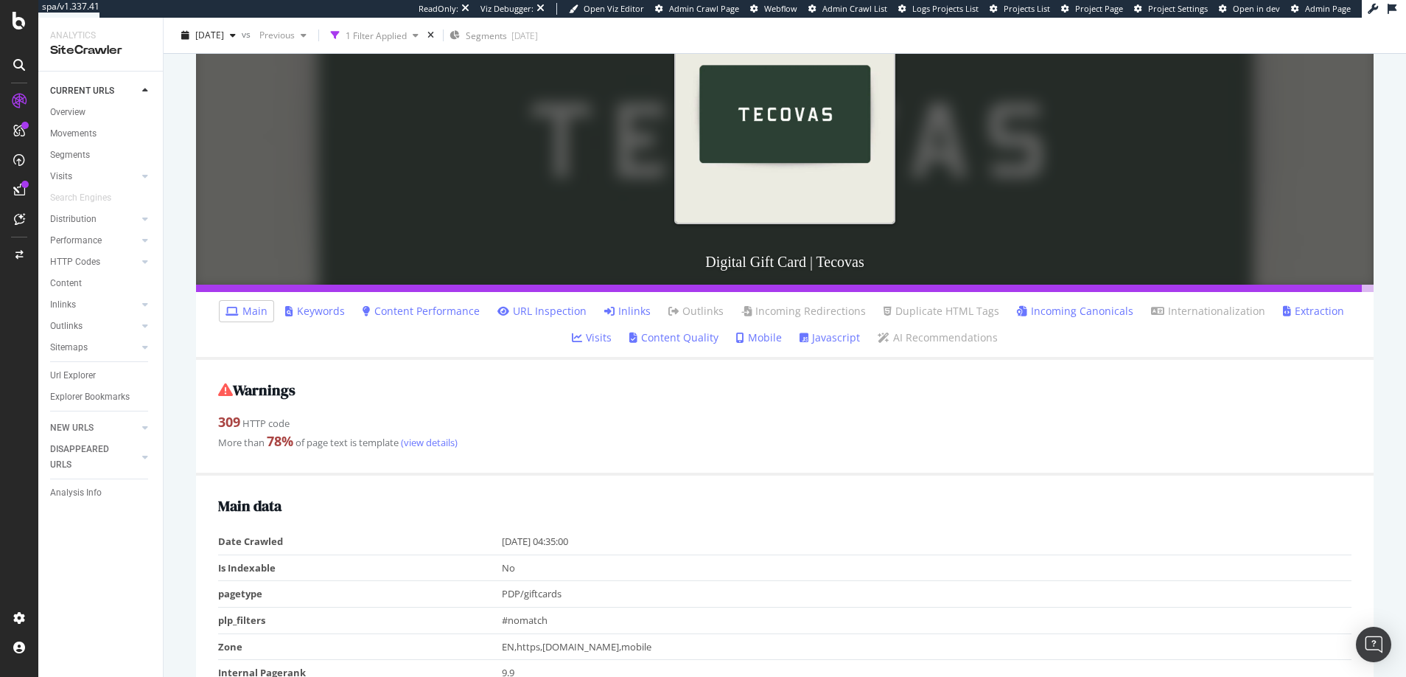
scroll to position [242, 0]
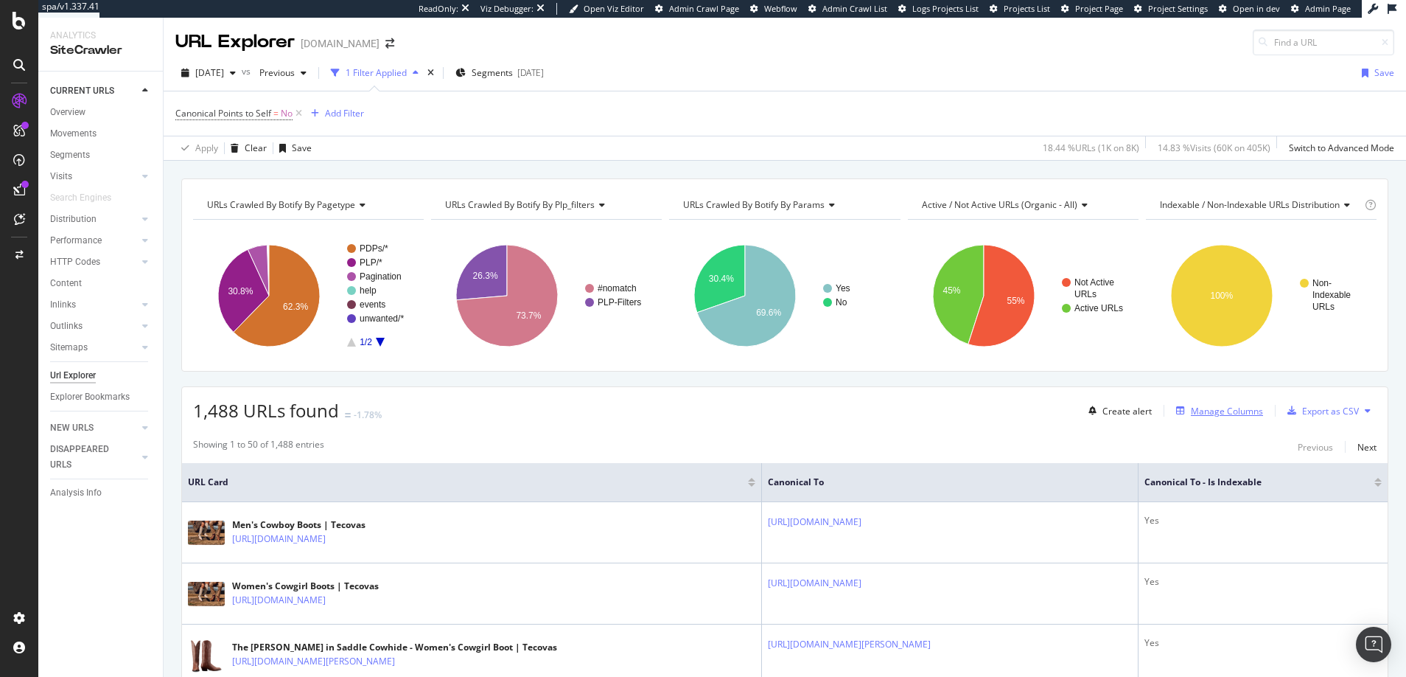
click at [1201, 410] on div "Manage Columns" at bounding box center [1227, 411] width 72 height 13
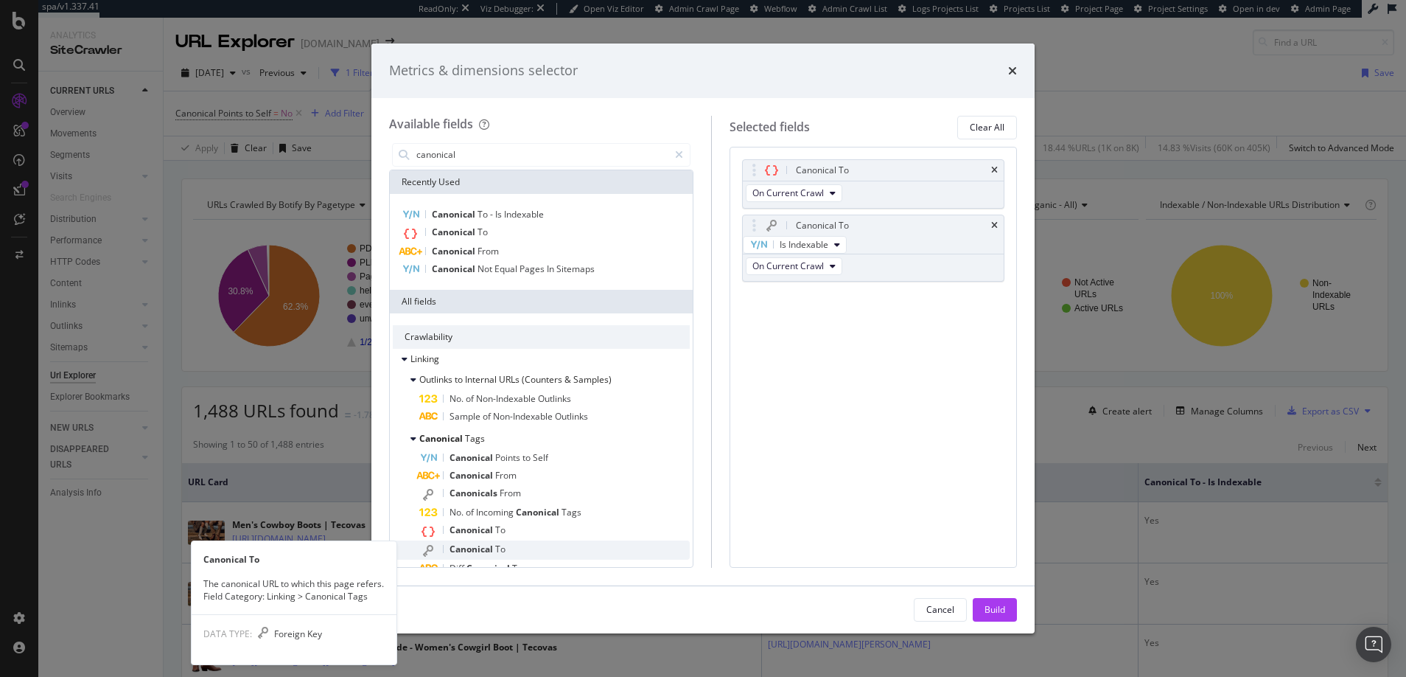
type input "canonical"
click at [477, 548] on span "Canonical" at bounding box center [473, 548] width 46 height 13
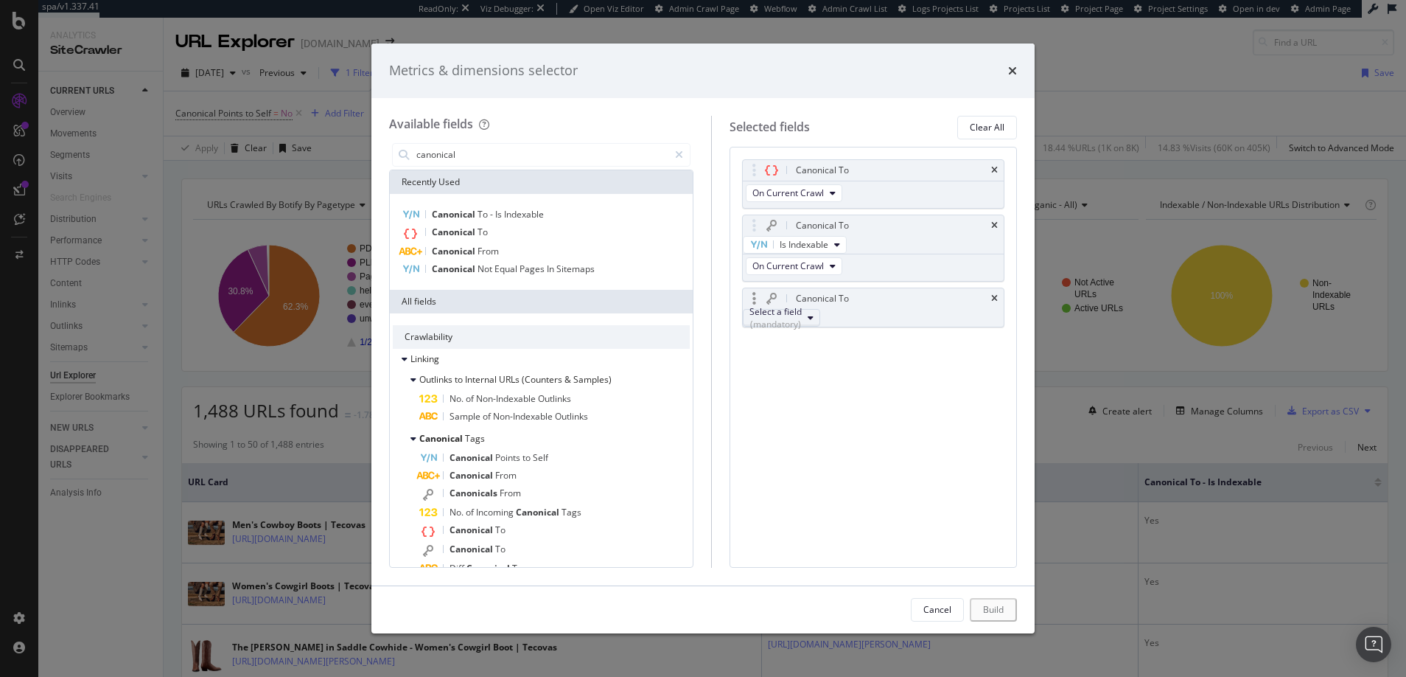
click at [802, 326] on div "Select a field (mandatory)" at bounding box center [775, 317] width 52 height 25
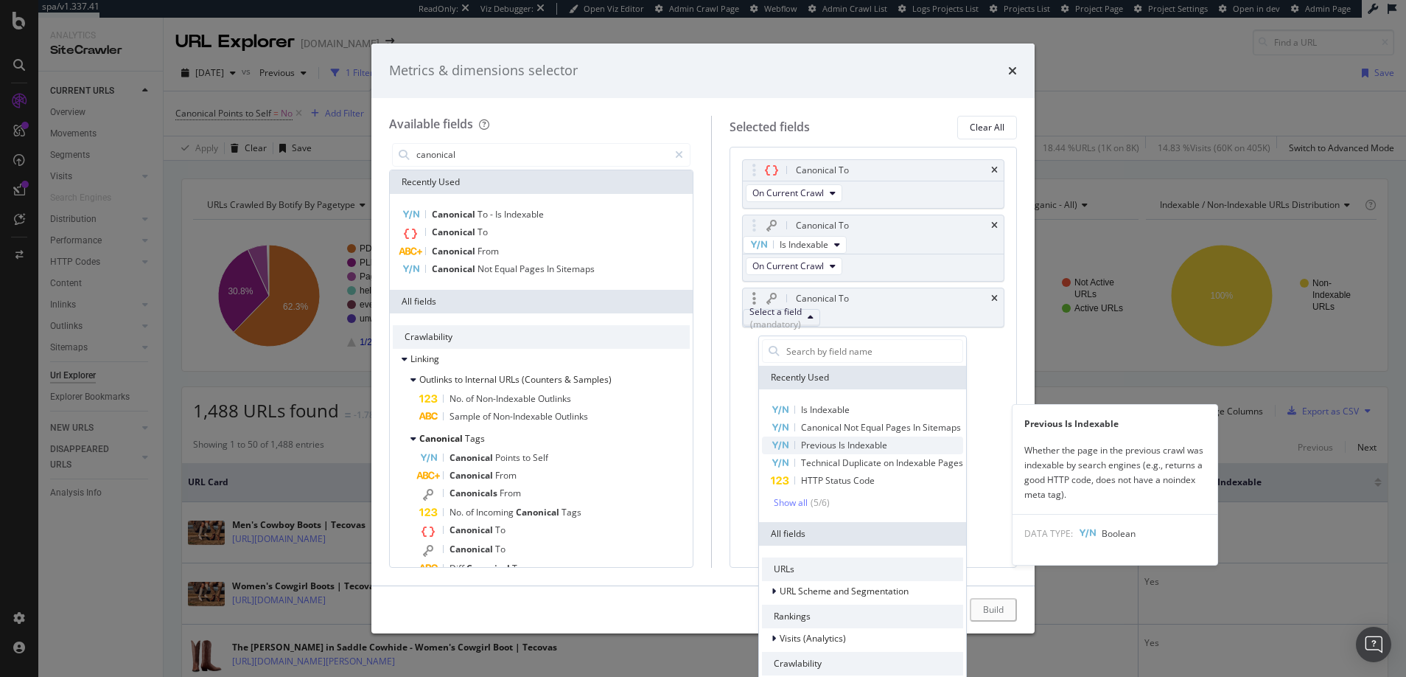
scroll to position [18, 0]
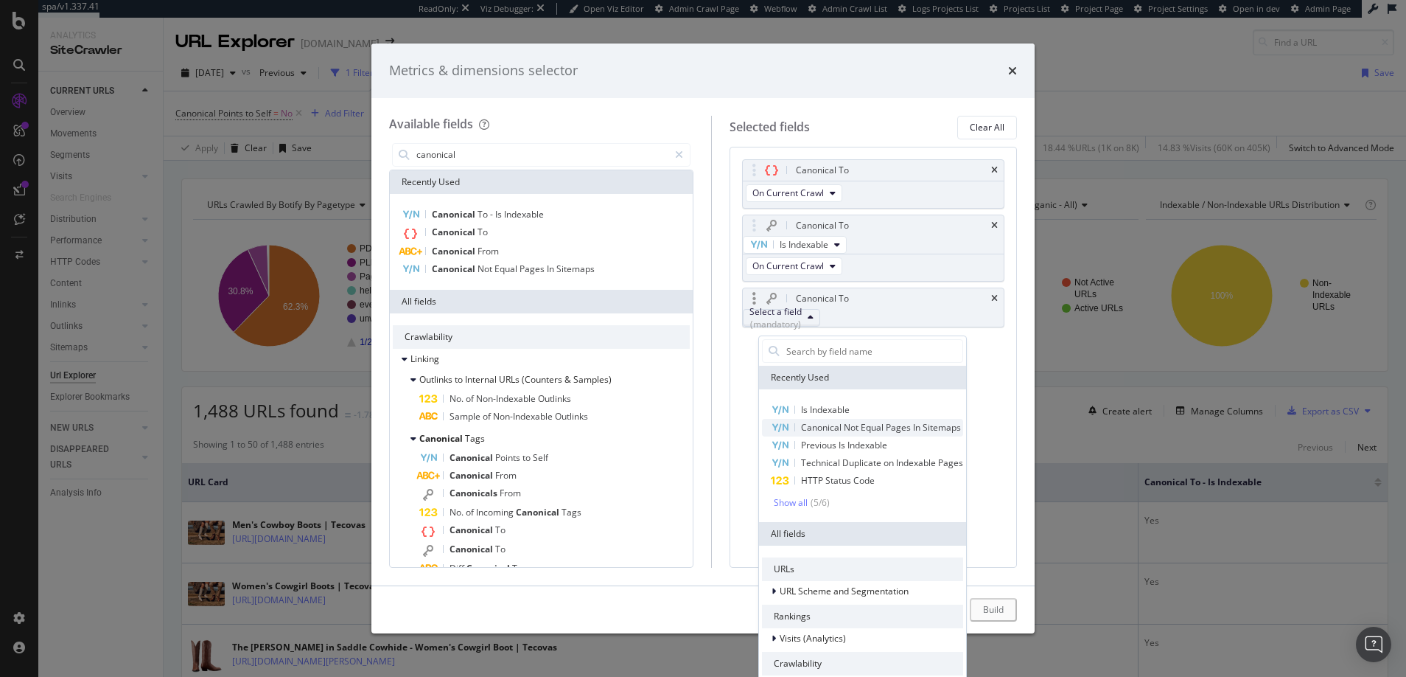
click at [821, 421] on span "Canonical Not Equal Pages In Sitemaps" at bounding box center [881, 427] width 160 height 13
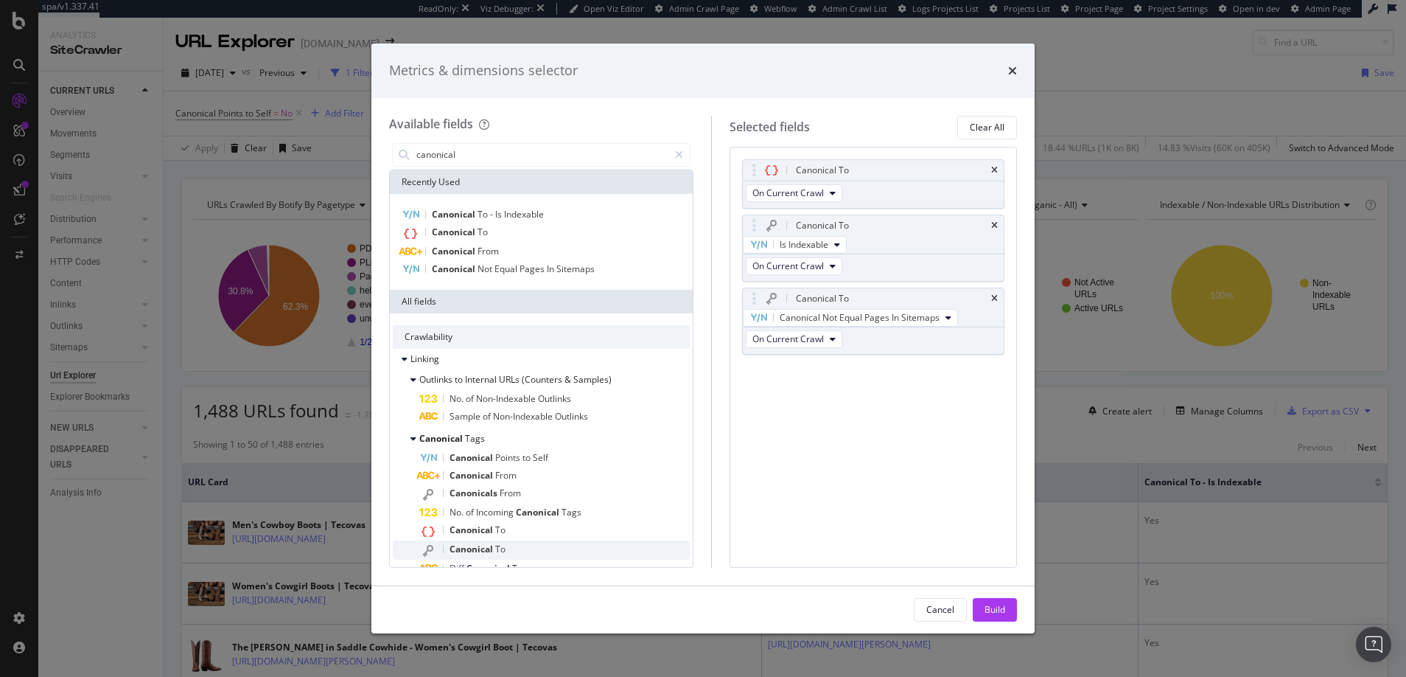
click at [475, 548] on span "Canonical" at bounding box center [473, 548] width 46 height 13
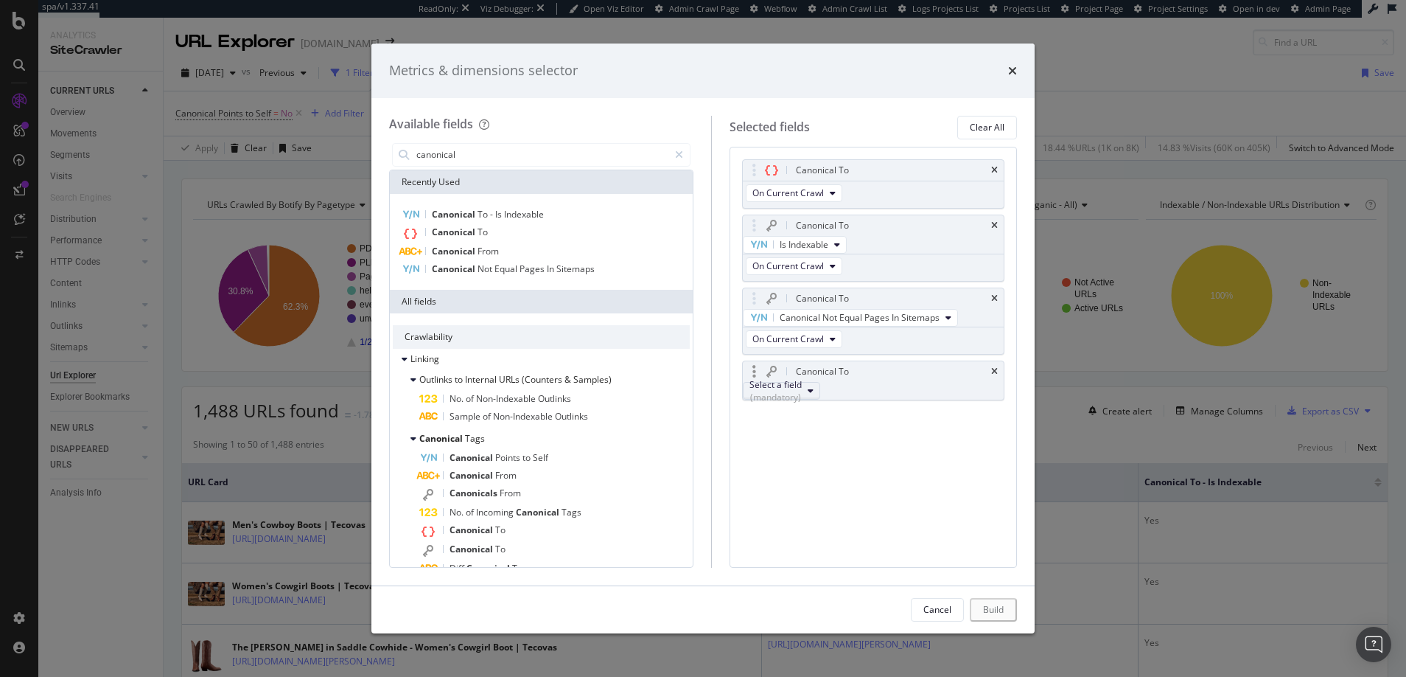
click at [802, 403] on div "(mandatory)" at bounding box center [775, 397] width 52 height 13
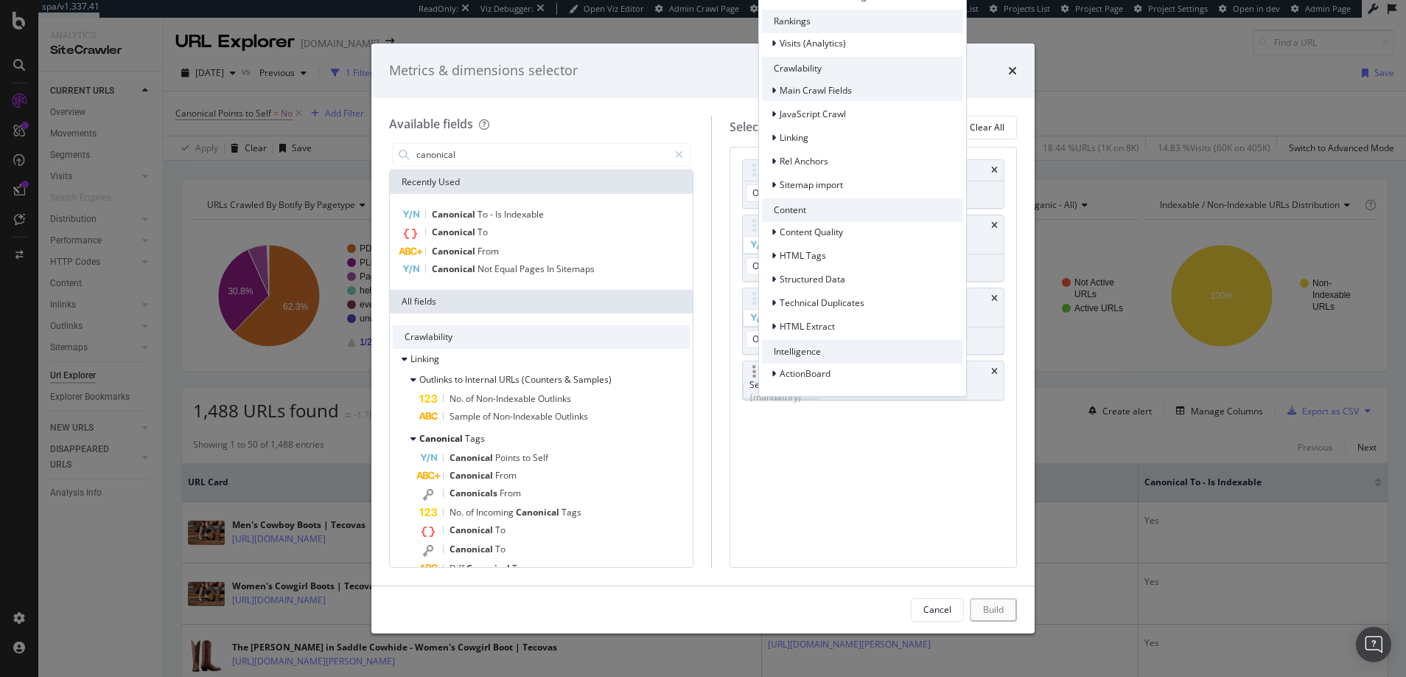
scroll to position [0, 0]
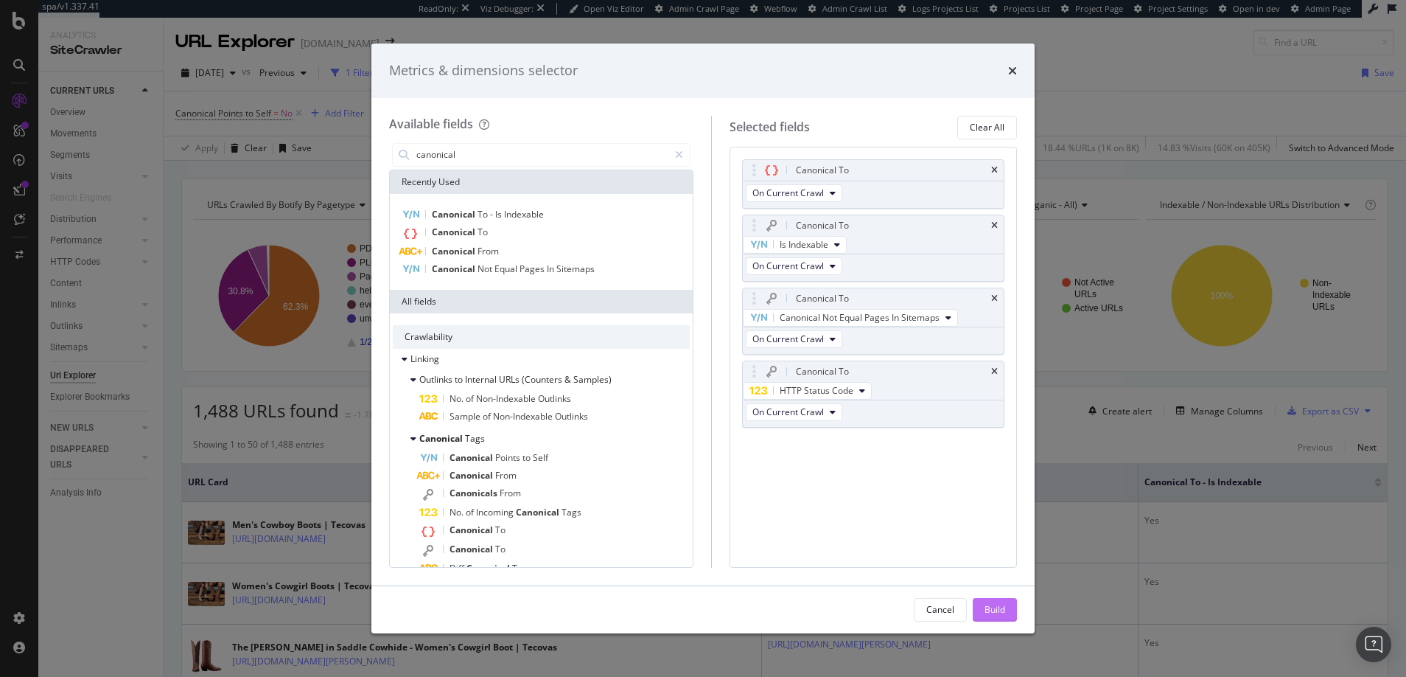
click at [989, 609] on div "Build" at bounding box center [995, 609] width 21 height 13
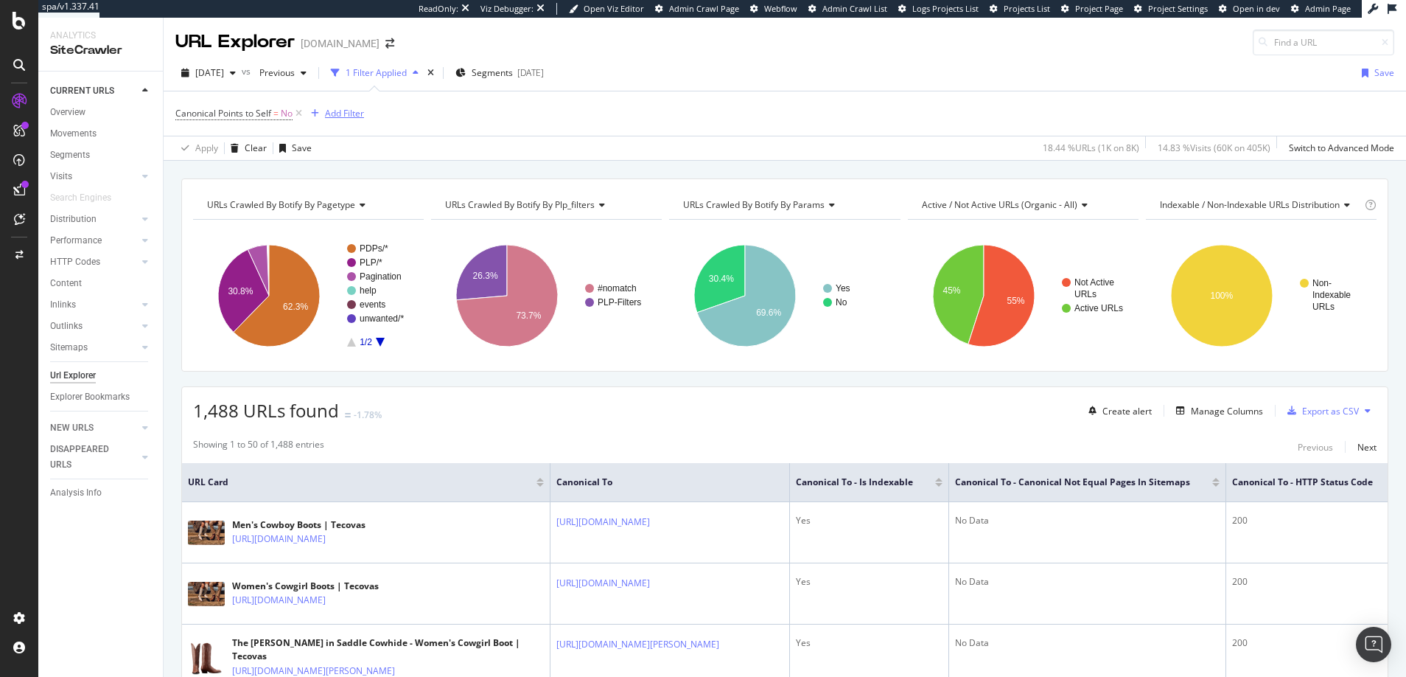
click at [339, 113] on div "Add Filter" at bounding box center [344, 113] width 39 height 13
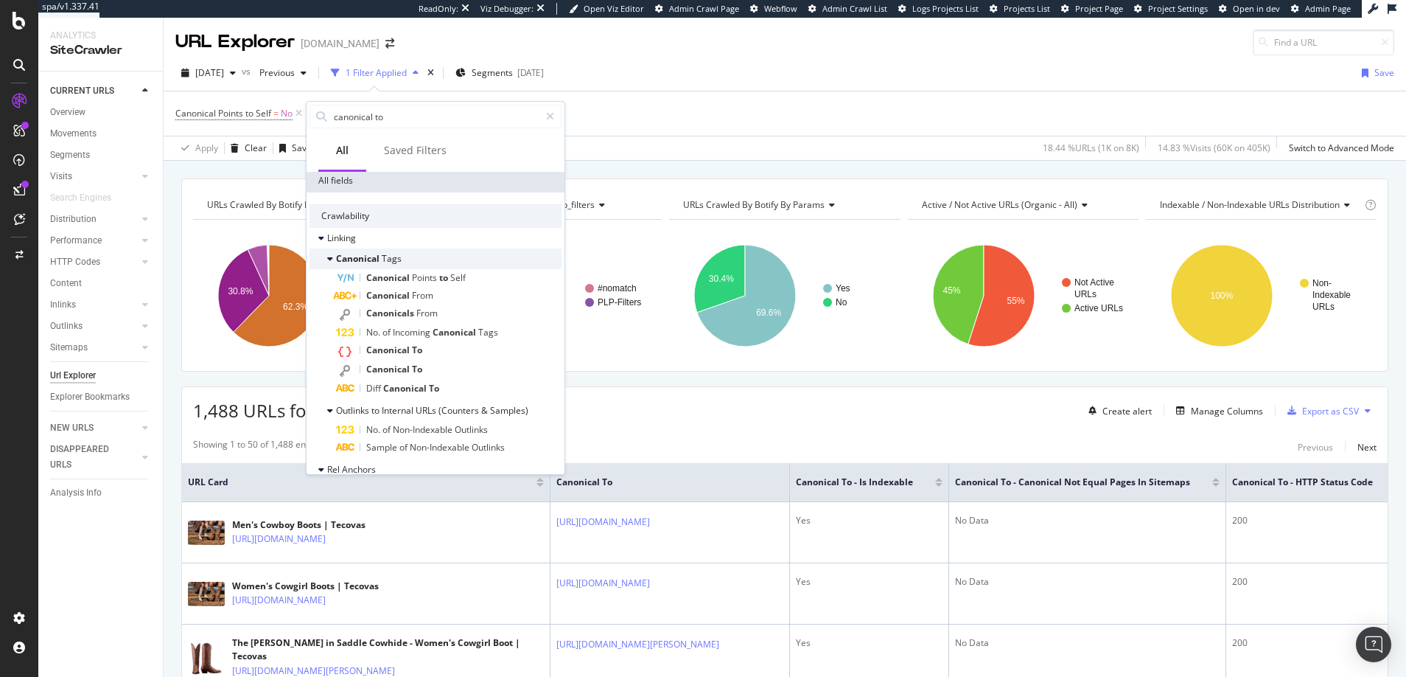
scroll to position [62, 0]
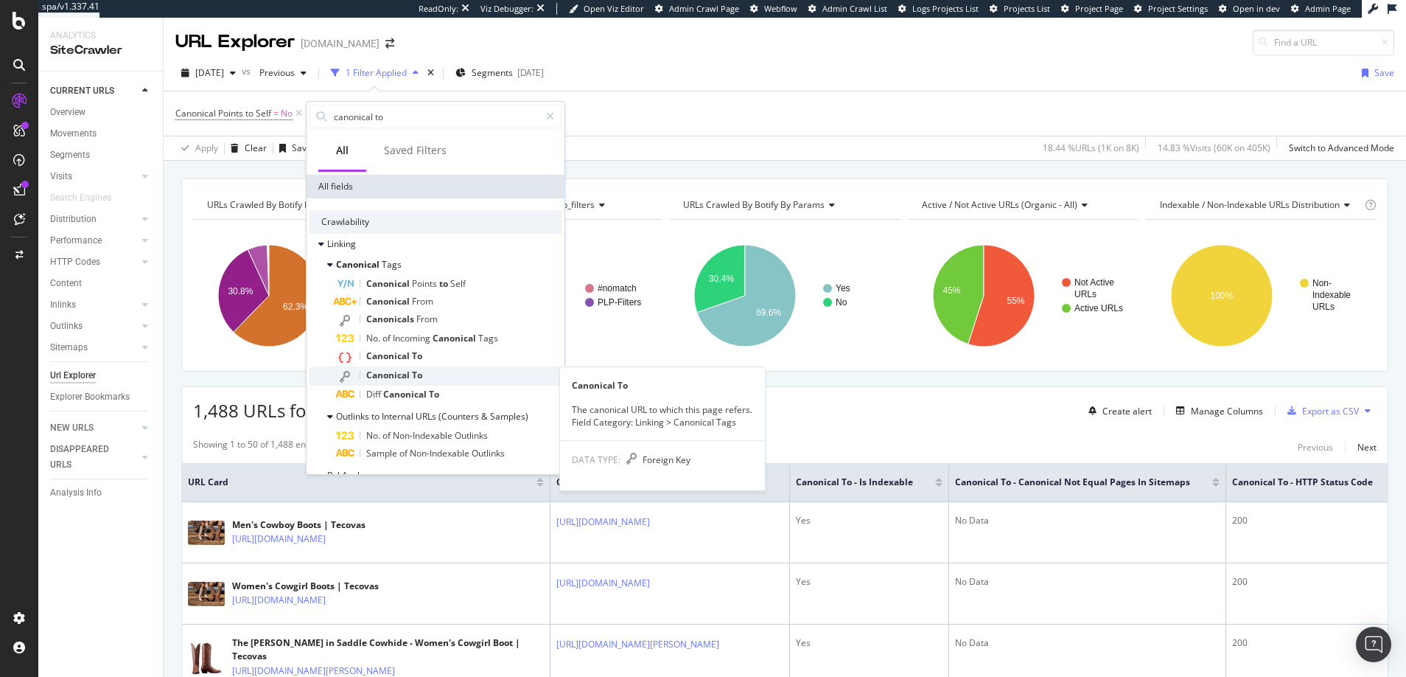
type input "canonical to"
click at [385, 374] on span "Canonical" at bounding box center [389, 374] width 46 height 13
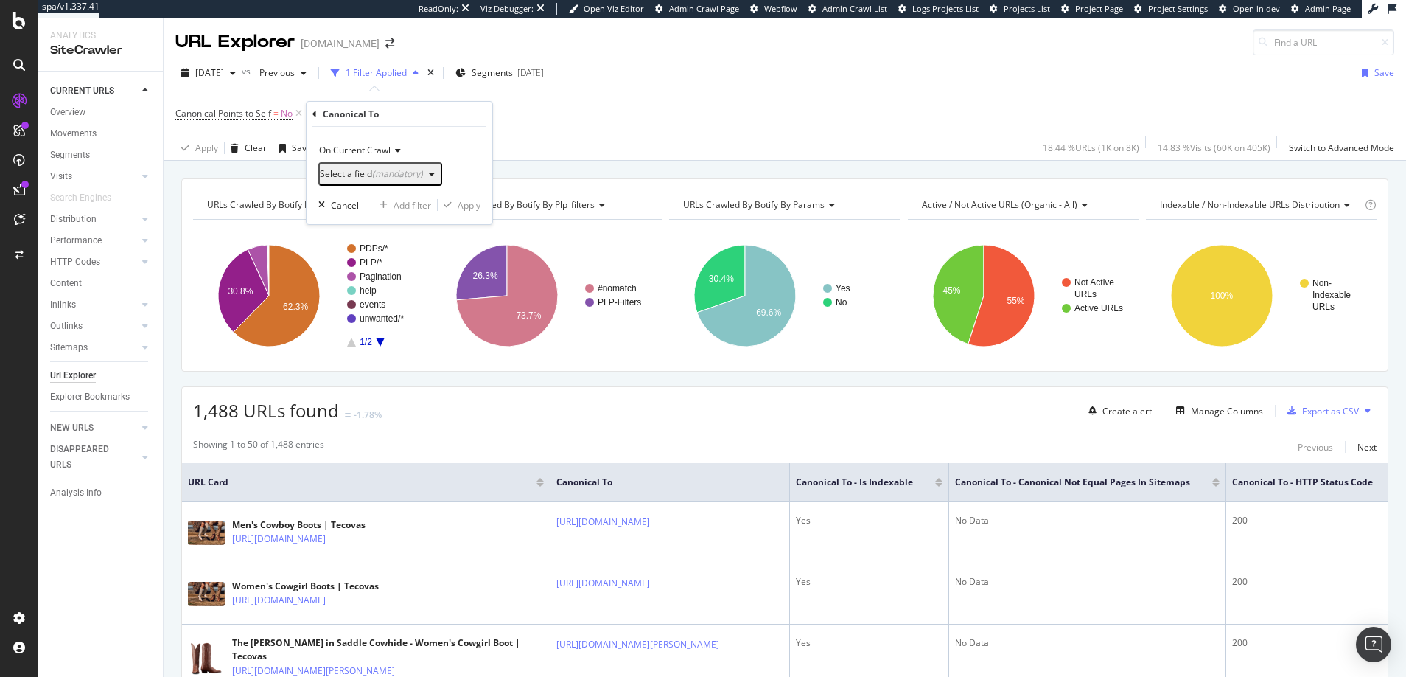
click at [357, 149] on span "On Current Crawl" at bounding box center [354, 150] width 71 height 13
click at [422, 144] on div "On Current Crawl" at bounding box center [399, 151] width 162 height 24
click at [366, 175] on div "Select a field (mandatory)" at bounding box center [371, 174] width 103 height 9
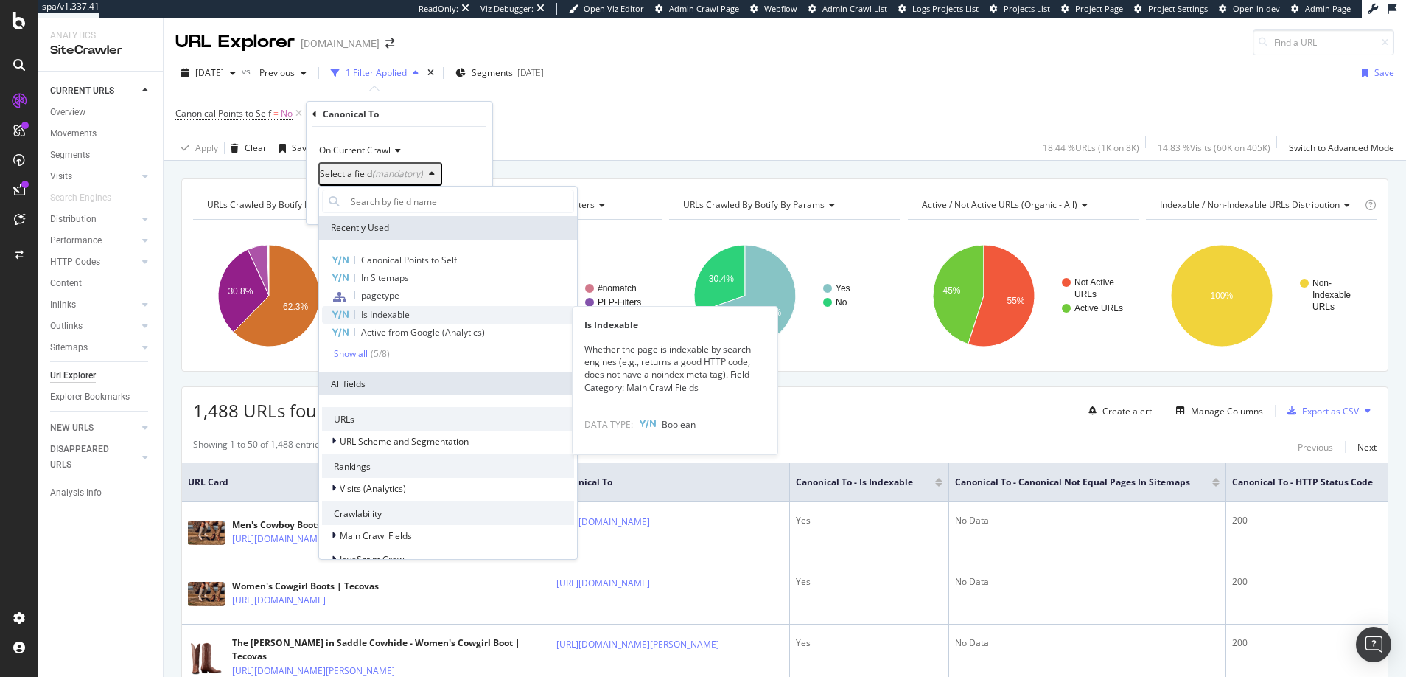
click at [388, 312] on span "Is Indexable" at bounding box center [385, 314] width 49 height 13
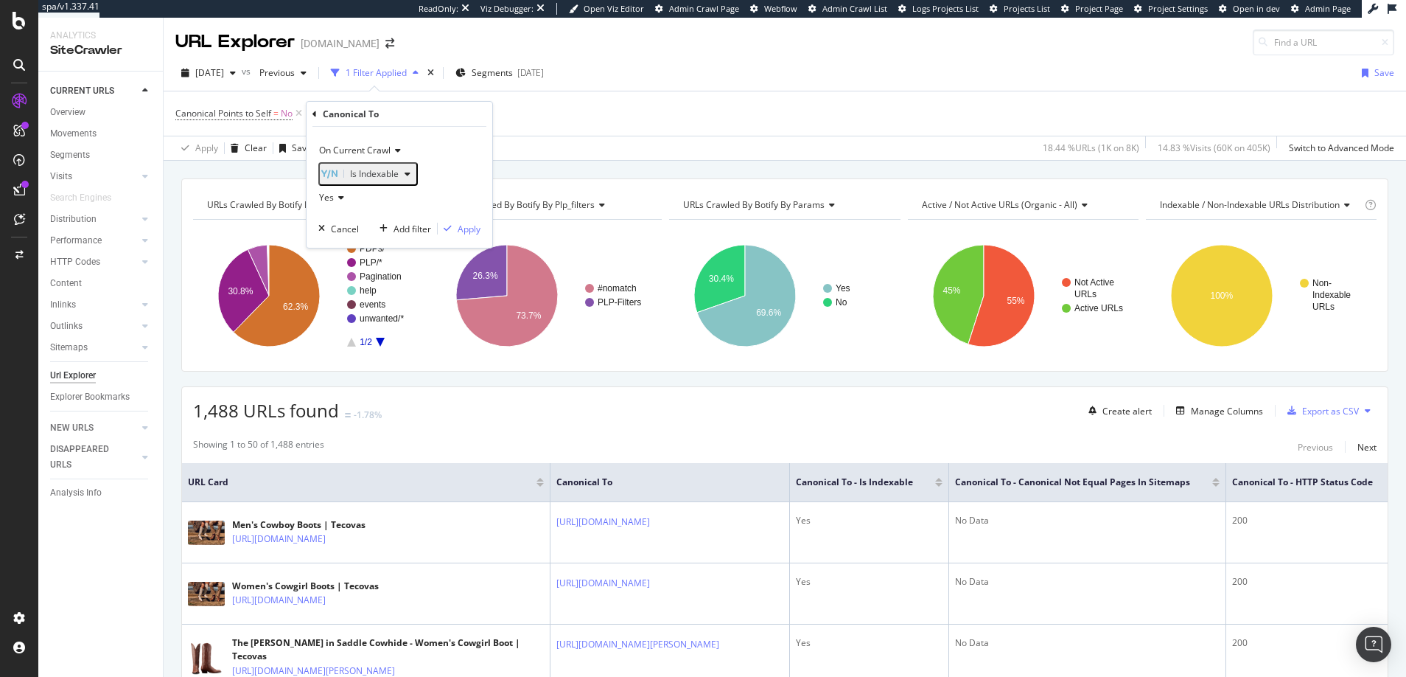
click at [340, 202] on icon at bounding box center [339, 197] width 10 height 9
click at [335, 253] on span "No" at bounding box center [332, 247] width 12 height 13
click at [468, 235] on div "Apply" at bounding box center [469, 229] width 23 height 13
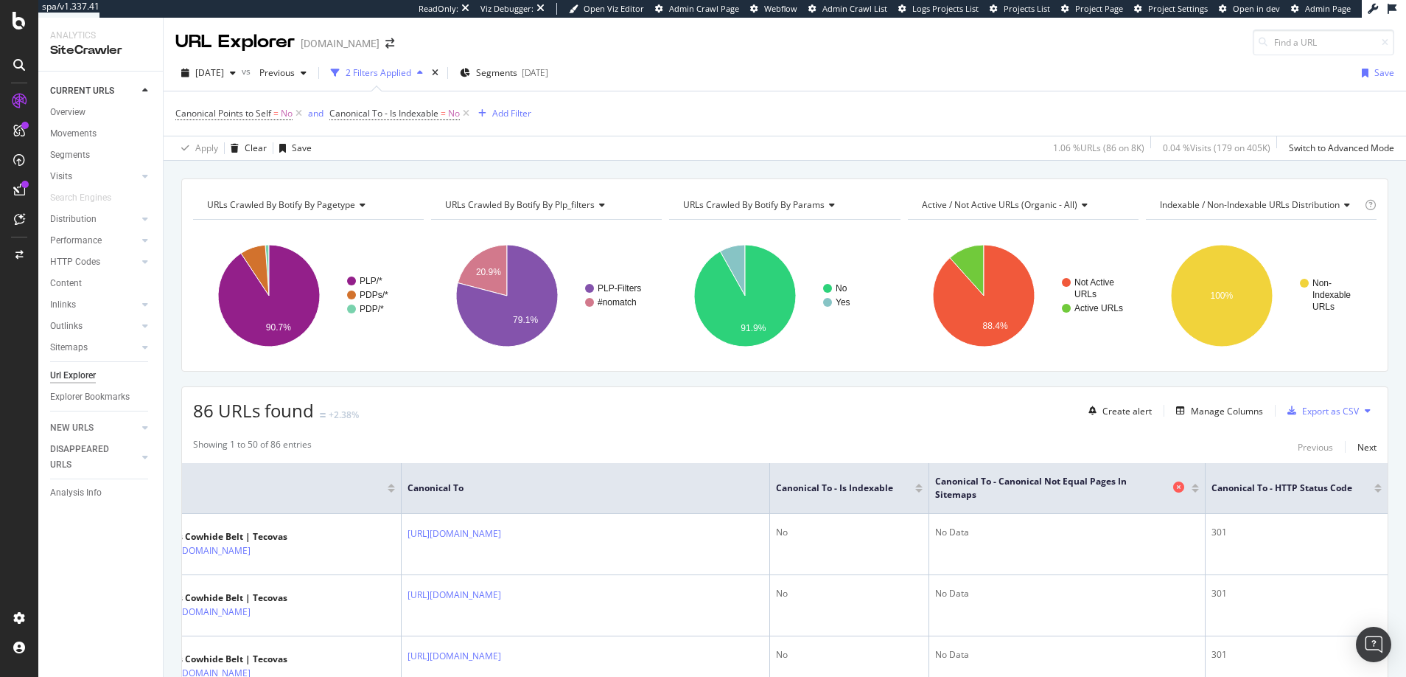
click at [1173, 481] on icon at bounding box center [1178, 486] width 11 height 11
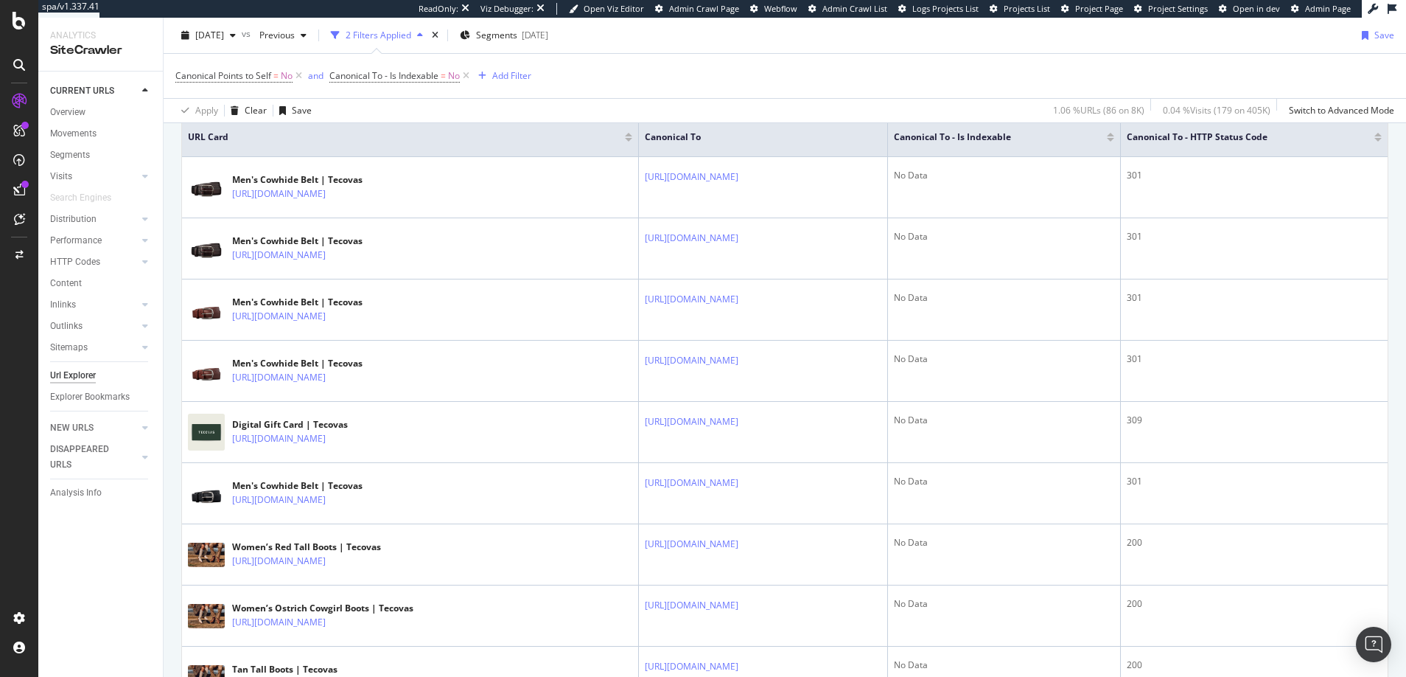
scroll to position [347, 0]
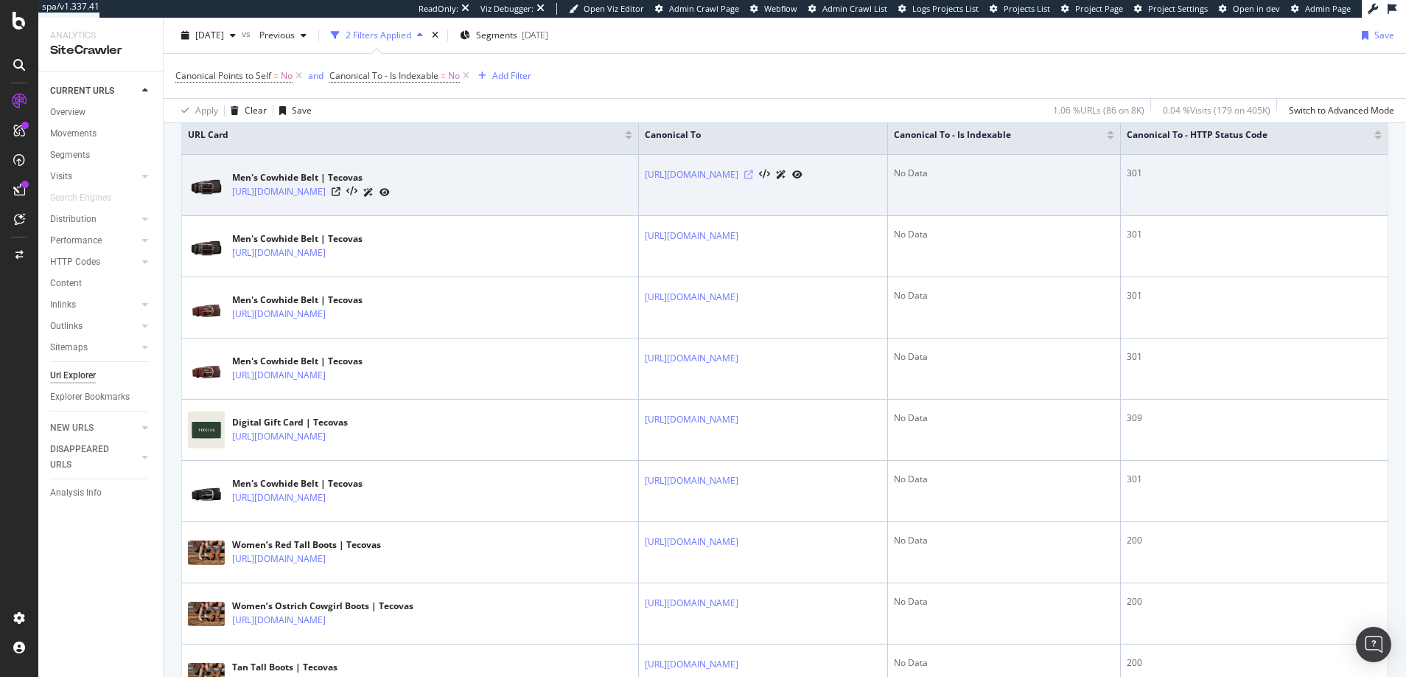
click at [753, 175] on icon at bounding box center [748, 174] width 9 height 9
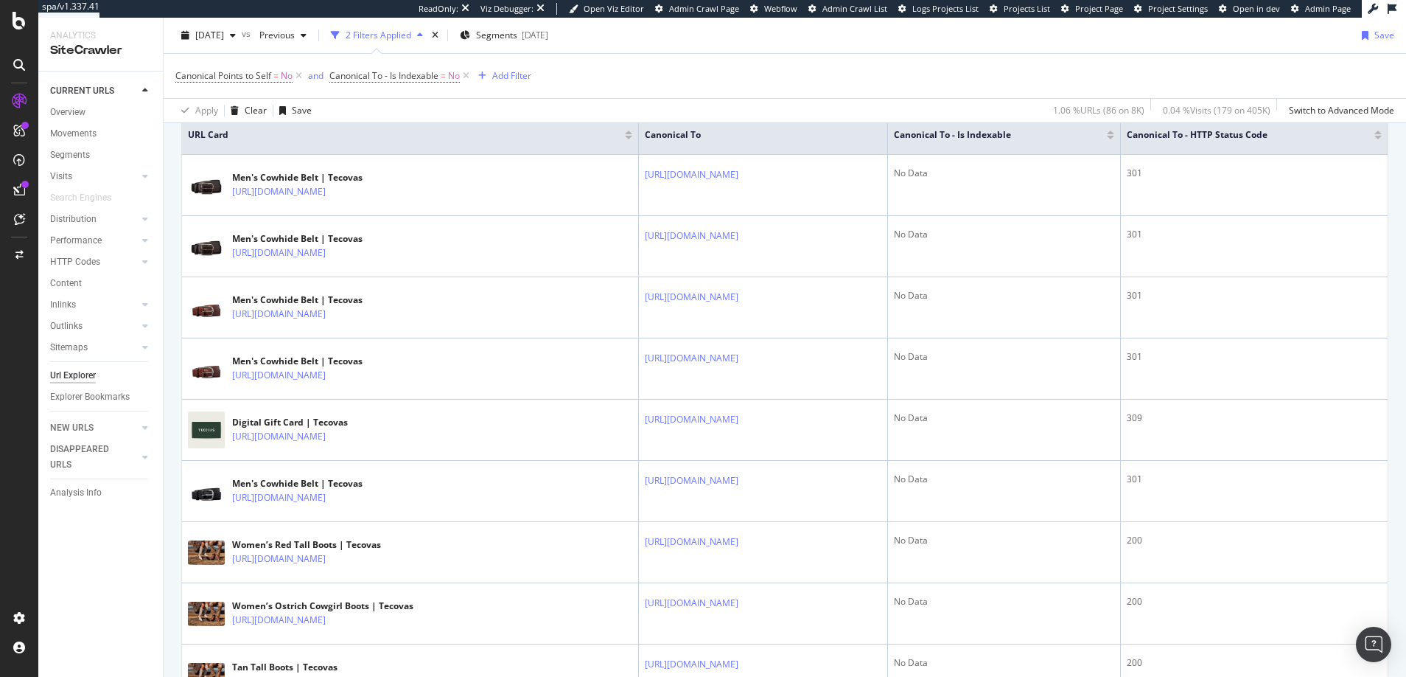
click at [1374, 139] on div at bounding box center [1377, 138] width 7 height 4
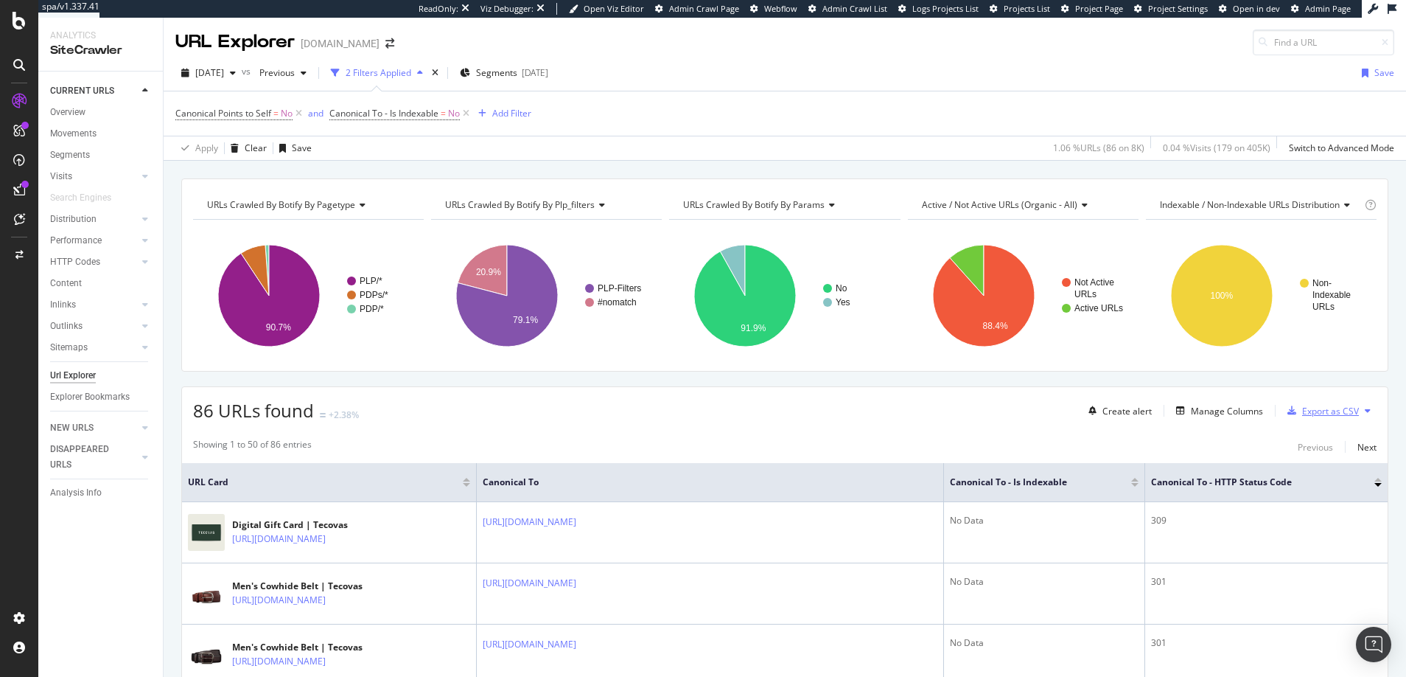
click at [1311, 411] on div "Export as CSV" at bounding box center [1330, 411] width 57 height 13
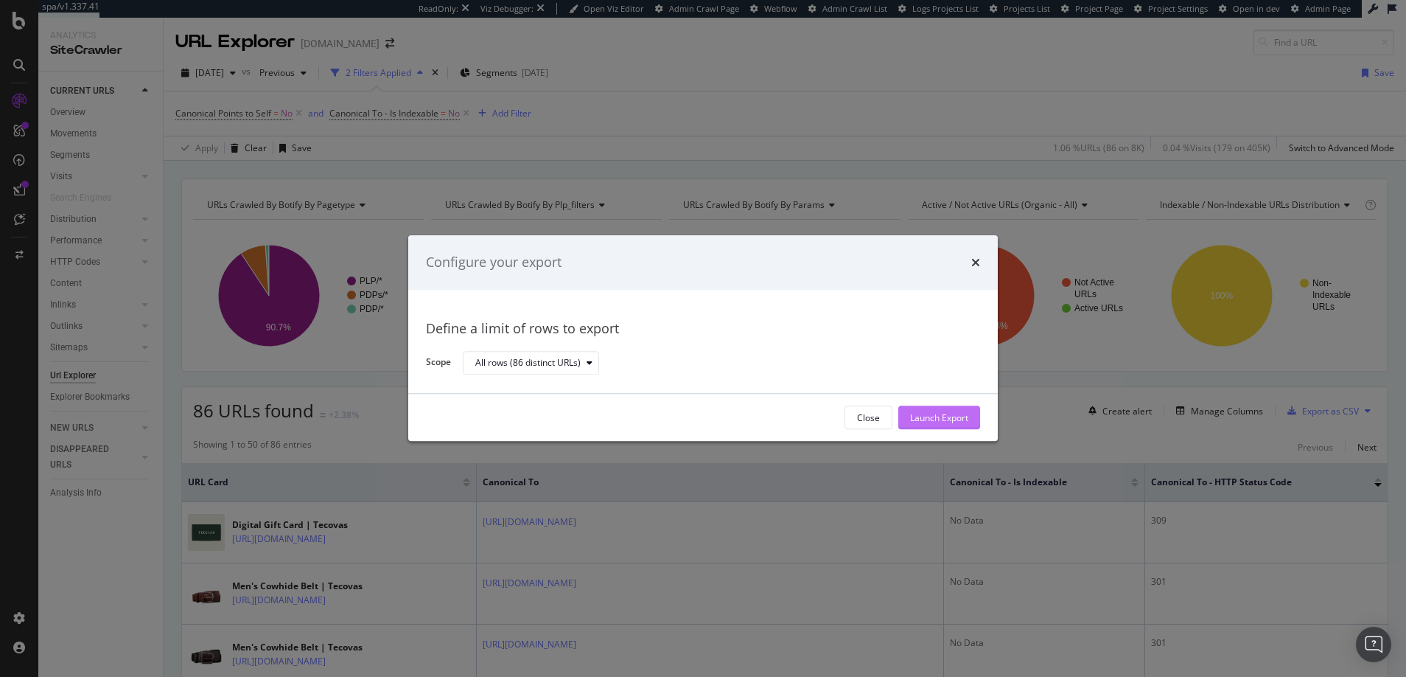
click at [931, 418] on div "Launch Export" at bounding box center [939, 417] width 58 height 13
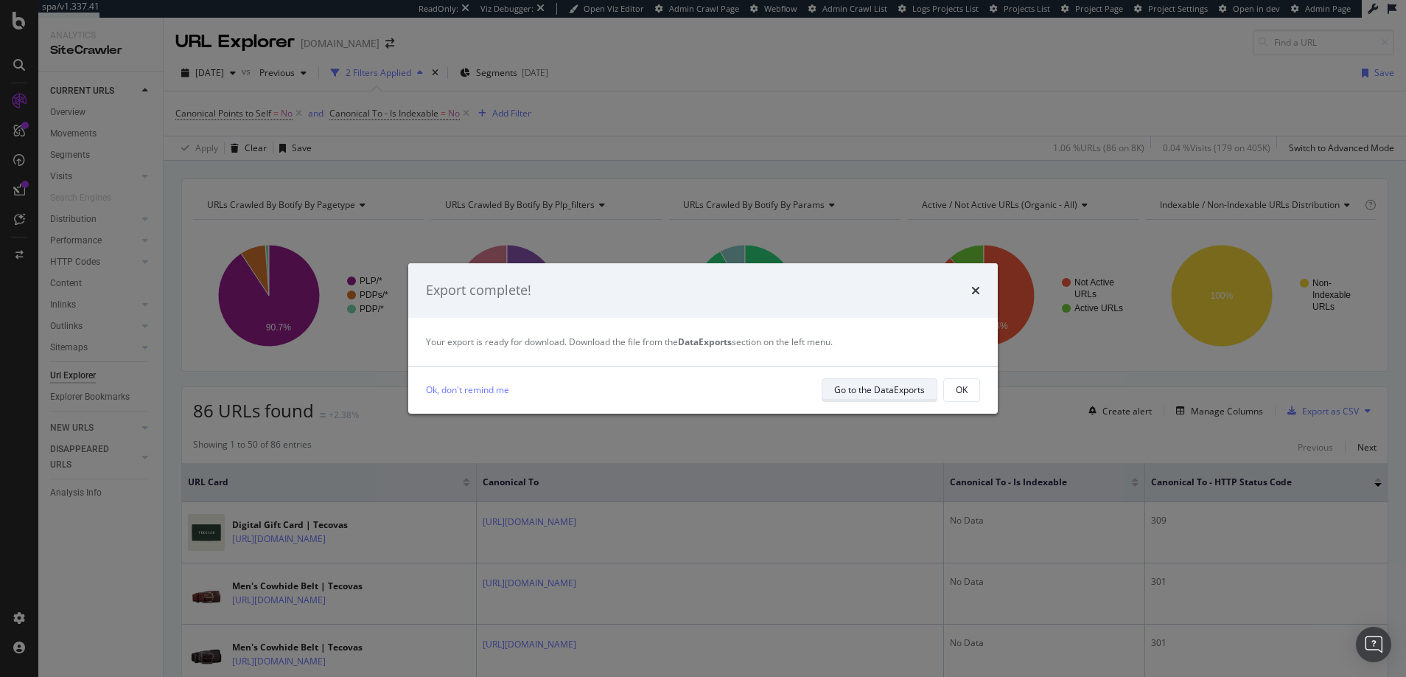
click at [876, 388] on div "Go to the DataExports" at bounding box center [879, 389] width 91 height 13
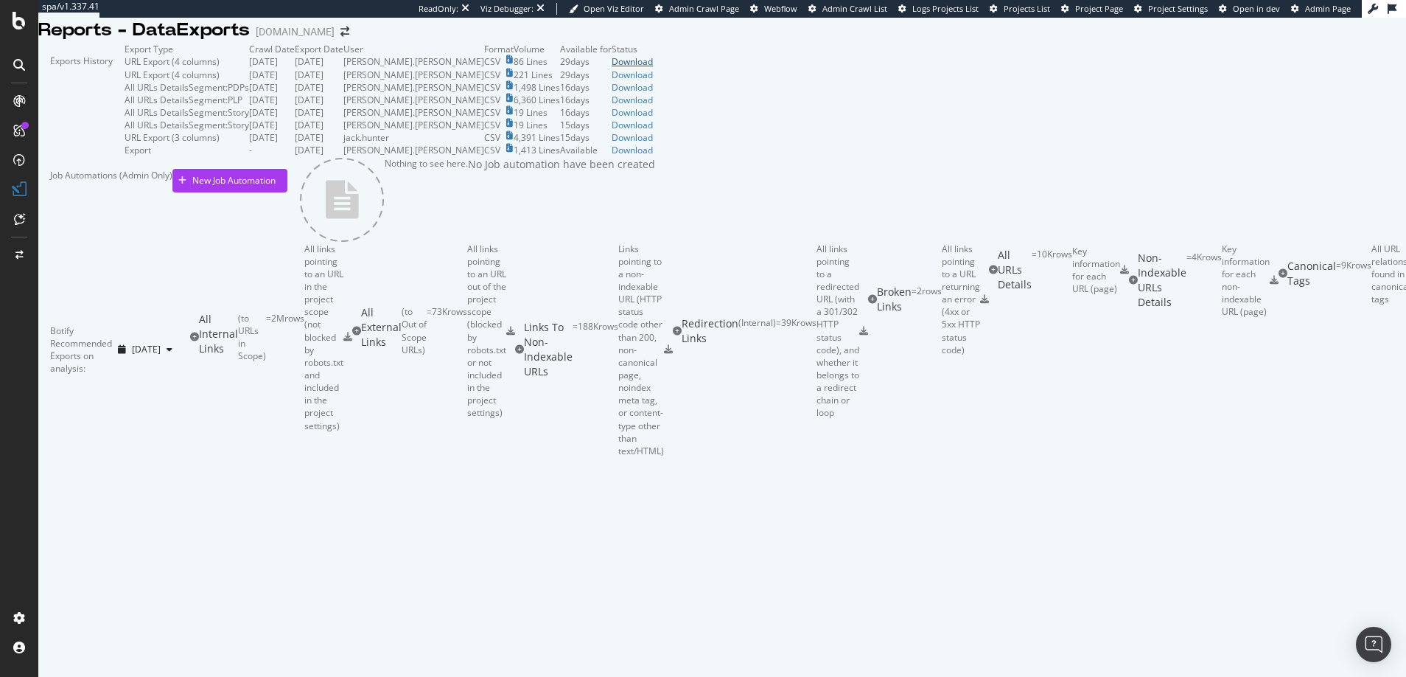
click at [653, 68] on div "Download" at bounding box center [632, 61] width 41 height 13
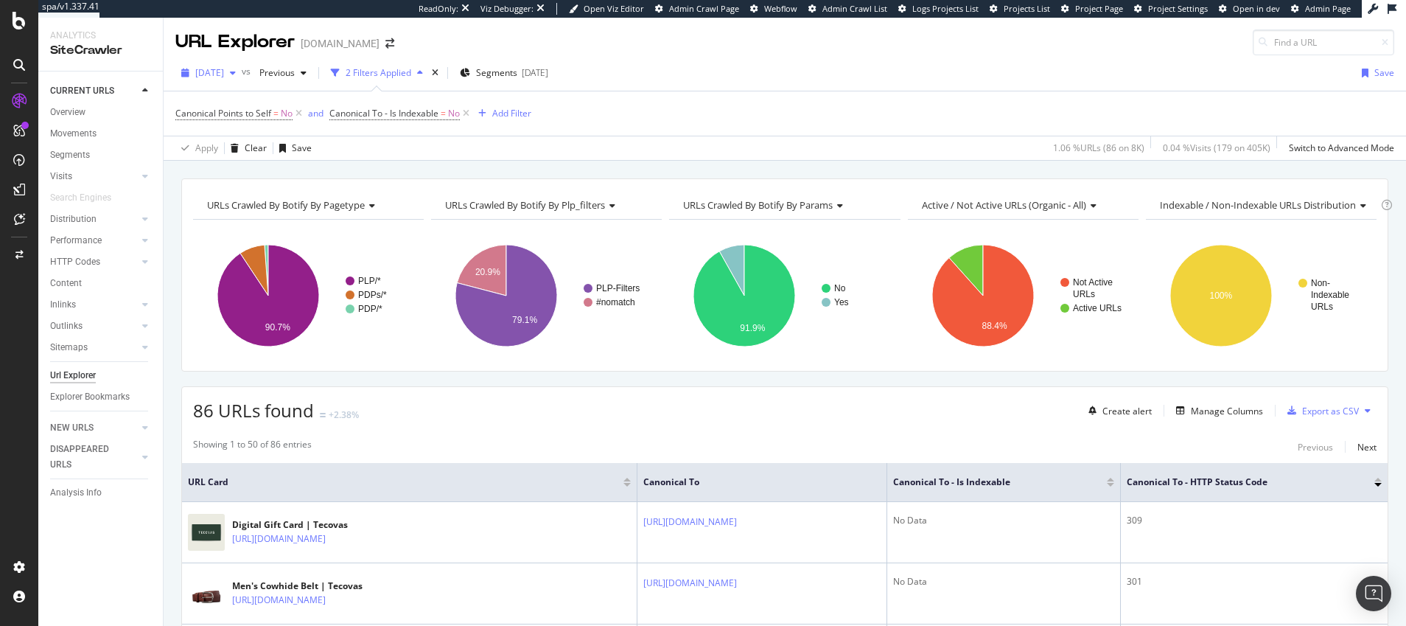
click at [224, 73] on span "[DATE]" at bounding box center [209, 72] width 29 height 13
click at [229, 153] on div "2025 Sep. 14th" at bounding box center [238, 153] width 82 height 13
